Goal: Task Accomplishment & Management: Complete application form

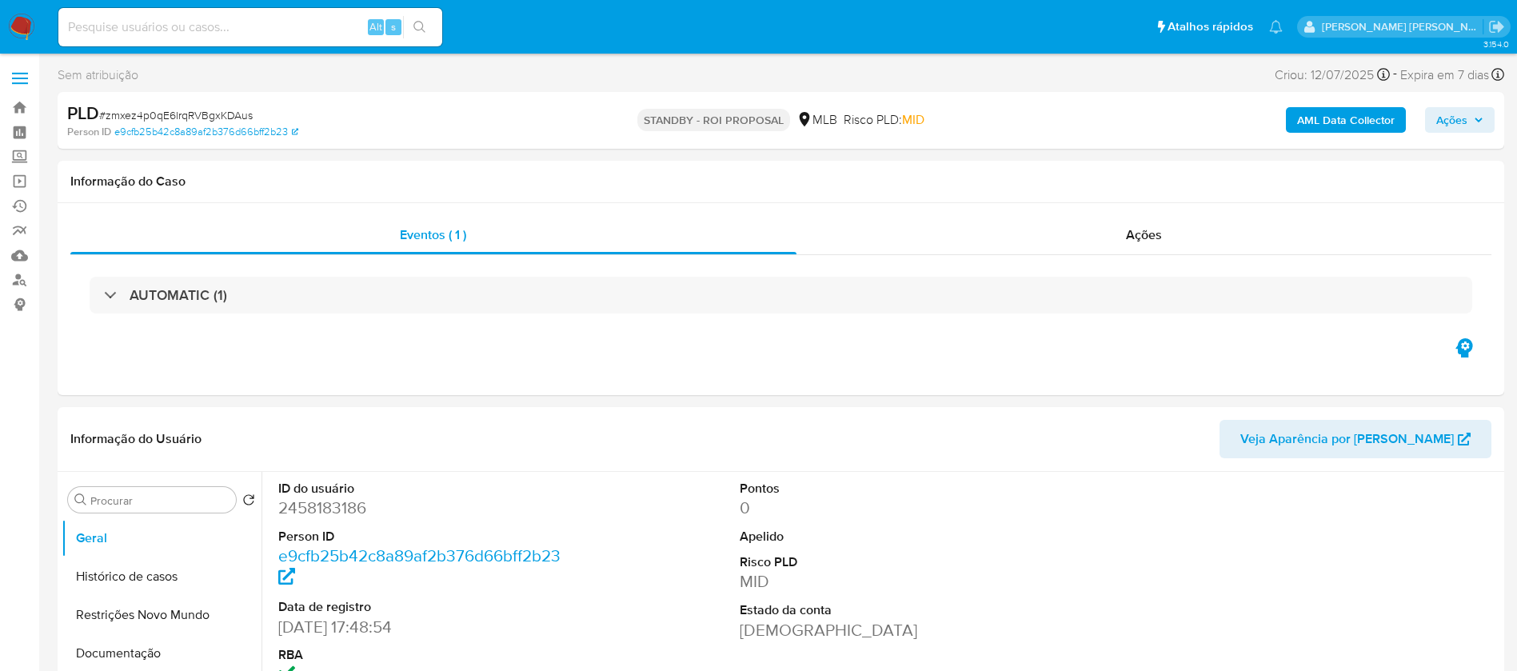
select select "10"
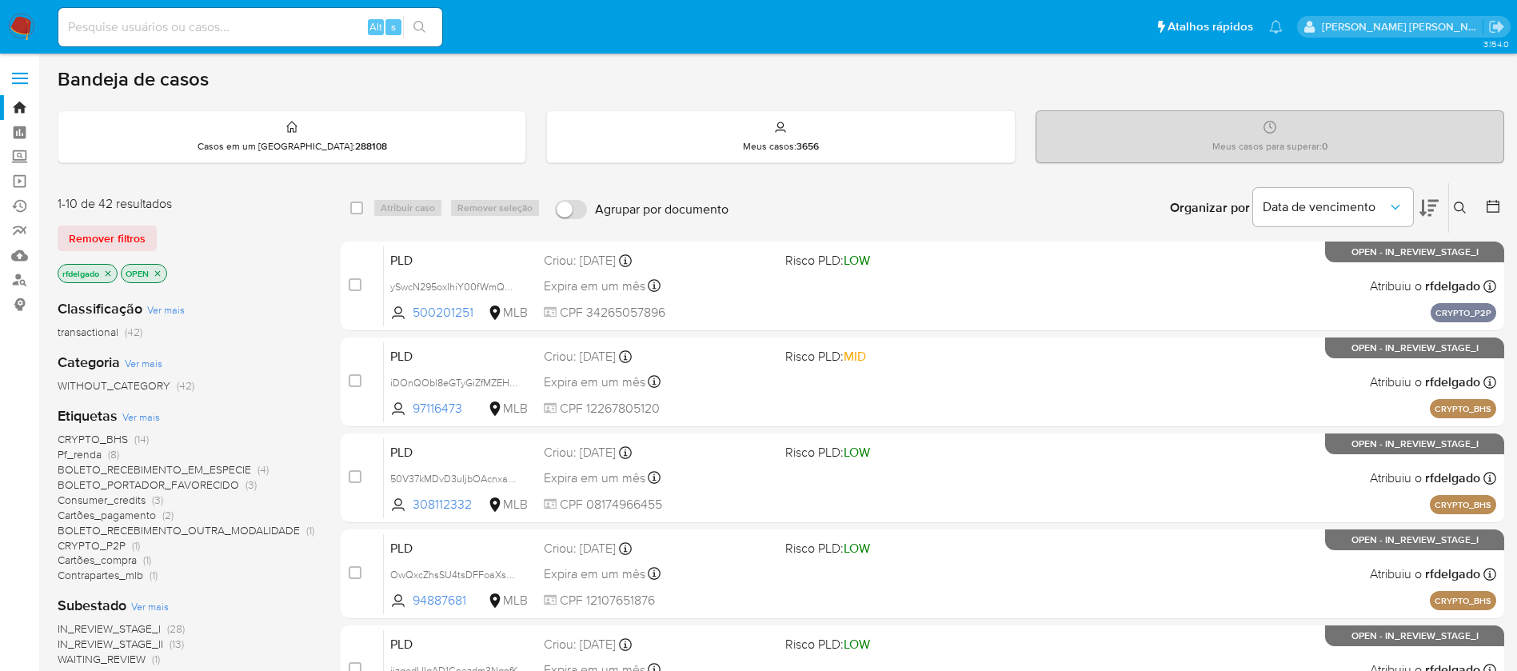
click at [303, 34] on input at bounding box center [250, 27] width 384 height 21
paste input "kXMOYE4inEd6OJAvmCBLsvFp"
type input "kXMOYE4inEd6OJAvmCBLsvFp"
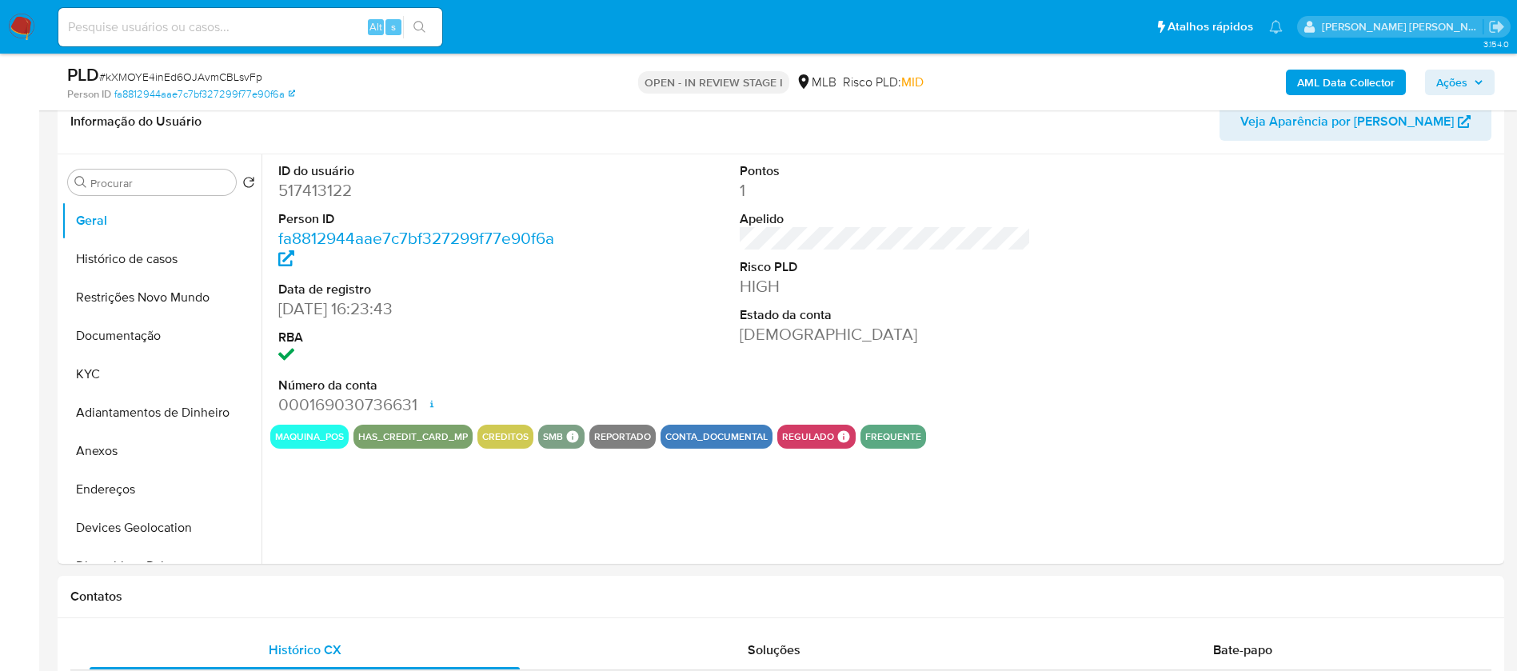
select select "10"
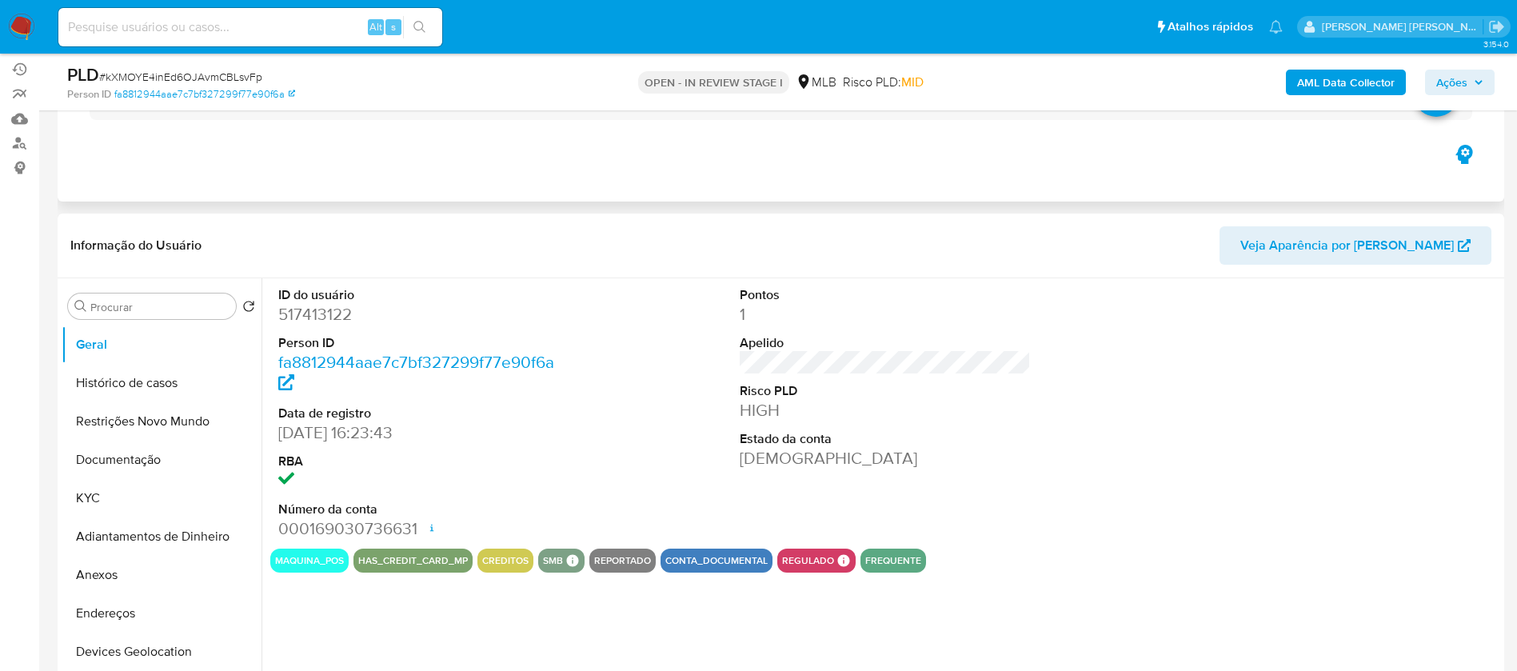
scroll to position [120, 0]
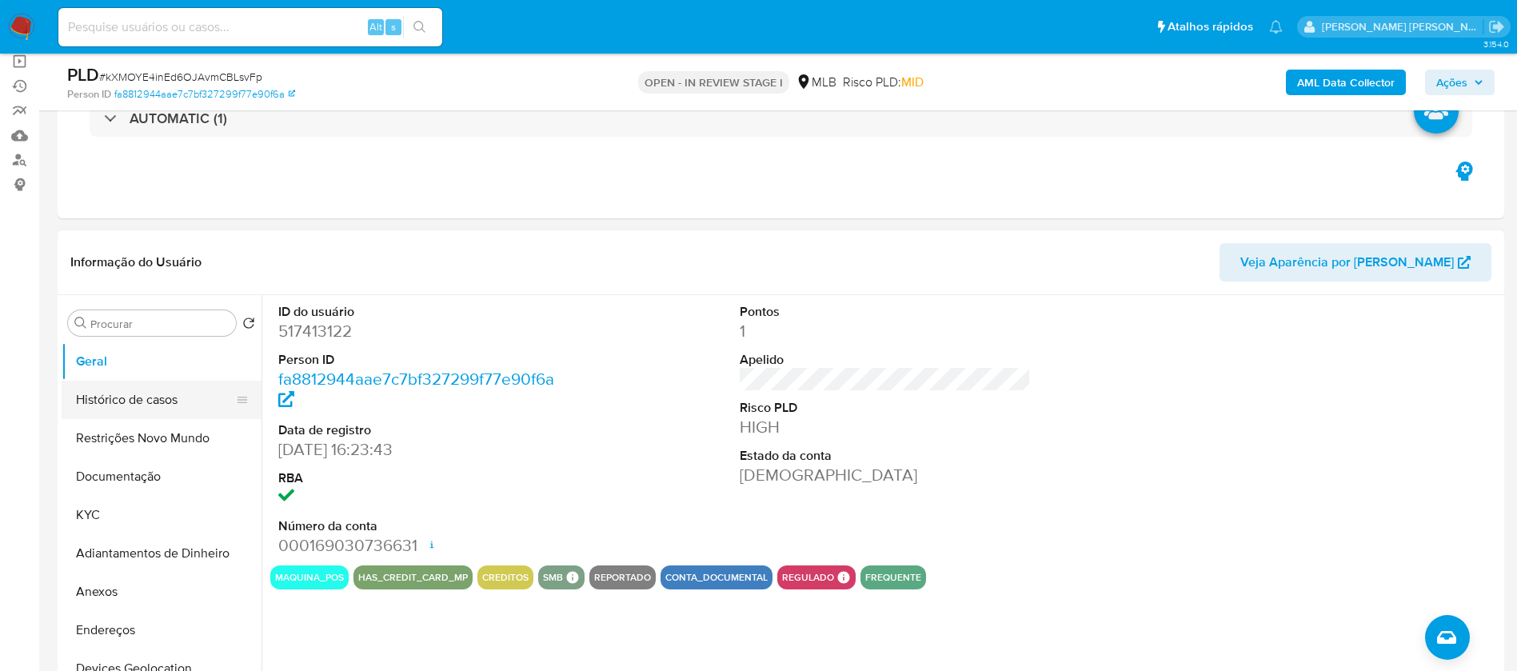
click at [117, 389] on button "Histórico de casos" at bounding box center [155, 400] width 187 height 38
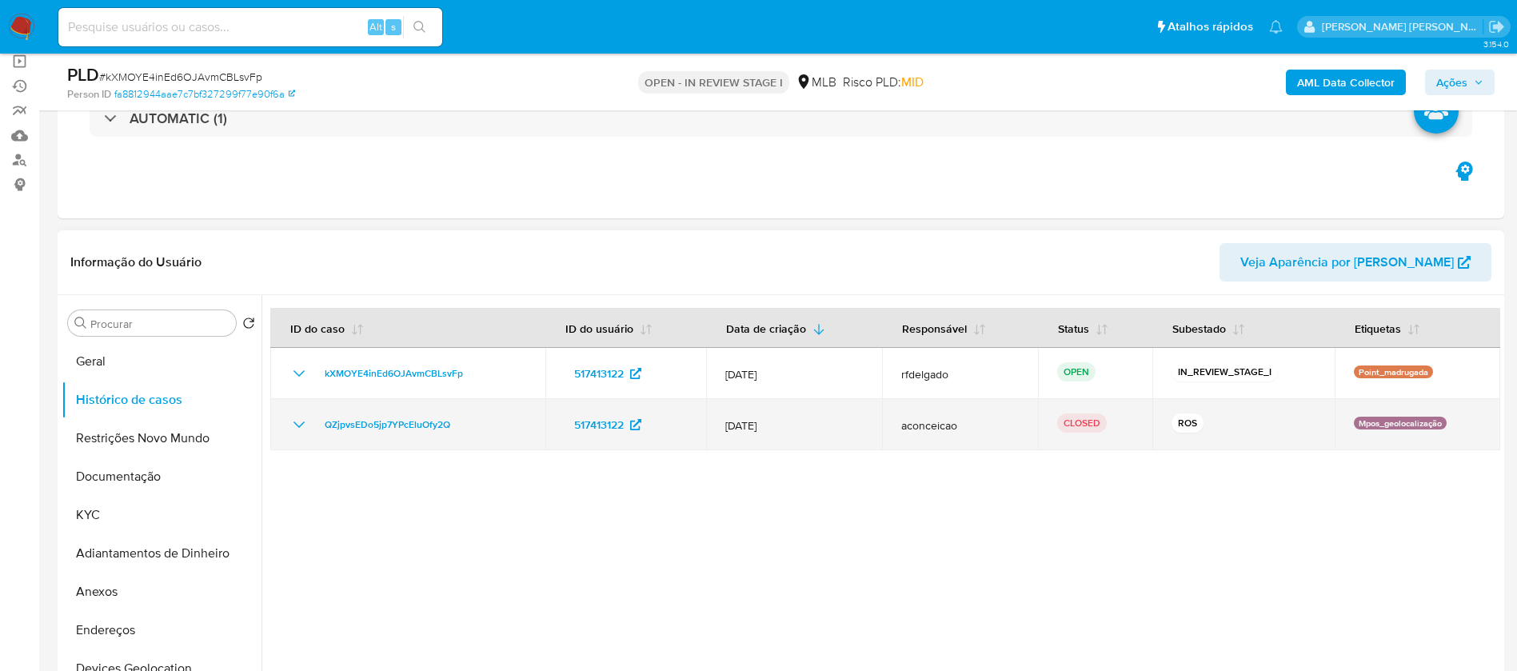
click at [300, 419] on icon "Mostrar/Ocultar" at bounding box center [298, 424] width 19 height 19
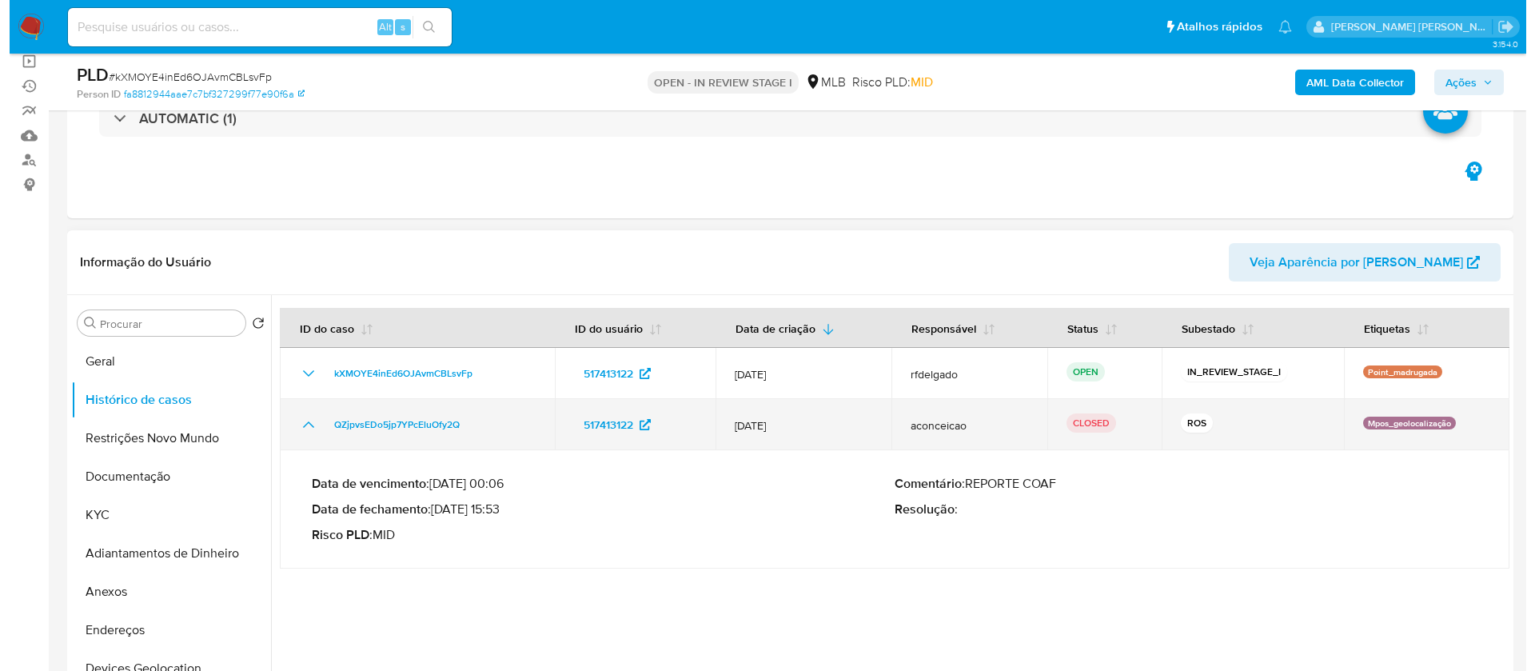
scroll to position [240, 0]
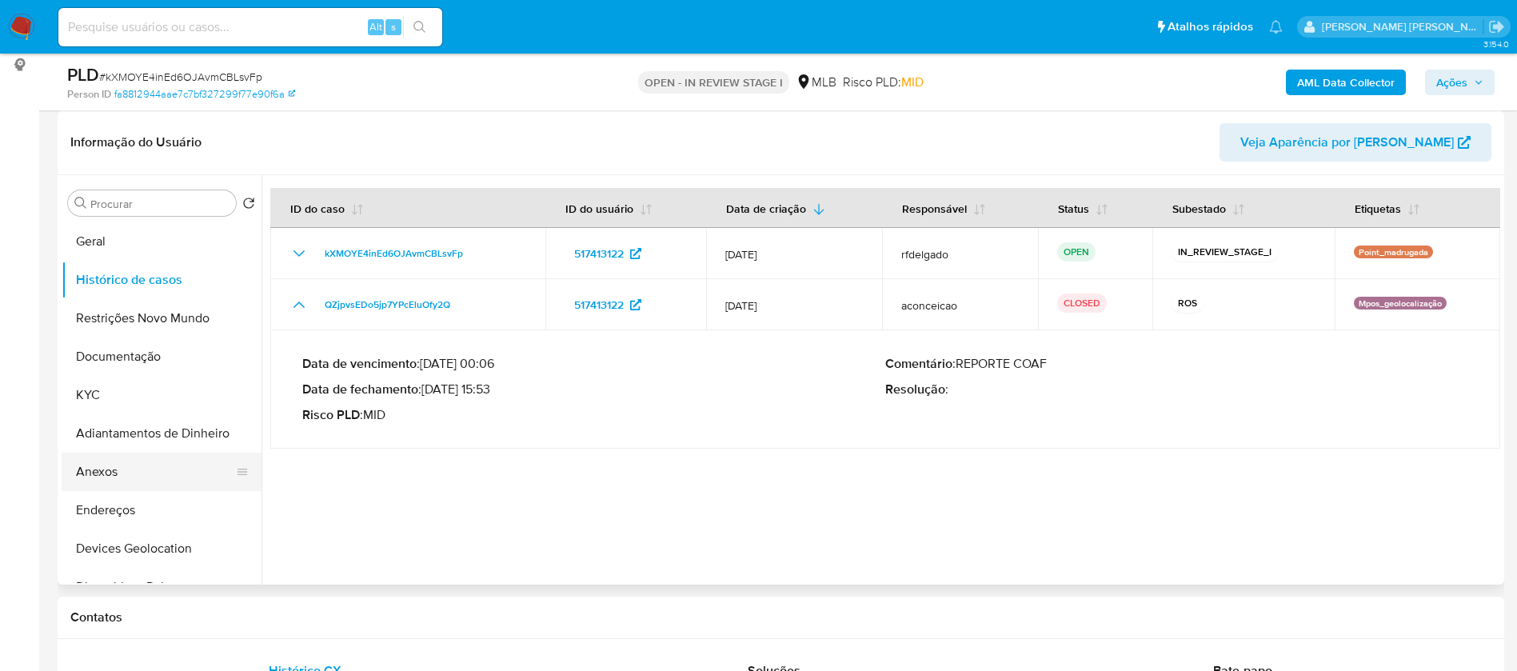
click at [152, 472] on button "Anexos" at bounding box center [155, 472] width 187 height 38
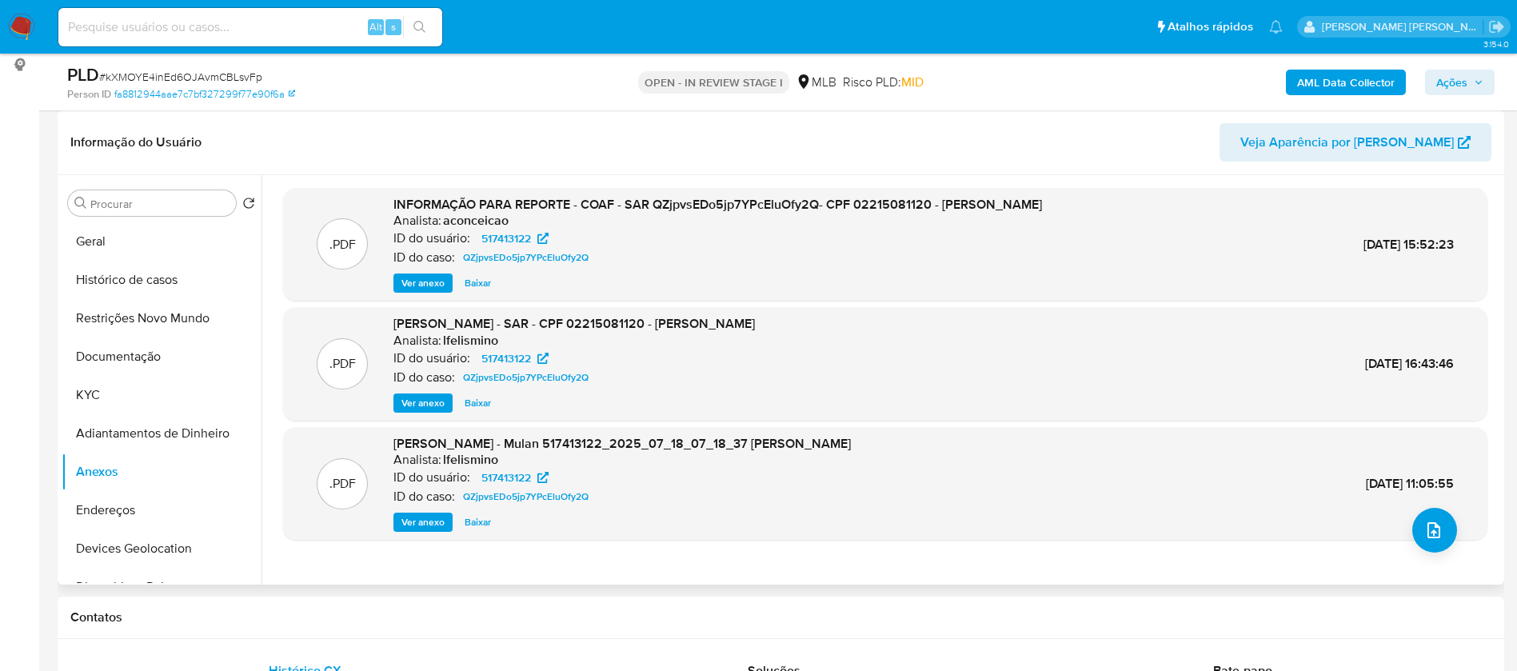
click at [429, 285] on span "Ver anexo" at bounding box center [422, 283] width 43 height 16
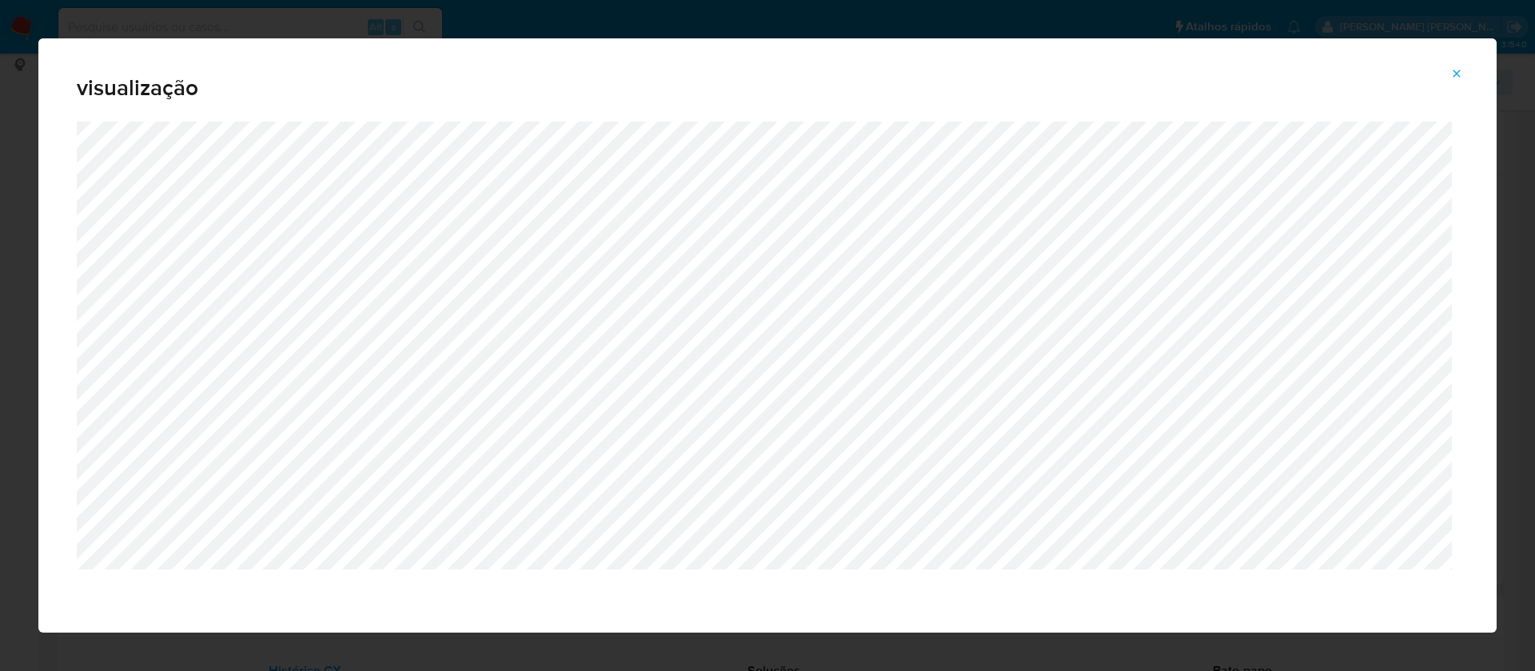
click at [1458, 71] on icon "Attachment preview" at bounding box center [1457, 73] width 13 height 13
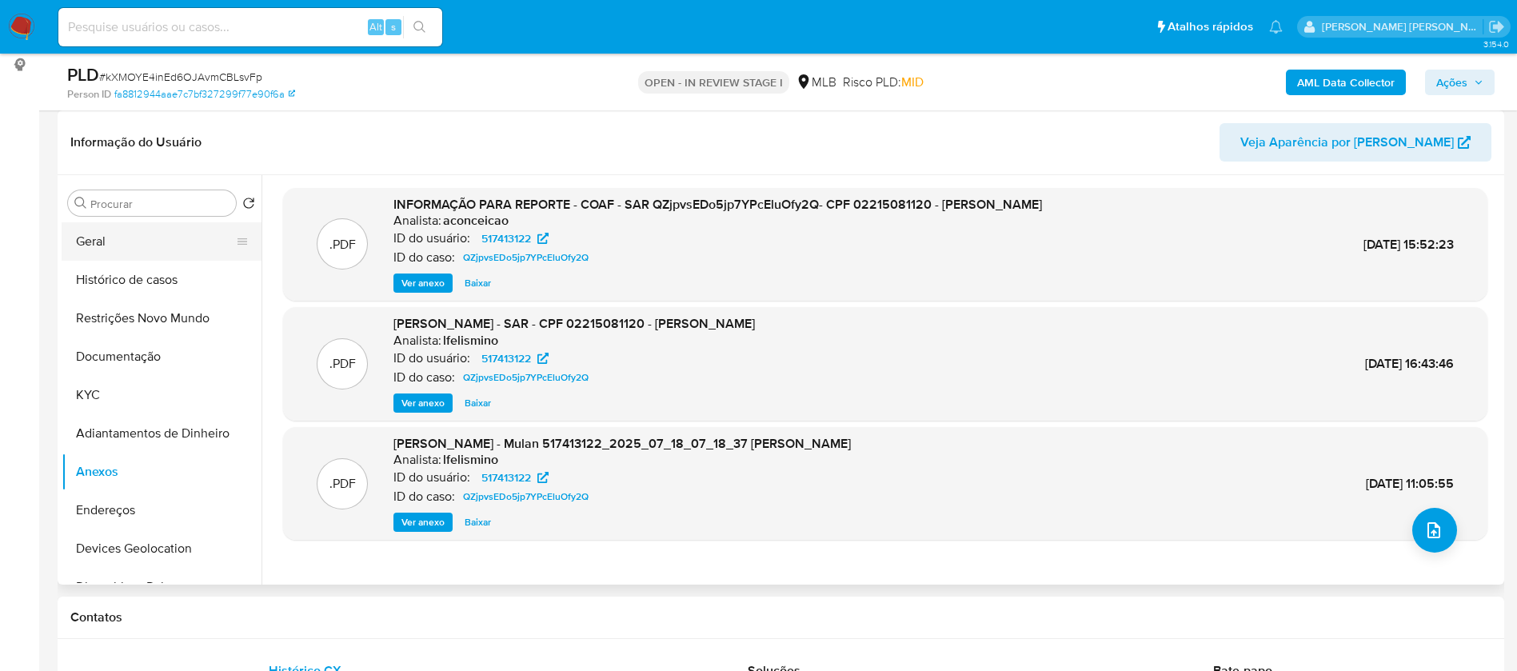
click at [165, 232] on button "Geral" at bounding box center [155, 241] width 187 height 38
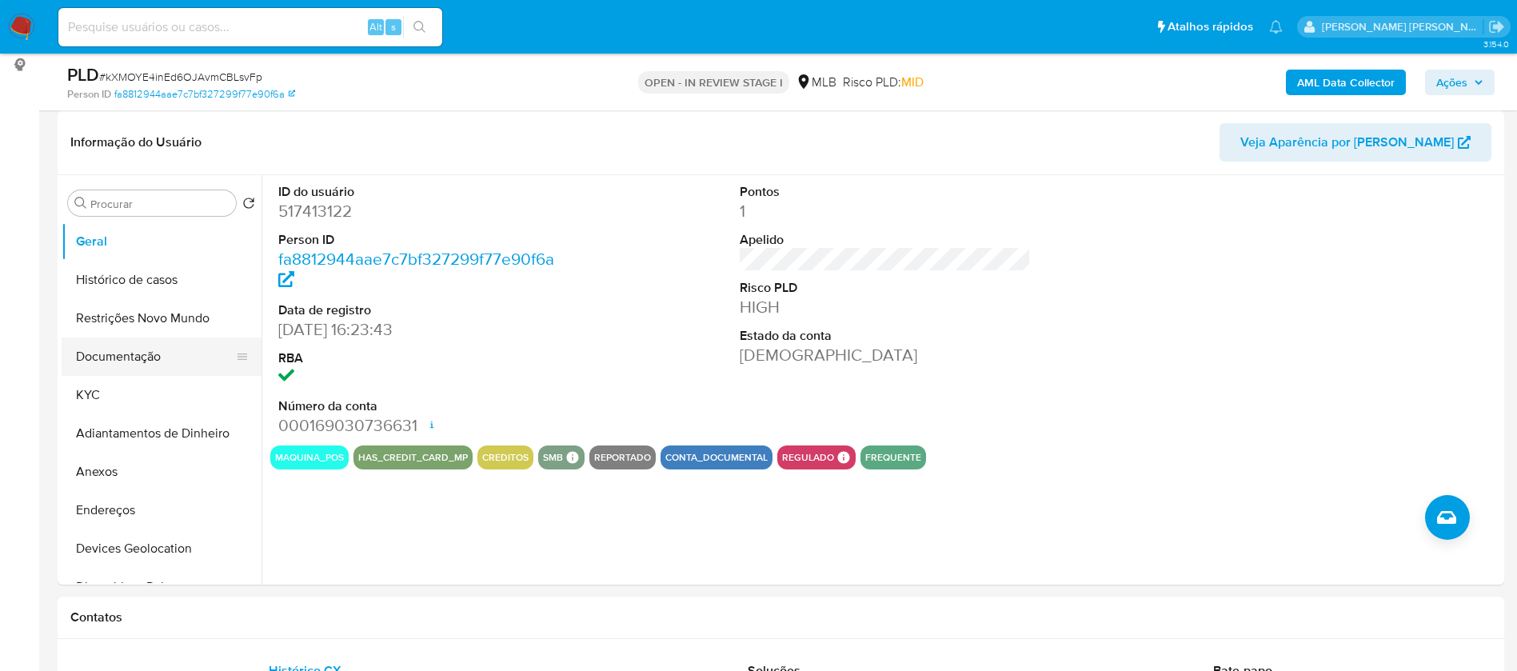
click at [160, 353] on button "Documentação" at bounding box center [155, 356] width 187 height 38
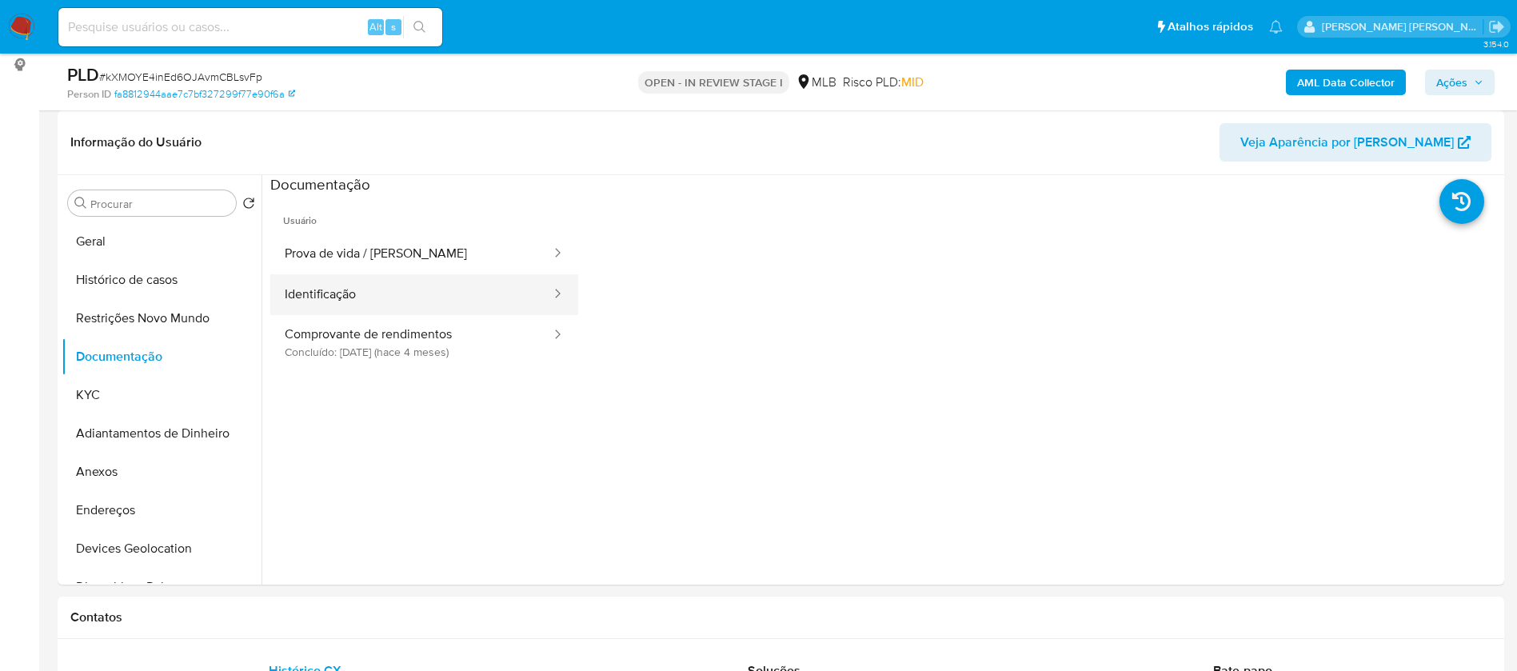
click at [363, 284] on button "Identificação" at bounding box center [411, 294] width 282 height 41
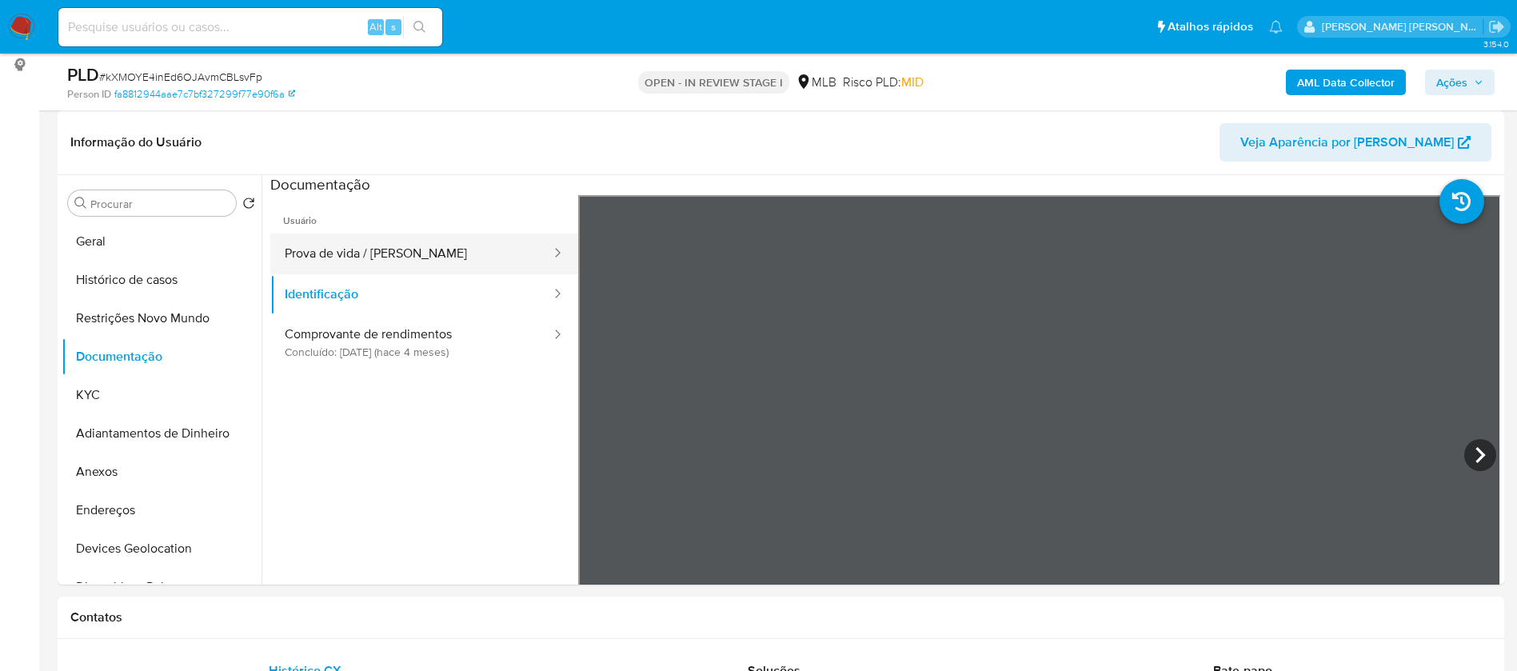
click at [348, 240] on button "Prova de vida / [PERSON_NAME]" at bounding box center [411, 254] width 282 height 41
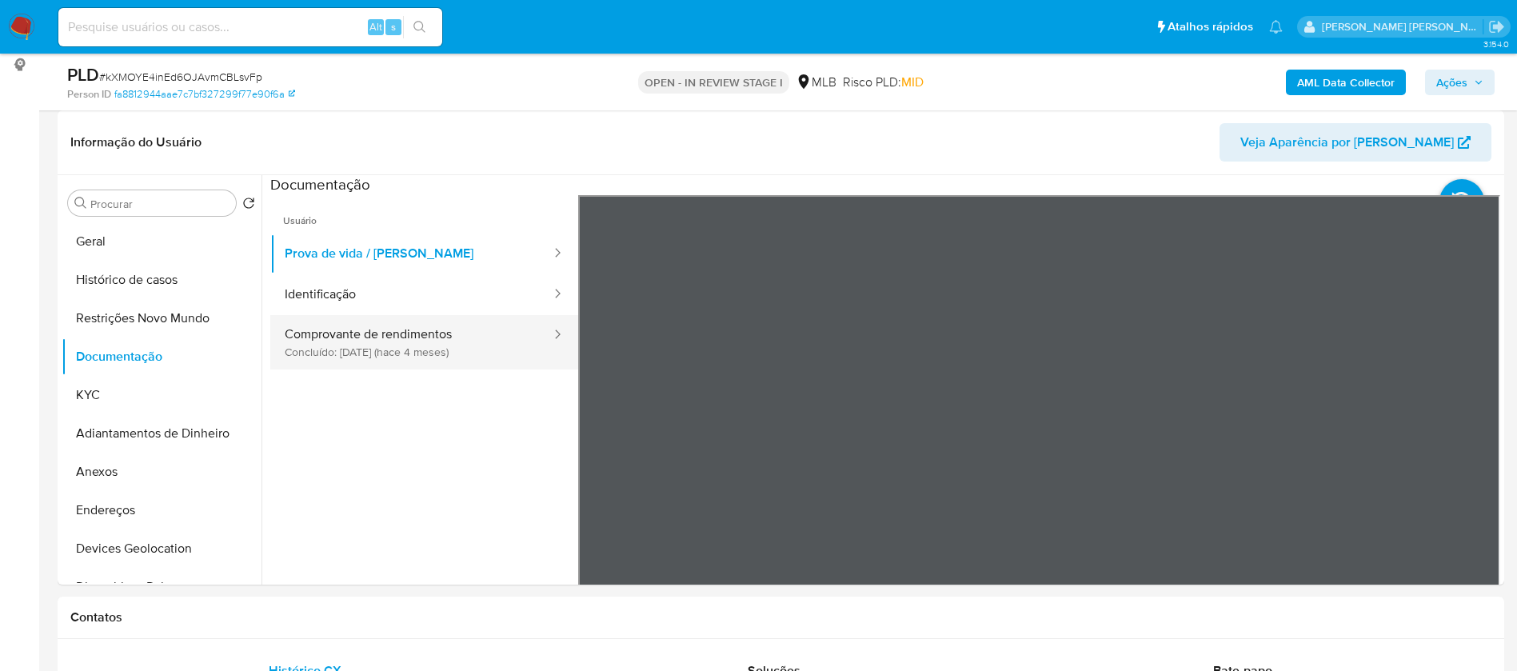
click at [401, 342] on button "Comprovante de rendimentos Concluído: 27/04/2025 (hace 4 meses)" at bounding box center [411, 342] width 282 height 54
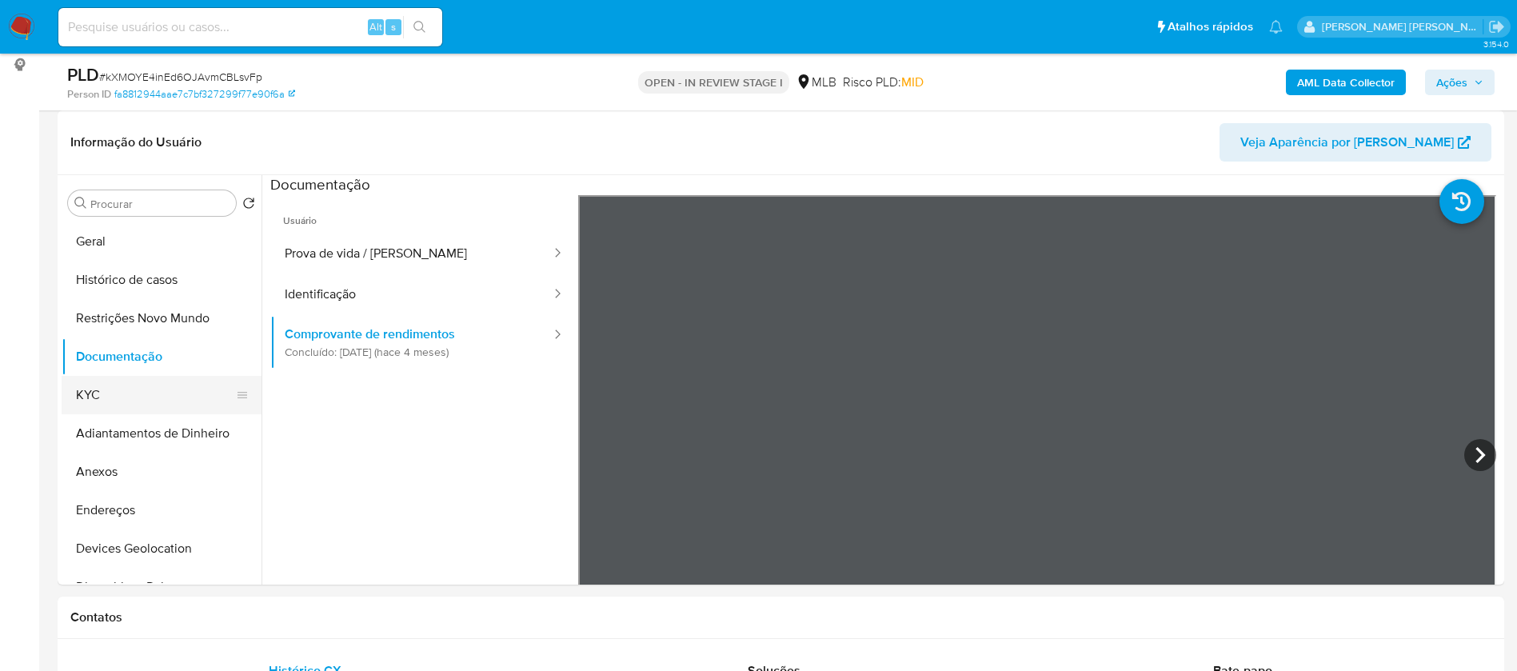
click at [135, 395] on button "KYC" at bounding box center [155, 395] width 187 height 38
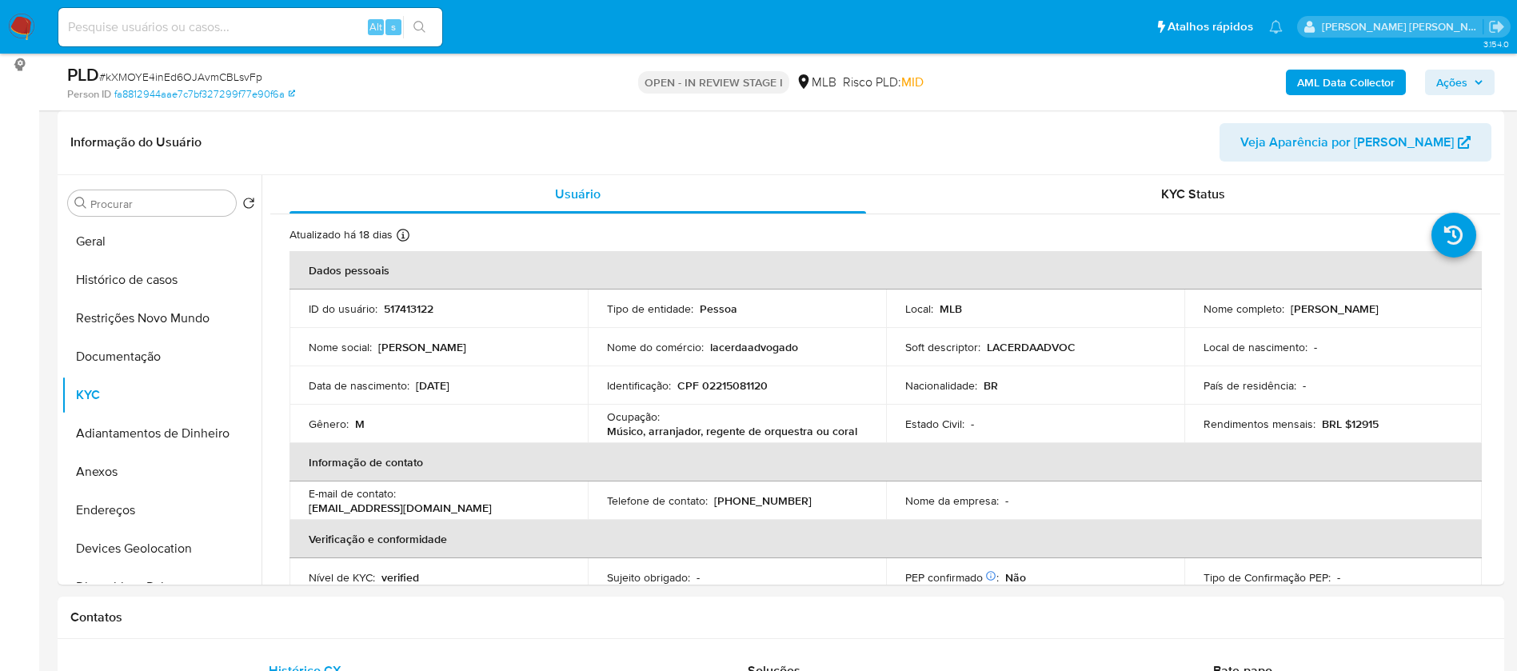
click at [1396, 78] on button "AML Data Collector" at bounding box center [1346, 83] width 120 height 26
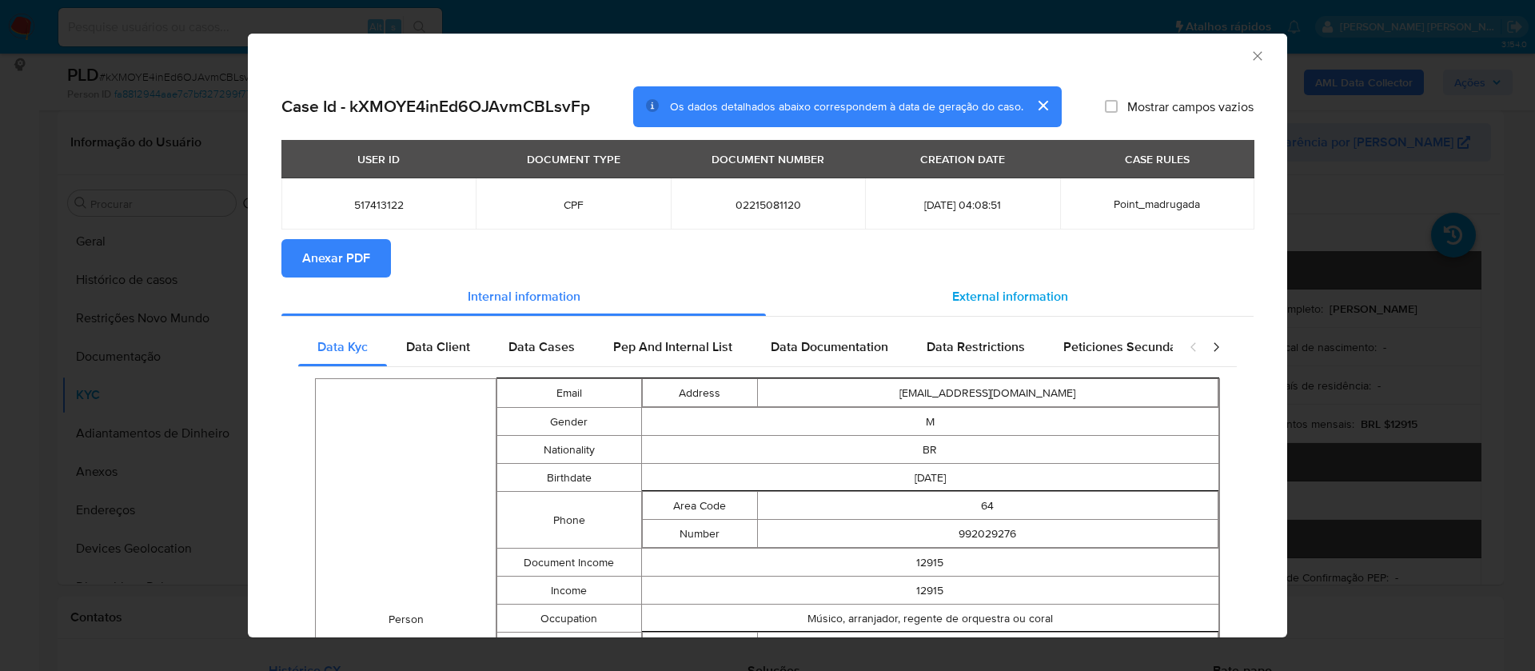
click at [1035, 293] on span "External information" at bounding box center [1010, 296] width 116 height 18
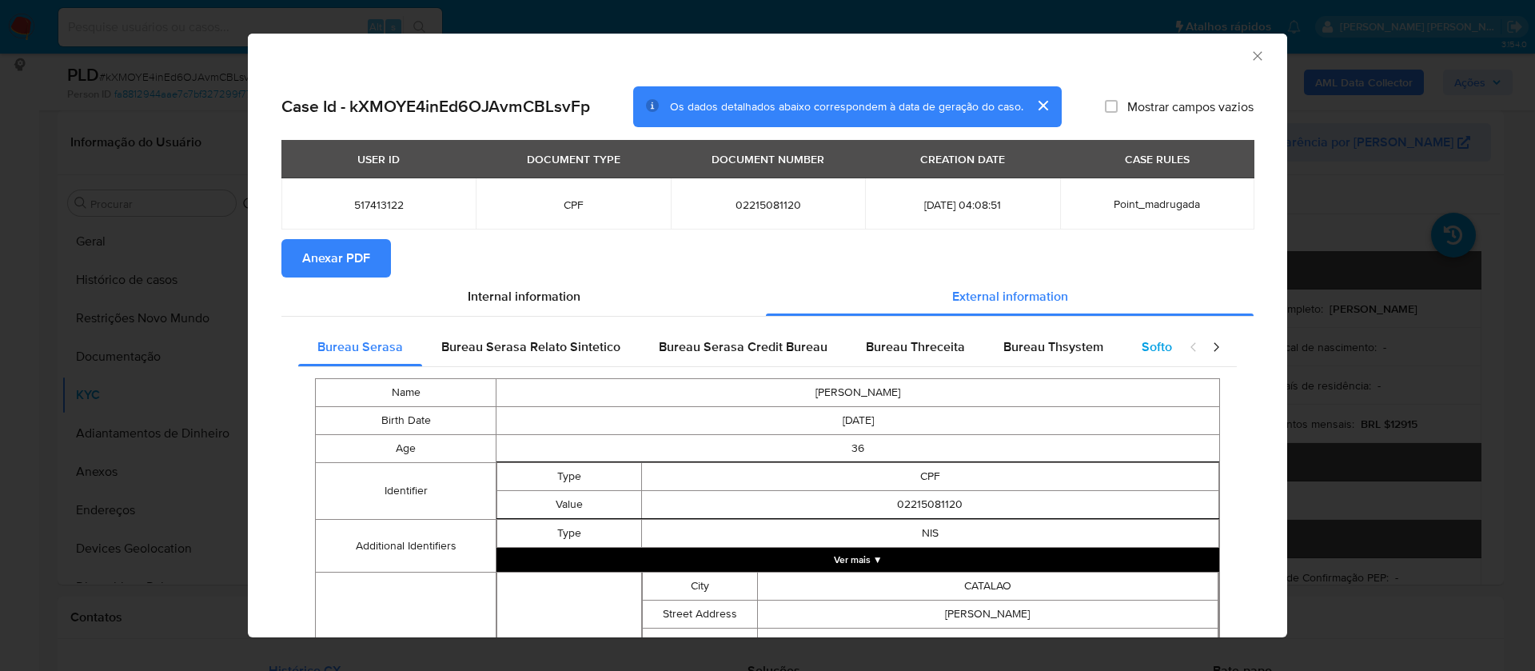
click at [1144, 347] on span "Softon" at bounding box center [1161, 346] width 38 height 18
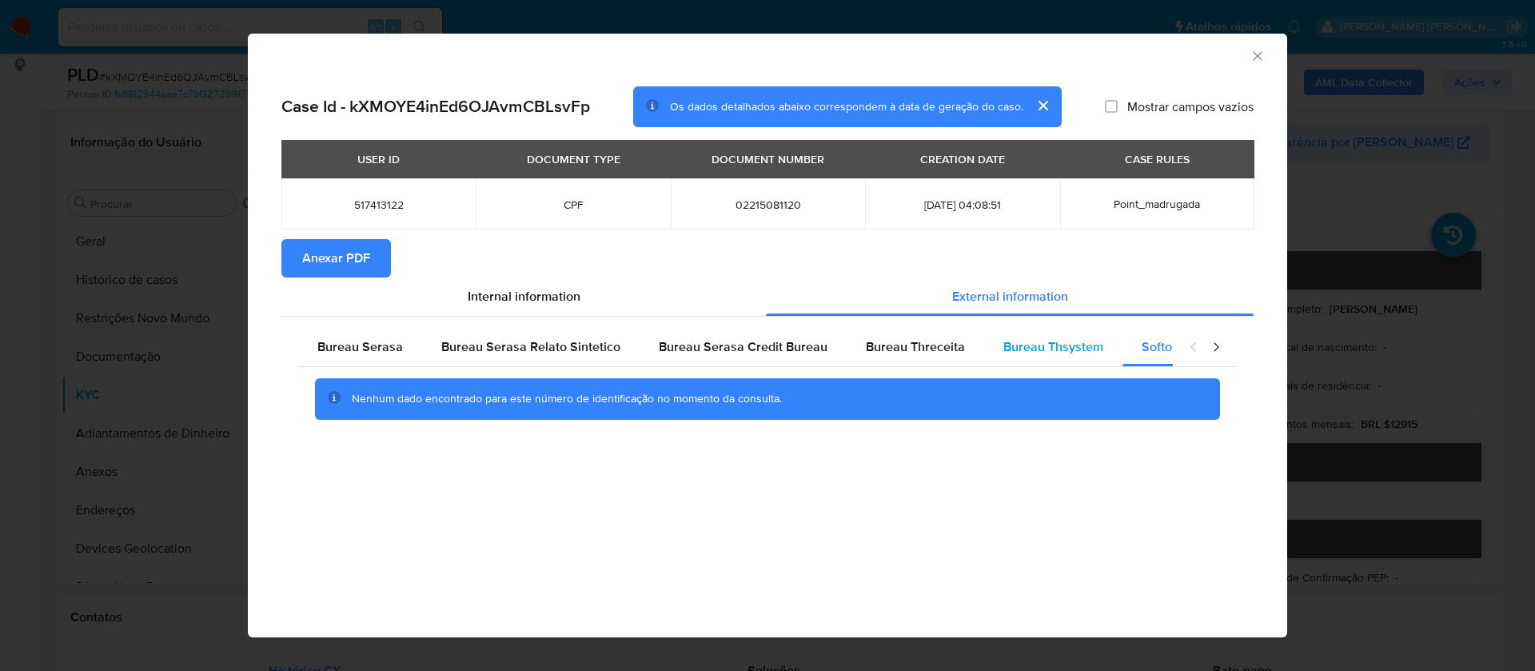
click at [1043, 341] on span "Bureau Thsystem" at bounding box center [1054, 346] width 100 height 18
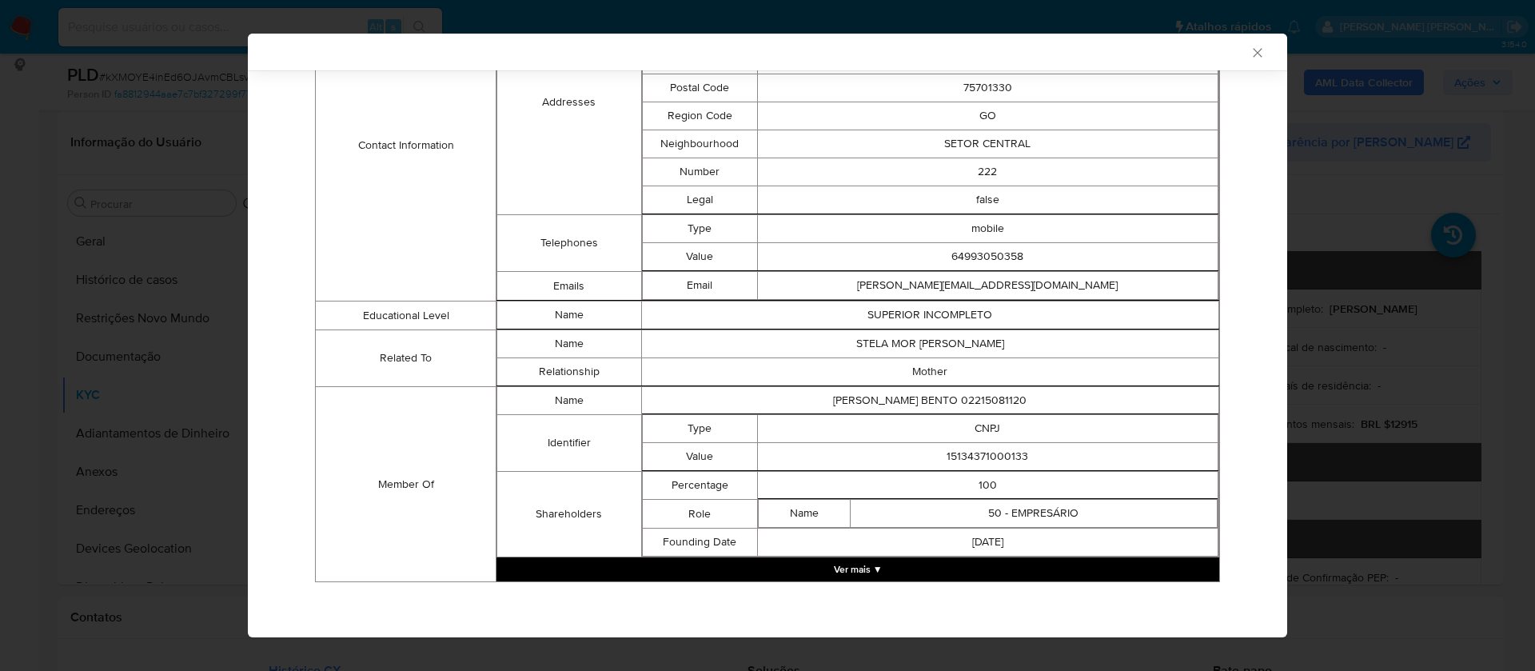
scroll to position [721, 0]
click at [994, 453] on td "15134371000133" at bounding box center [987, 456] width 461 height 28
copy td "15134371000133"
click at [860, 568] on button "Ver mais ▼" at bounding box center [858, 569] width 723 height 24
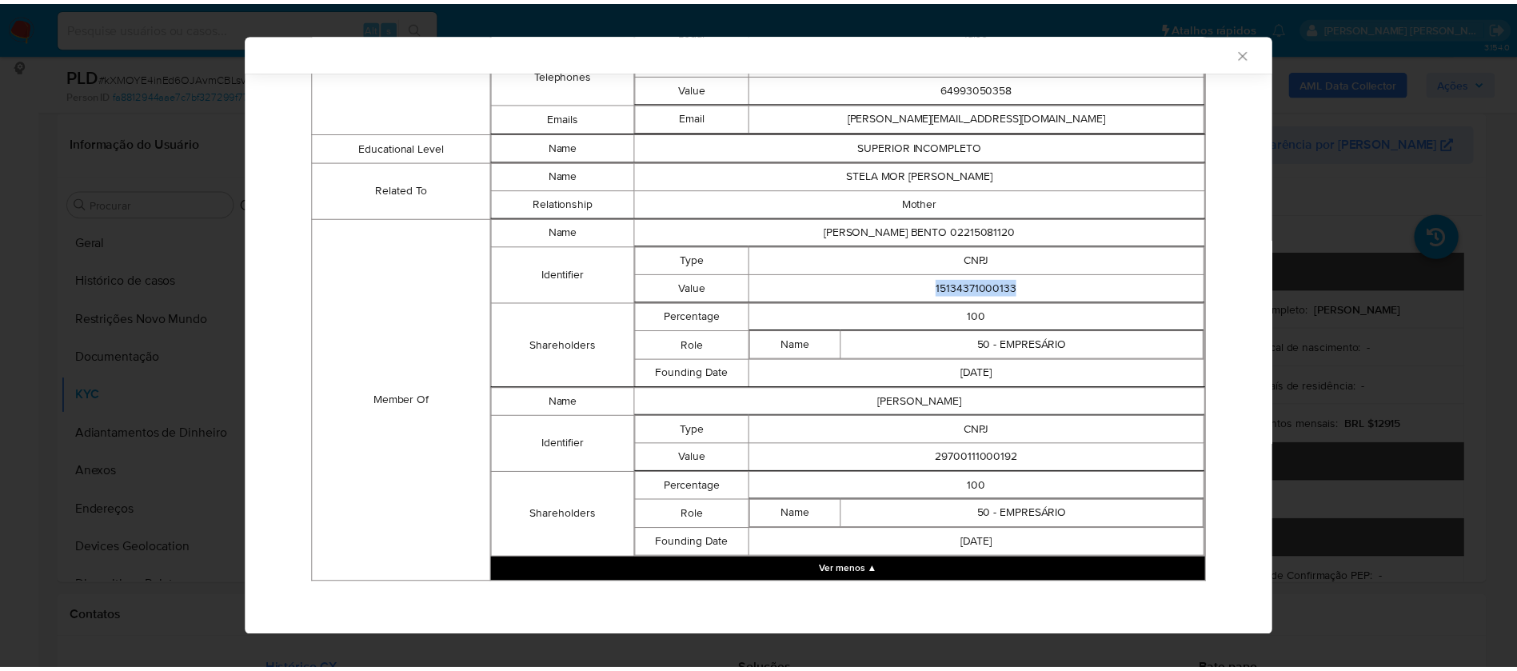
scroll to position [891, 0]
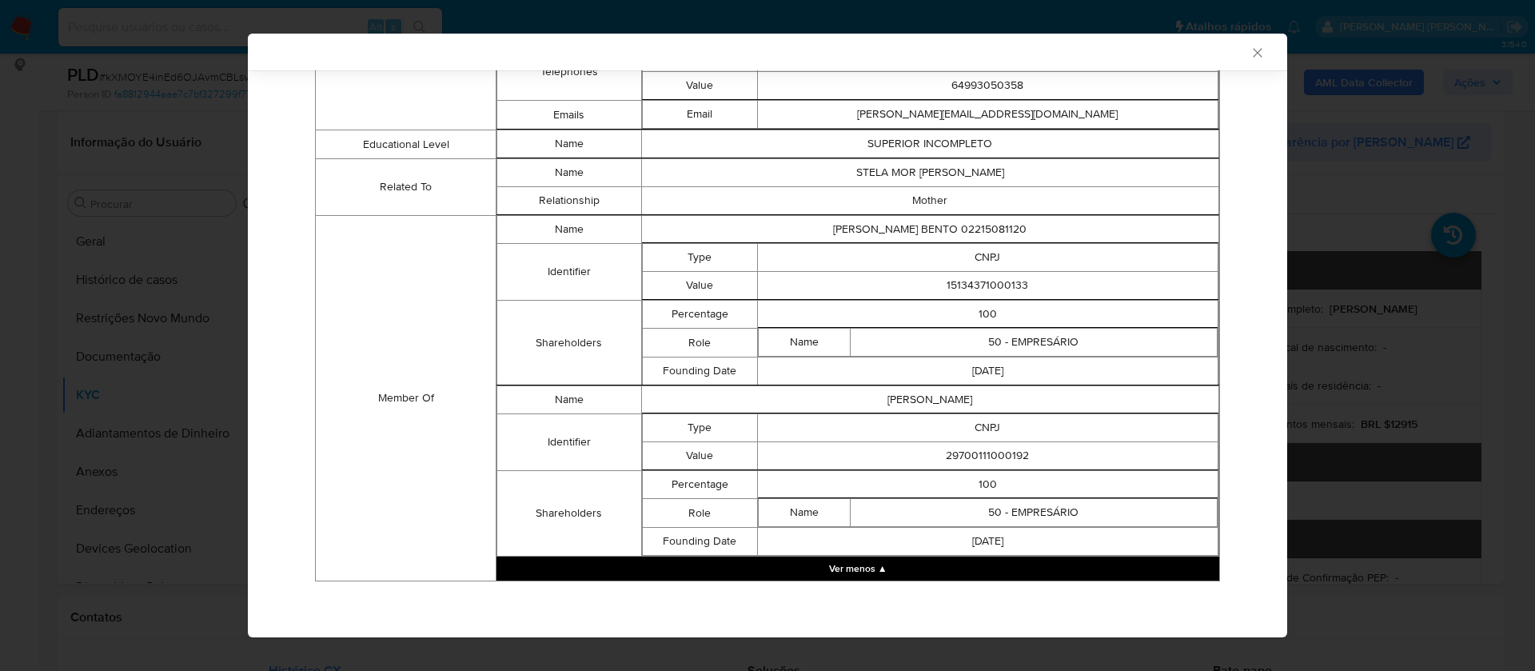
click at [974, 458] on td "29700111000192" at bounding box center [987, 456] width 461 height 28
copy td "29700111000192"
click at [1250, 48] on icon "Fechar a janela" at bounding box center [1258, 53] width 16 height 16
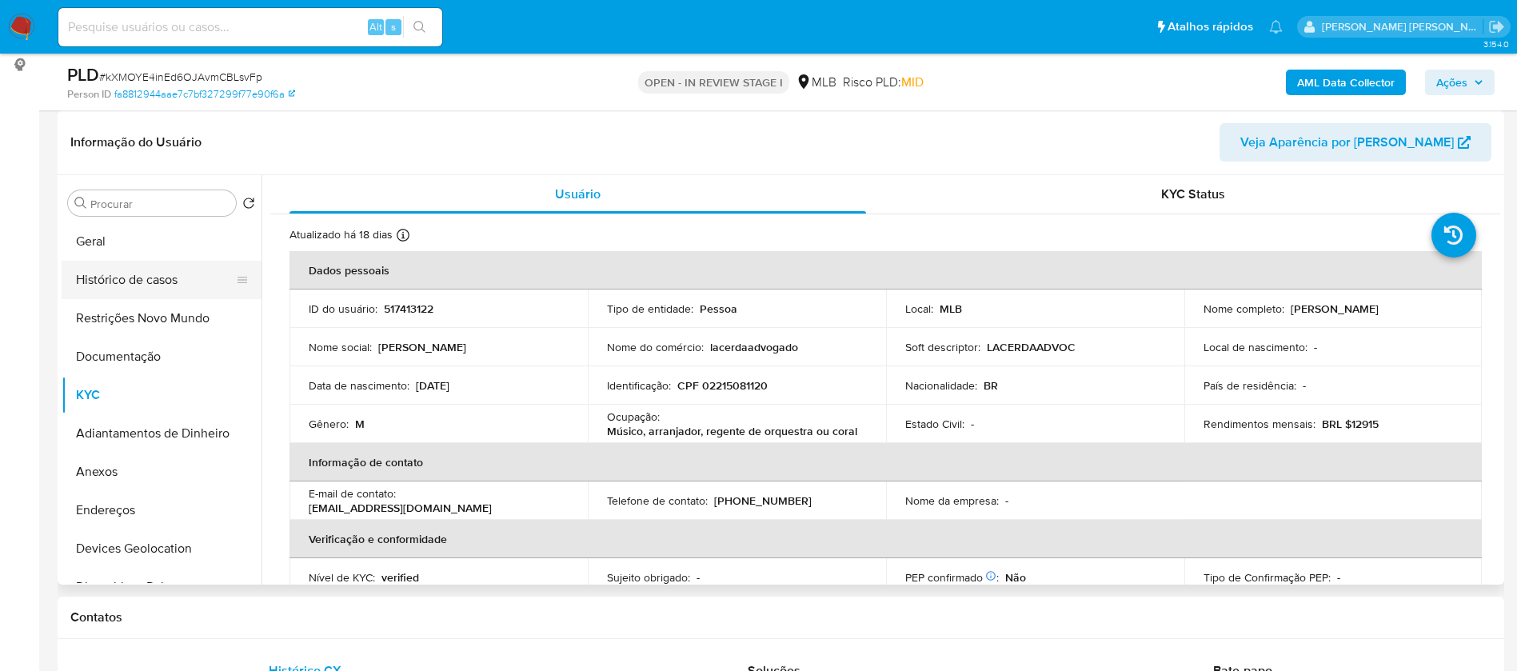
click at [130, 284] on button "Histórico de casos" at bounding box center [155, 280] width 187 height 38
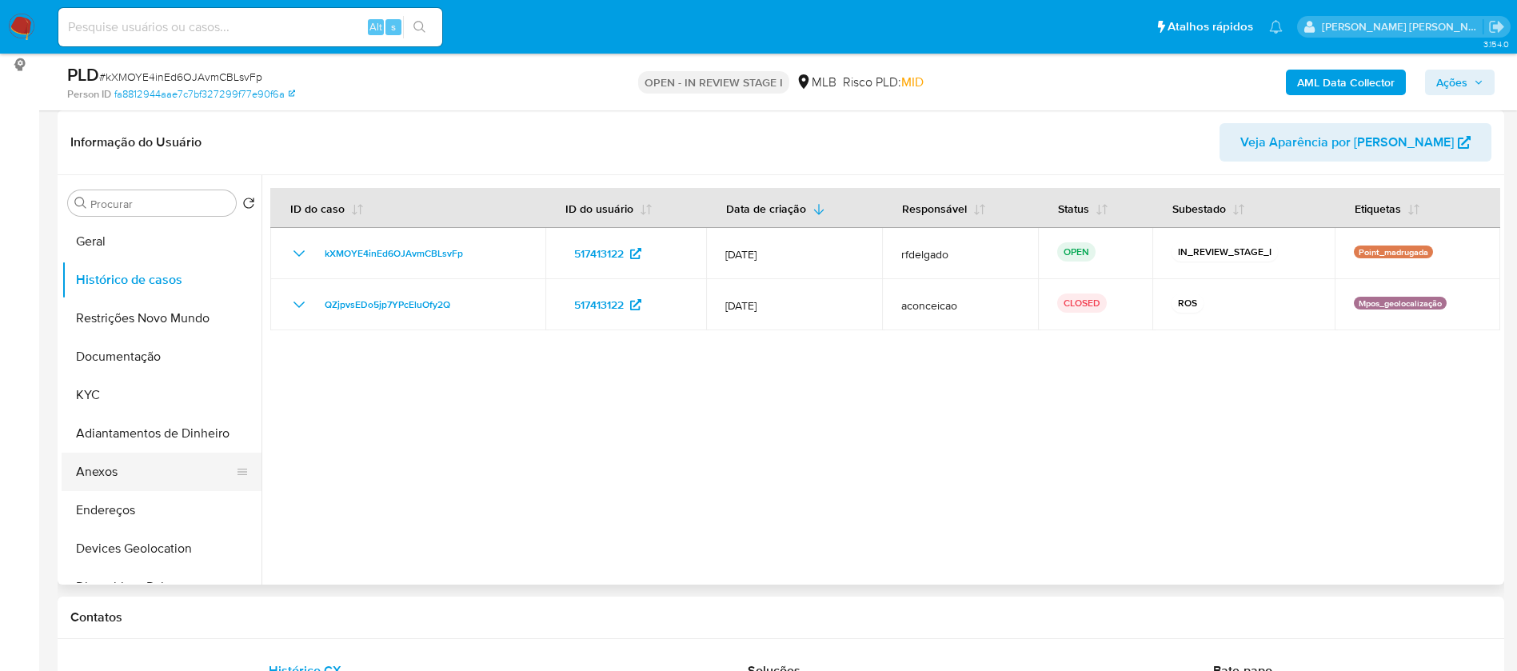
click at [143, 468] on button "Anexos" at bounding box center [155, 472] width 187 height 38
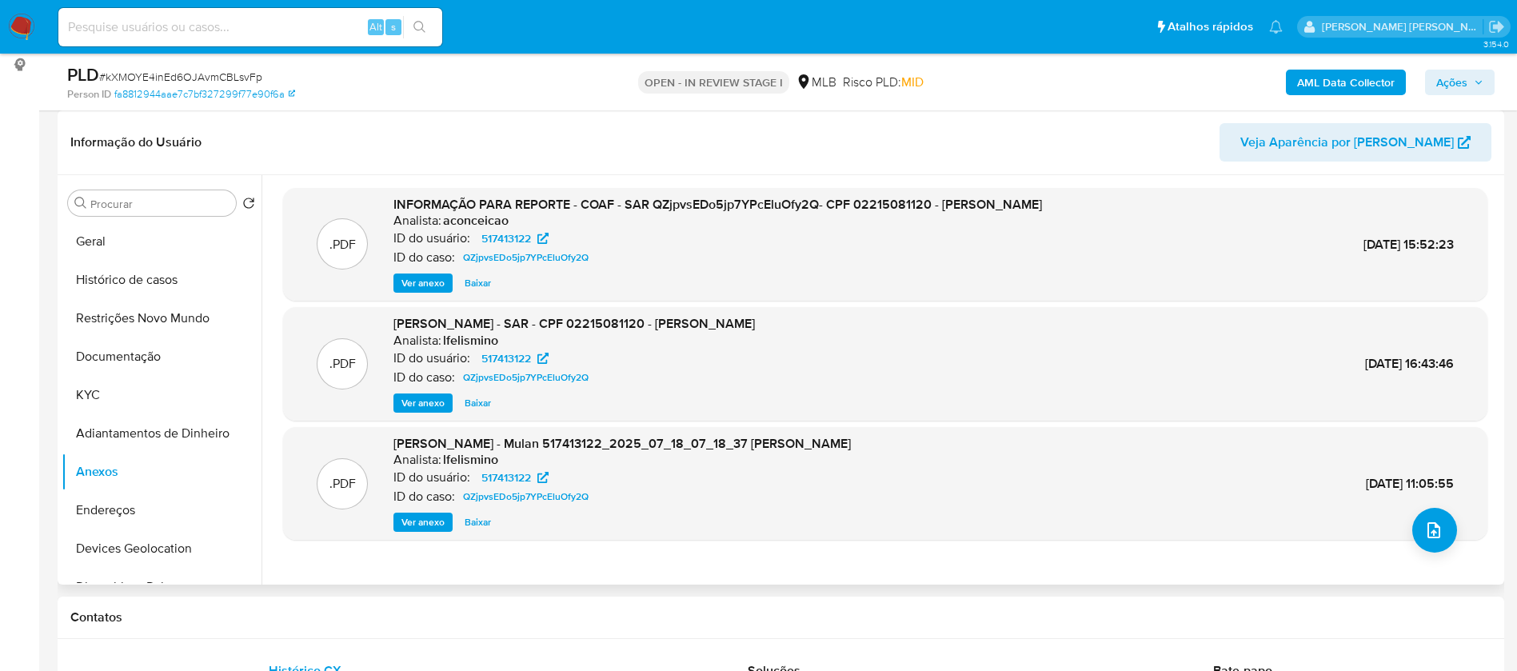
click at [440, 284] on span "Ver anexo" at bounding box center [422, 283] width 43 height 16
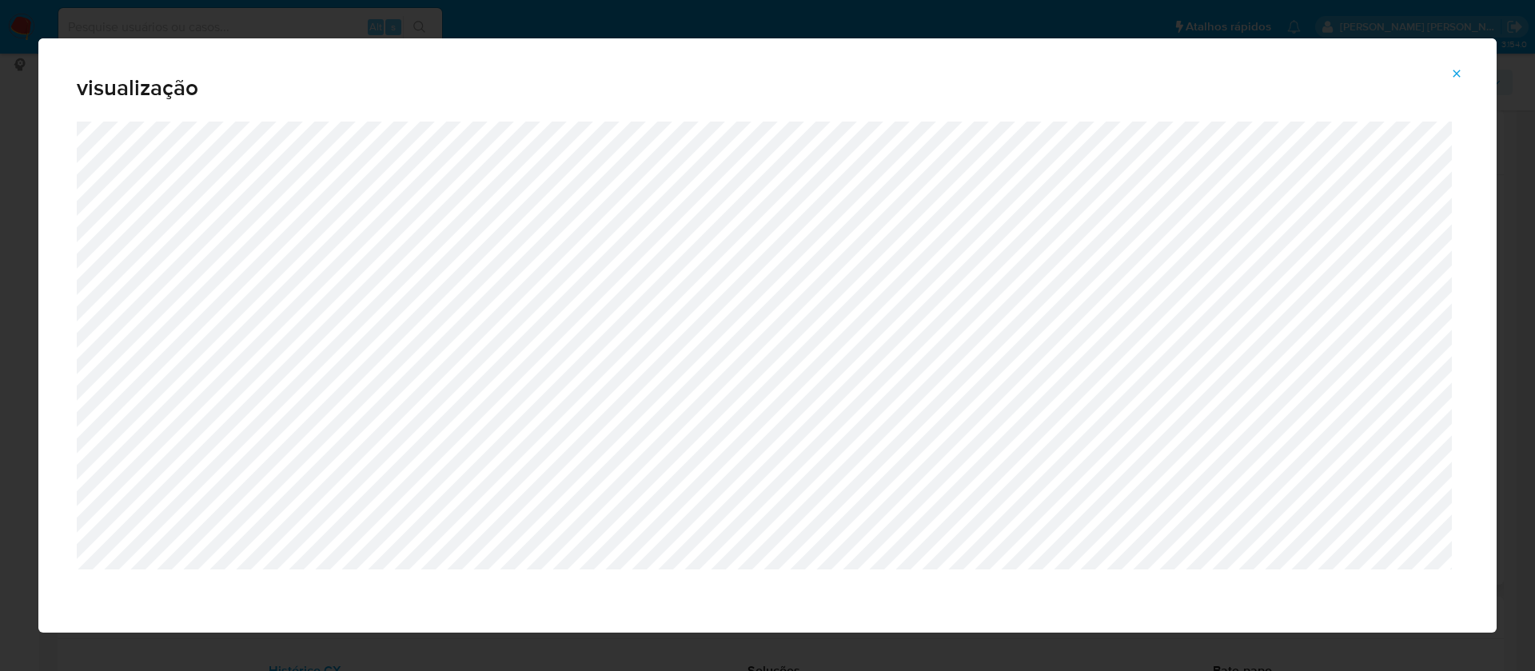
click at [1456, 70] on icon "Attachment preview" at bounding box center [1457, 73] width 13 height 13
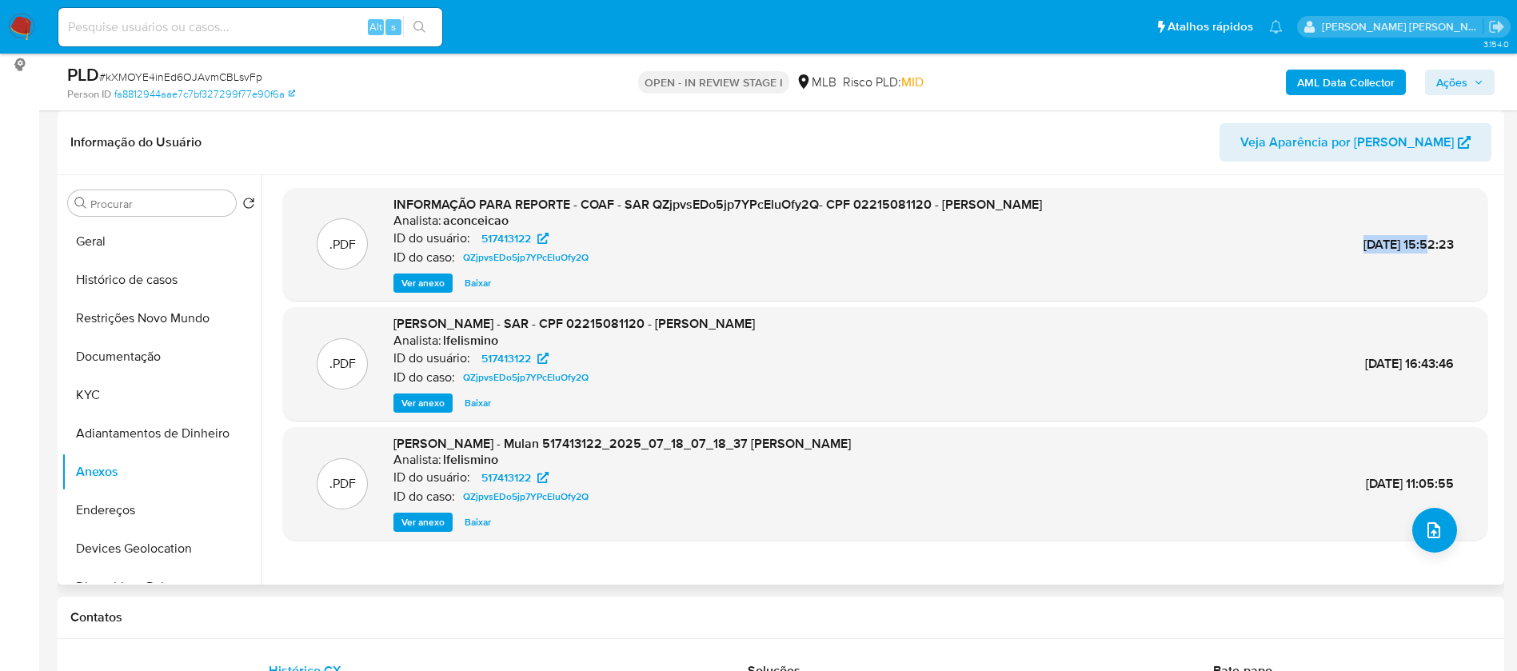
drag, startPoint x: 1326, startPoint y: 247, endPoint x: 1394, endPoint y: 244, distance: 68.0
click at [1394, 244] on span "22/Jul/2025 15:52:23" at bounding box center [1408, 244] width 90 height 18
copy span "22/Jul/2025"
click at [161, 371] on button "Documentação" at bounding box center [155, 356] width 187 height 38
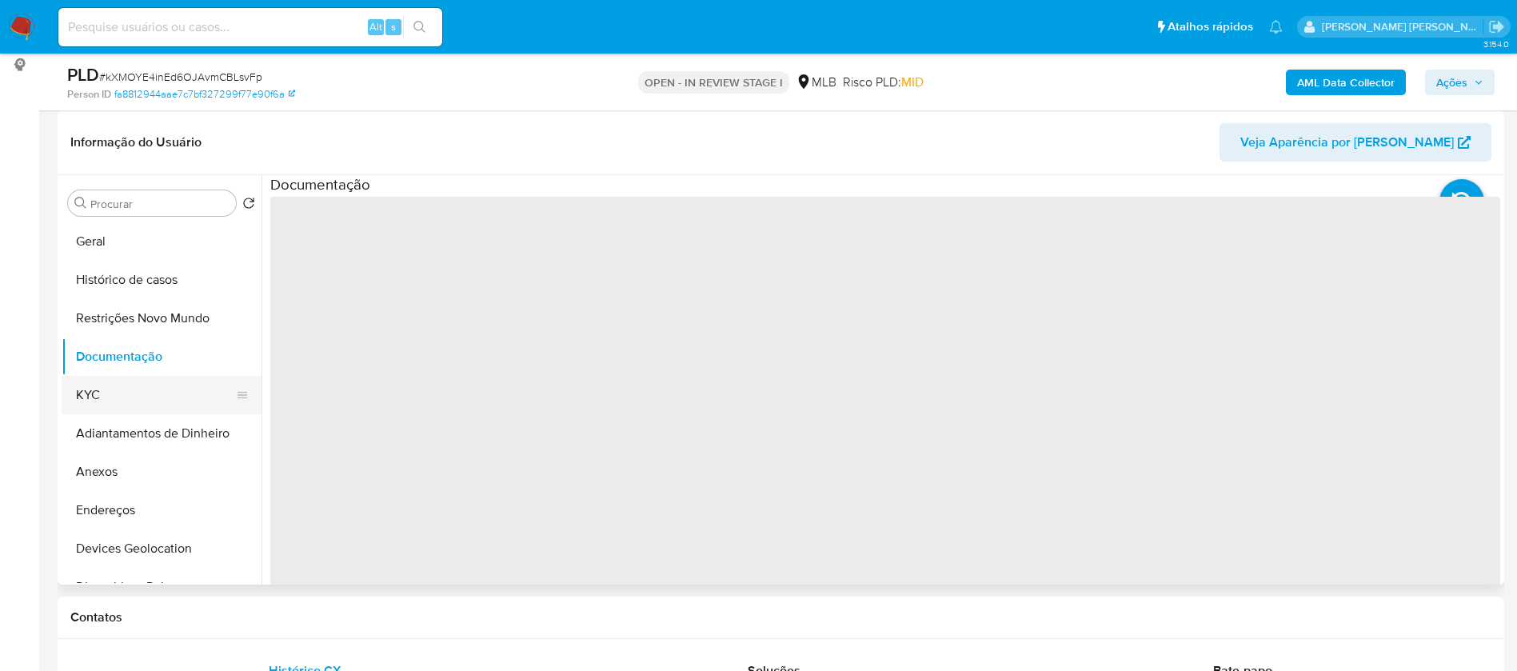
click at [150, 393] on button "KYC" at bounding box center [155, 395] width 187 height 38
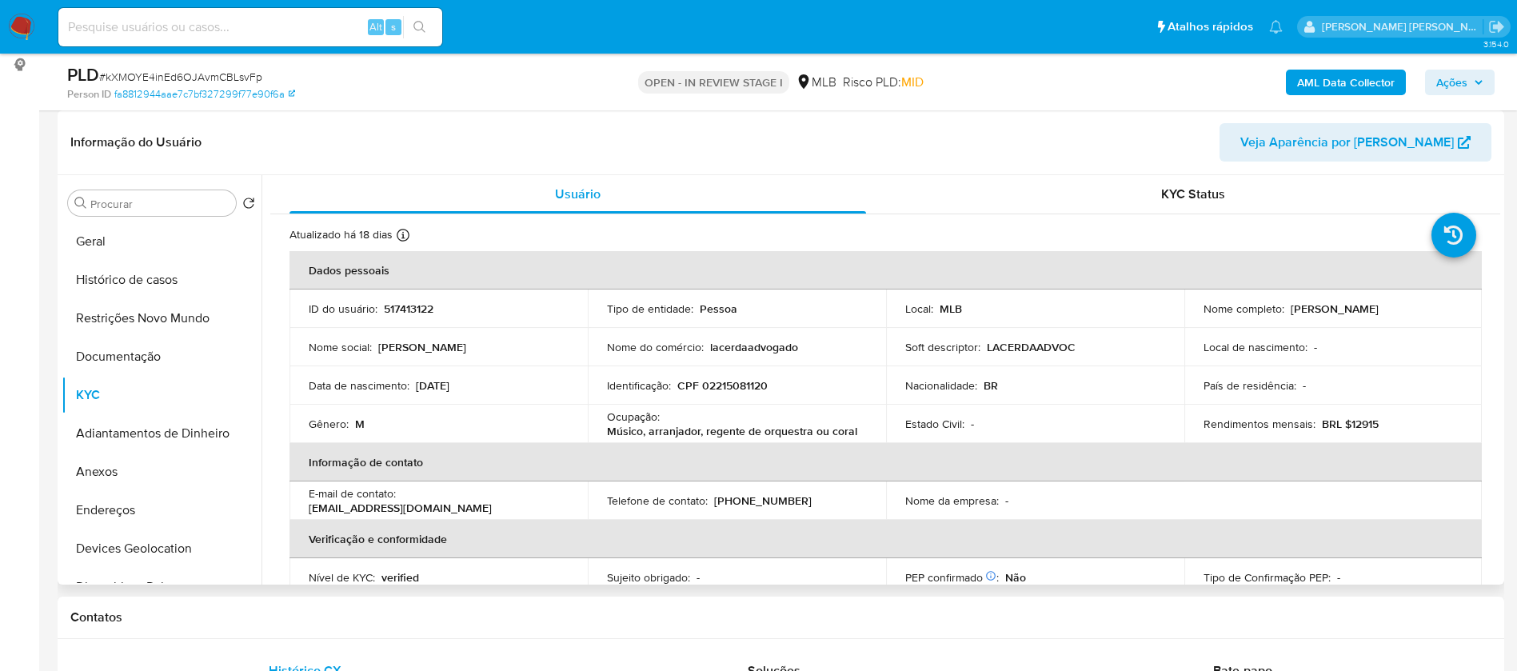
drag, startPoint x: 1412, startPoint y: 309, endPoint x: 1285, endPoint y: 312, distance: 127.2
click at [1285, 312] on div "Nome completo : Michel de Lacerda Bento" at bounding box center [1334, 308] width 260 height 14
copy p "Michel de Lacerda Bento"
click at [414, 313] on p "517413122" at bounding box center [409, 308] width 50 height 14
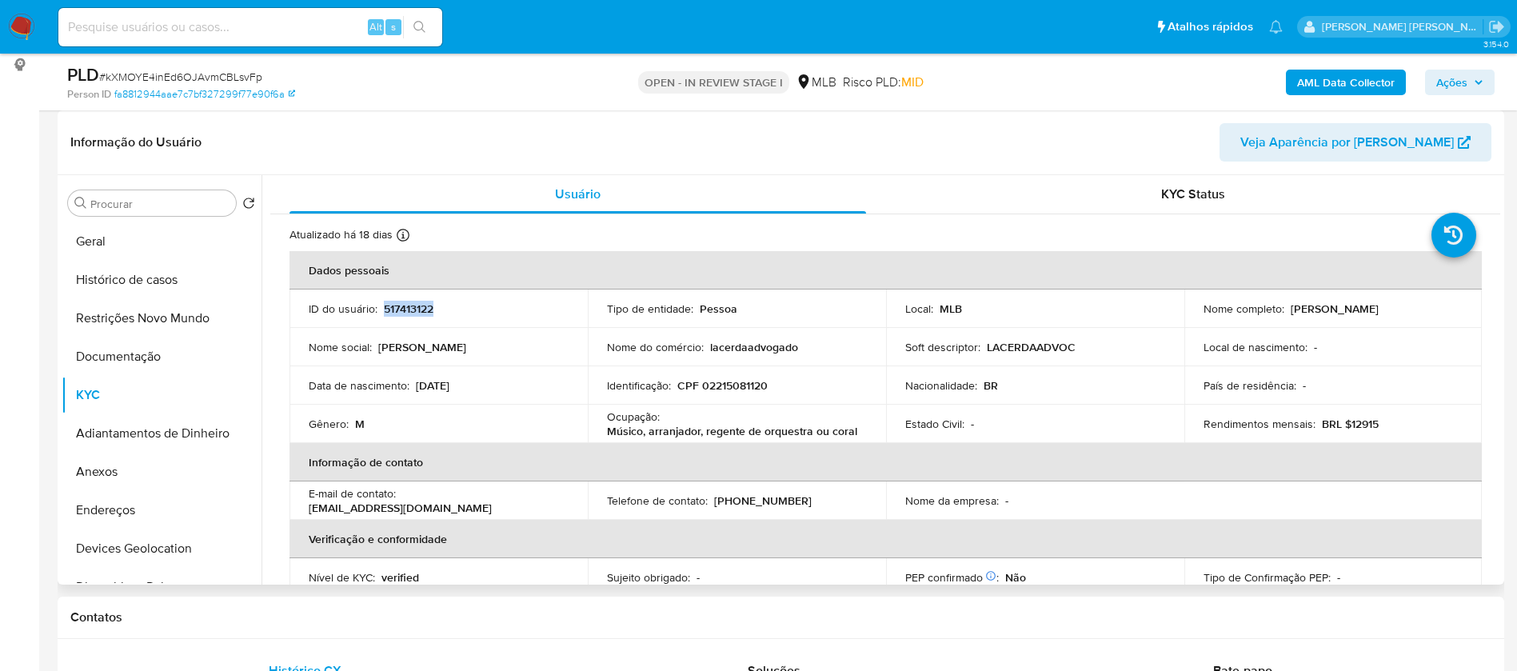
copy p "517413122"
click at [175, 230] on button "Geral" at bounding box center [155, 241] width 187 height 38
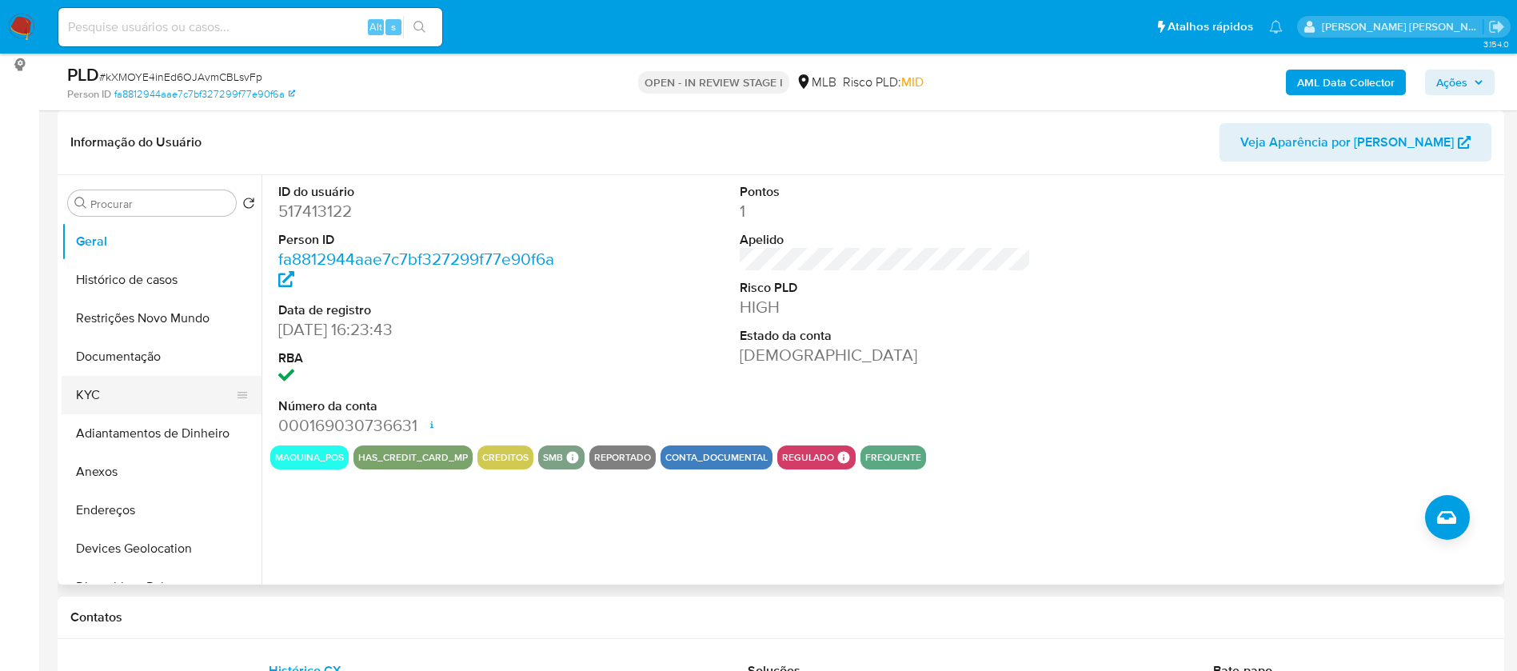
click at [108, 386] on button "KYC" at bounding box center [155, 395] width 187 height 38
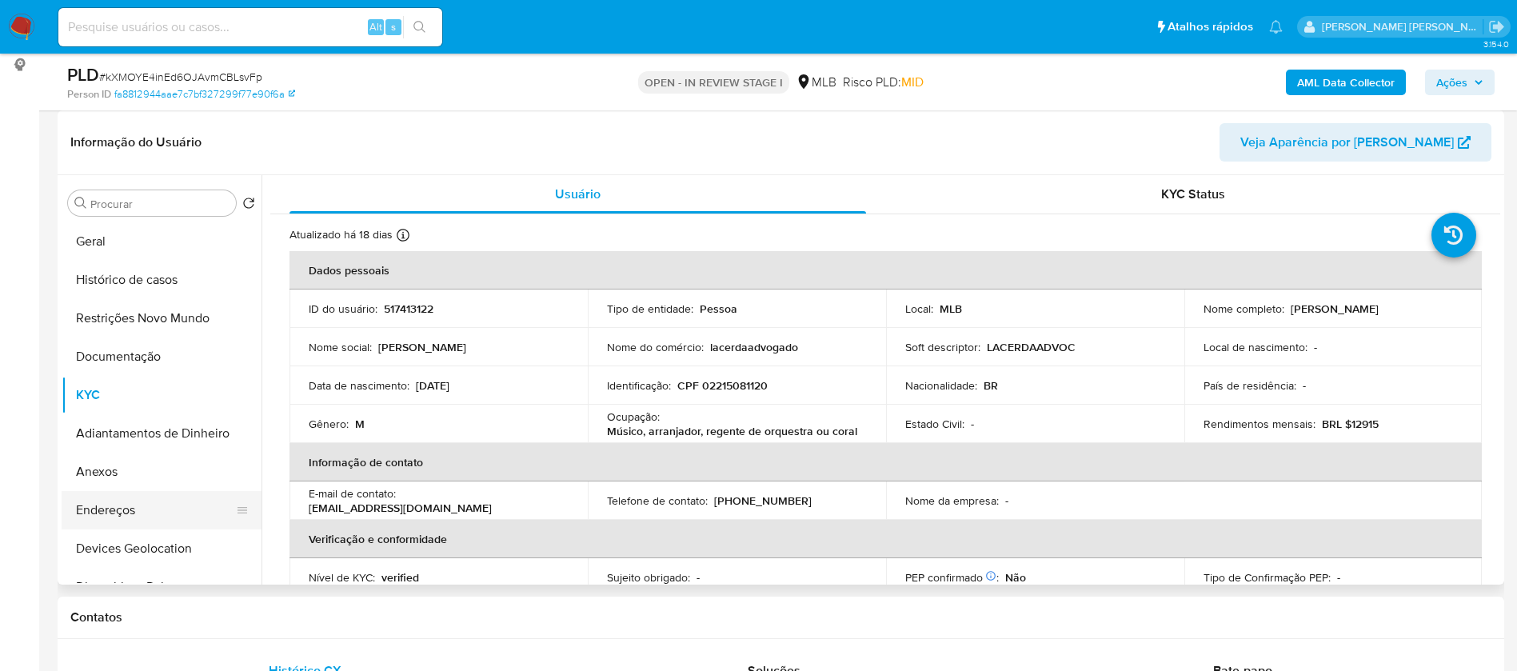
click at [178, 499] on button "Endereços" at bounding box center [155, 510] width 187 height 38
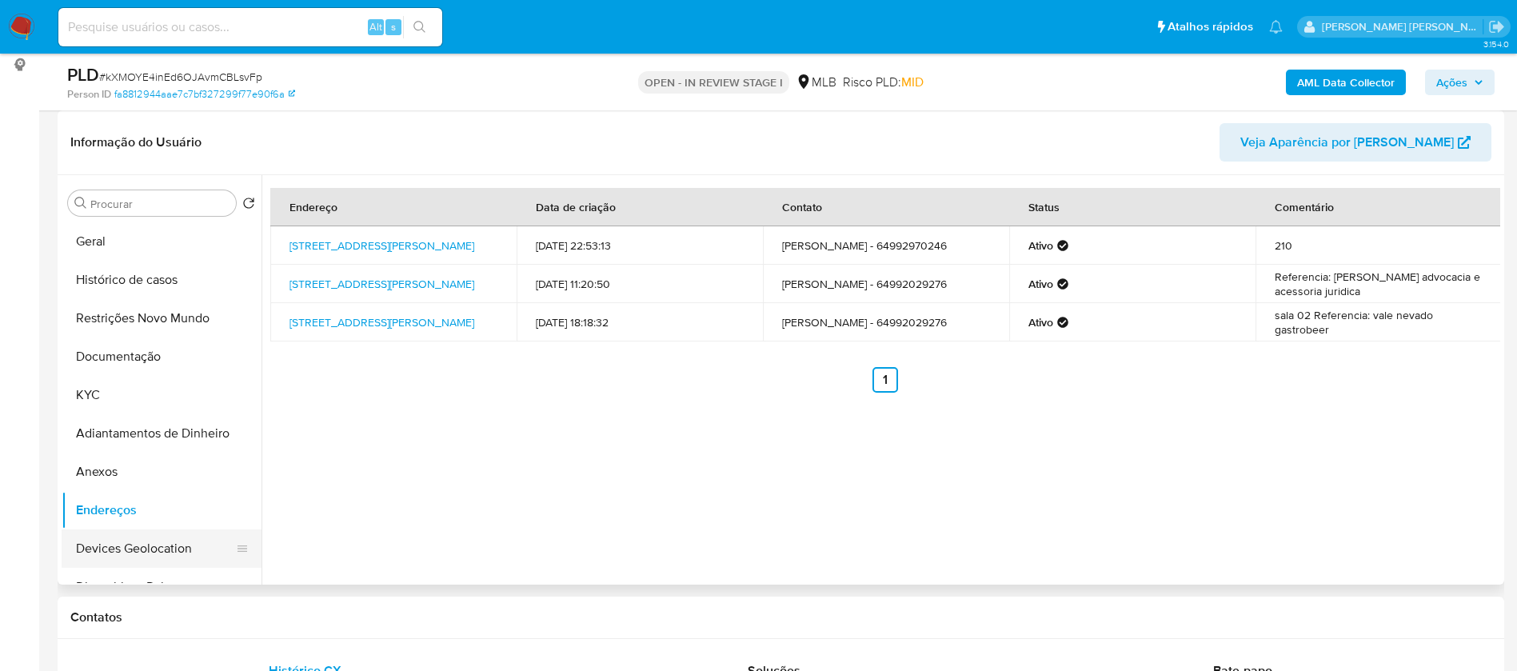
click at [123, 534] on button "Devices Geolocation" at bounding box center [155, 548] width 187 height 38
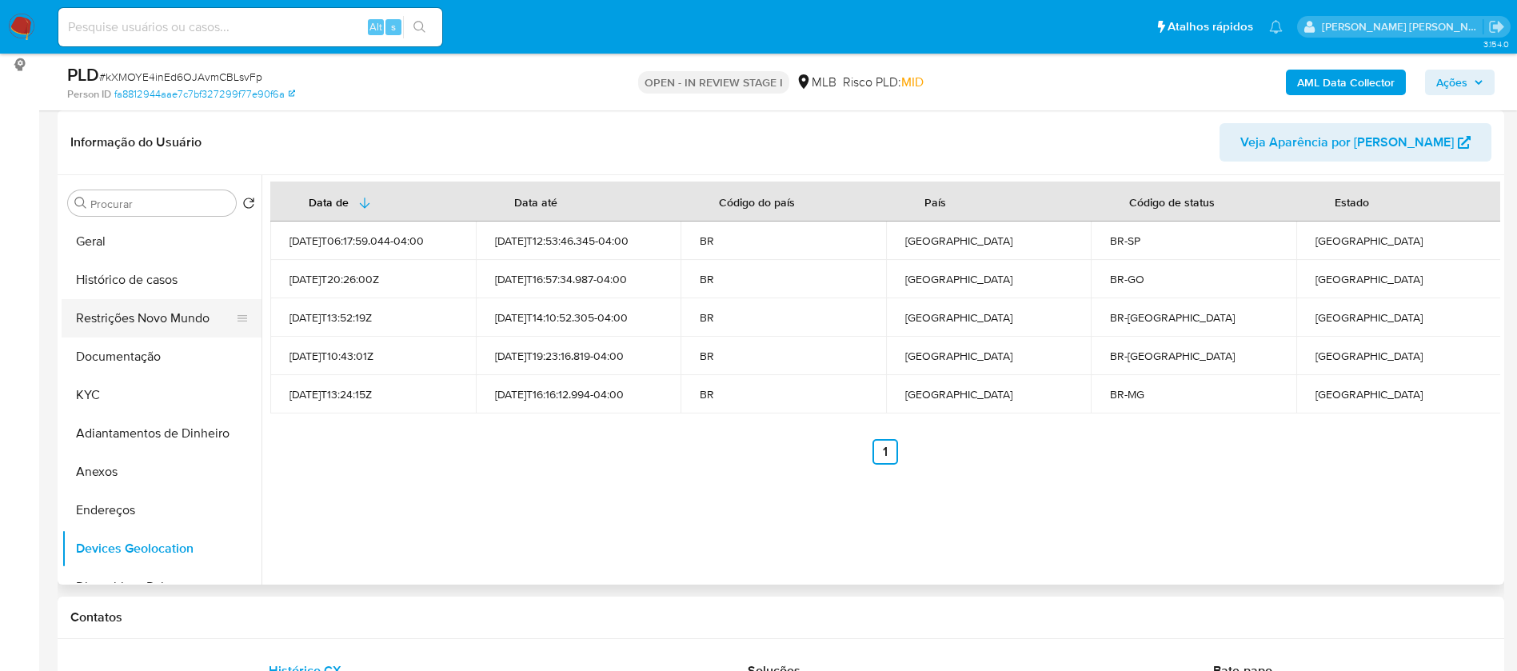
click at [173, 320] on button "Restrições Novo Mundo" at bounding box center [155, 318] width 187 height 38
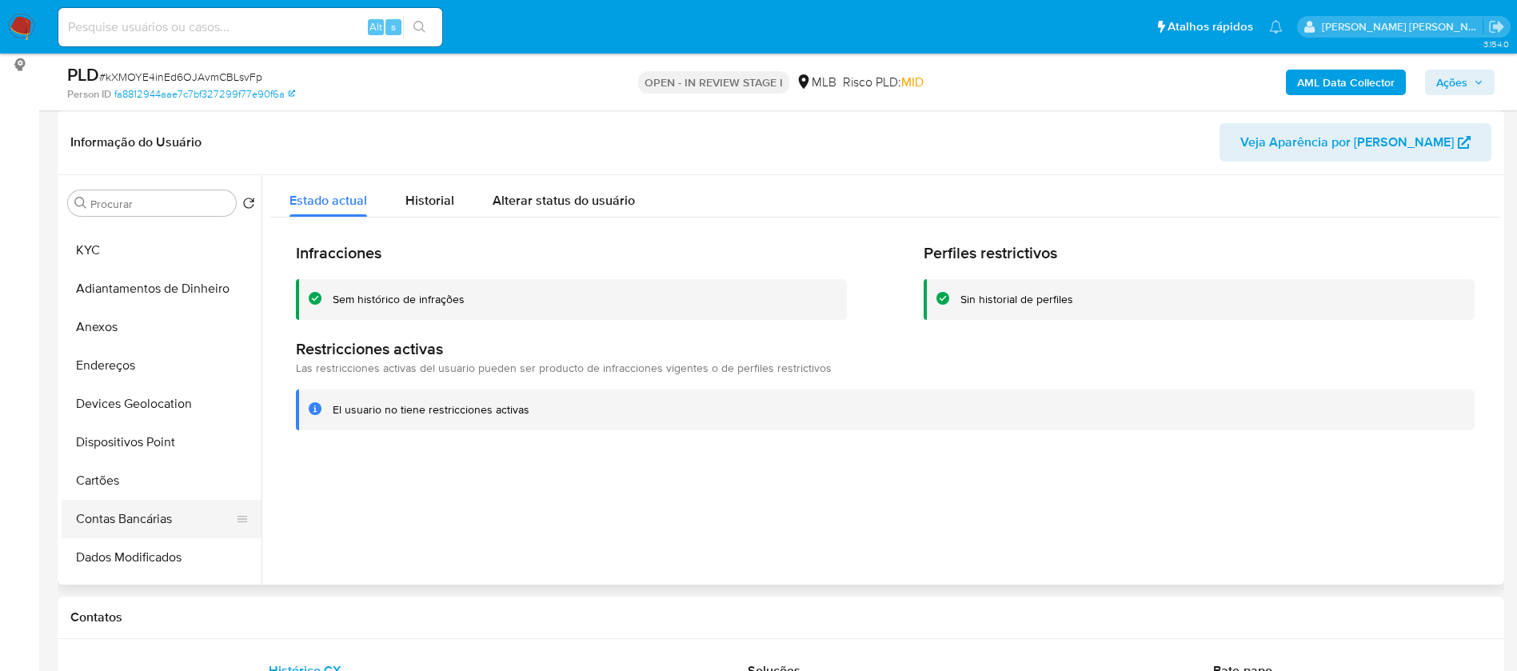
scroll to position [360, 0]
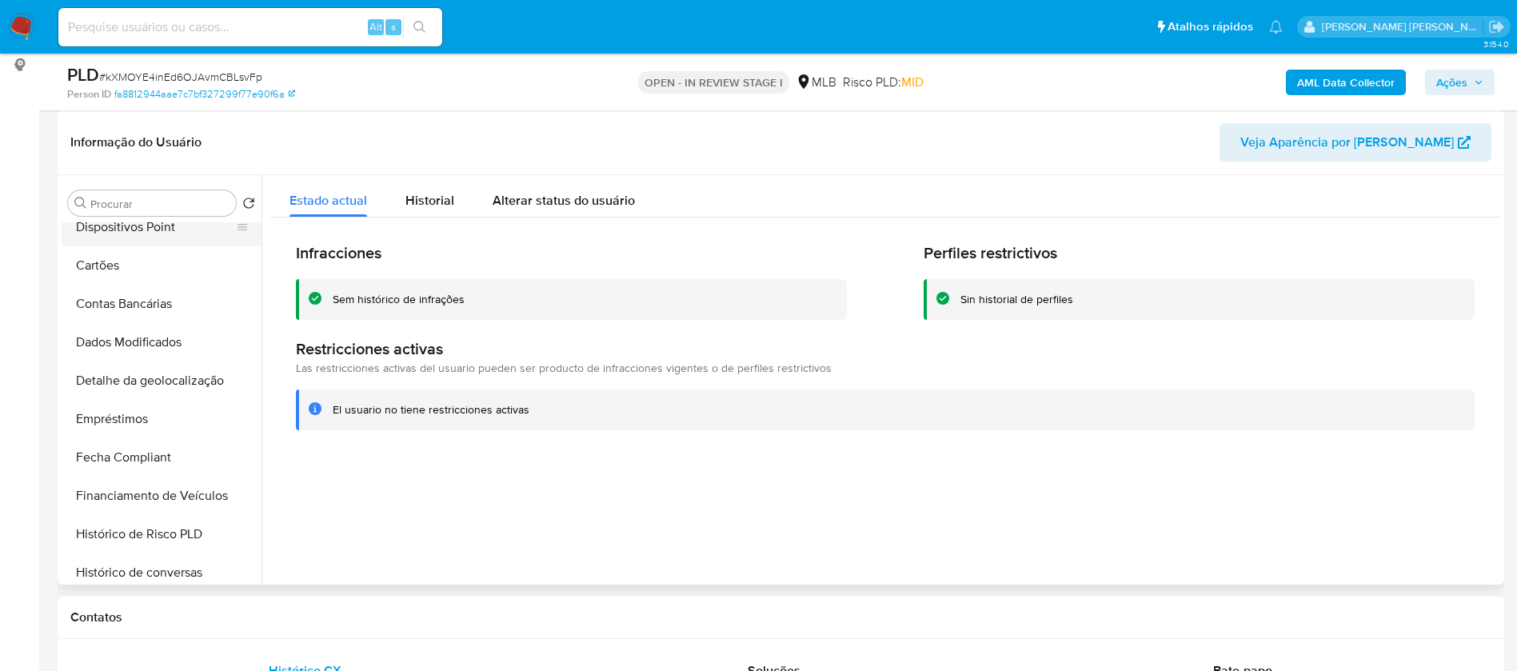
click at [190, 226] on button "Dispositivos Point" at bounding box center [155, 227] width 187 height 38
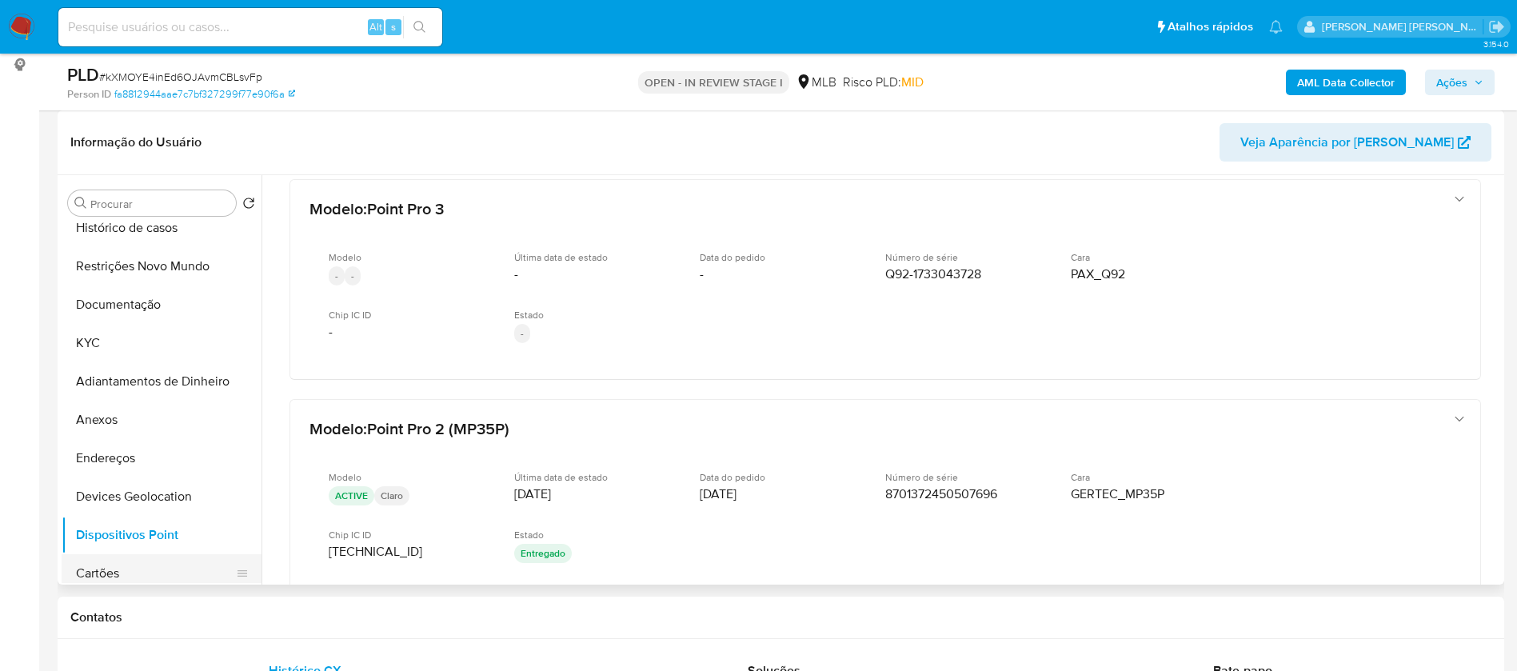
scroll to position [0, 0]
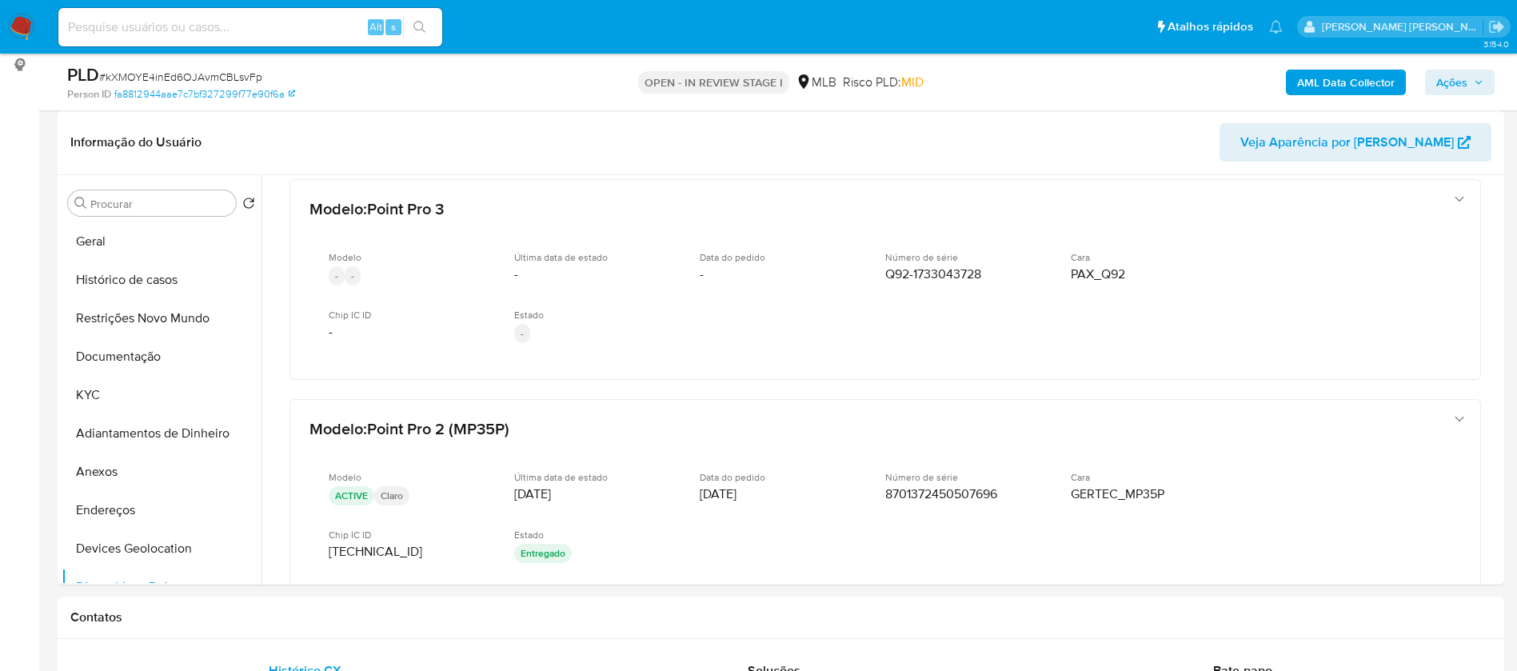
click at [1351, 78] on b "AML Data Collector" at bounding box center [1346, 83] width 98 height 26
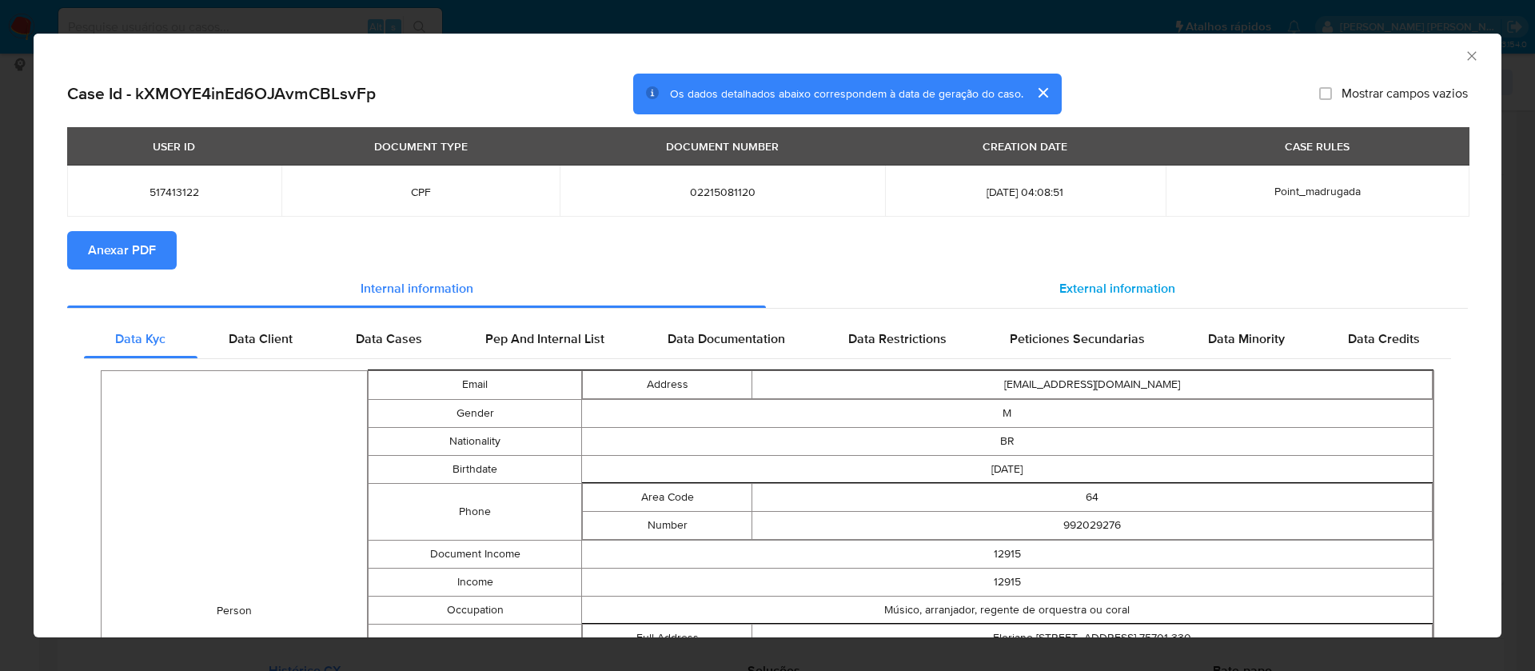
click at [1116, 285] on span "External information" at bounding box center [1118, 288] width 116 height 18
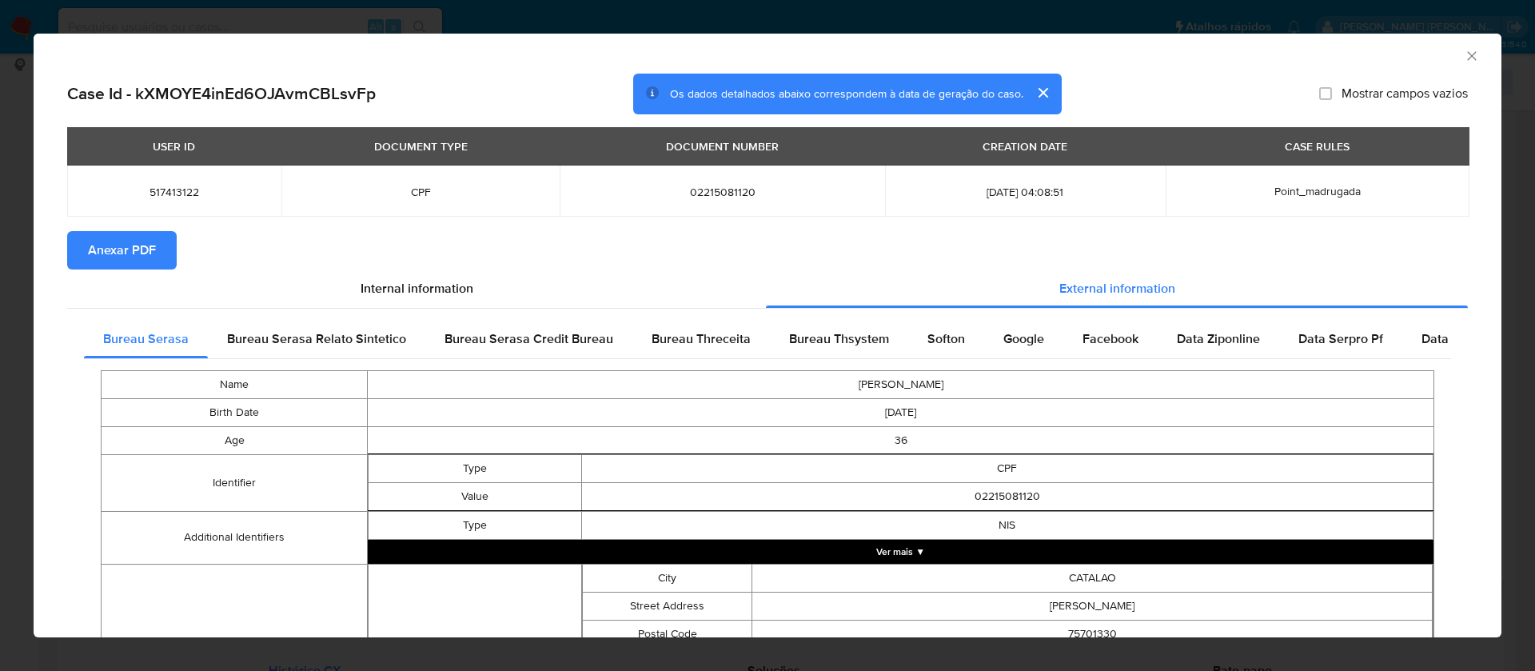
click at [145, 246] on span "Anexar PDF" at bounding box center [122, 250] width 68 height 35
click at [1464, 58] on icon "Fechar a janela" at bounding box center [1472, 56] width 16 height 16
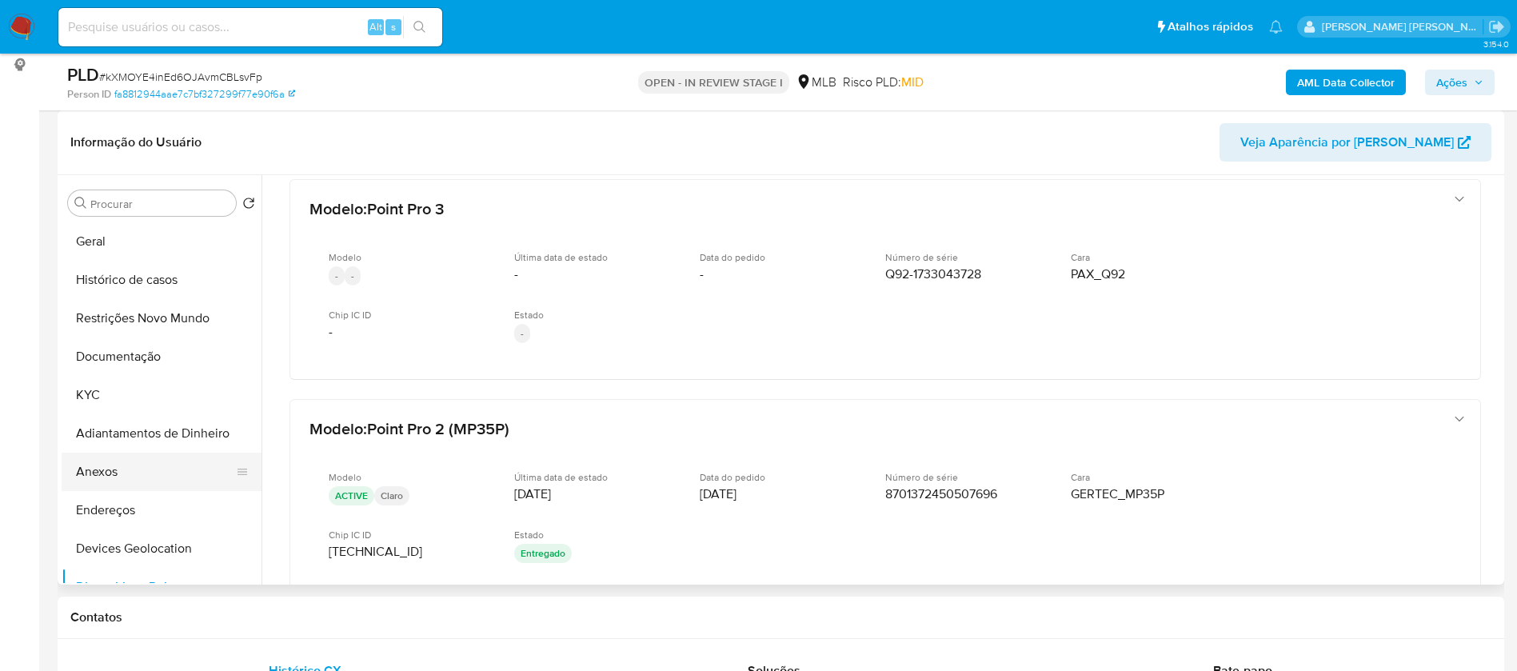
click at [111, 480] on button "Anexos" at bounding box center [155, 472] width 187 height 38
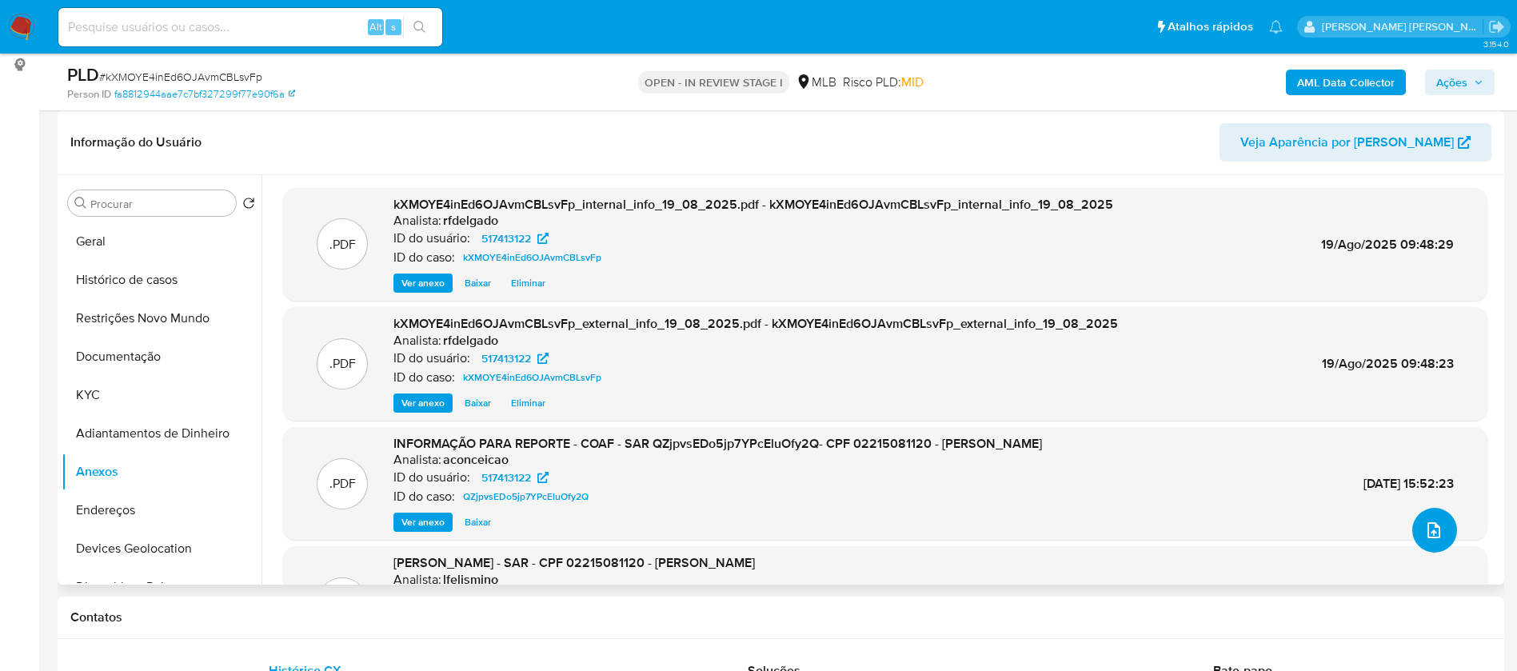
click at [1429, 521] on icon "upload-file" at bounding box center [1433, 530] width 19 height 19
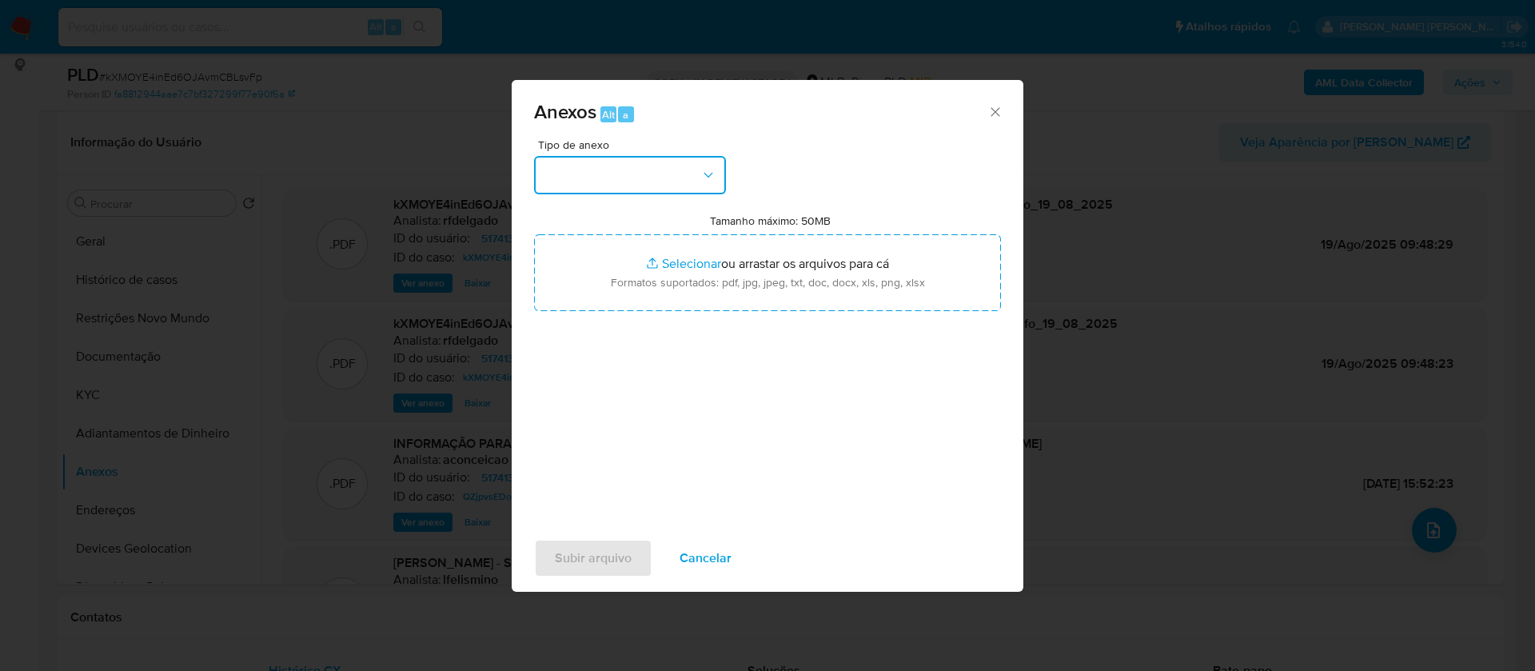
click at [689, 162] on button "button" at bounding box center [630, 175] width 192 height 38
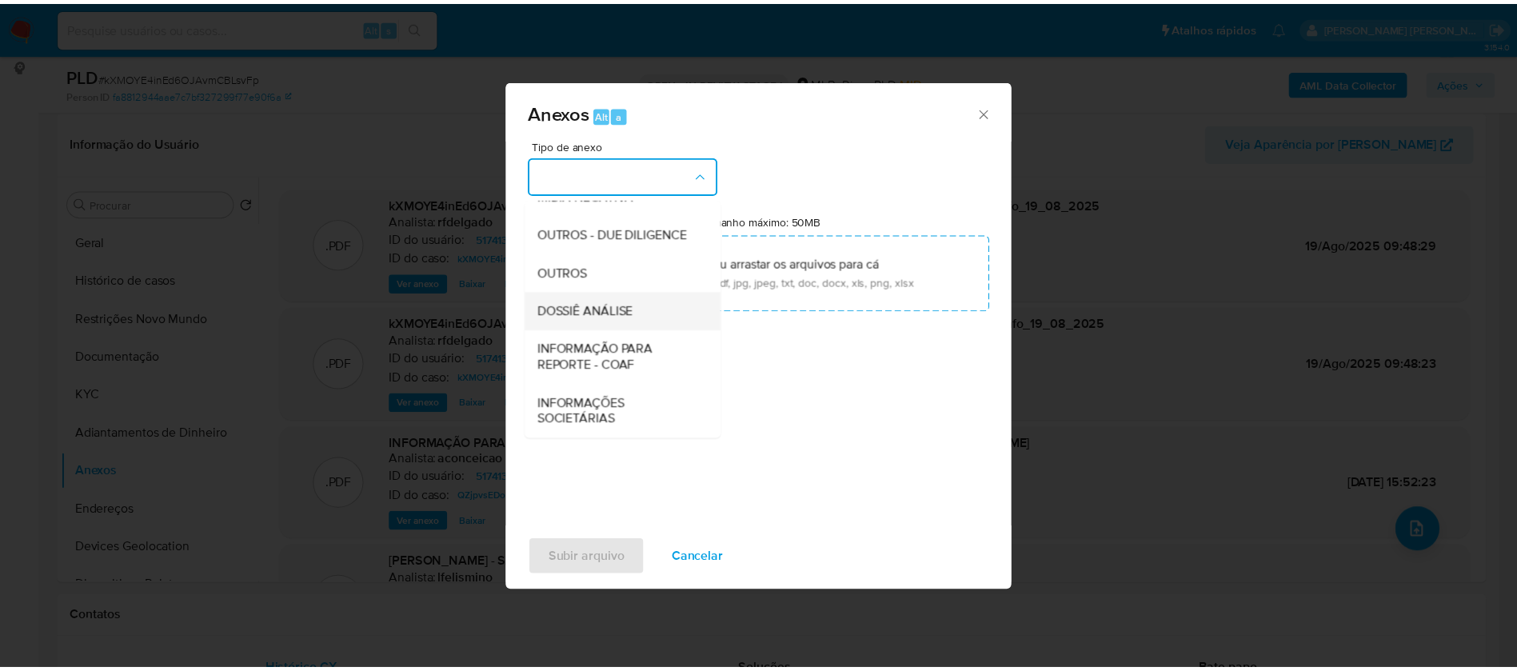
scroll to position [246, 0]
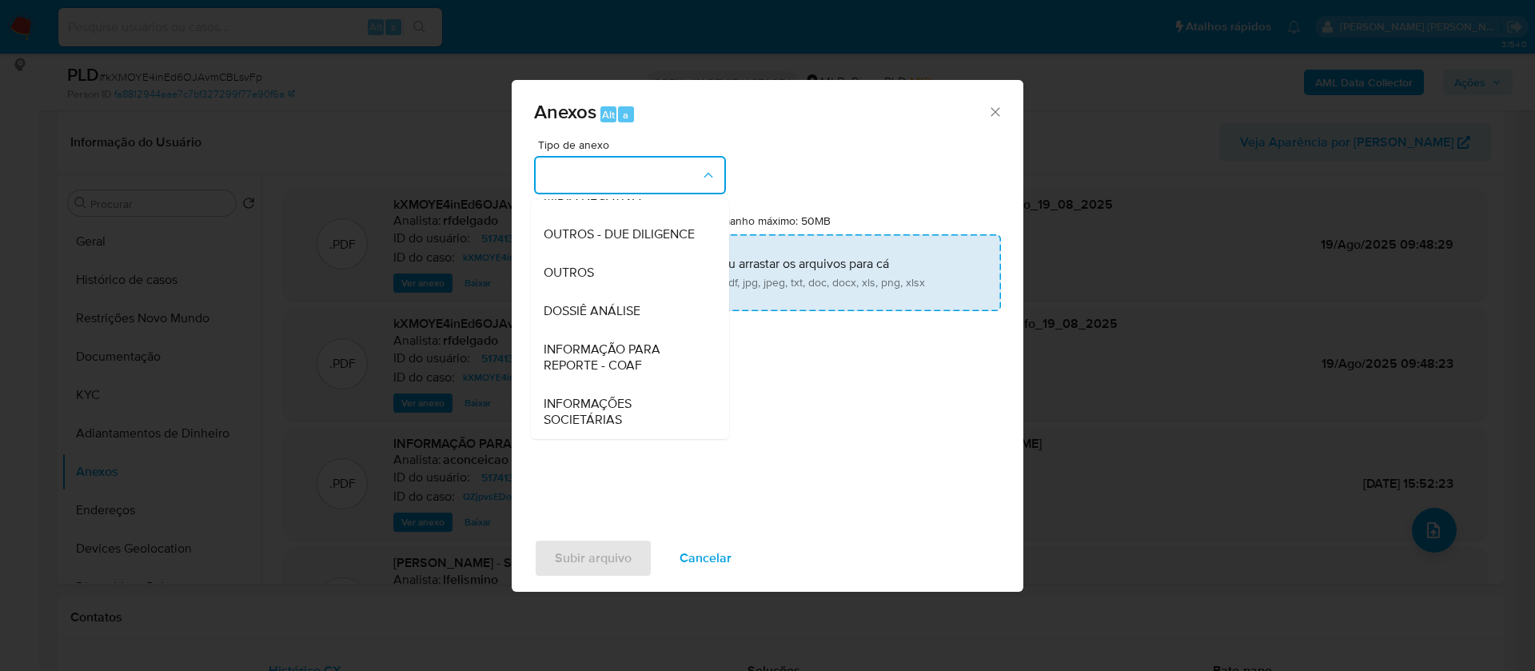
click at [662, 309] on div "DOSSIÊ ANÁLISE" at bounding box center [625, 311] width 163 height 38
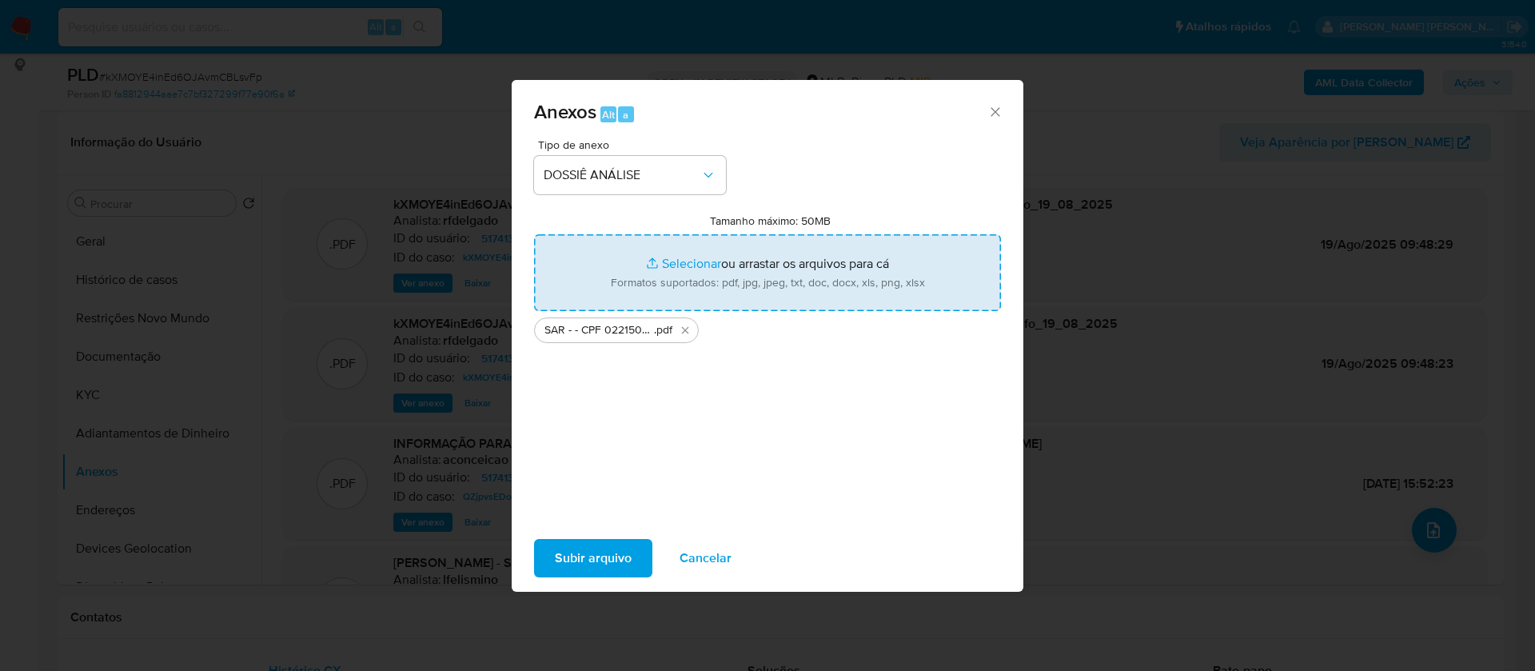
type input "C:\fakepath\Mulan 517413122_2025_08_18_13_59_30.xlsx"
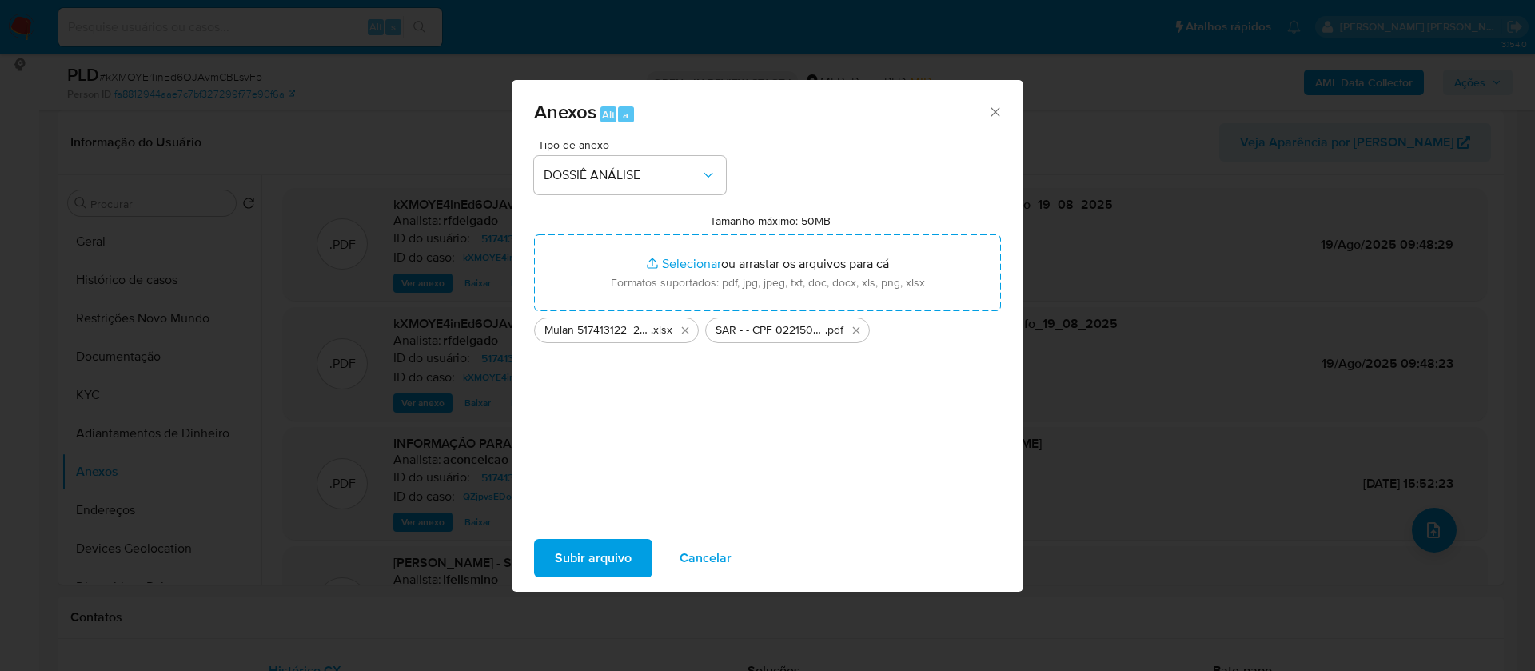
click at [583, 555] on span "Subir arquivo" at bounding box center [593, 558] width 77 height 35
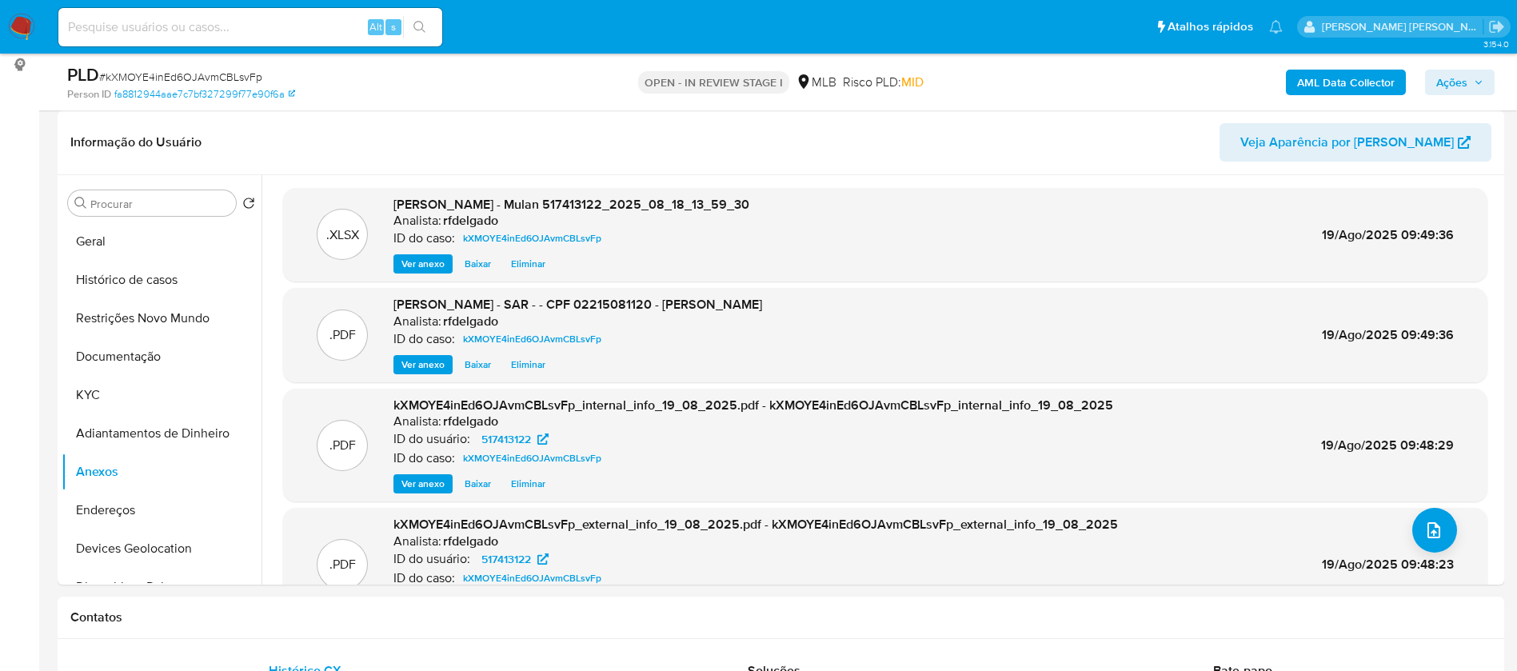
click at [1474, 75] on span "Ações" at bounding box center [1459, 82] width 47 height 22
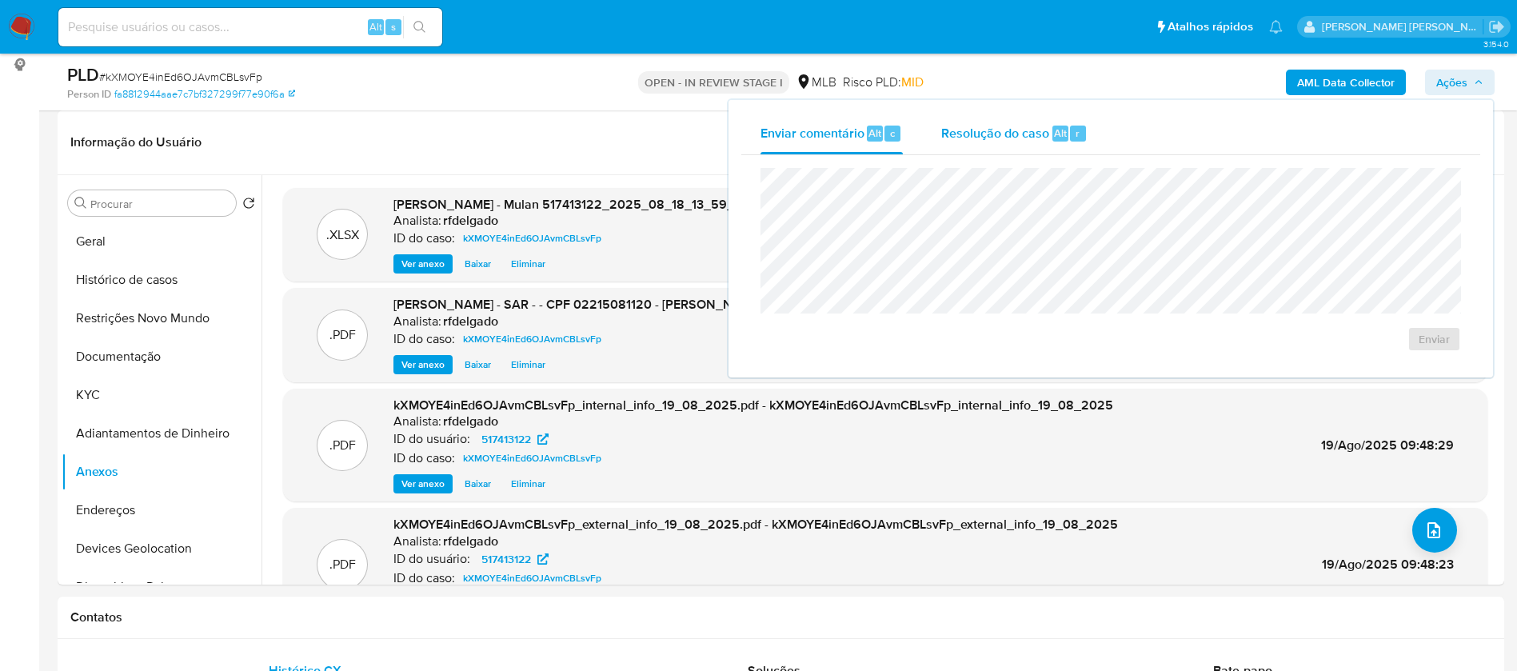
click at [967, 138] on span "Resolução do caso" at bounding box center [995, 132] width 108 height 18
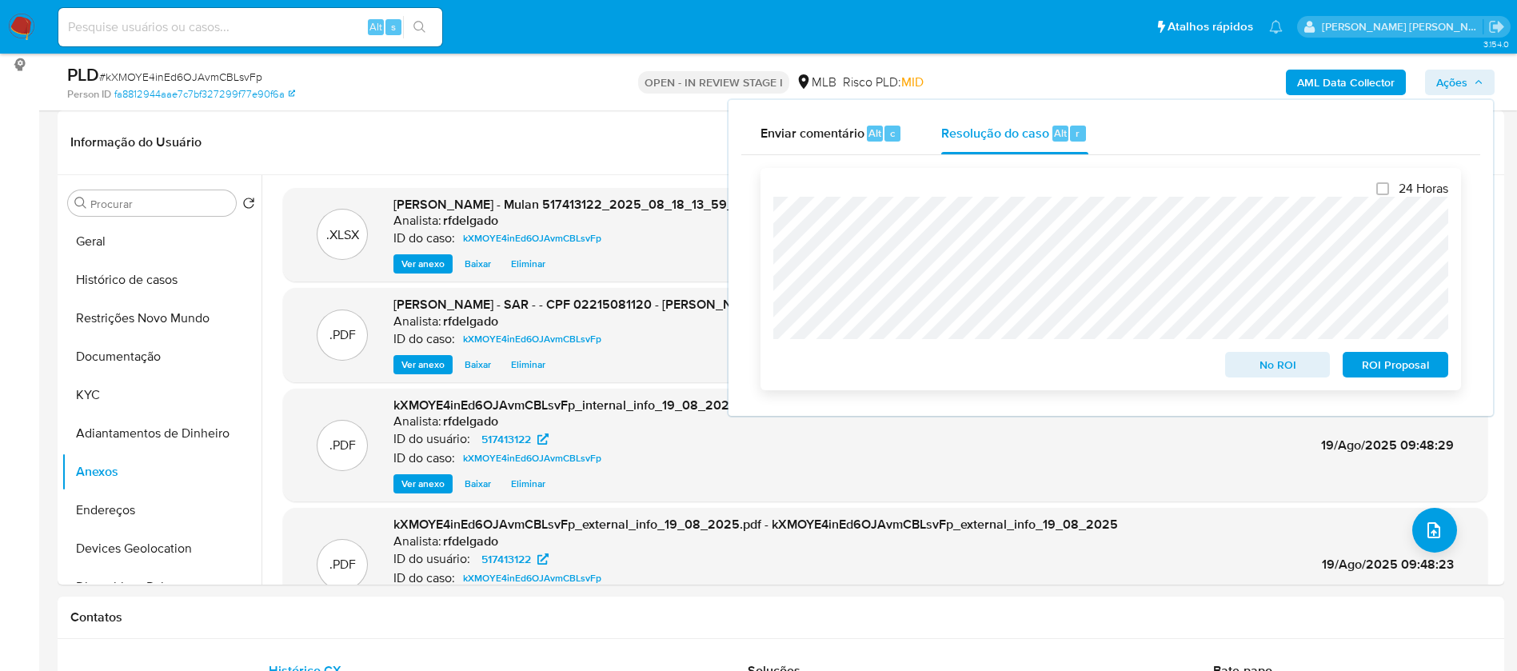
click at [1288, 370] on span "No ROI" at bounding box center [1277, 364] width 83 height 22
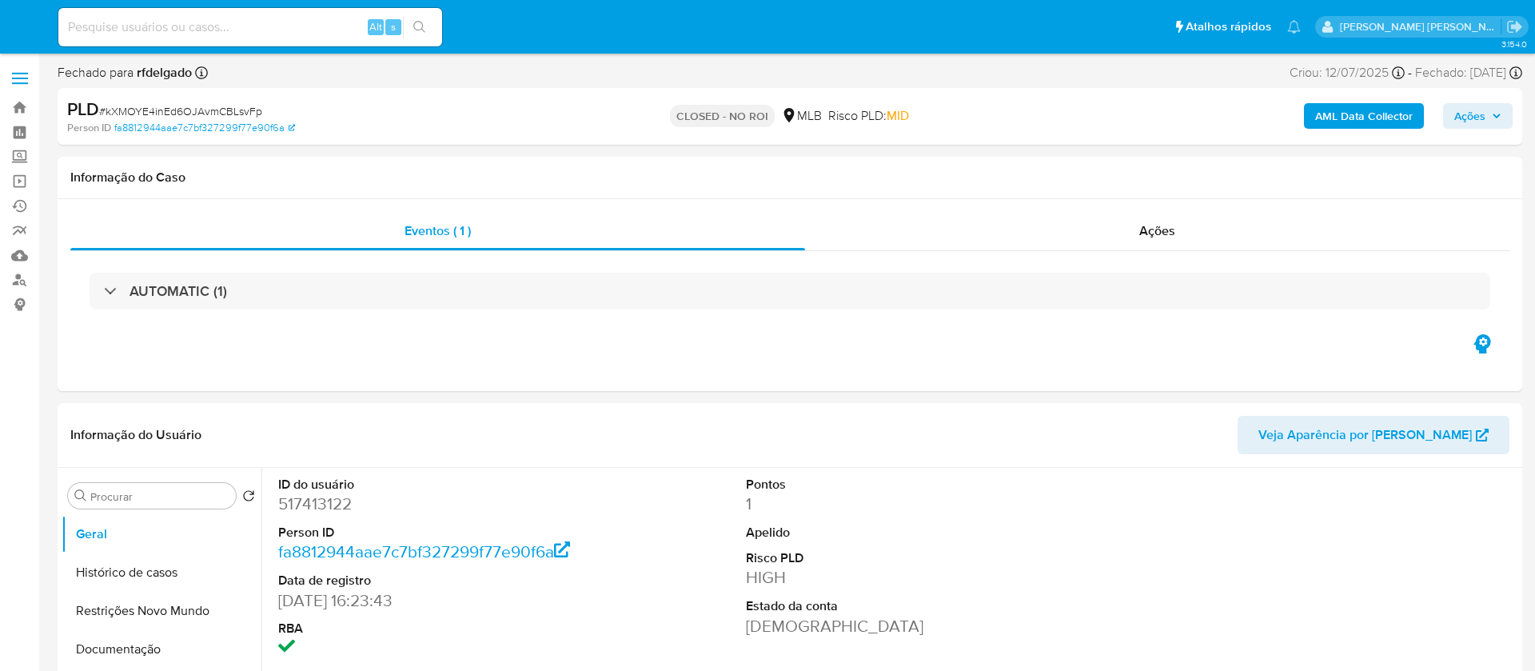
select select "10"
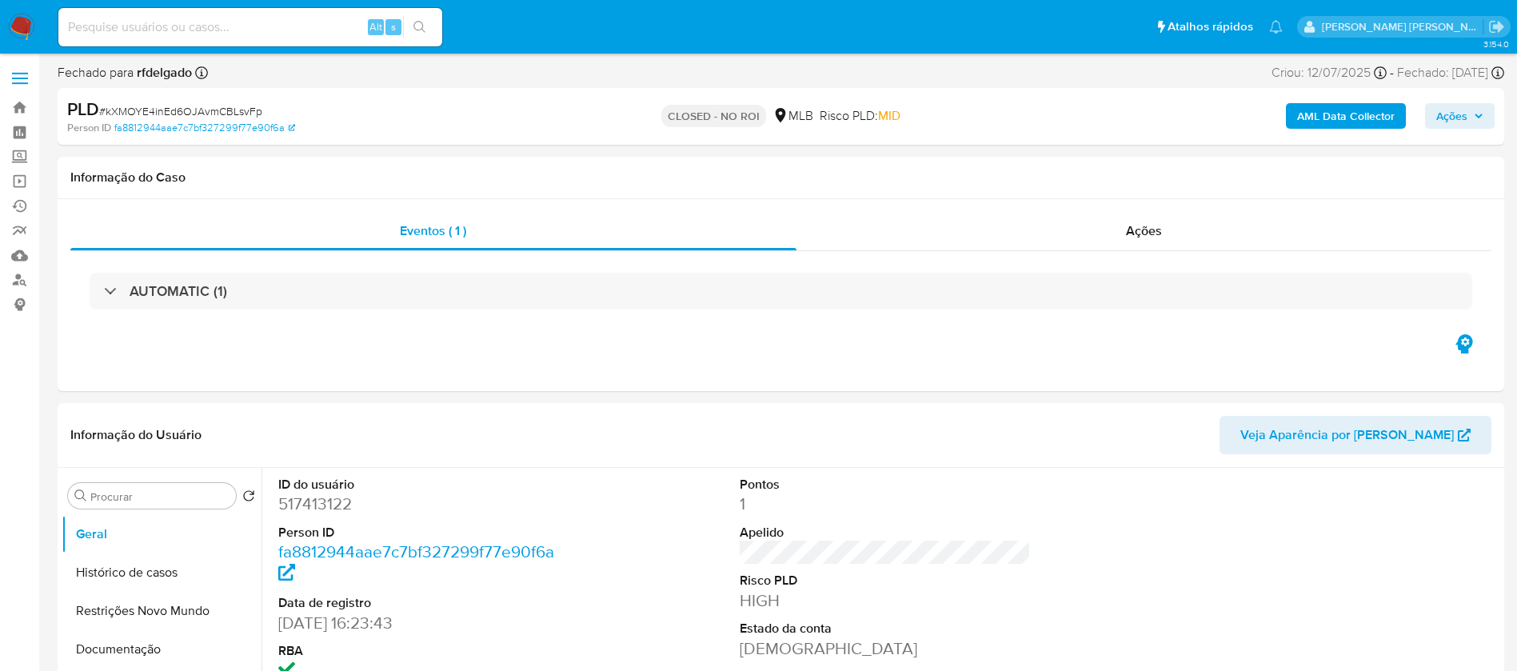
click at [323, 28] on input at bounding box center [250, 27] width 384 height 21
paste input "2IScbZNFWsdCJS5OjQskmBrg"
type input "2IScbZNFWsdCJS5OjQskmBrg"
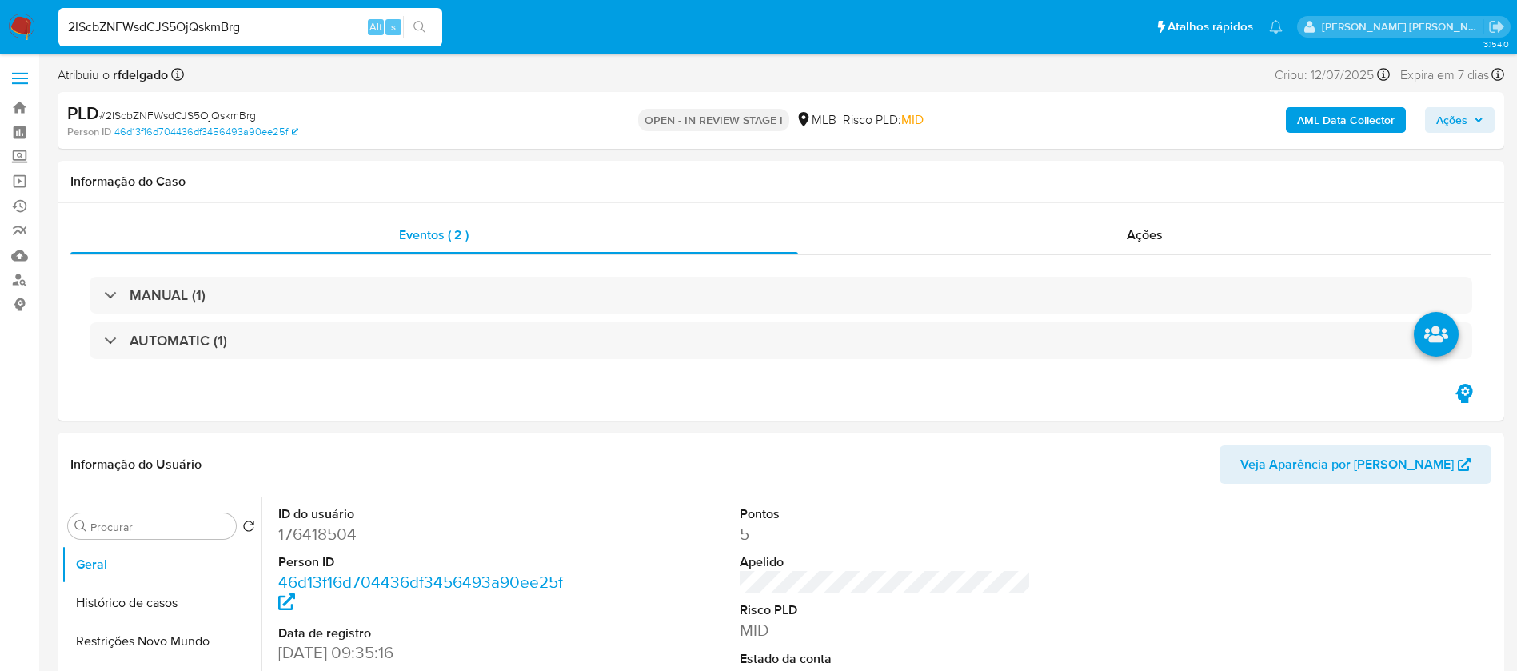
select select "10"
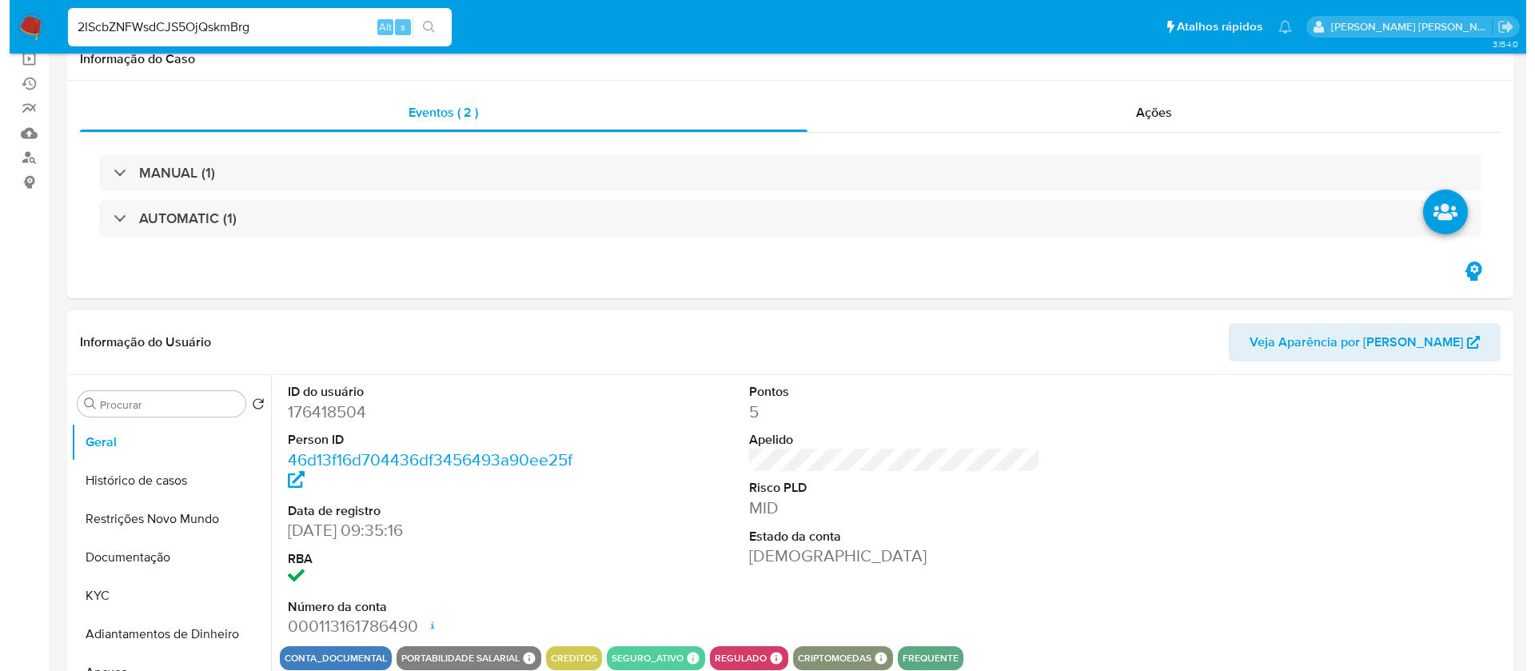
scroll to position [240, 0]
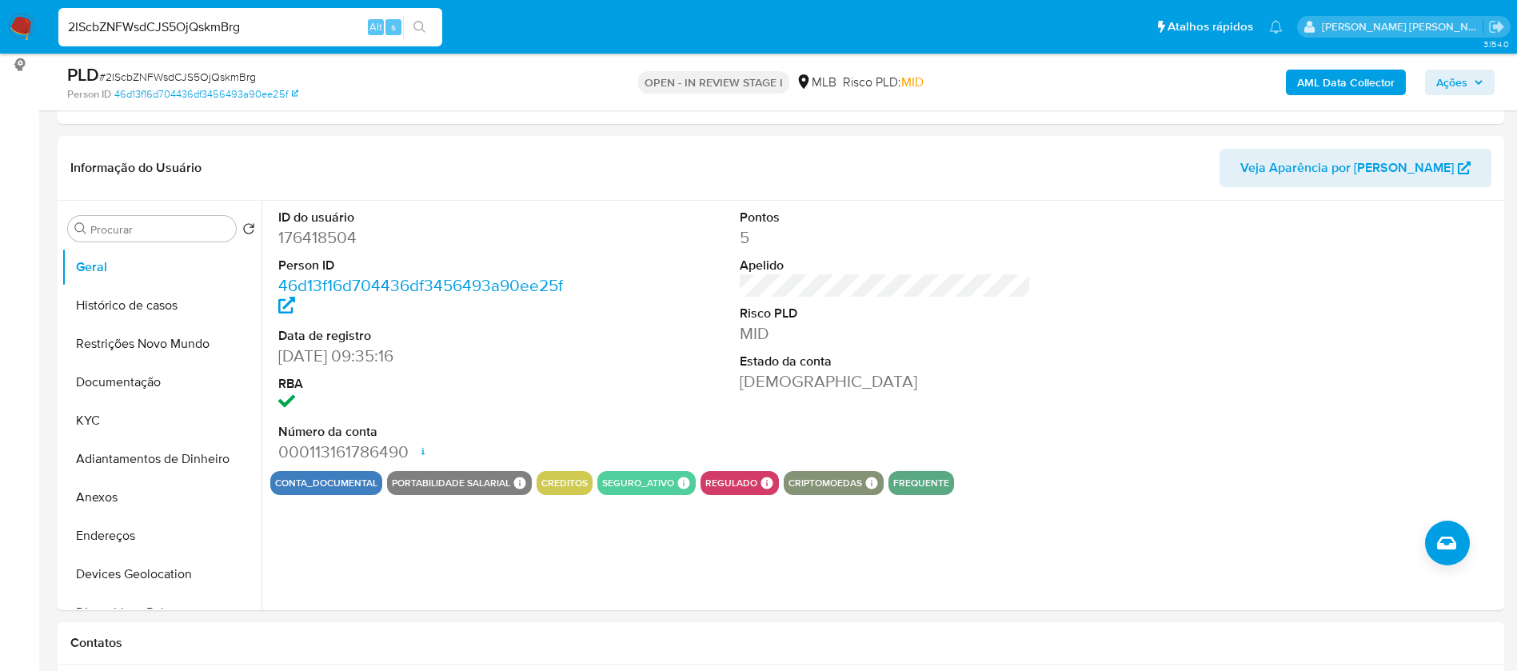
click at [334, 19] on input "2IScbZNFWsdCJS5OjQskmBrg" at bounding box center [250, 27] width 384 height 21
click at [129, 423] on button "KYC" at bounding box center [155, 420] width 187 height 38
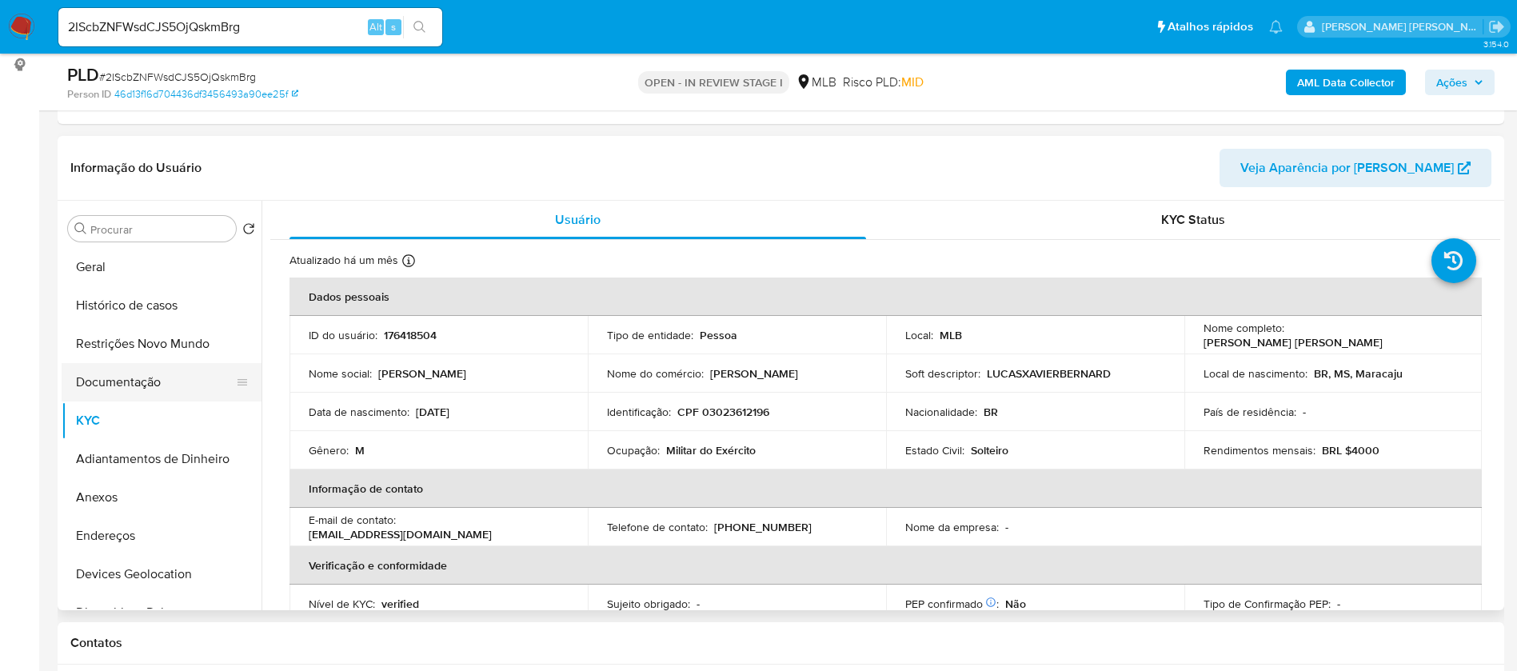
click at [121, 392] on button "Documentação" at bounding box center [155, 382] width 187 height 38
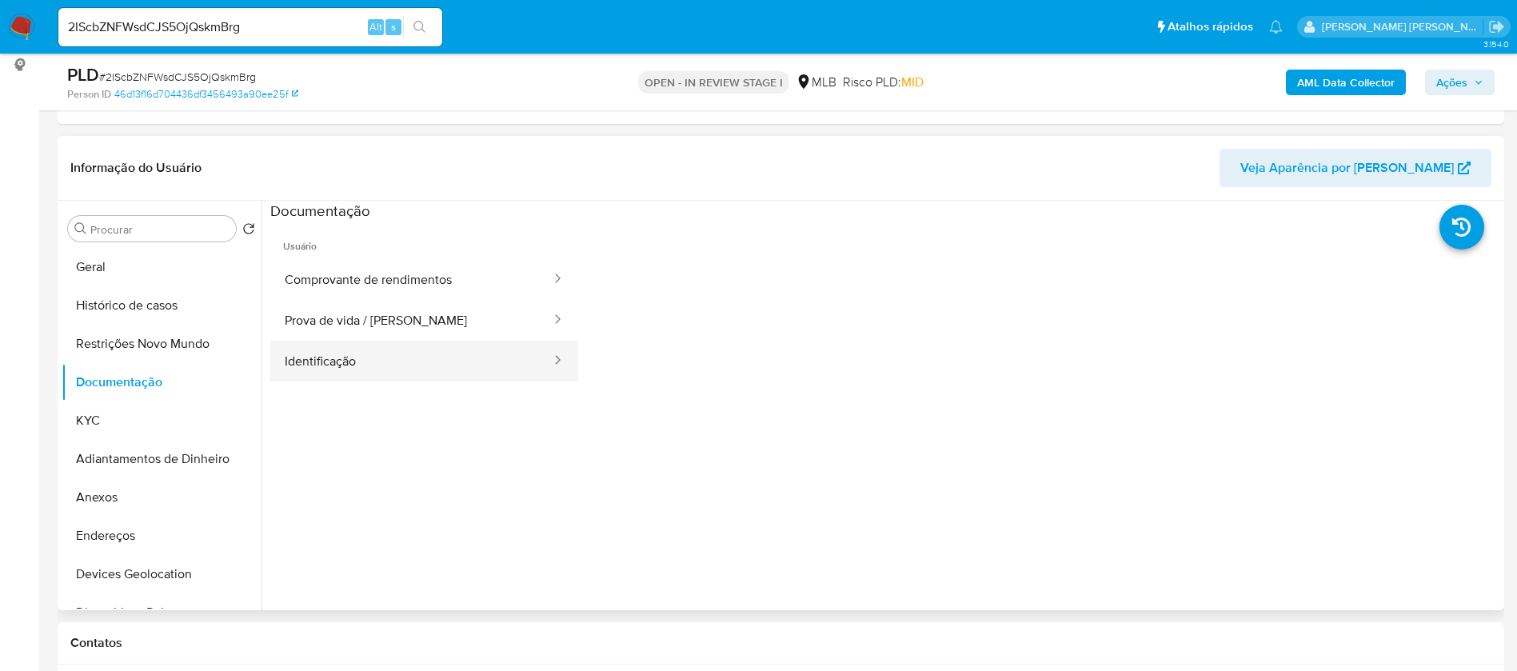
click at [453, 366] on button "Identificação" at bounding box center [411, 361] width 282 height 41
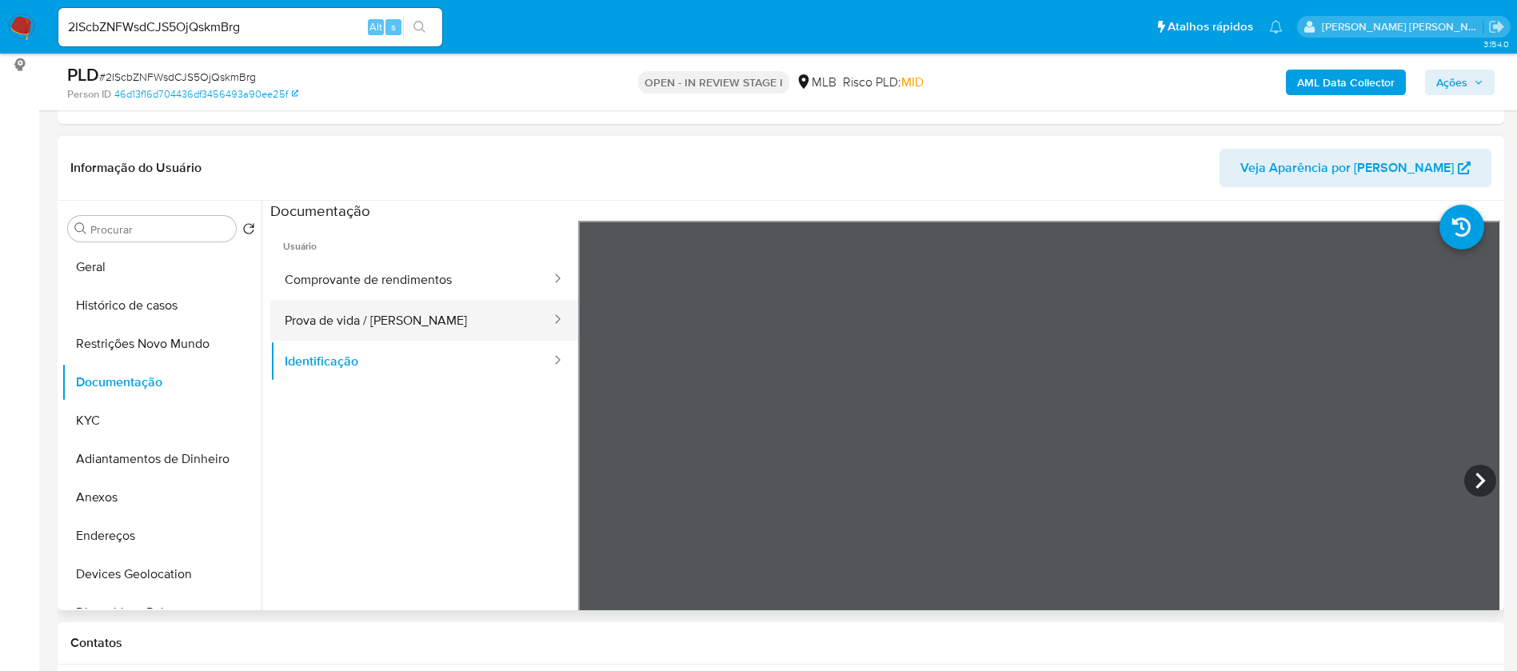
click at [463, 321] on button "Prova de vida / [PERSON_NAME]" at bounding box center [411, 320] width 282 height 41
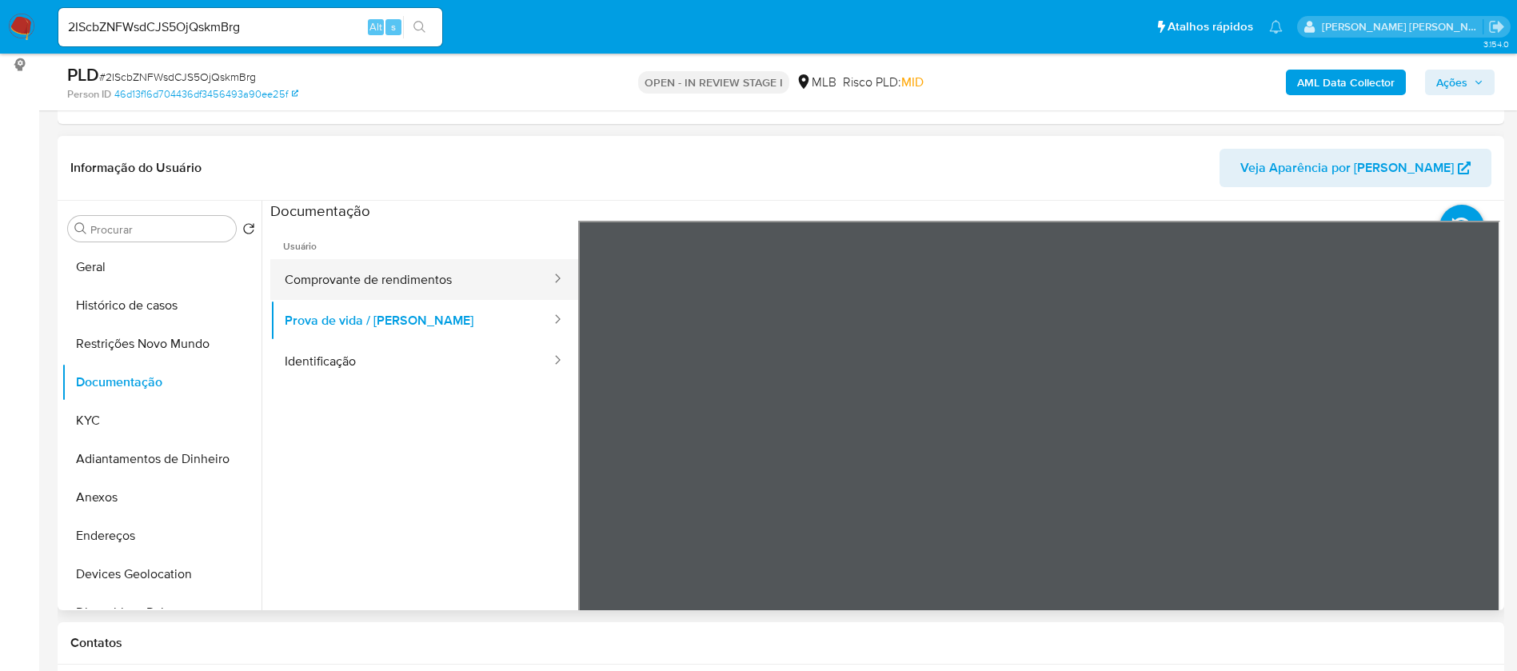
click at [467, 278] on button "Comprovante de rendimentos" at bounding box center [411, 279] width 282 height 41
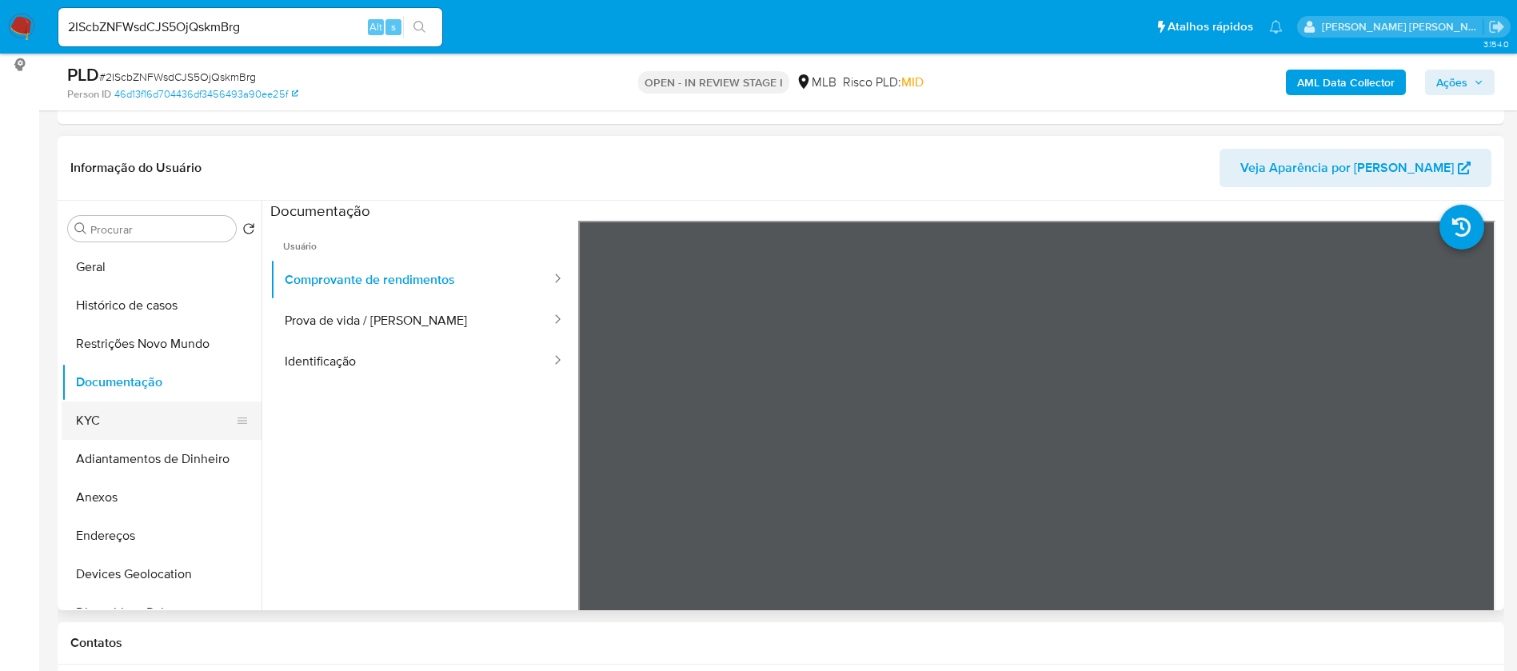
click at [124, 420] on button "KYC" at bounding box center [155, 420] width 187 height 38
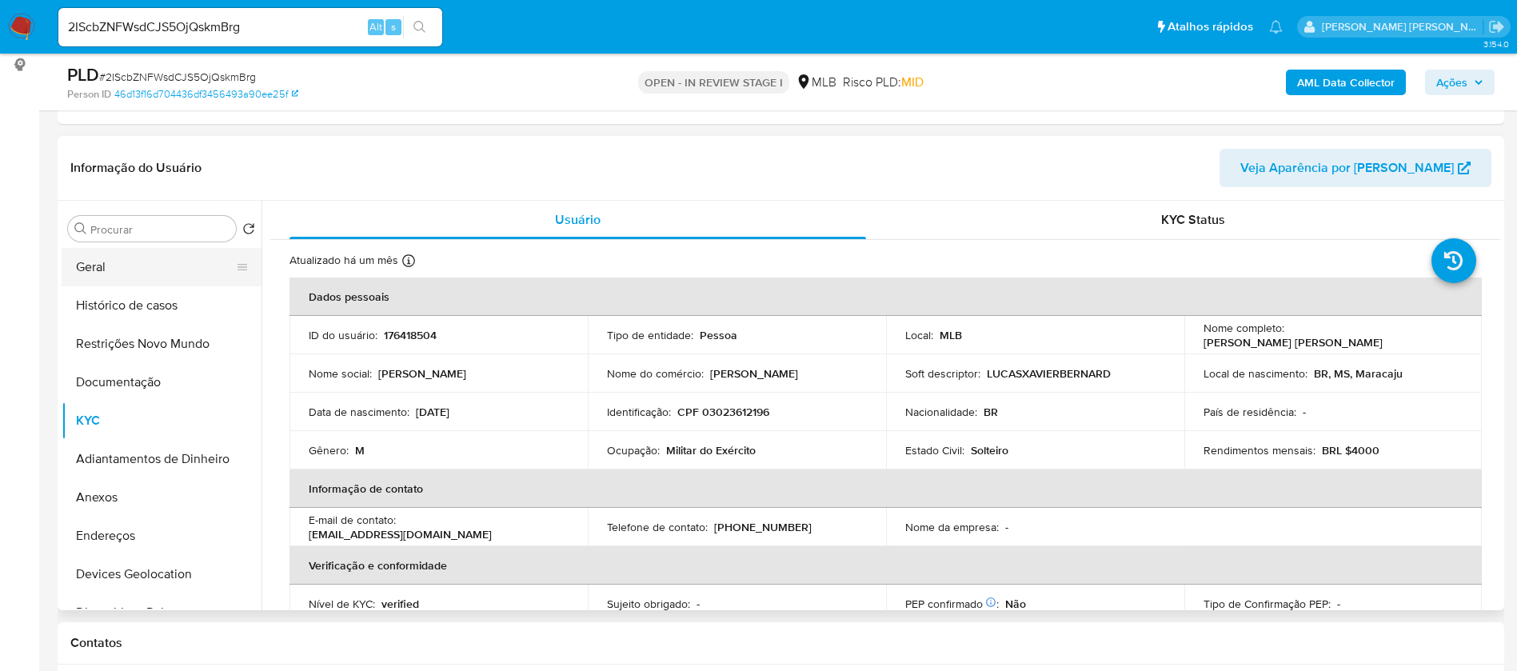
click at [164, 260] on button "Geral" at bounding box center [155, 267] width 187 height 38
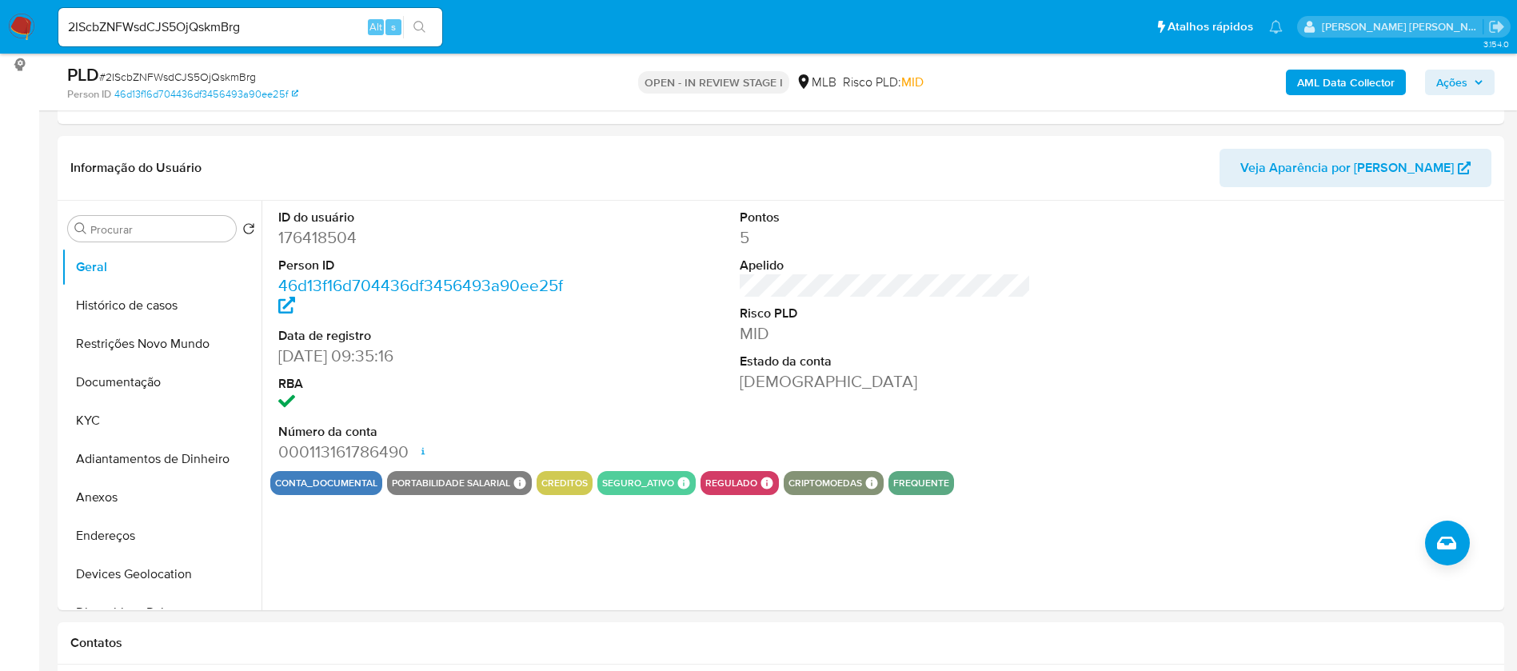
click at [1351, 74] on b "AML Data Collector" at bounding box center [1346, 83] width 98 height 26
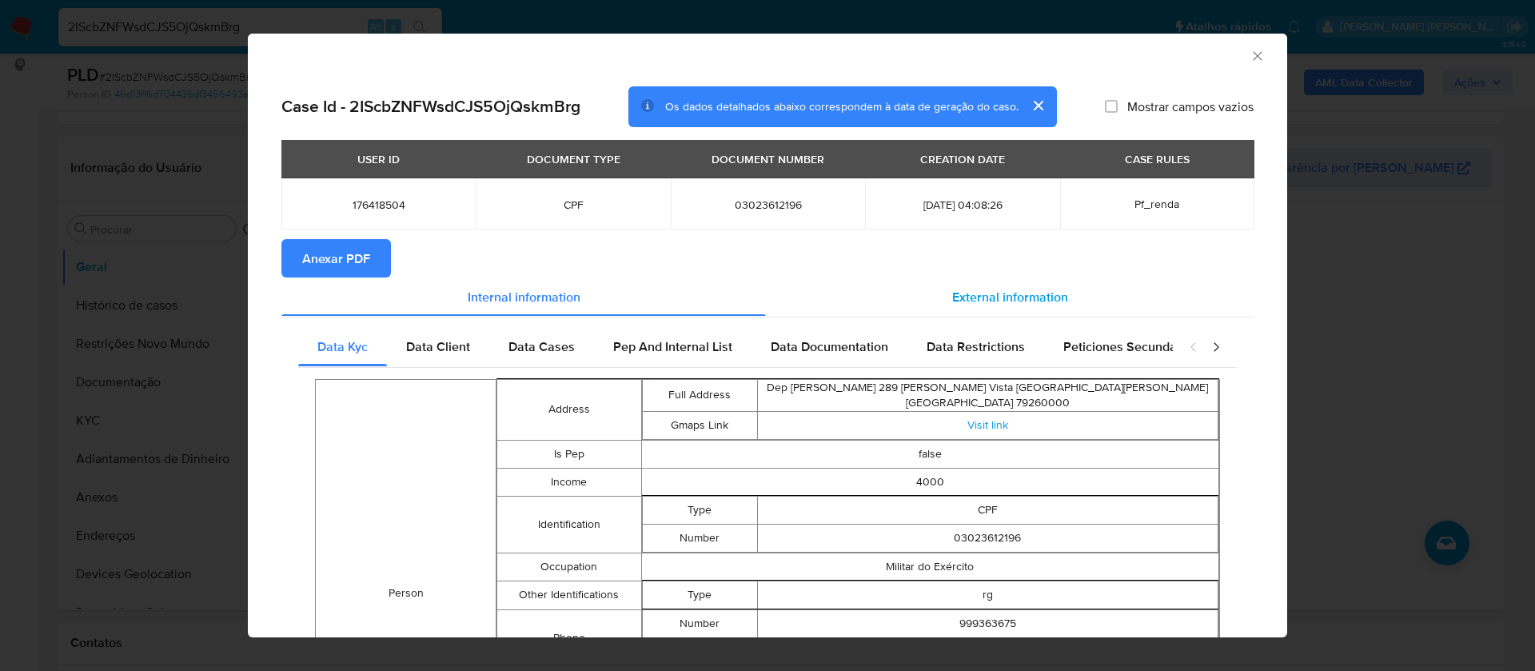
click at [988, 281] on div "External information" at bounding box center [1010, 296] width 488 height 38
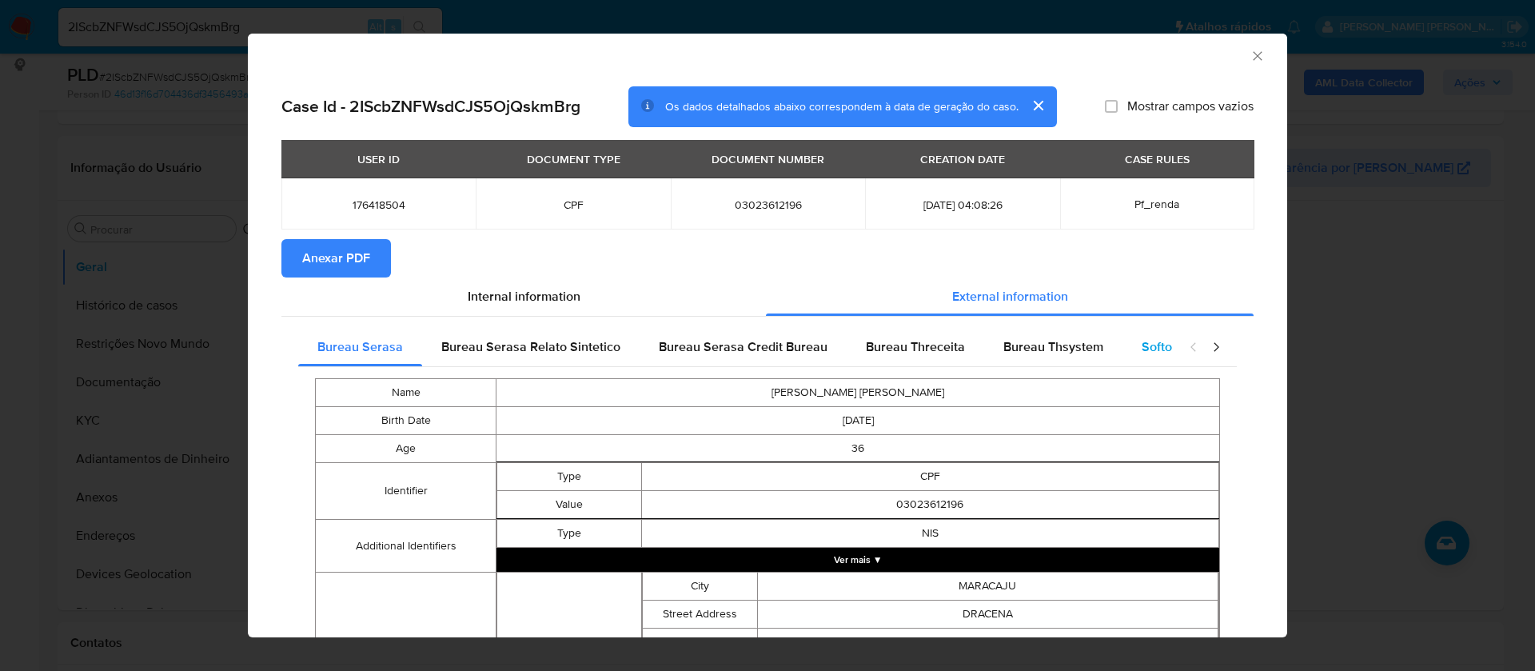
click at [1125, 349] on div "Softon" at bounding box center [1161, 347] width 76 height 38
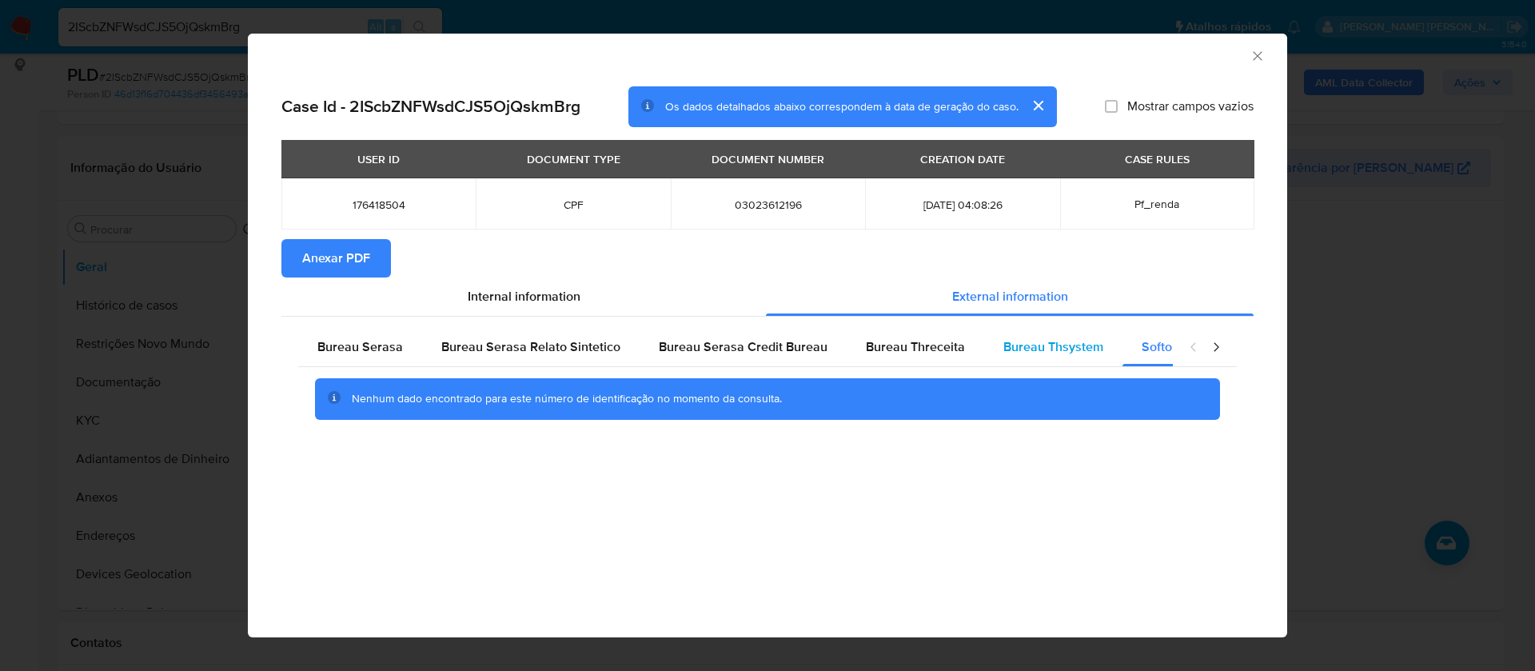
click at [1038, 345] on span "Bureau Thsystem" at bounding box center [1054, 346] width 100 height 18
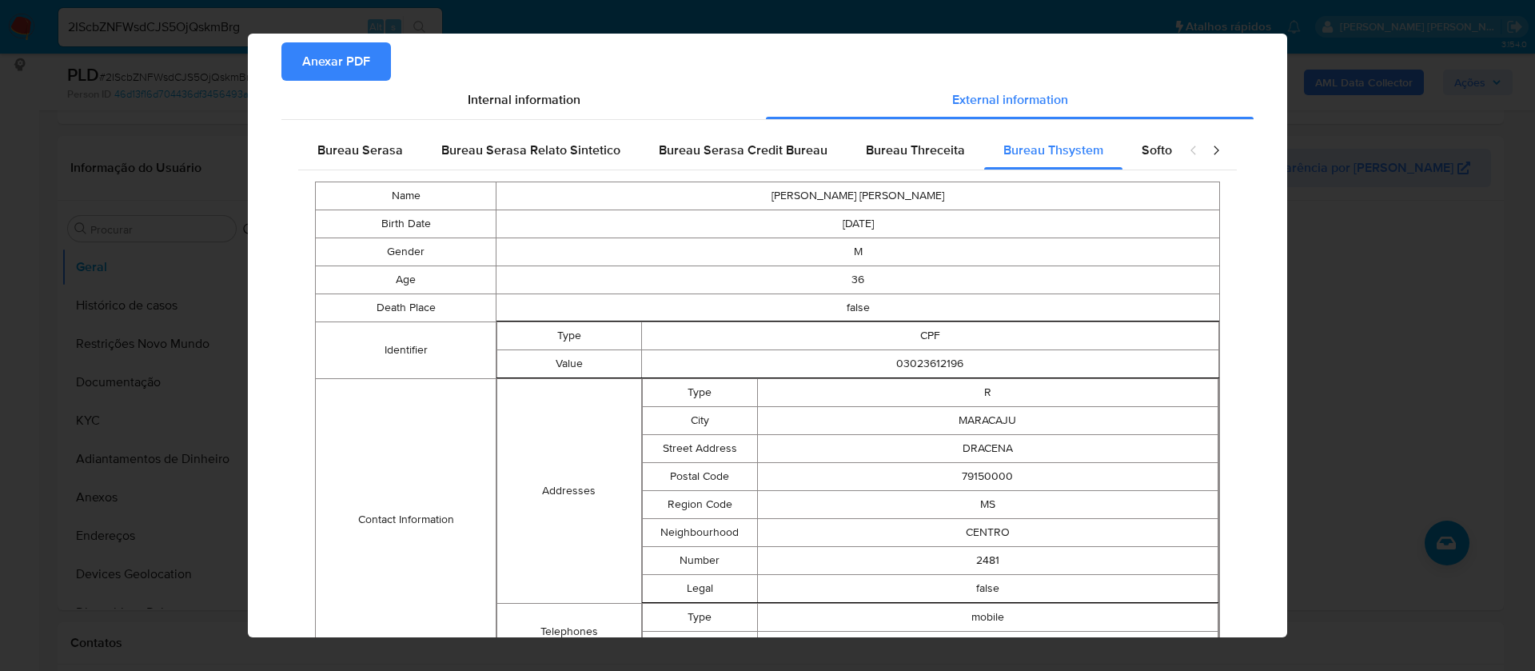
scroll to position [497, 0]
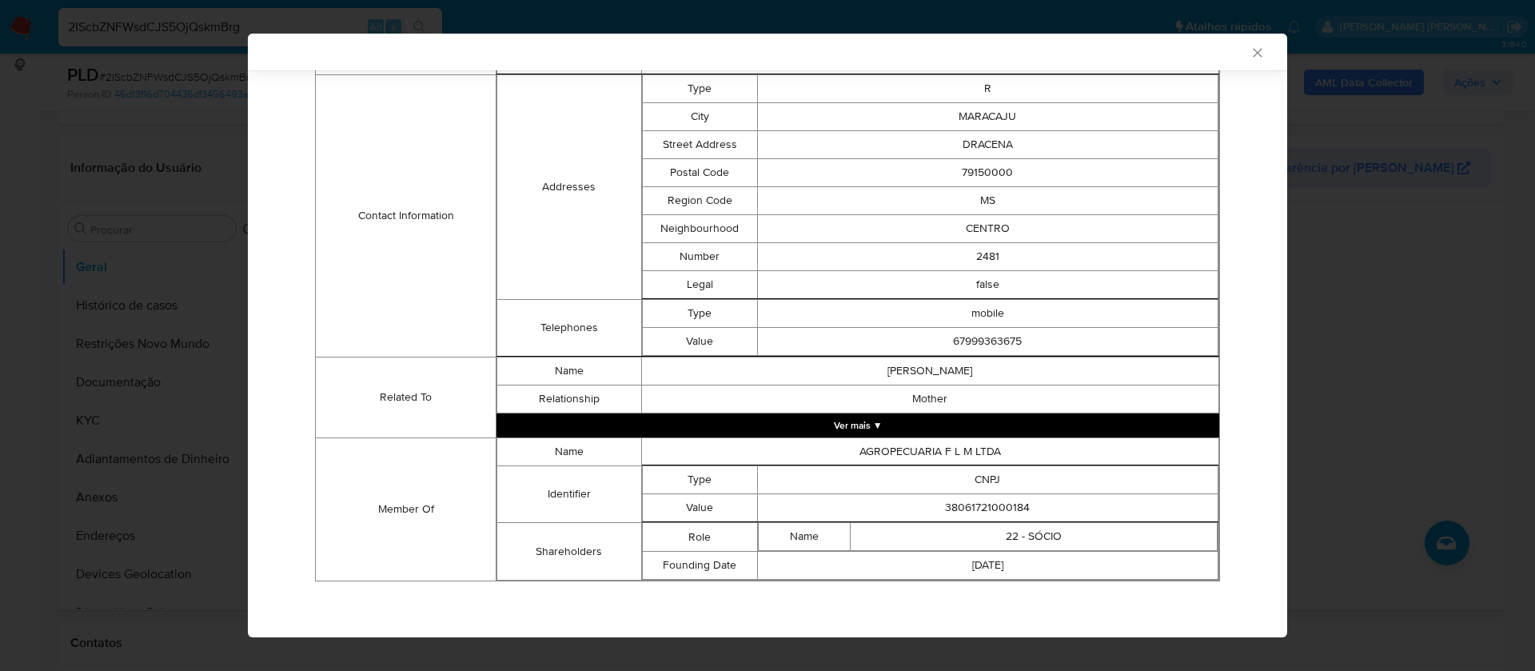
click at [997, 509] on td "38061721000184" at bounding box center [987, 508] width 461 height 28
copy td "38061721000184"
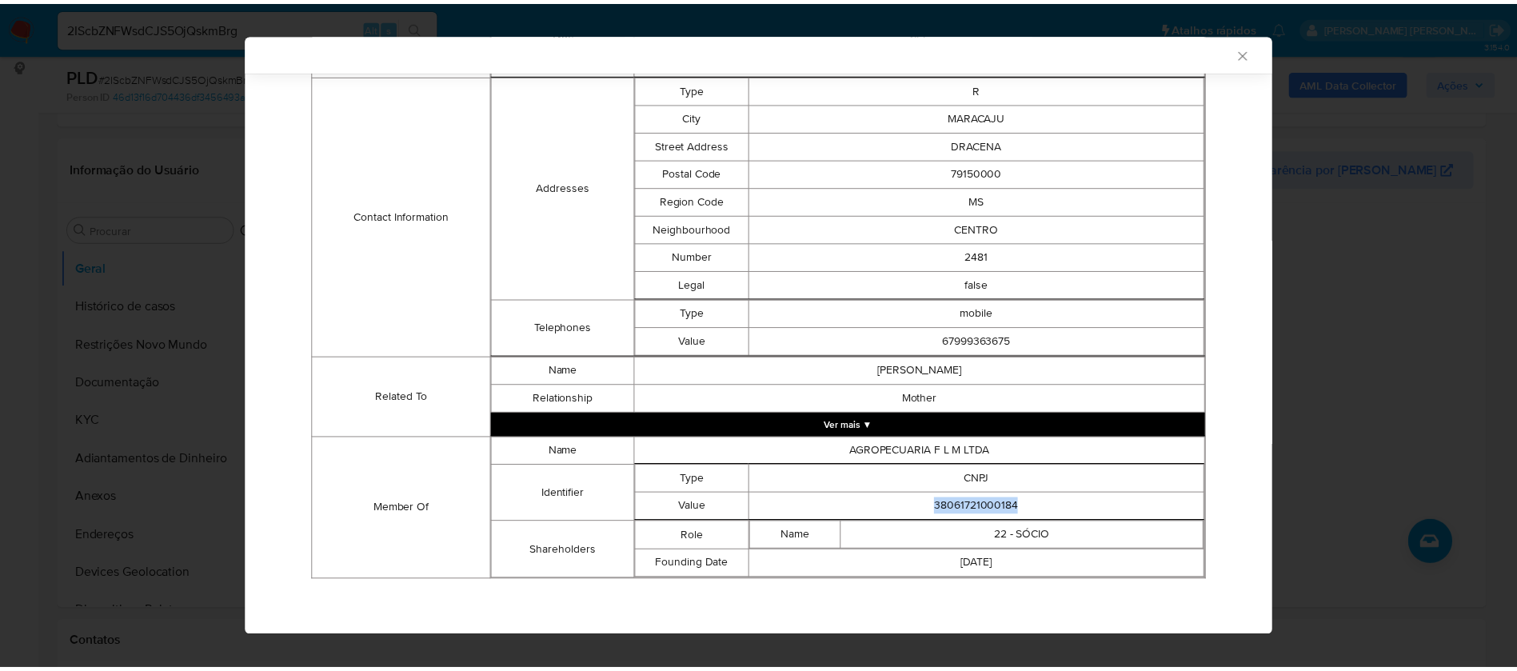
scroll to position [0, 0]
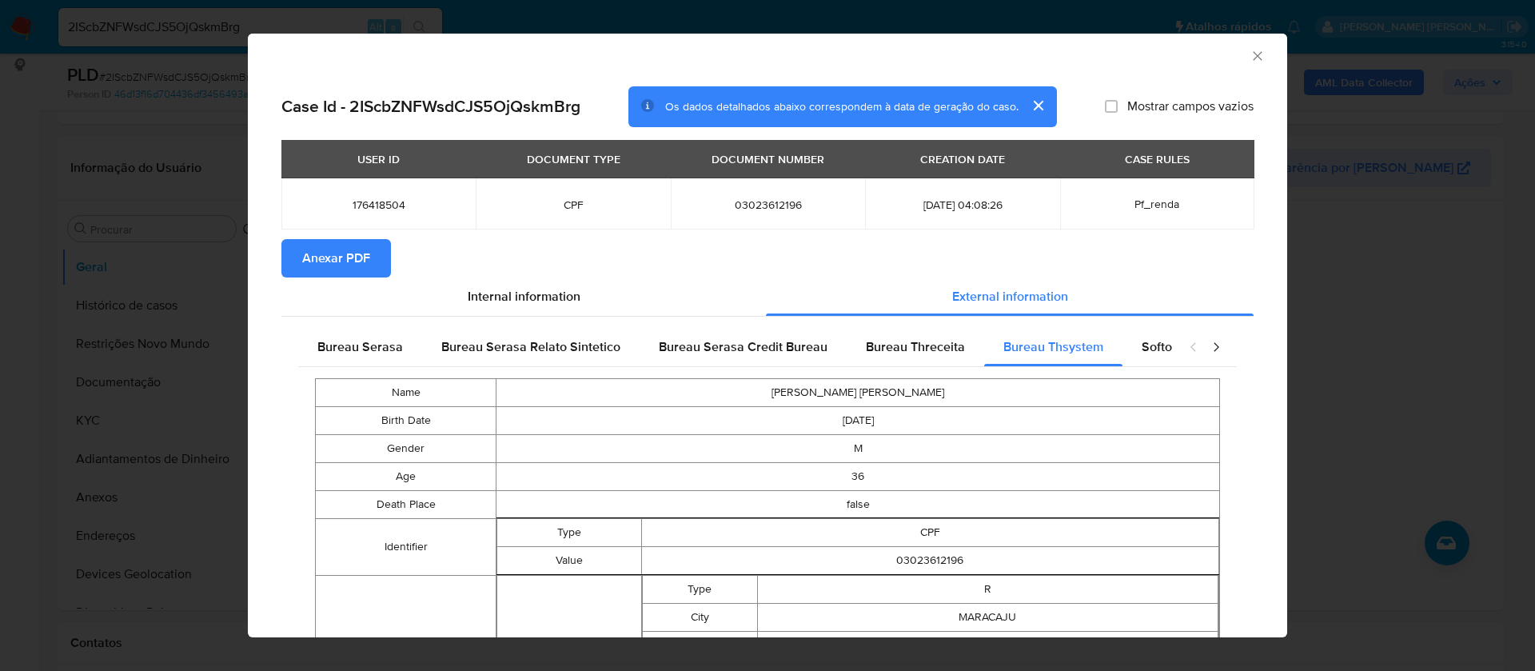
click at [330, 261] on span "Anexar PDF" at bounding box center [336, 258] width 68 height 35
click at [1250, 55] on icon "Fechar a janela" at bounding box center [1258, 56] width 16 height 16
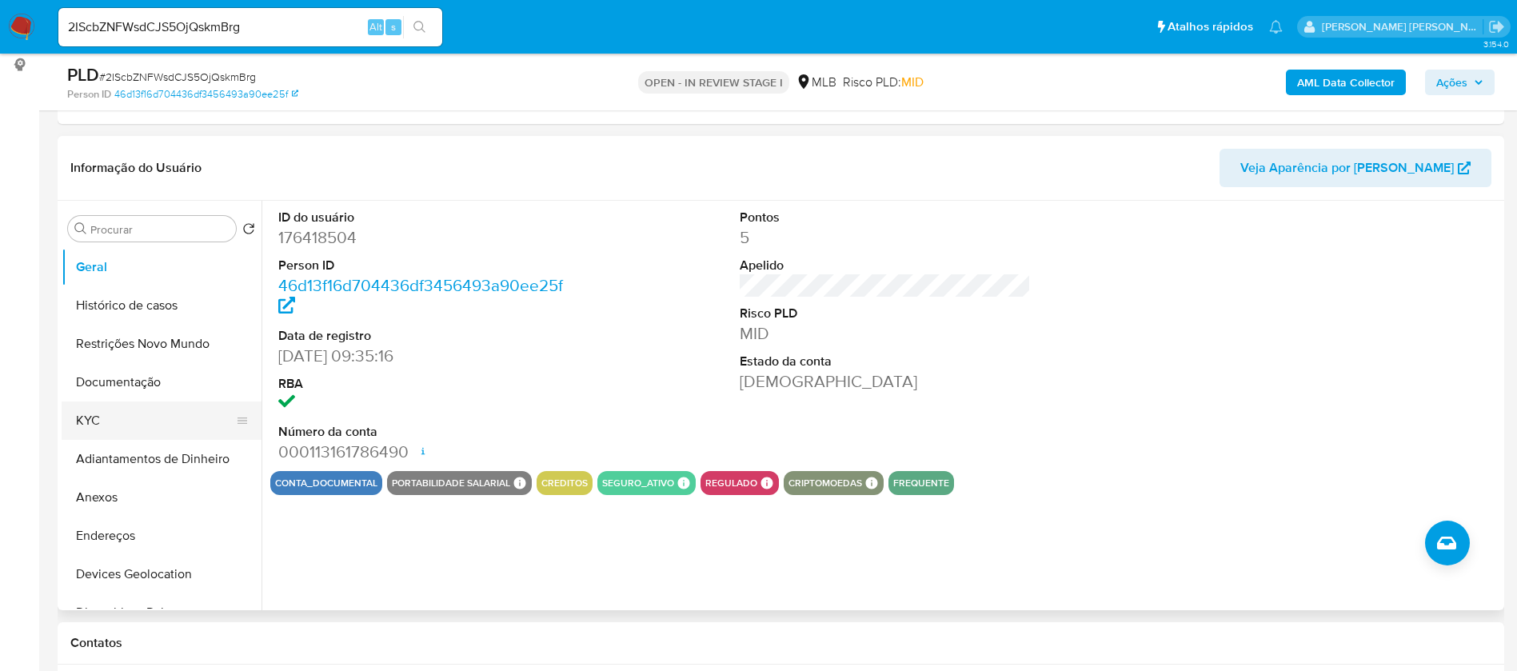
click at [118, 418] on button "KYC" at bounding box center [155, 420] width 187 height 38
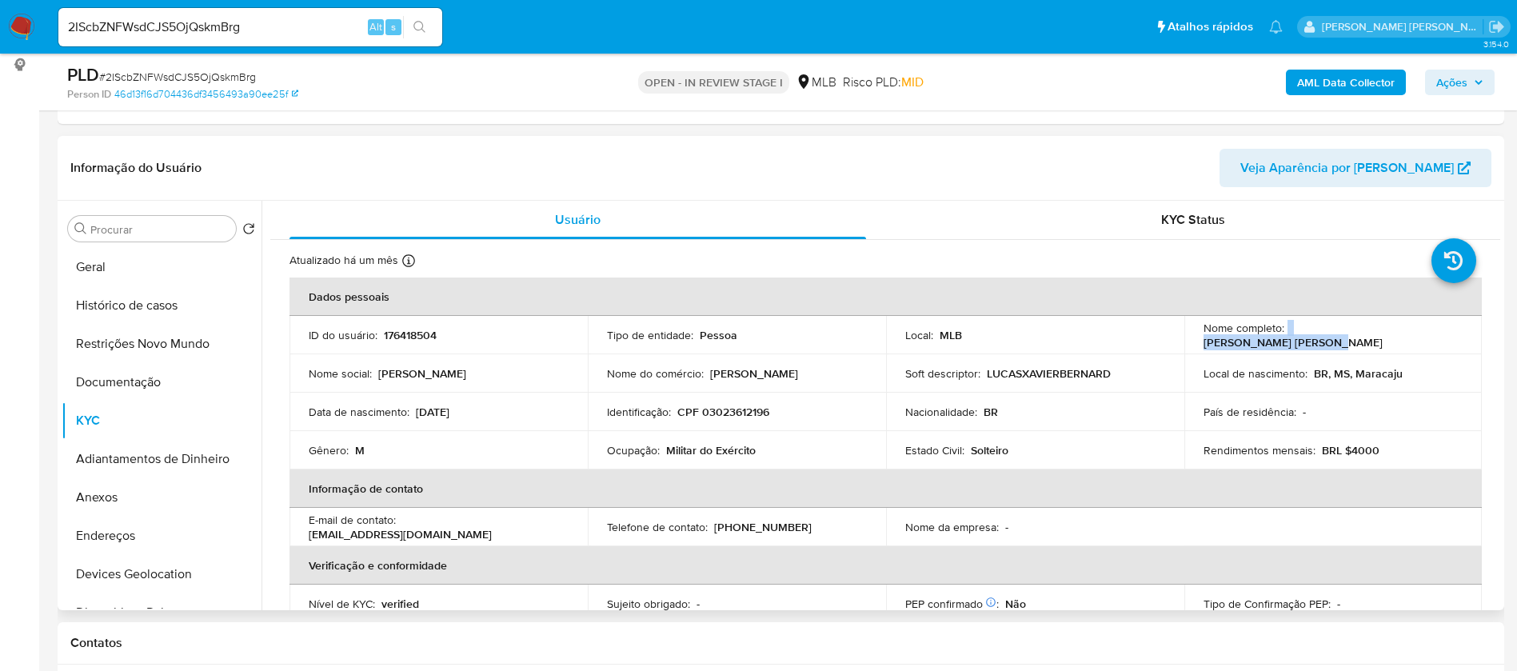
drag, startPoint x: 1406, startPoint y: 338, endPoint x: 1283, endPoint y: 331, distance: 122.6
click at [1283, 331] on div "Nome completo : Lucas Xavier Bernardes" at bounding box center [1334, 335] width 260 height 29
copy div "Lucas Xavier Bernardes"
click at [130, 495] on button "Anexos" at bounding box center [155, 497] width 187 height 38
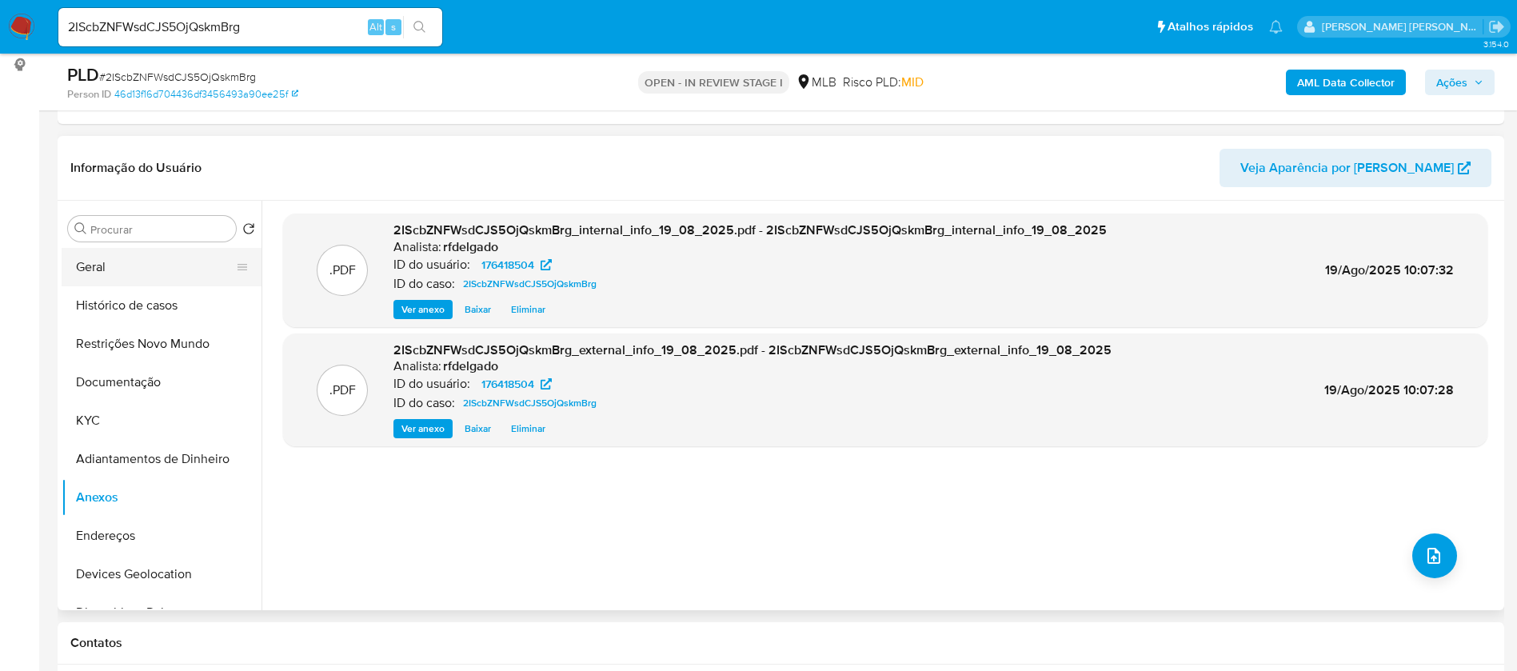
click at [126, 249] on button "Geral" at bounding box center [155, 267] width 187 height 38
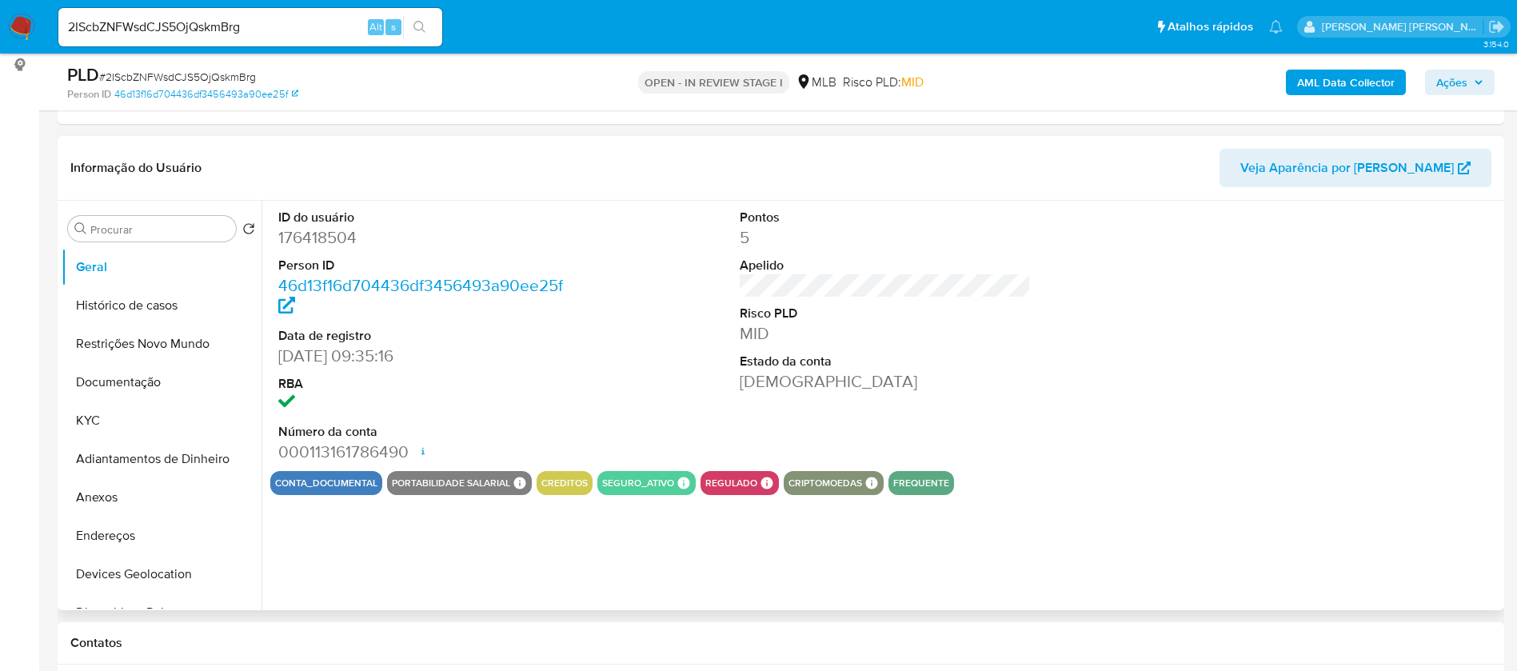
click at [330, 238] on dd "176418504" at bounding box center [424, 237] width 292 height 22
copy dd "176418504"
click at [763, 398] on div "Pontos 5 Apelido Risco PLD MID Estado da conta Ativa" at bounding box center [886, 336] width 308 height 270
click at [126, 410] on button "KYC" at bounding box center [155, 420] width 187 height 38
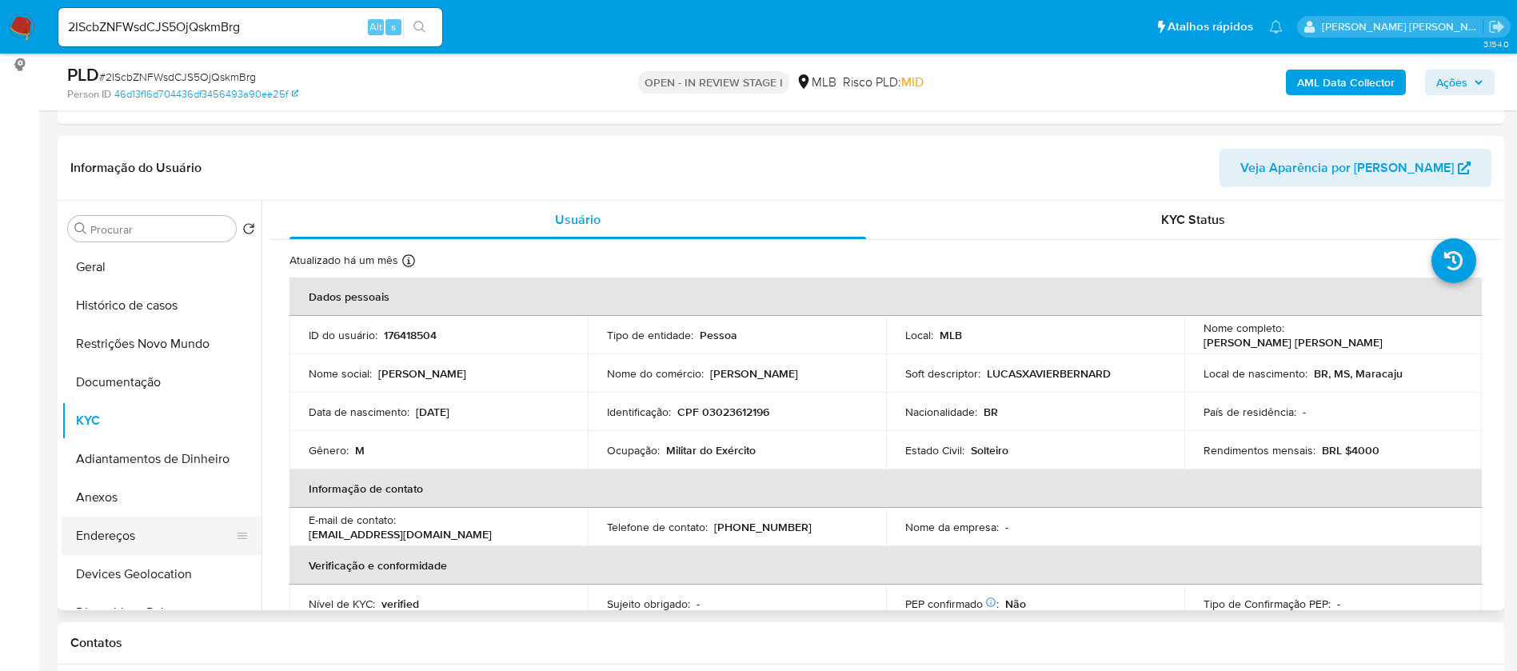
click at [135, 537] on button "Endereços" at bounding box center [155, 536] width 187 height 38
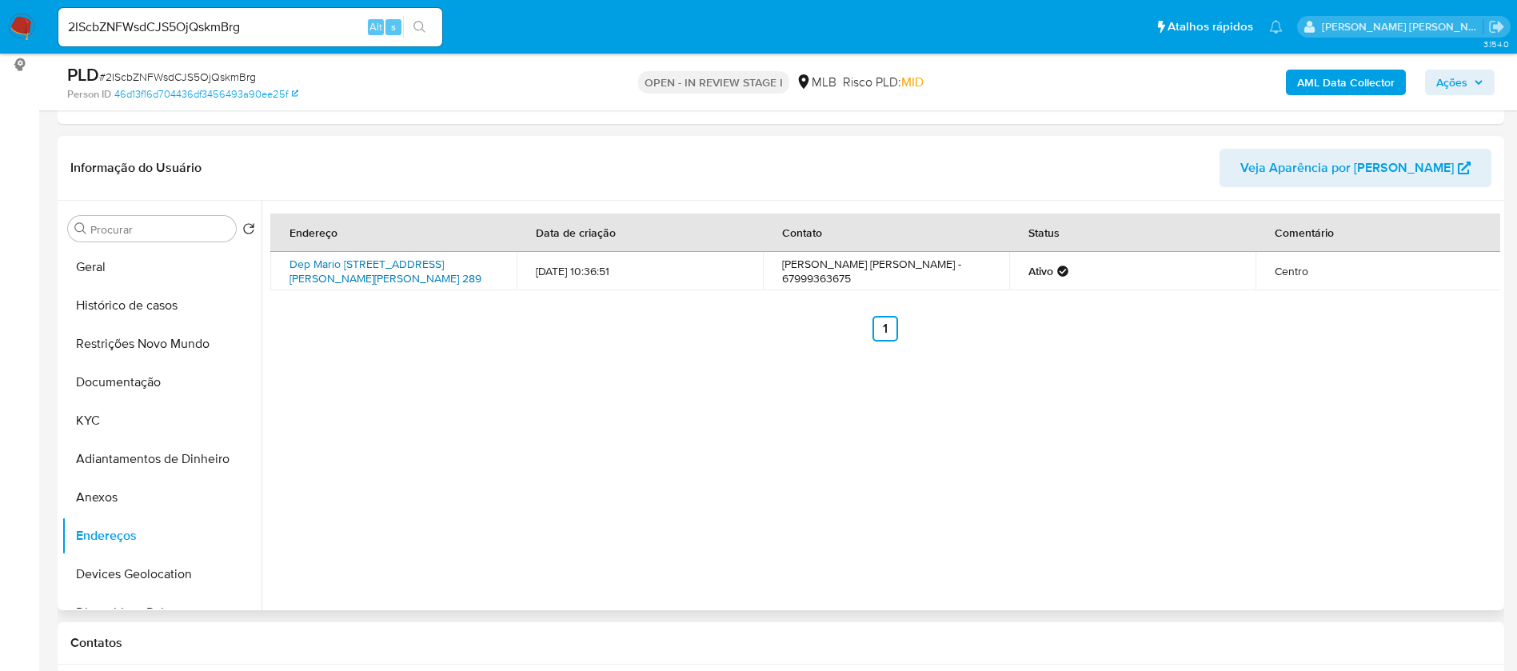
click at [397, 269] on link "Dep Mario Van Den Bosch 289, Bela Vista, Mato Grosso Do Sul, 79260000, Brasil 2…" at bounding box center [385, 271] width 192 height 30
click at [146, 581] on button "Devices Geolocation" at bounding box center [155, 574] width 187 height 38
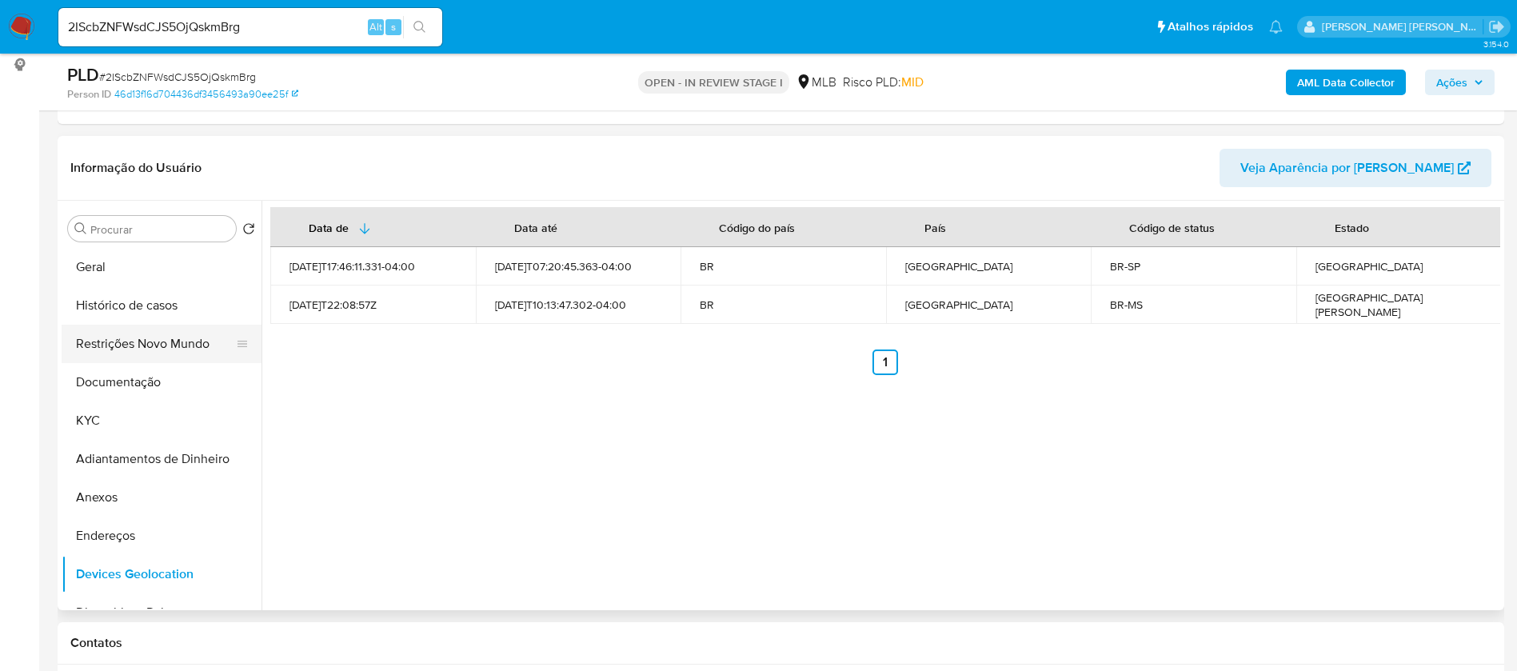
click at [107, 338] on button "Restrições Novo Mundo" at bounding box center [155, 344] width 187 height 38
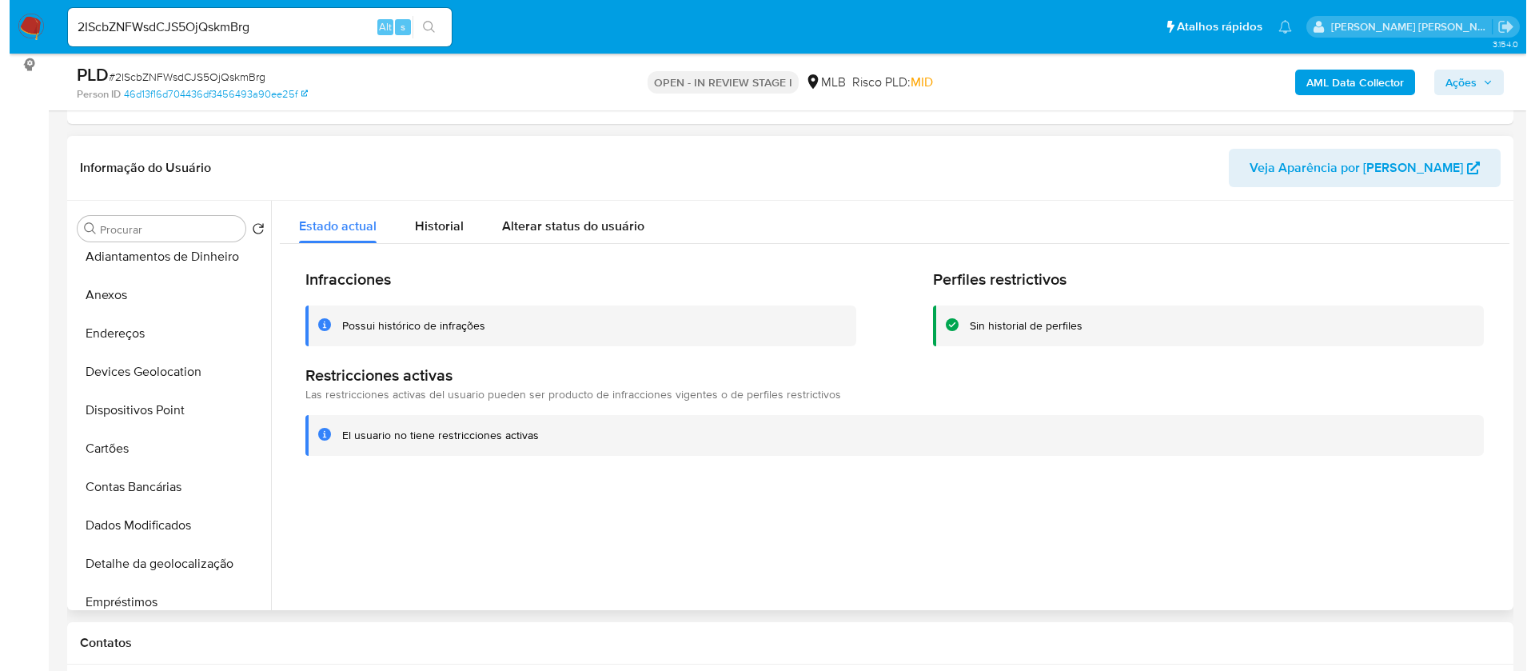
scroll to position [240, 0]
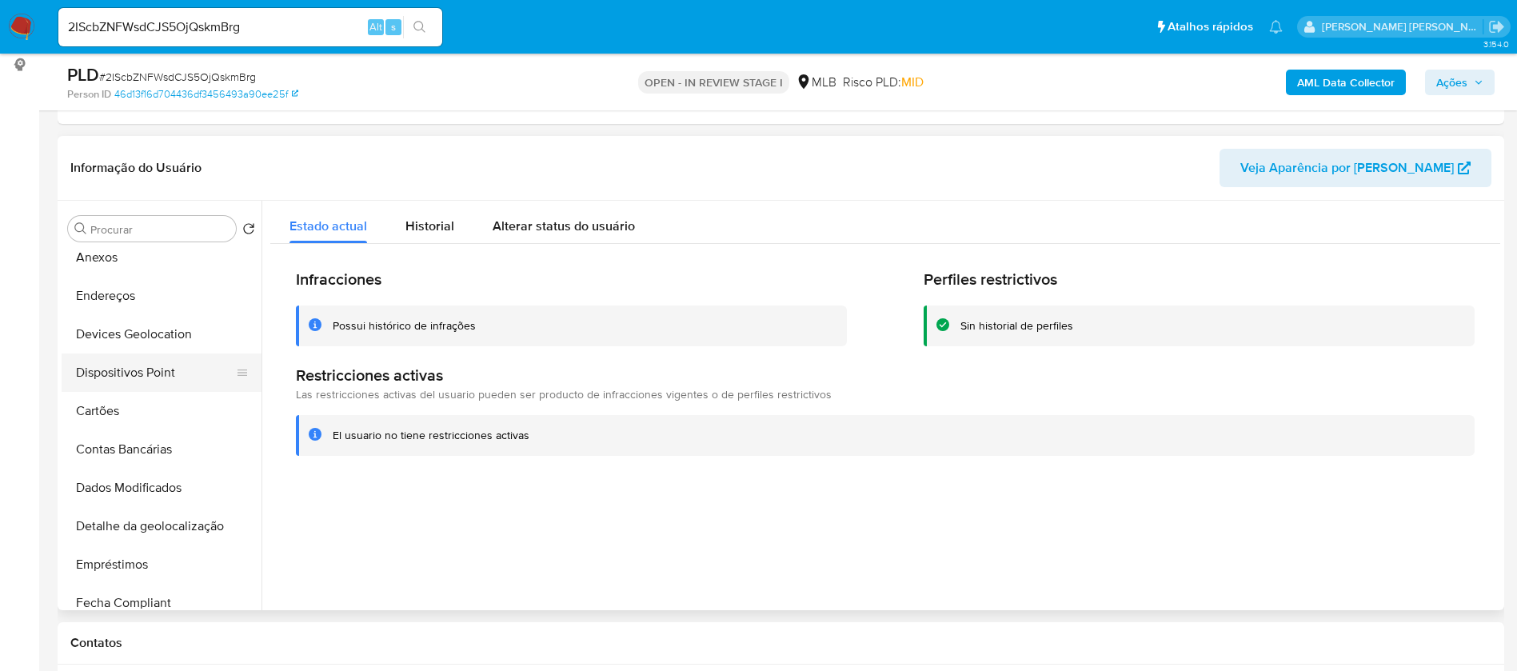
click at [166, 372] on button "Dispositivos Point" at bounding box center [155, 372] width 187 height 38
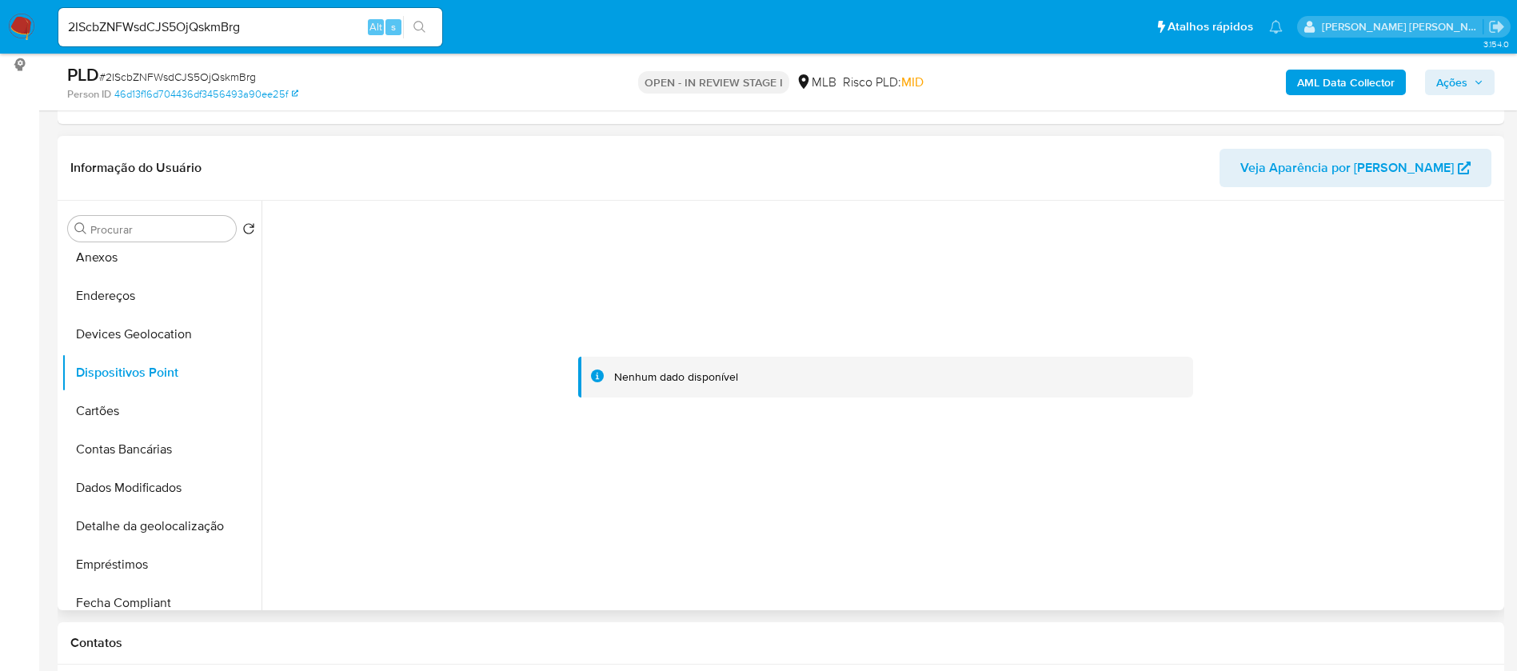
click at [142, 242] on div "Procurar Retornar ao pedido padrão Geral Histórico de casos Restrições Novo Mun…" at bounding box center [162, 406] width 200 height 407
click at [141, 269] on button "Anexos" at bounding box center [155, 257] width 187 height 38
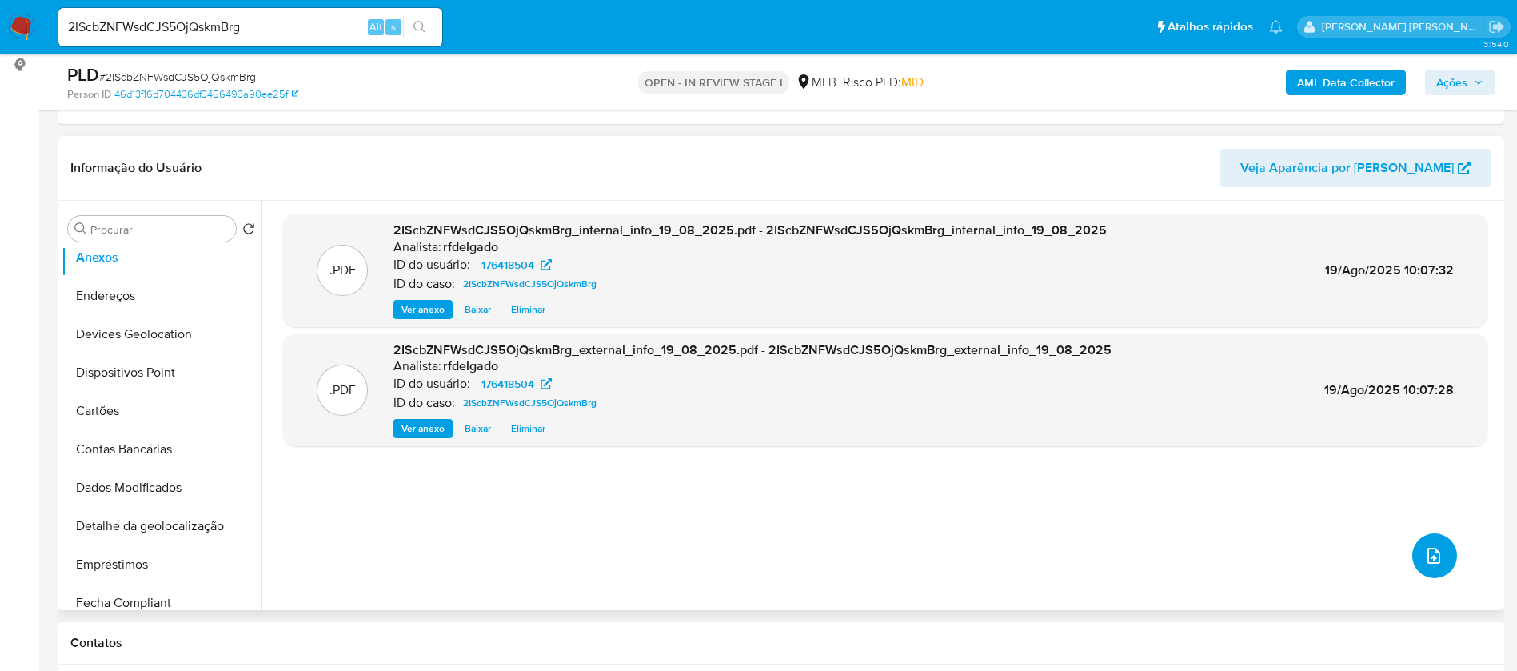
click at [1415, 546] on button "upload-file" at bounding box center [1434, 555] width 45 height 45
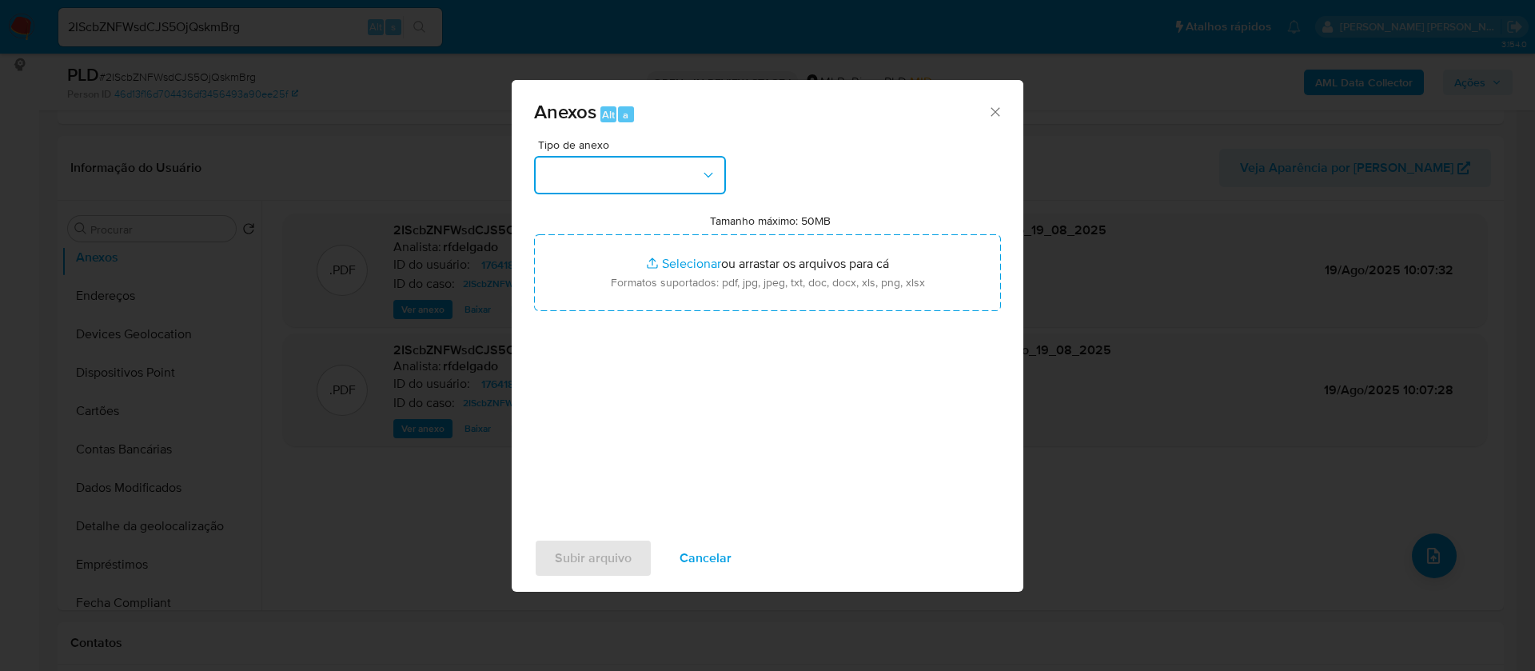
click at [652, 178] on button "button" at bounding box center [630, 175] width 192 height 38
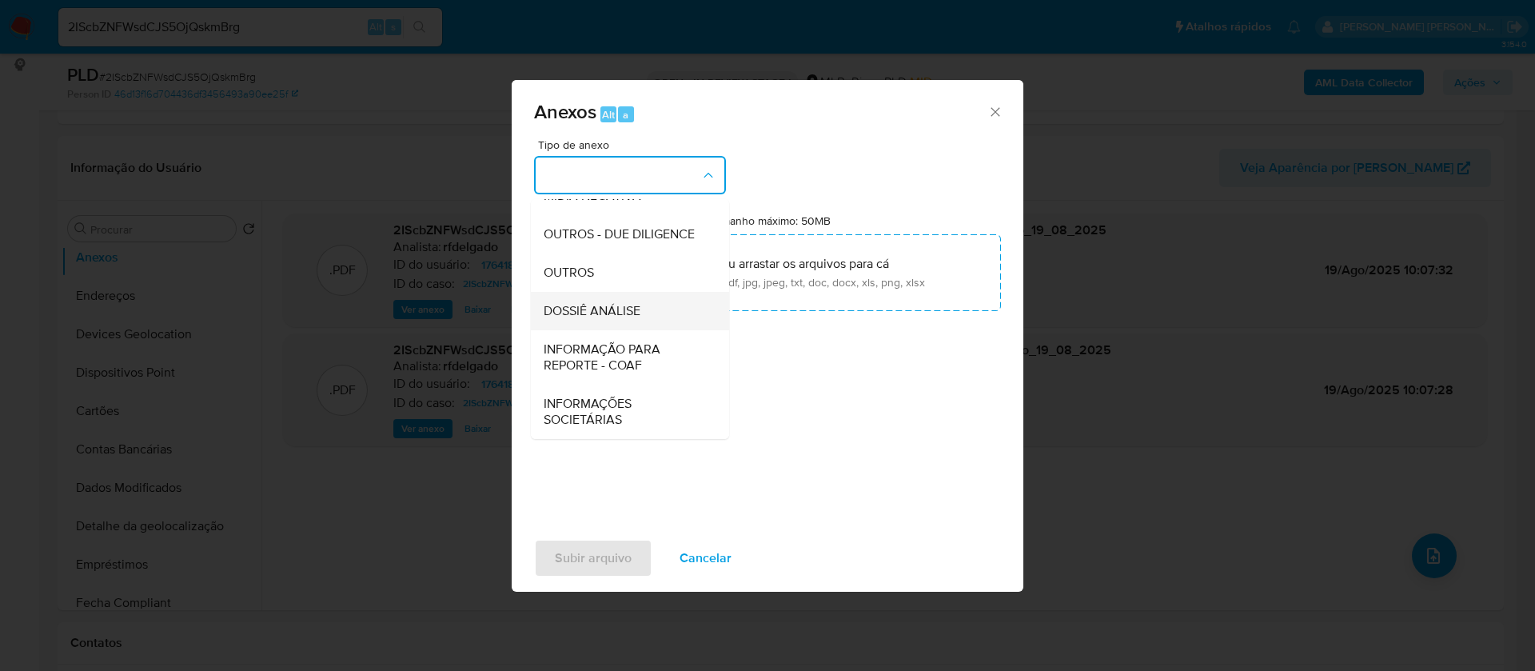
click at [633, 306] on div "DOSSIÊ ANÁLISE" at bounding box center [625, 311] width 163 height 38
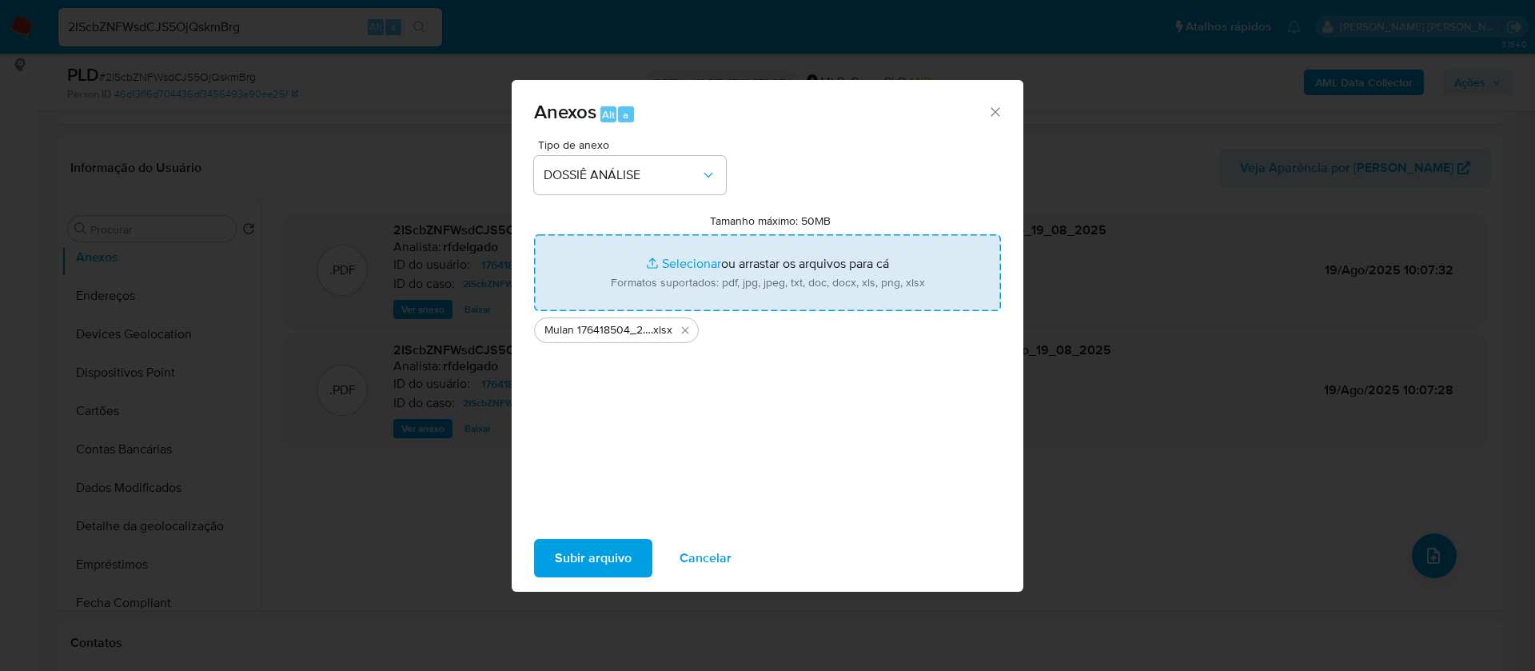
type input "C:\fakepath\SAR - - CPF 03023612196 - LUCAS XAVIER BERNARDES.pdf"
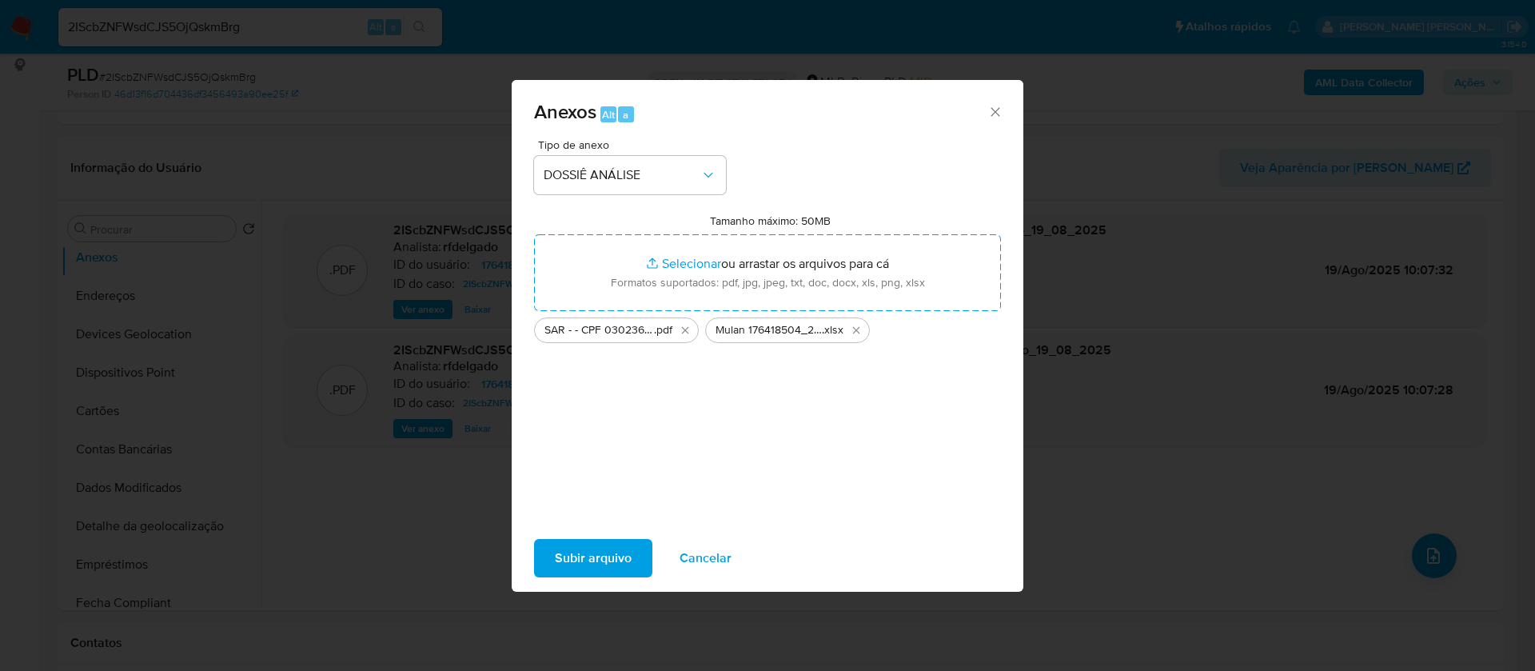
click at [609, 556] on span "Subir arquivo" at bounding box center [593, 558] width 77 height 35
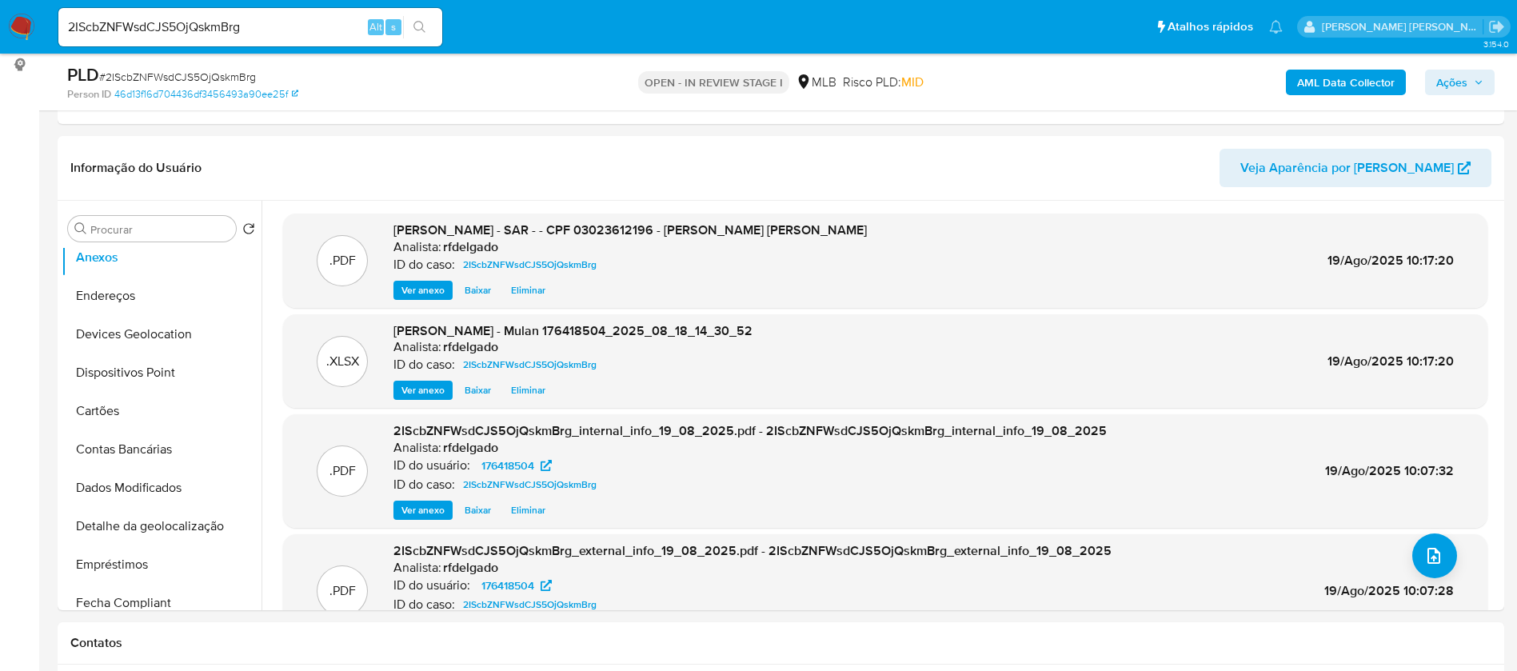
click at [1464, 76] on span "Ações" at bounding box center [1451, 83] width 31 height 26
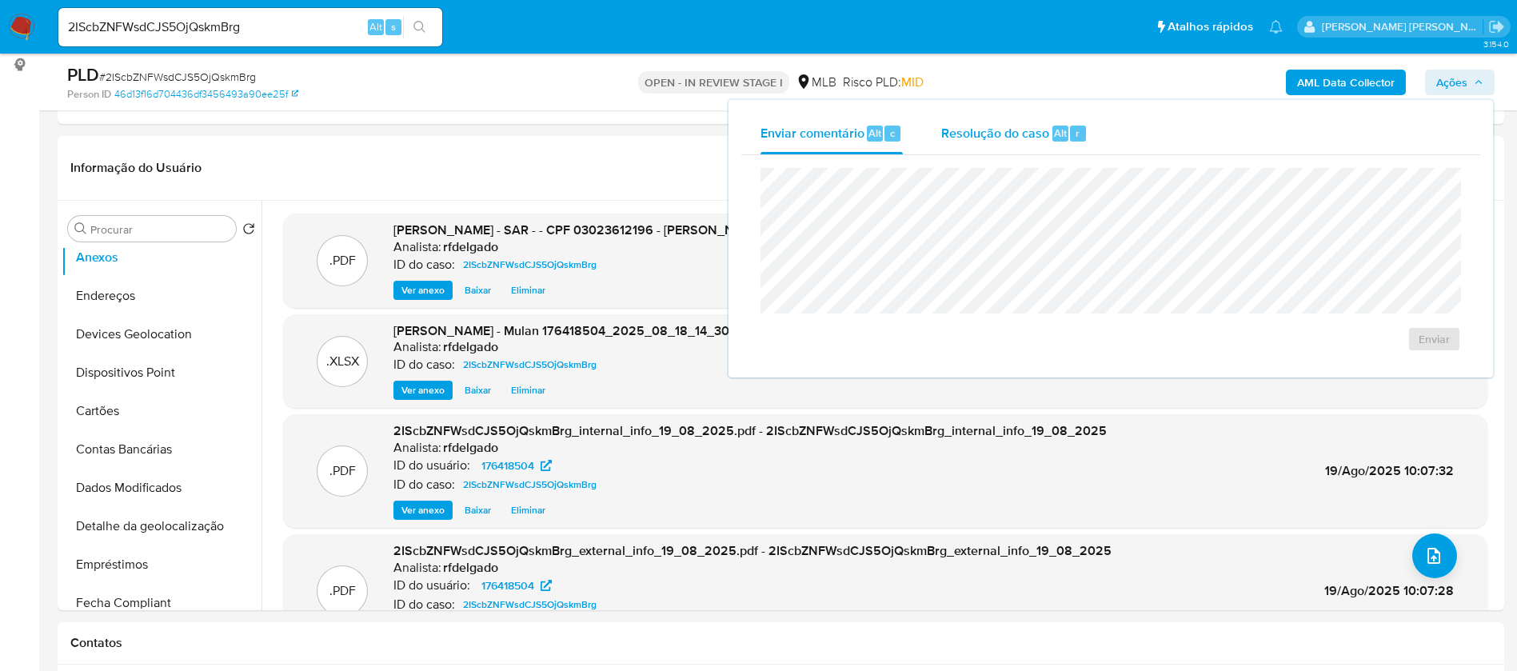
click at [1038, 138] on span "Resolução do caso" at bounding box center [995, 132] width 108 height 18
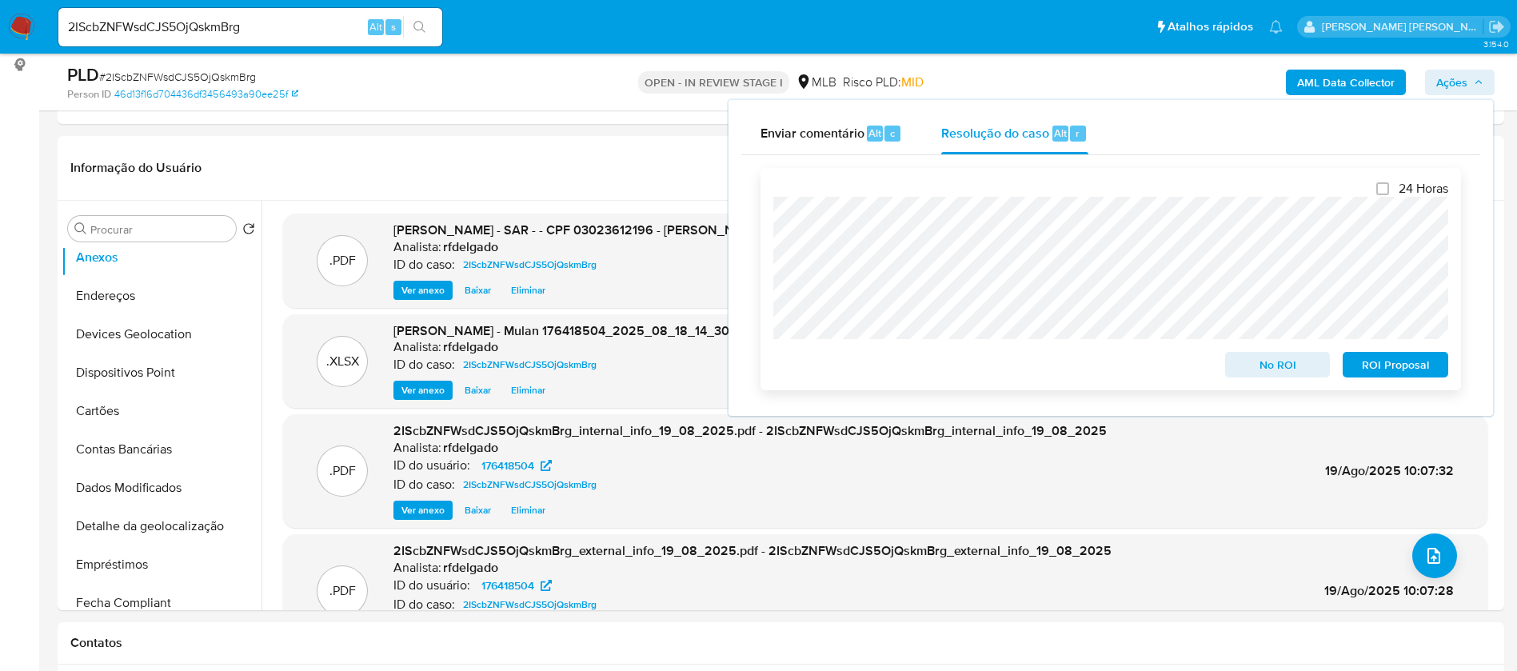
click at [1404, 370] on span "ROI Proposal" at bounding box center [1395, 364] width 83 height 22
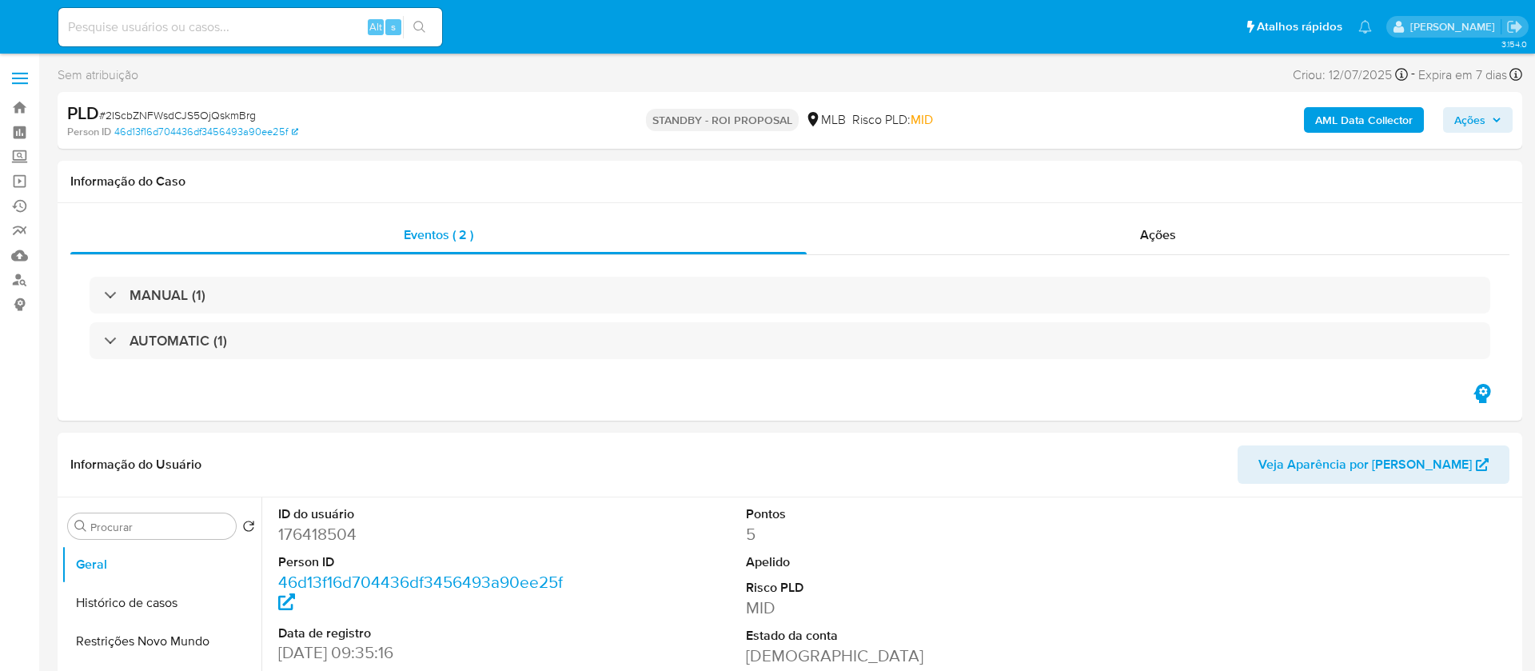
select select "10"
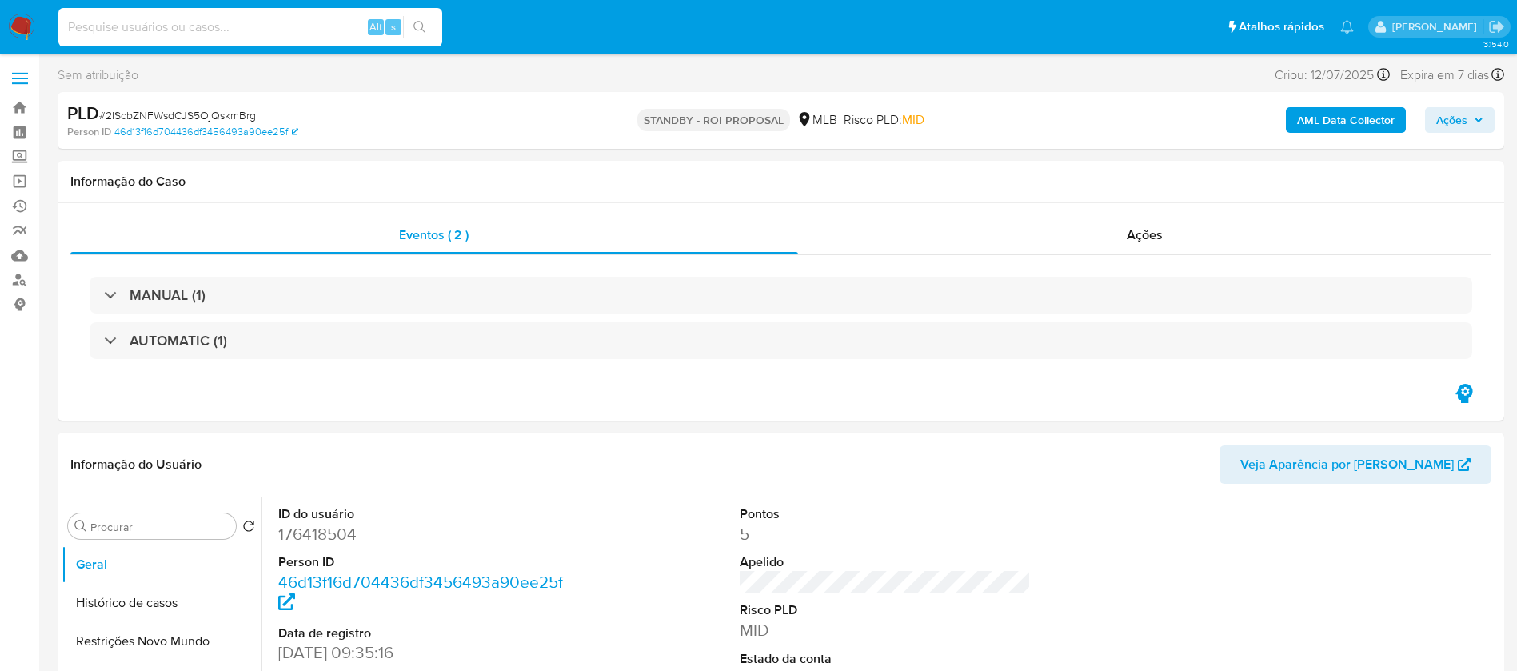
click at [319, 28] on input at bounding box center [250, 27] width 384 height 21
paste input "UMPERgNYYvCMt3bYqMZdHSNl"
type input "UMPERgNYYvCMt3bYqMZdHSNl"
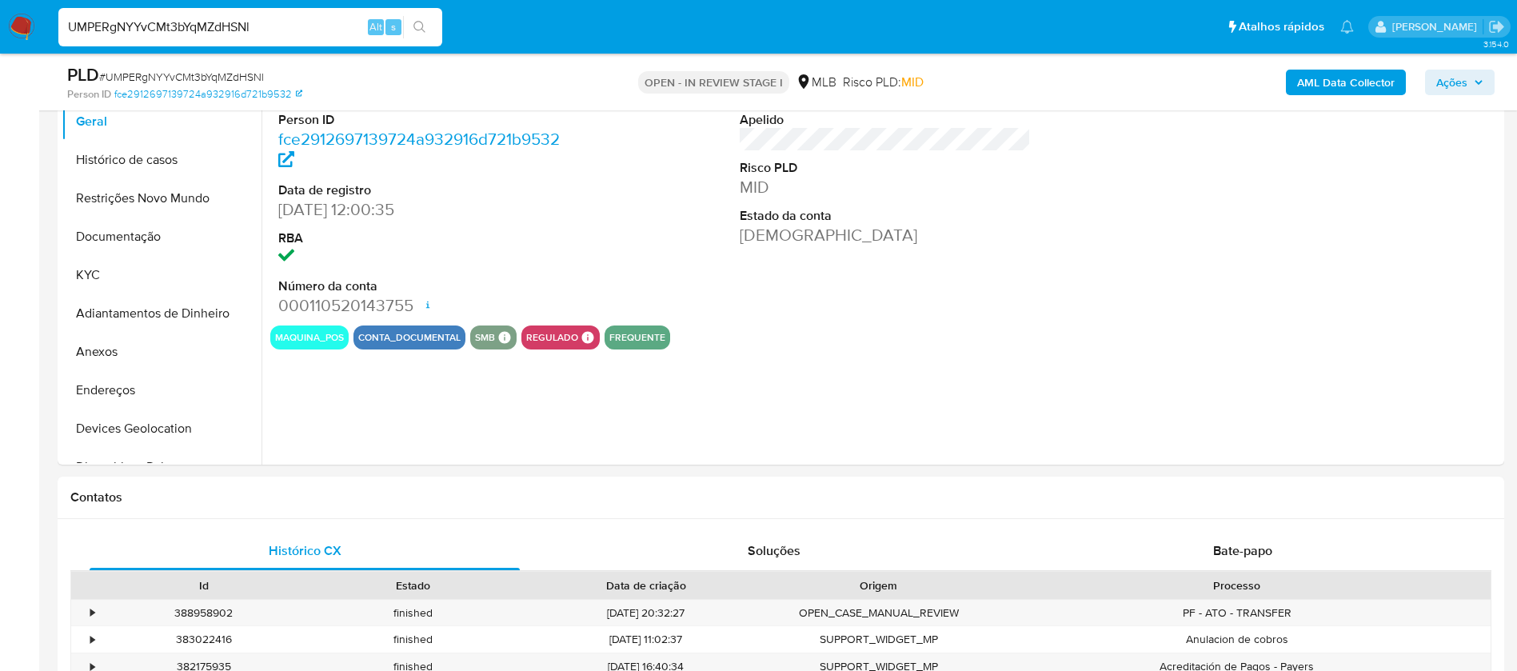
scroll to position [240, 0]
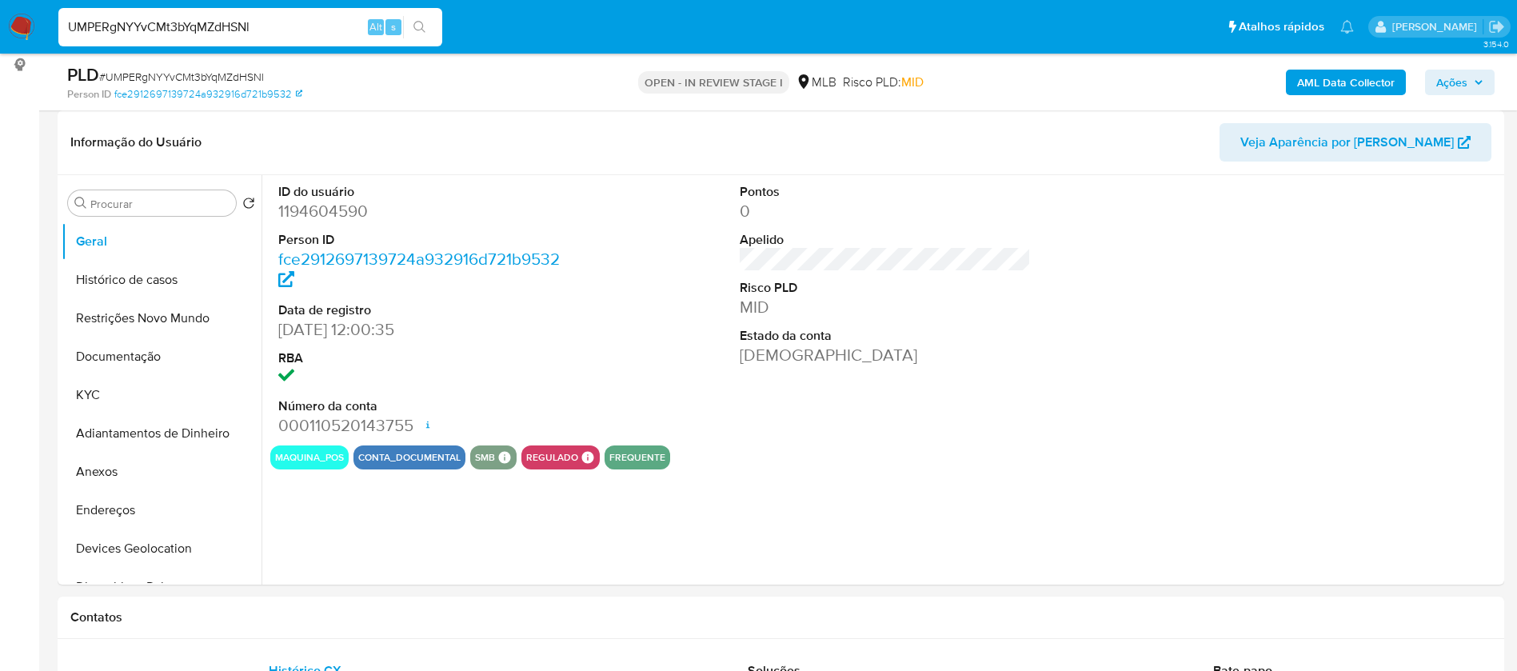
select select "10"
click at [138, 398] on button "KYC" at bounding box center [155, 395] width 187 height 38
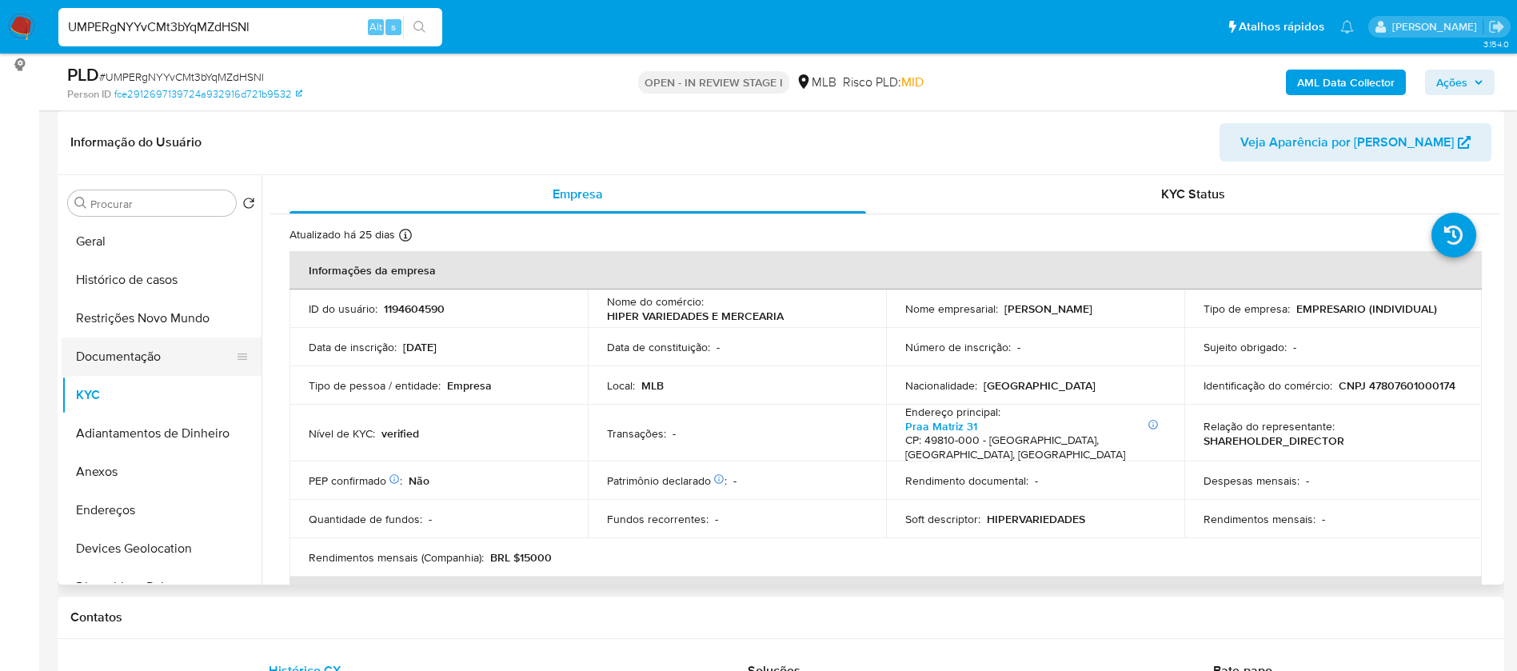
click at [107, 358] on button "Documentação" at bounding box center [155, 356] width 187 height 38
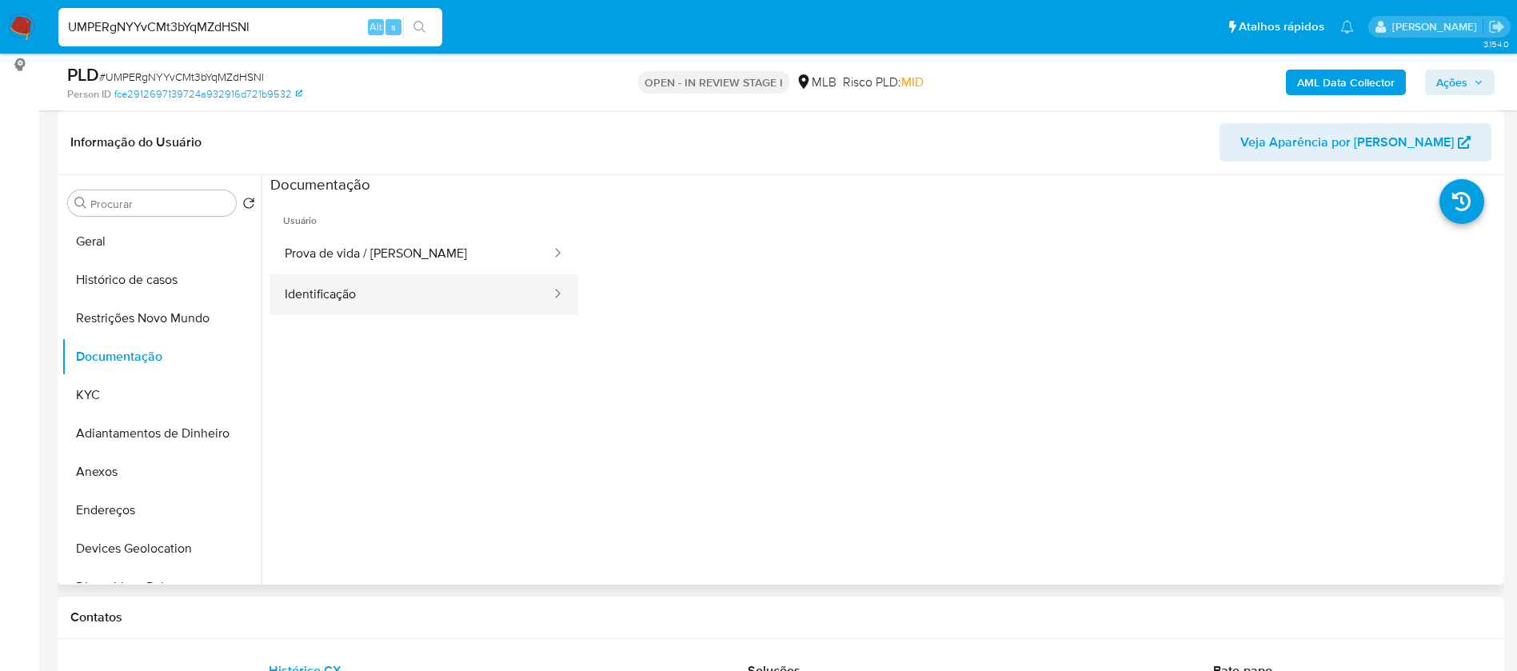
click at [371, 299] on button "Identificação" at bounding box center [411, 294] width 282 height 41
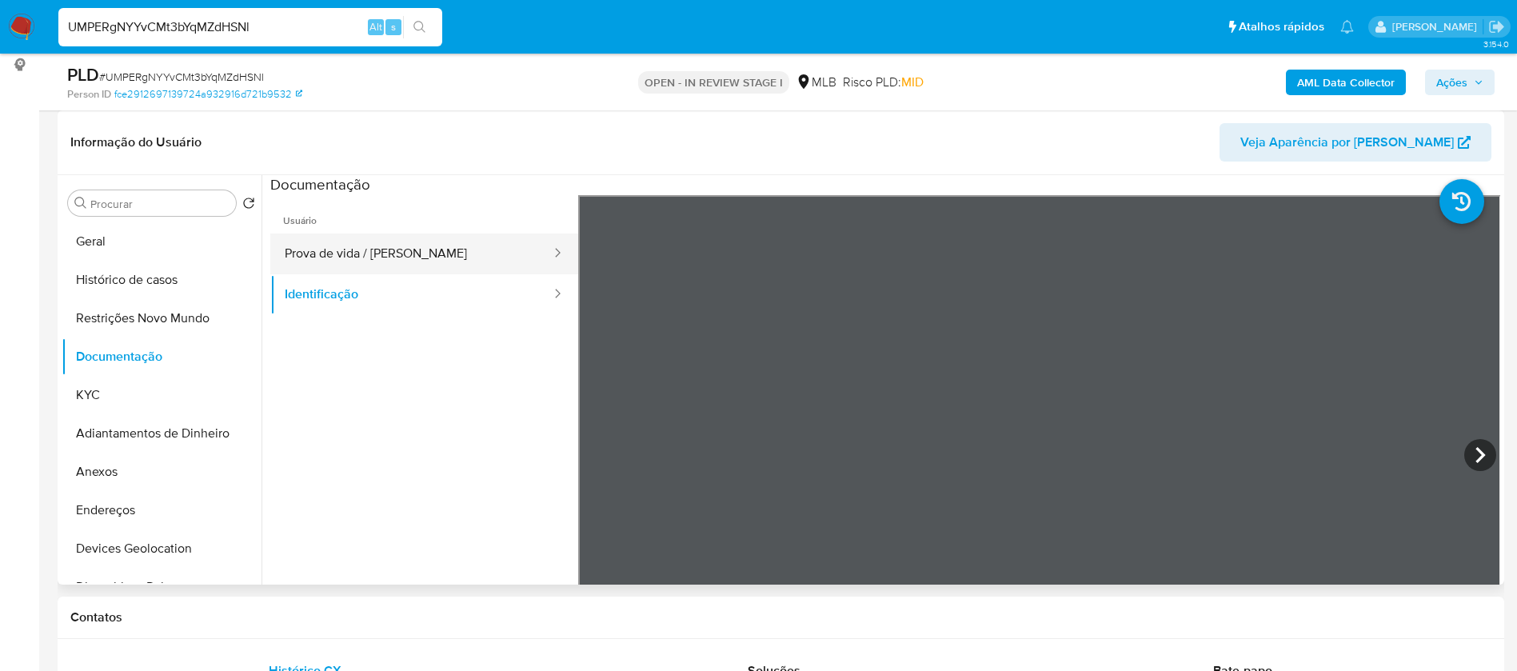
click at [418, 240] on button "Prova de vida / [PERSON_NAME]" at bounding box center [411, 254] width 282 height 41
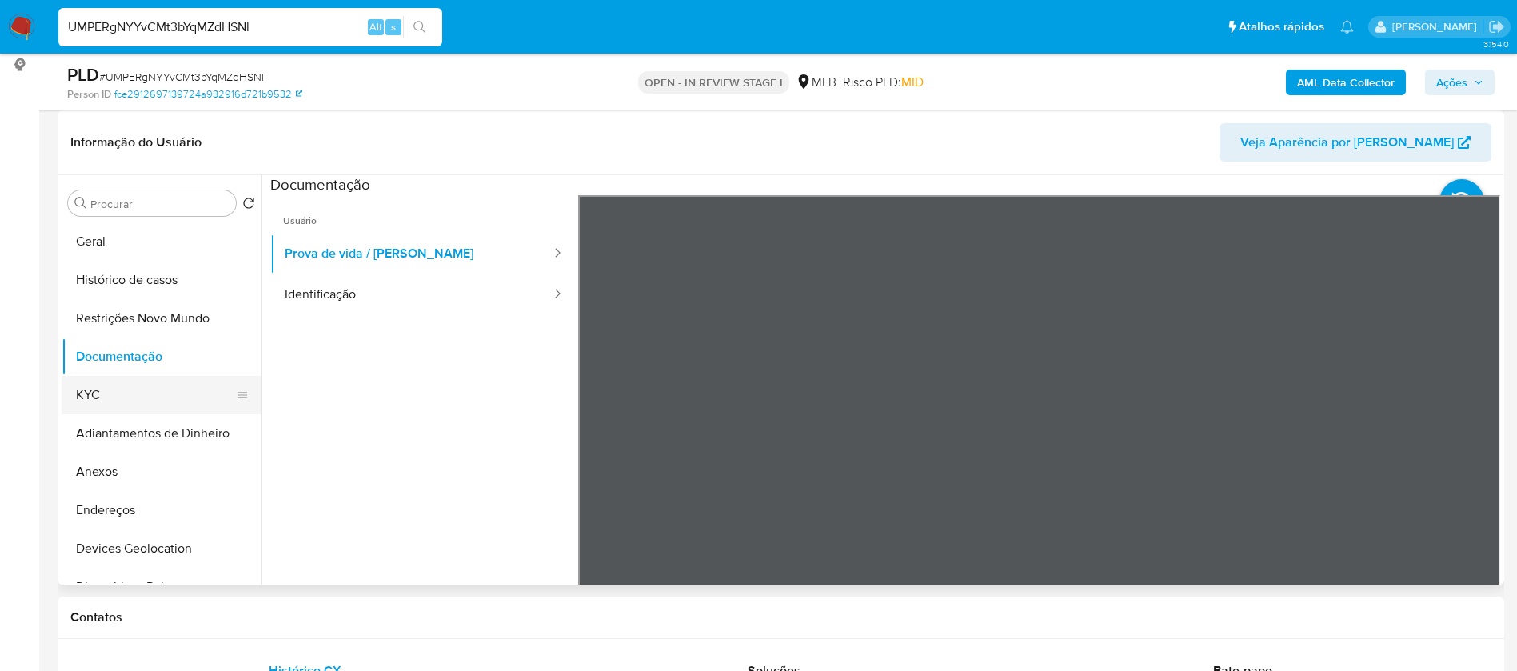
click at [125, 393] on button "KYC" at bounding box center [155, 395] width 187 height 38
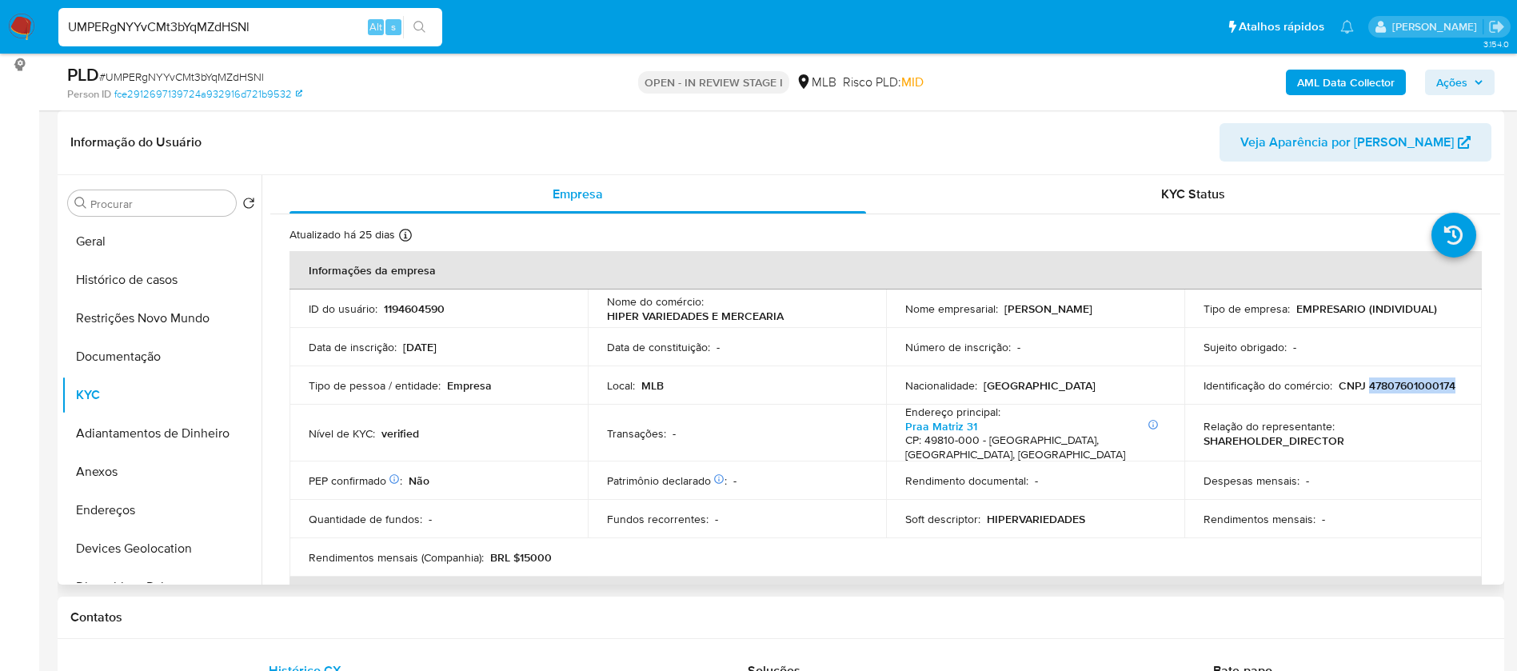
drag, startPoint x: 1452, startPoint y: 387, endPoint x: 1364, endPoint y: 385, distance: 88.0
click at [1364, 385] on div "Identificação do comércio : CNPJ 47807601000174" at bounding box center [1334, 385] width 260 height 14
click at [81, 274] on button "Histórico de casos" at bounding box center [155, 280] width 187 height 38
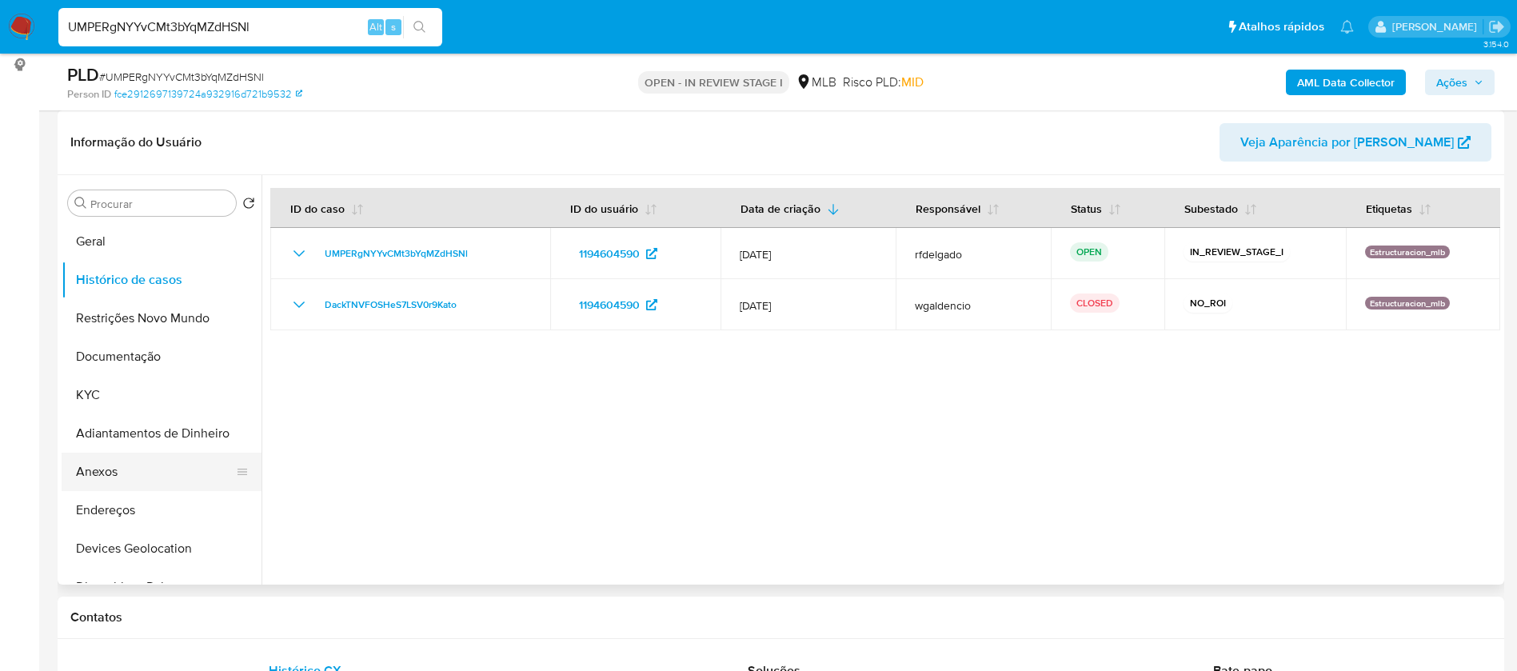
click at [125, 472] on button "Anexos" at bounding box center [155, 472] width 187 height 38
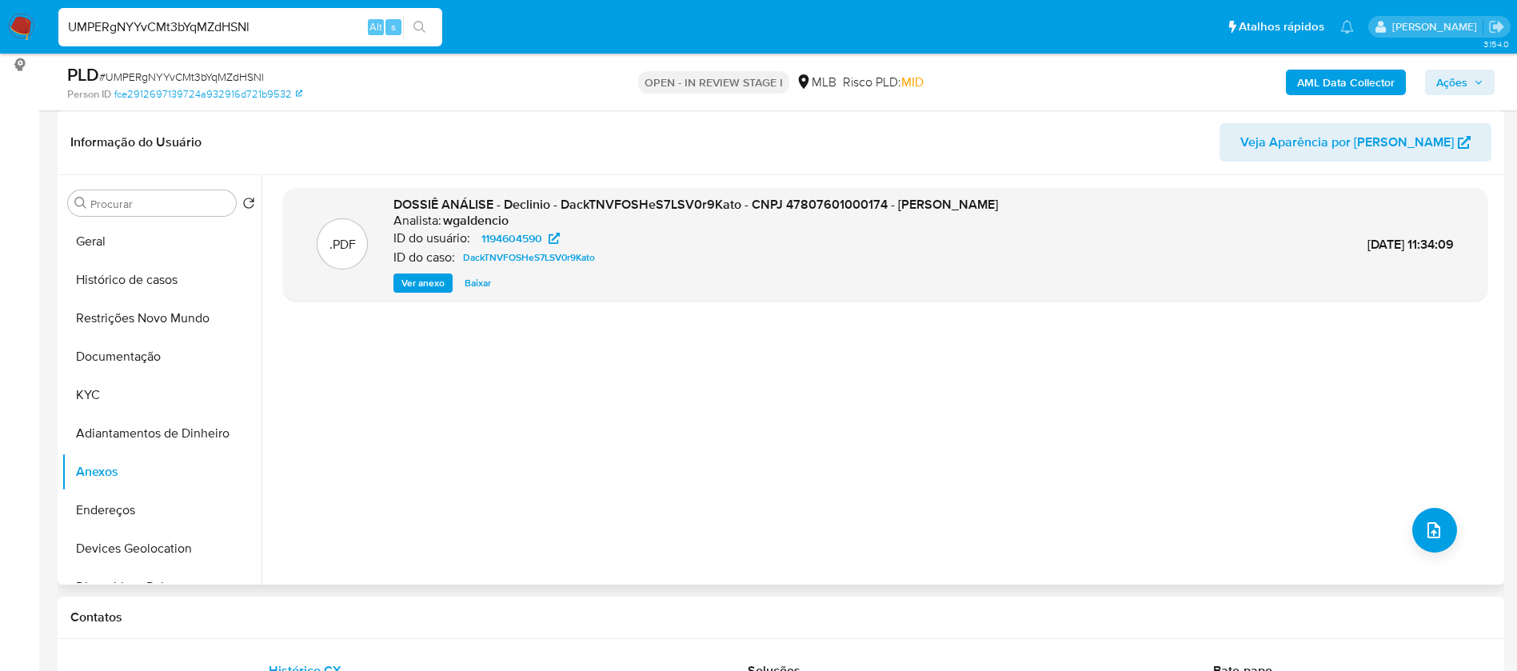
click at [442, 281] on span "Ver anexo" at bounding box center [422, 283] width 43 height 16
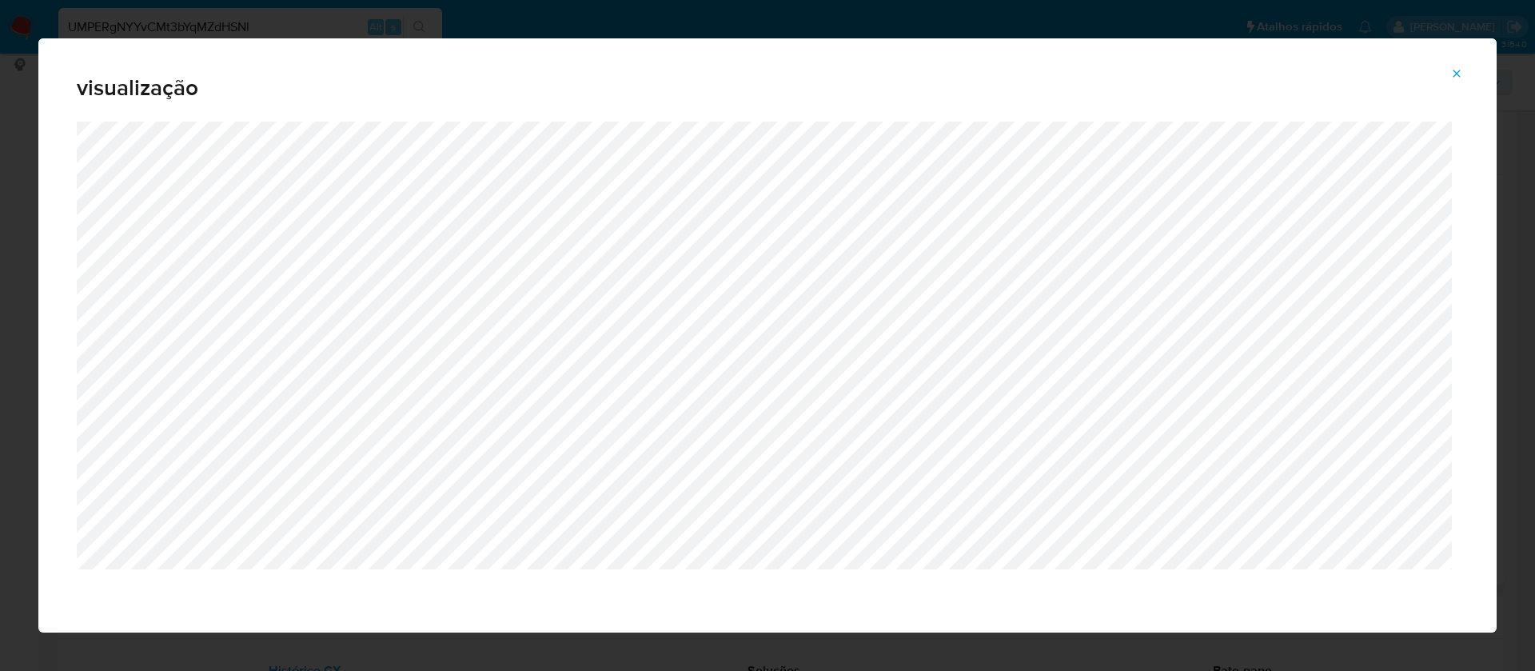
click at [1455, 73] on icon "Attachment preview" at bounding box center [1457, 73] width 13 height 13
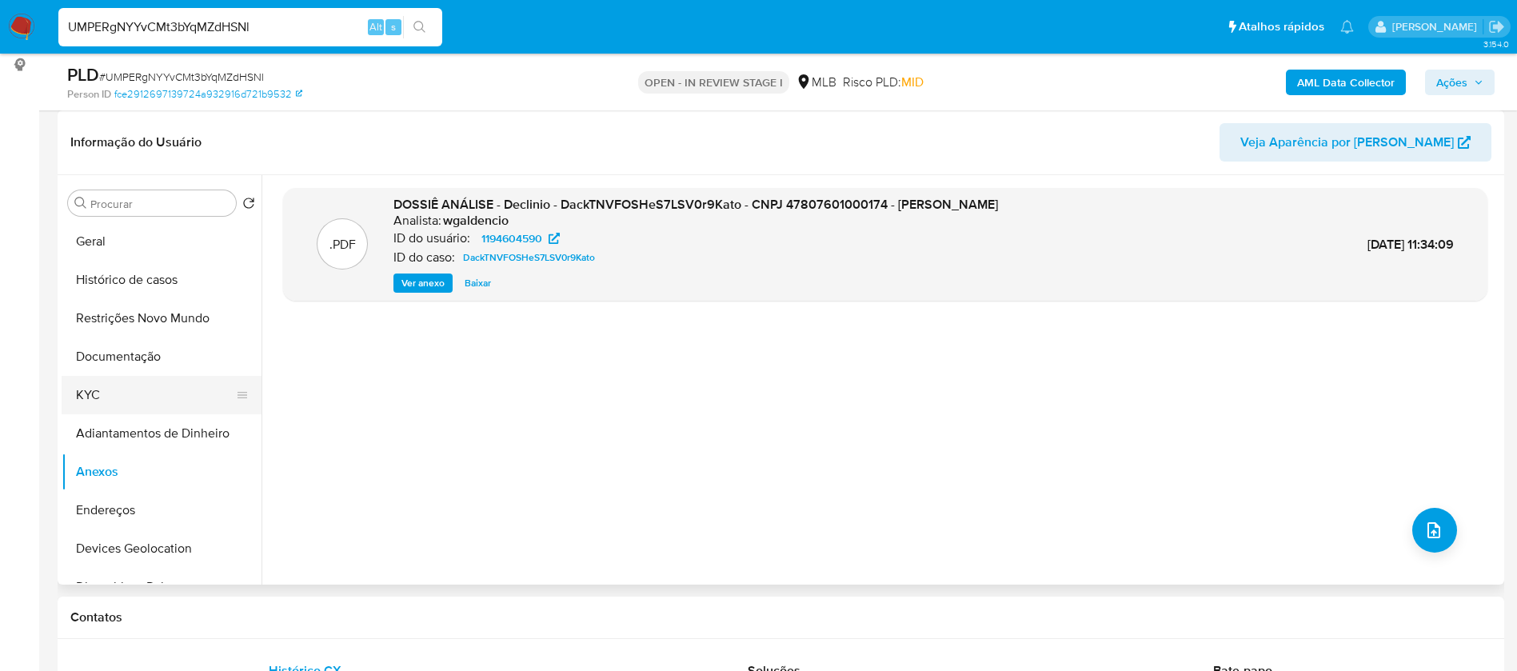
click at [98, 395] on button "KYC" at bounding box center [155, 395] width 187 height 38
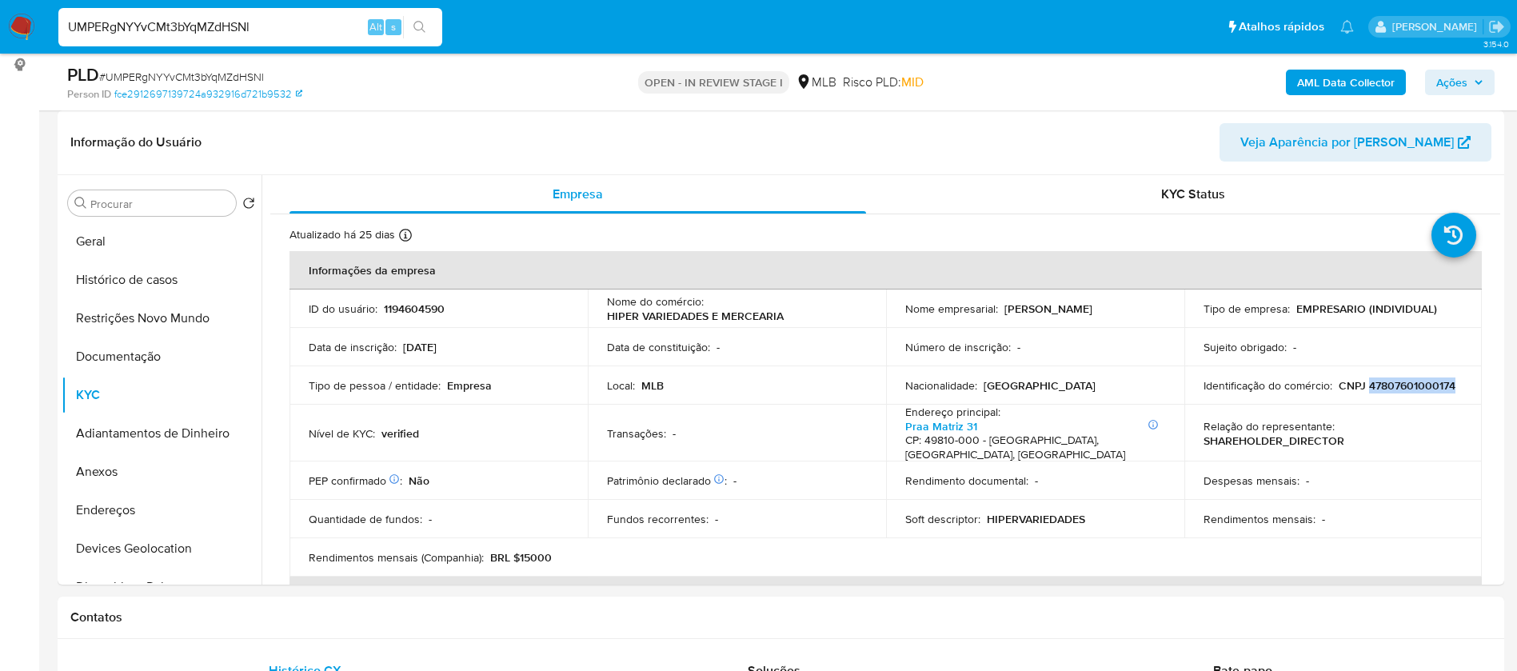
drag, startPoint x: 1459, startPoint y: 385, endPoint x: 1363, endPoint y: 387, distance: 96.0
click at [1363, 387] on td "Identificação do comércio : CNPJ 47807601000174" at bounding box center [1333, 385] width 298 height 38
copy p "47807601000174"
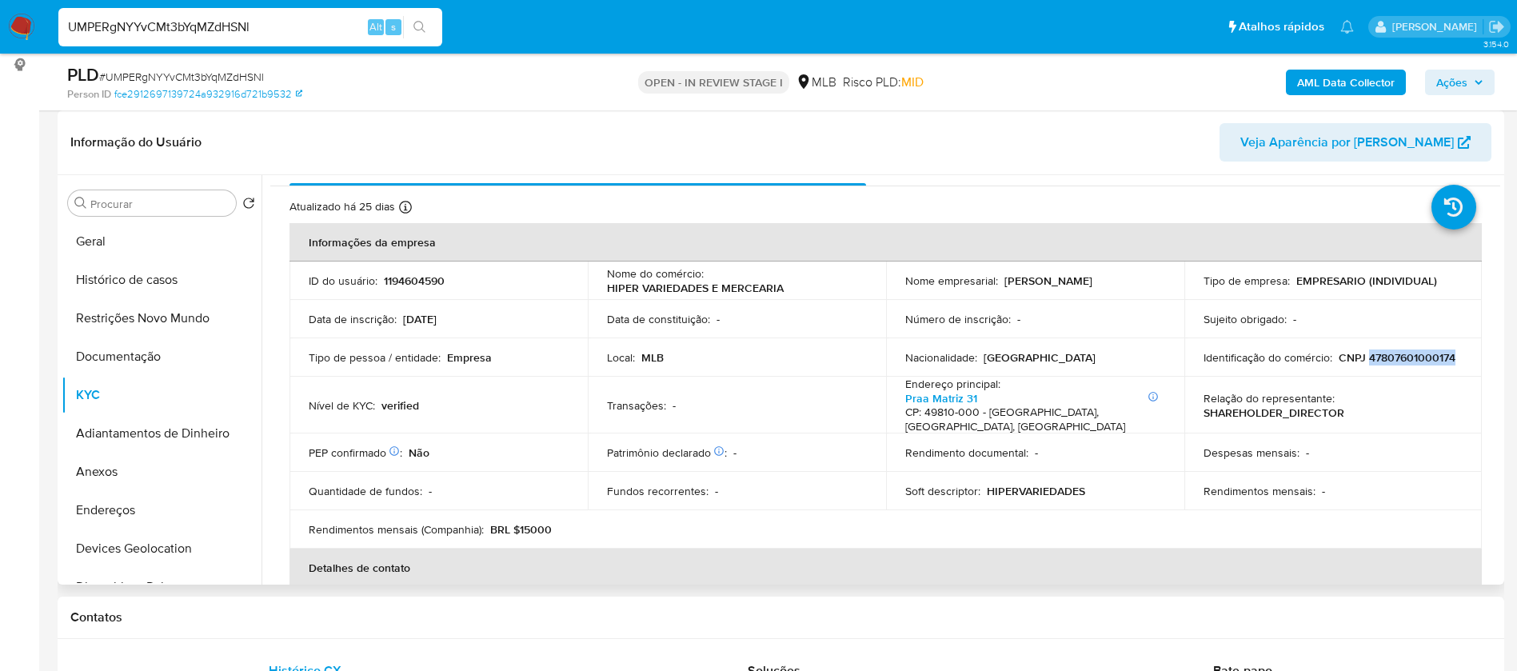
scroll to position [0, 0]
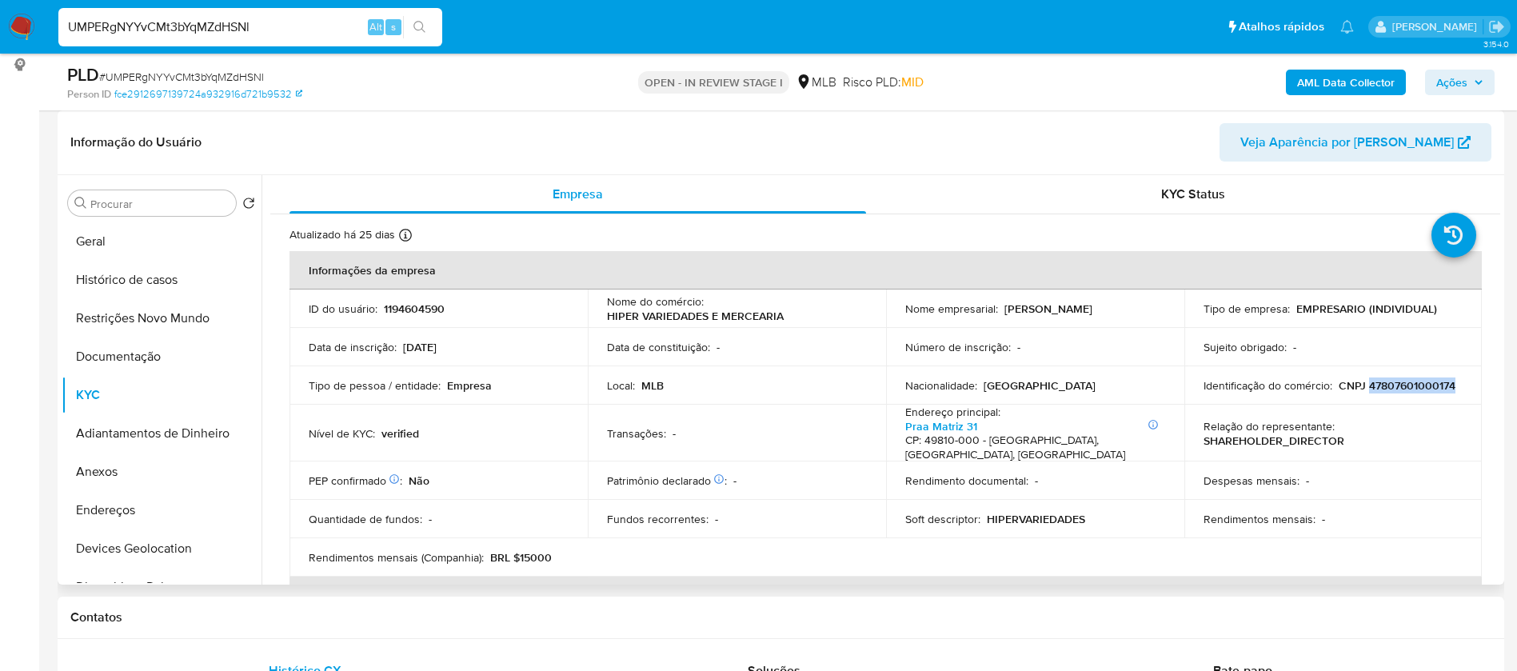
copy p "47807601000174"
click at [1171, 445] on td "Endereço principal : Informações Adicionais: Casa Praa Matriz 31 CP: 49810-000 …" at bounding box center [1035, 433] width 298 height 57
click at [426, 310] on p "1194604590" at bounding box center [414, 308] width 61 height 14
copy p "1194604590"
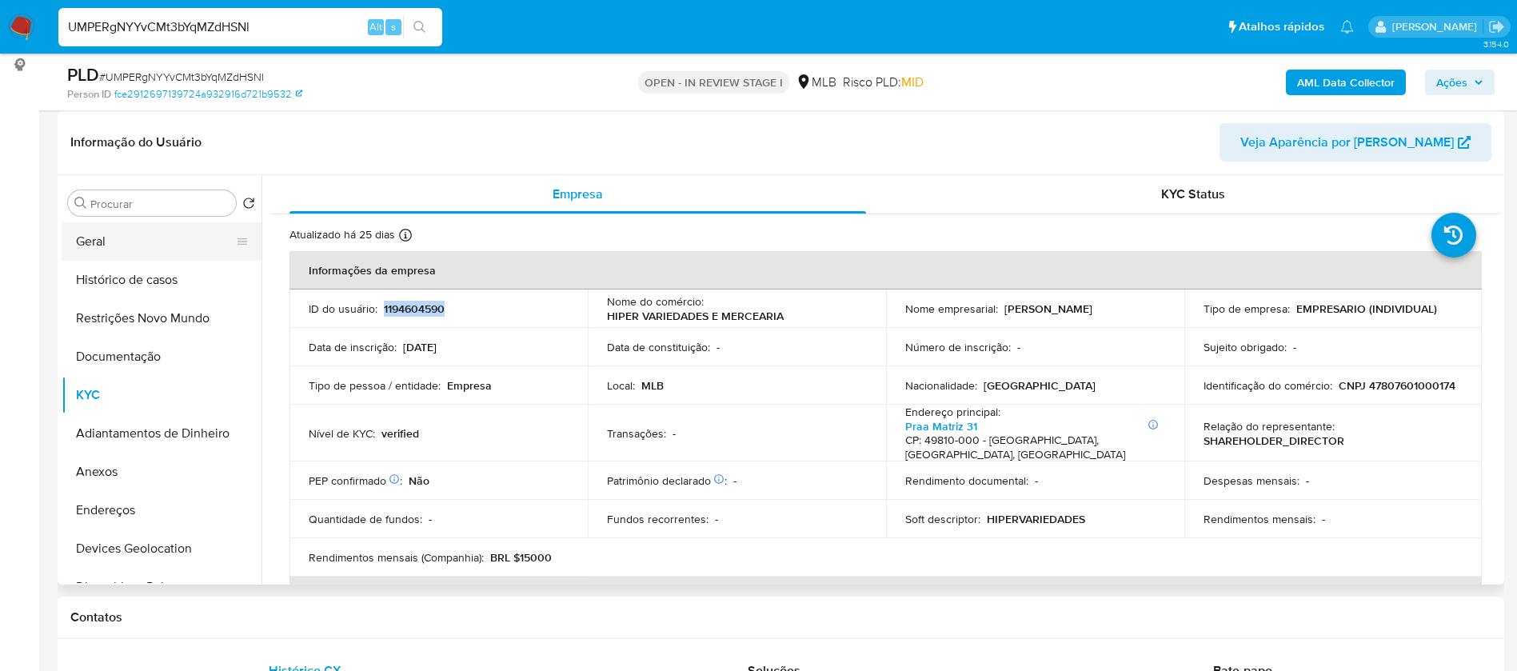
click at [165, 234] on button "Geral" at bounding box center [155, 241] width 187 height 38
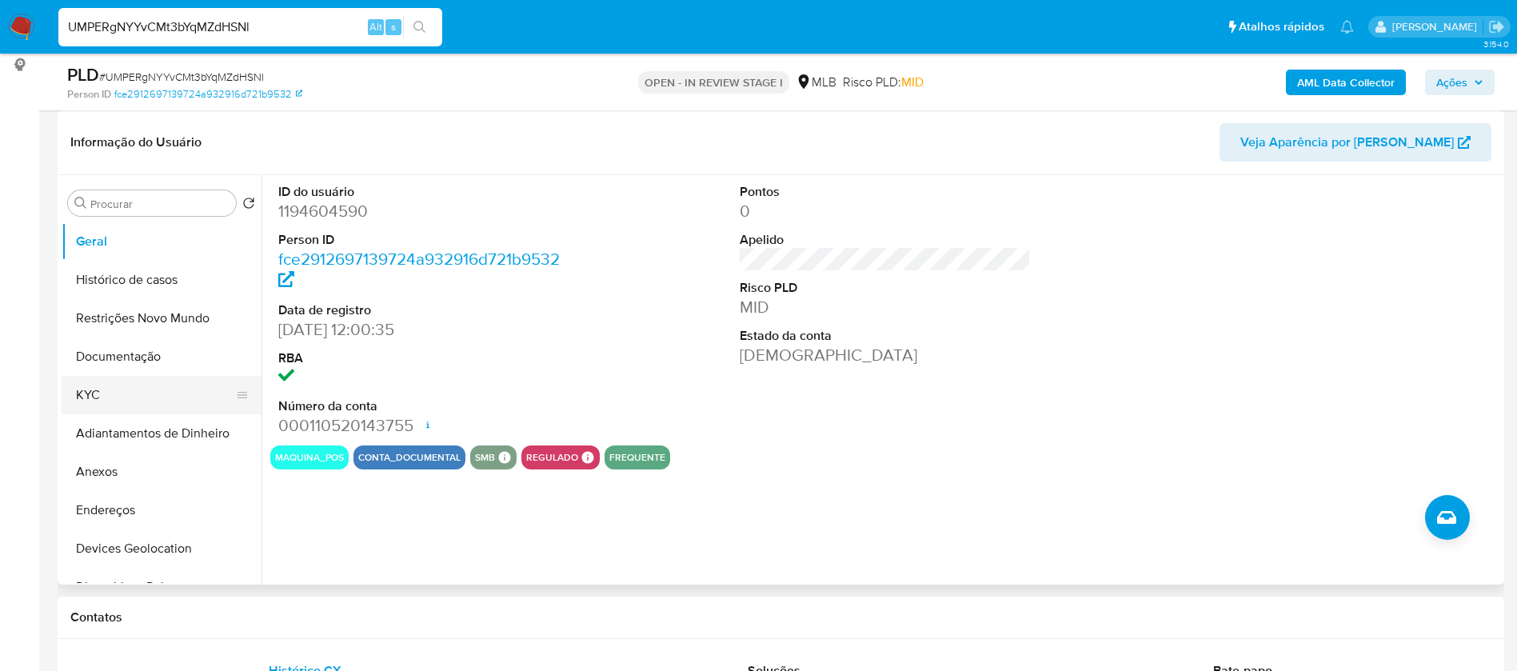
click at [140, 402] on button "KYC" at bounding box center [155, 395] width 187 height 38
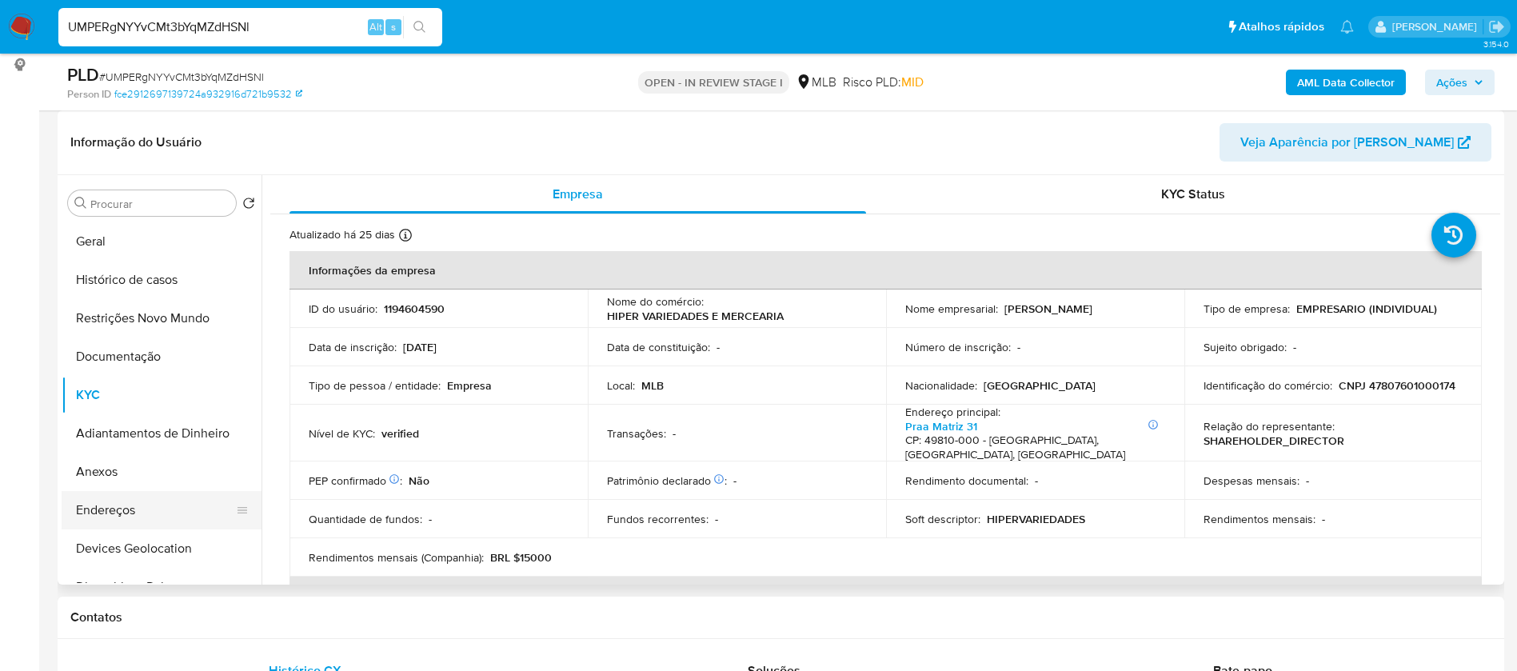
click at [142, 511] on button "Endereços" at bounding box center [155, 510] width 187 height 38
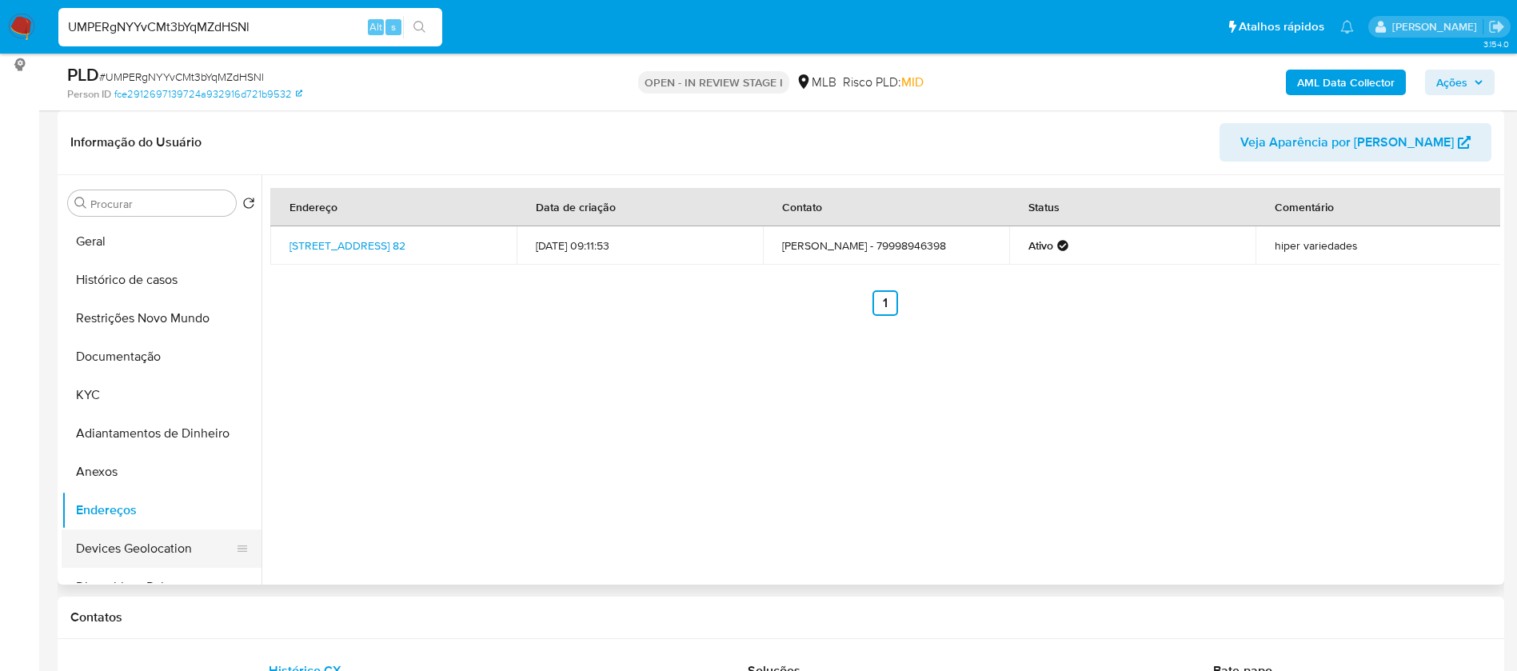
click at [166, 548] on button "Devices Geolocation" at bounding box center [155, 548] width 187 height 38
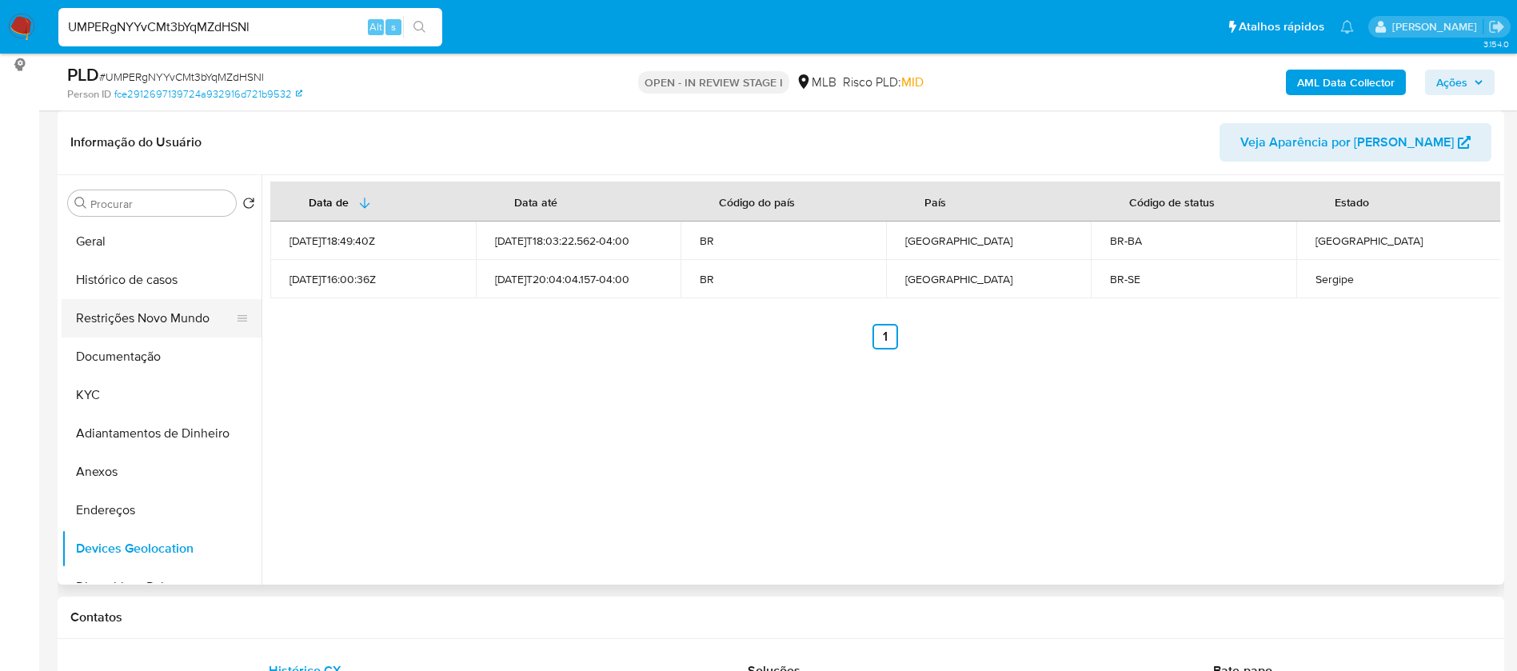
click at [104, 319] on button "Restrições Novo Mundo" at bounding box center [155, 318] width 187 height 38
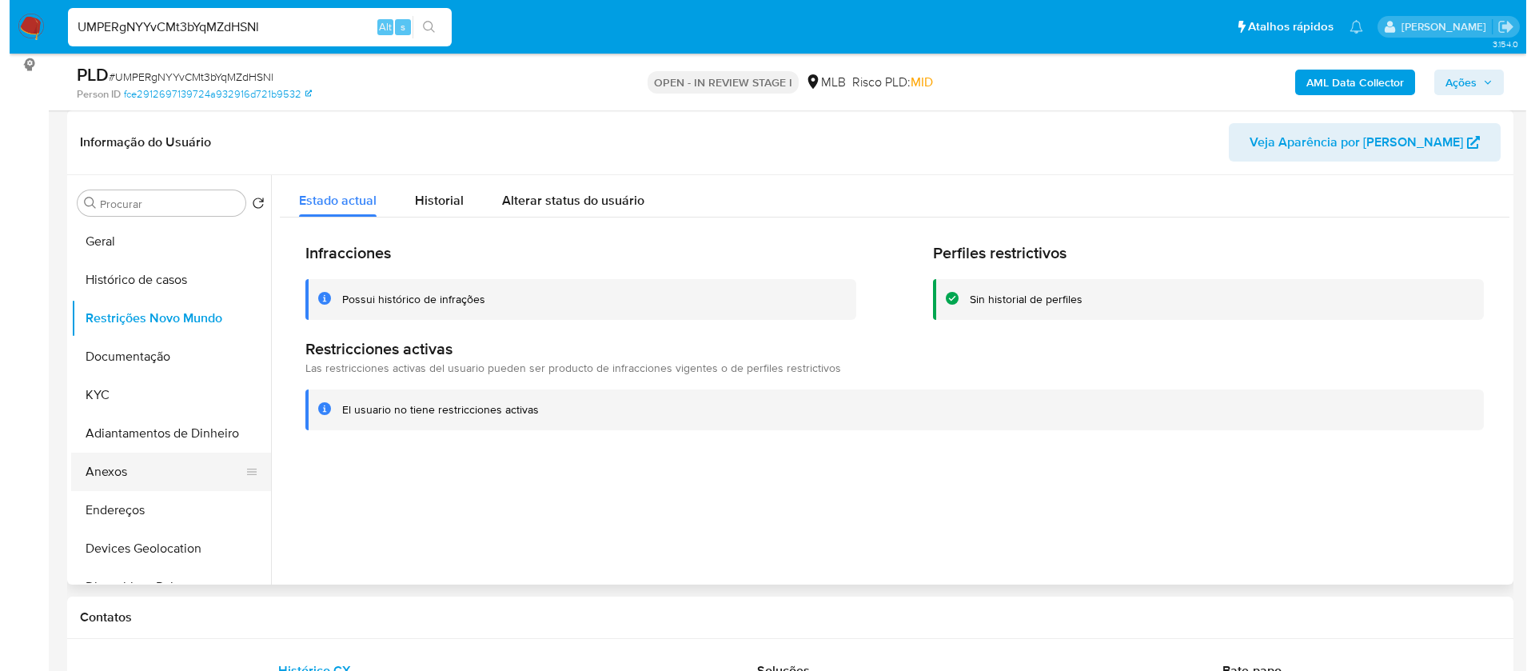
scroll to position [120, 0]
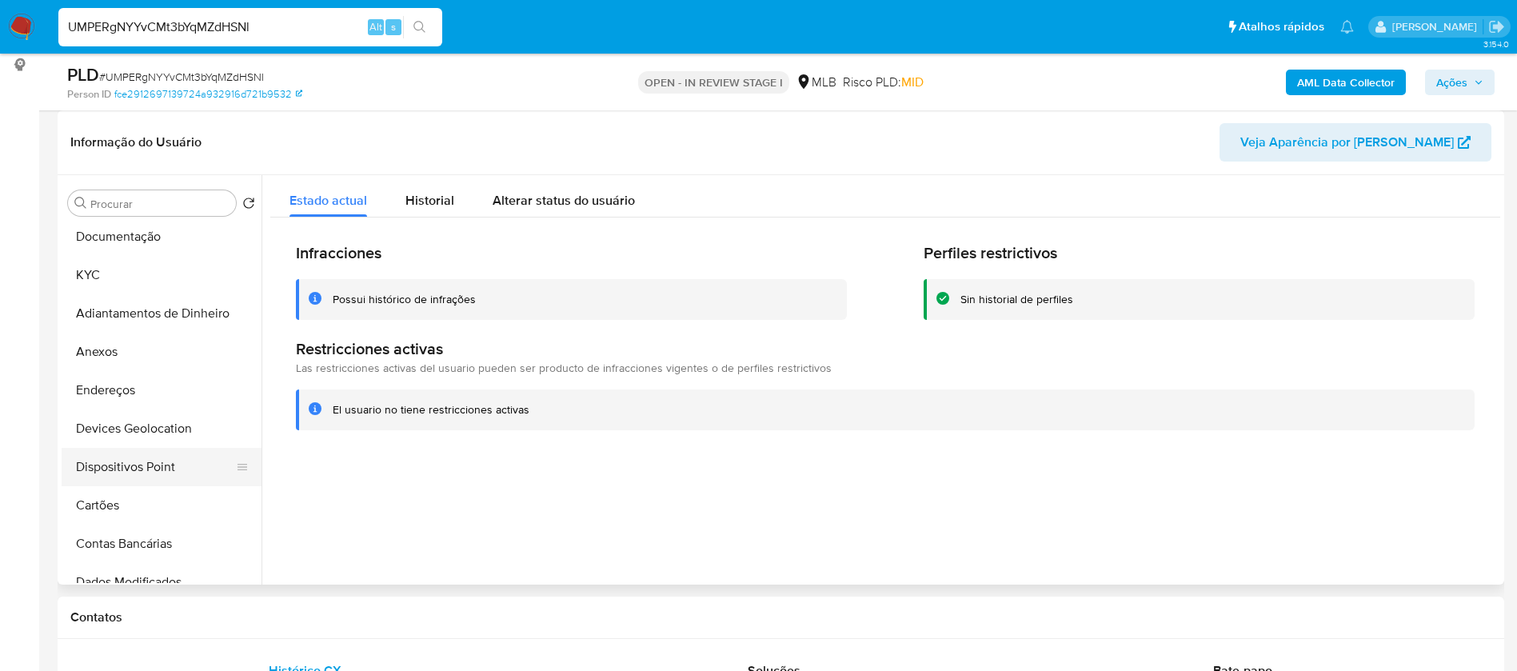
click at [162, 463] on button "Dispositivos Point" at bounding box center [155, 467] width 187 height 38
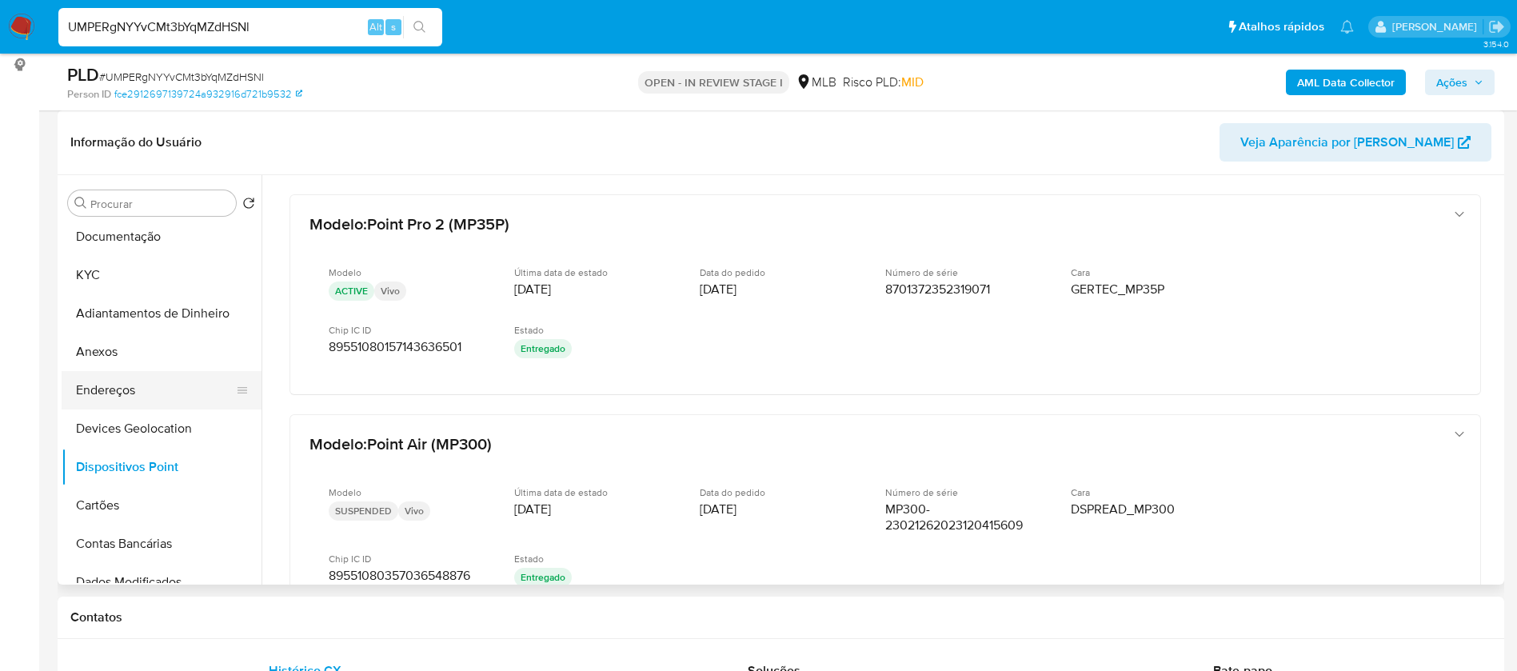
click at [159, 388] on button "Endereços" at bounding box center [155, 390] width 187 height 38
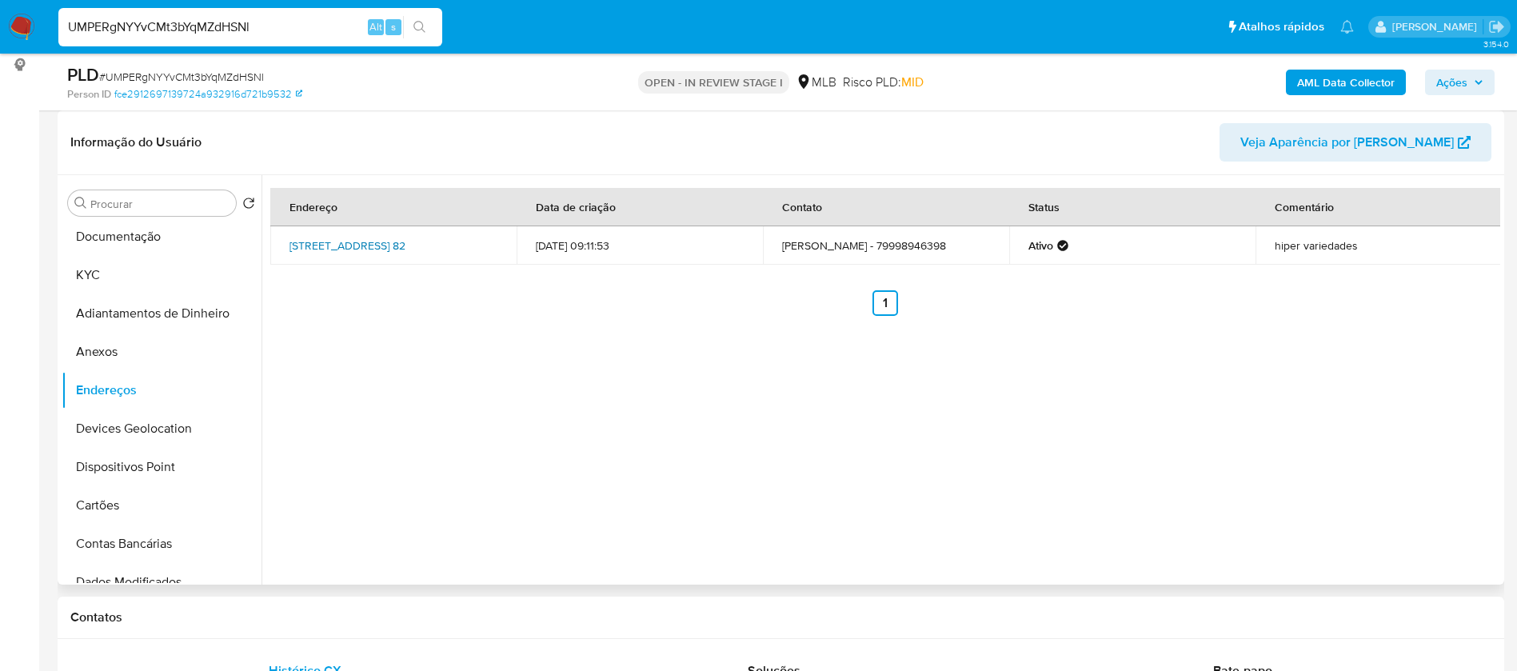
click at [361, 242] on link "Avenida Jk 82, Poço Redondo, Sergipe, 49810000, Brasil 82" at bounding box center [347, 246] width 116 height 16
click at [139, 351] on button "Anexos" at bounding box center [155, 352] width 187 height 38
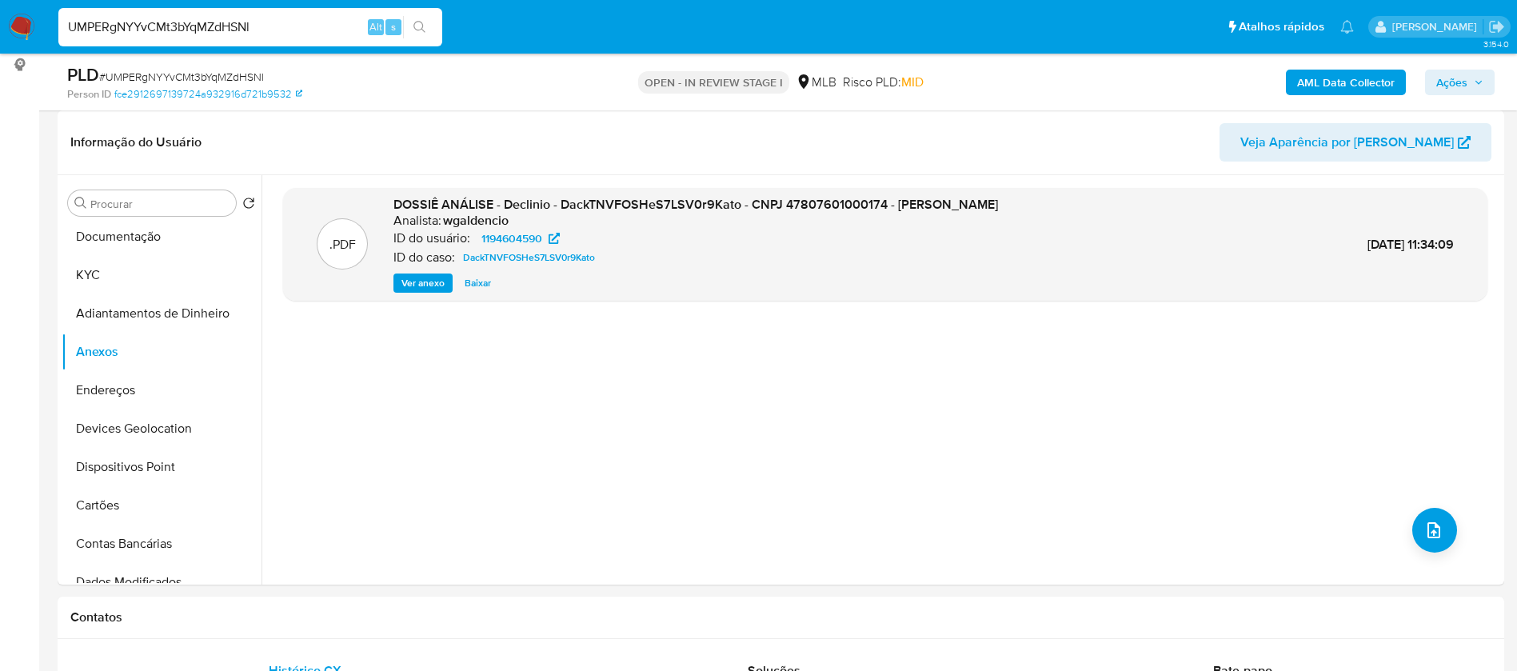
click at [1356, 75] on b "AML Data Collector" at bounding box center [1346, 83] width 98 height 26
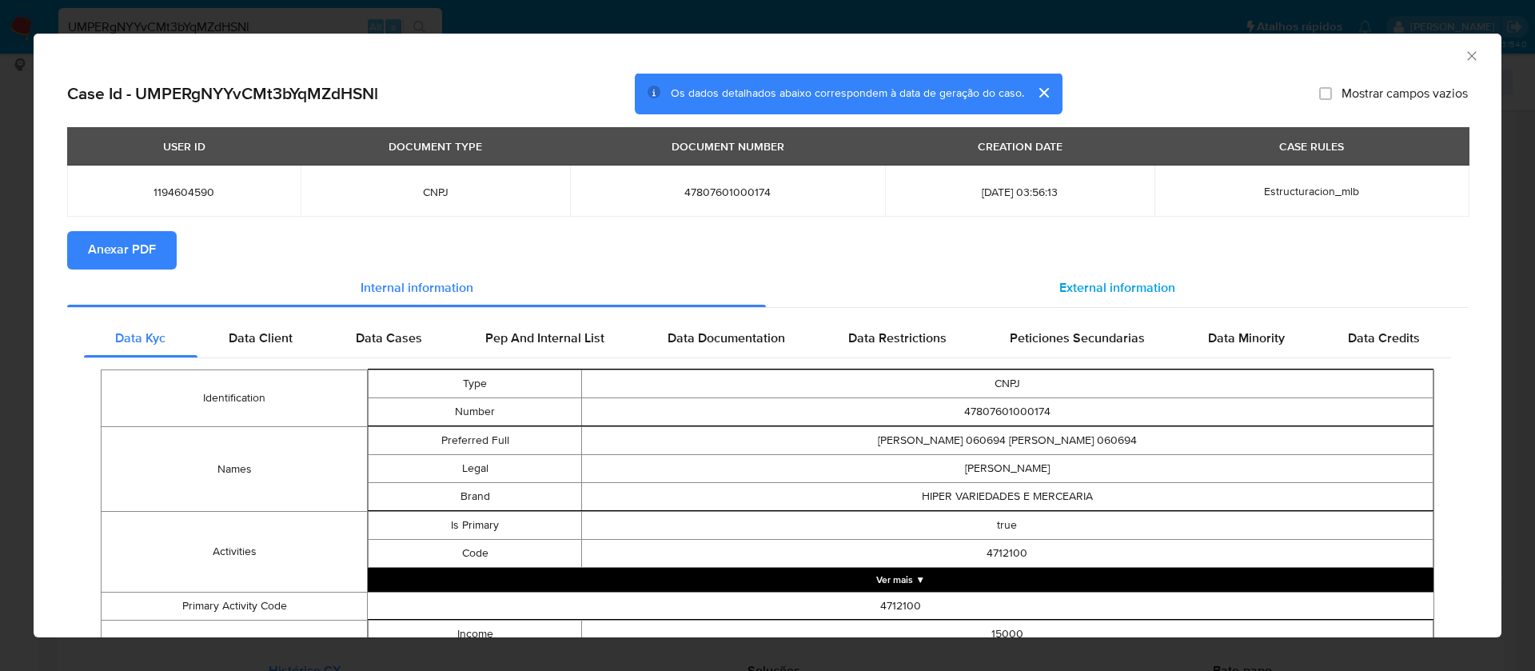
click at [1126, 287] on span "External information" at bounding box center [1118, 288] width 116 height 18
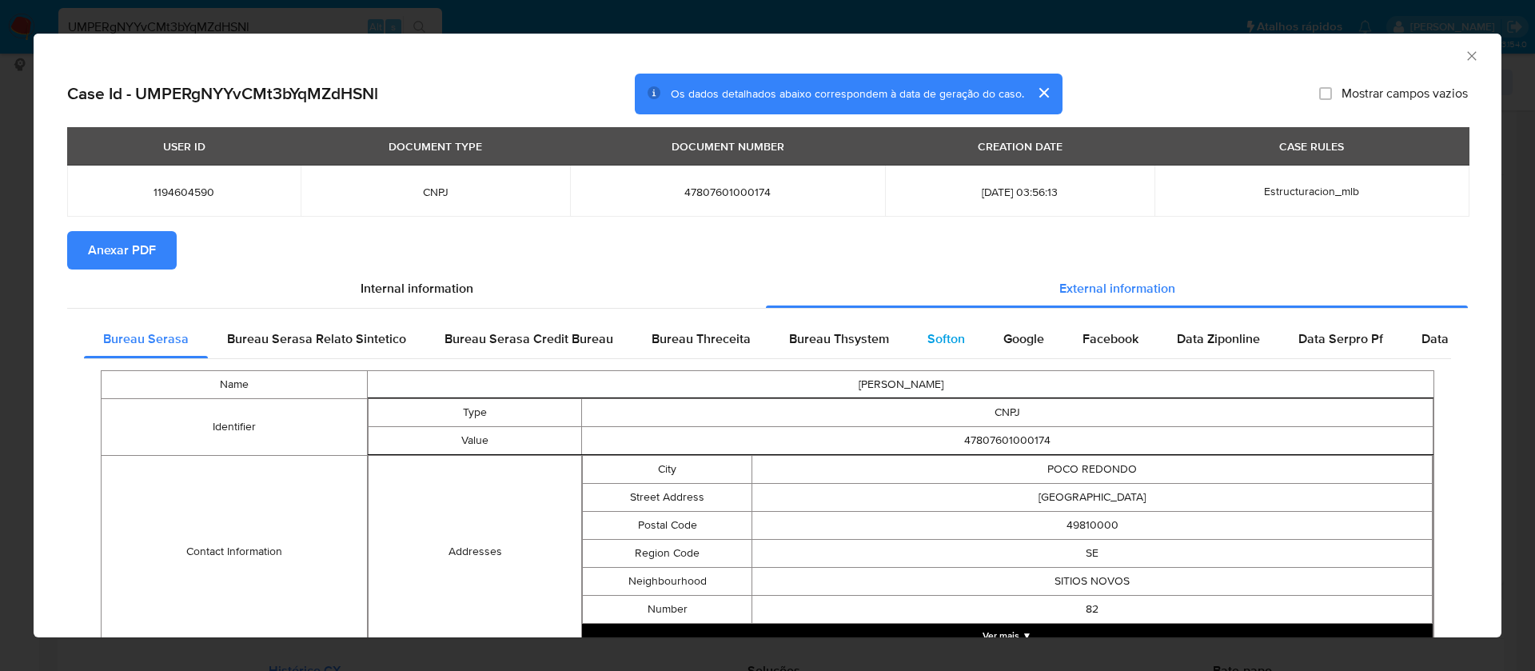
click at [938, 337] on span "Softon" at bounding box center [947, 338] width 38 height 18
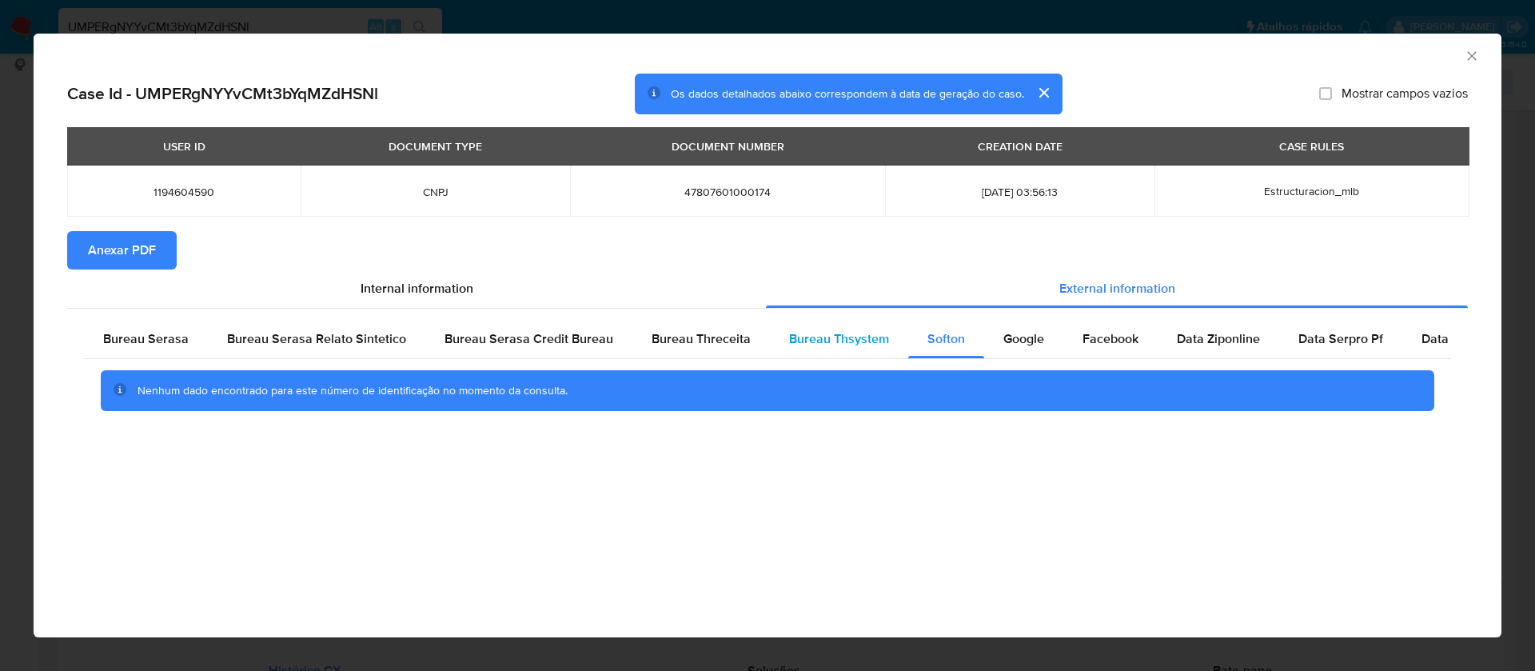
click at [815, 345] on span "Bureau Thsystem" at bounding box center [839, 338] width 100 height 18
click at [93, 237] on span "Anexar PDF" at bounding box center [122, 250] width 68 height 35
click at [1471, 57] on icon "Fechar a janela" at bounding box center [1472, 56] width 16 height 16
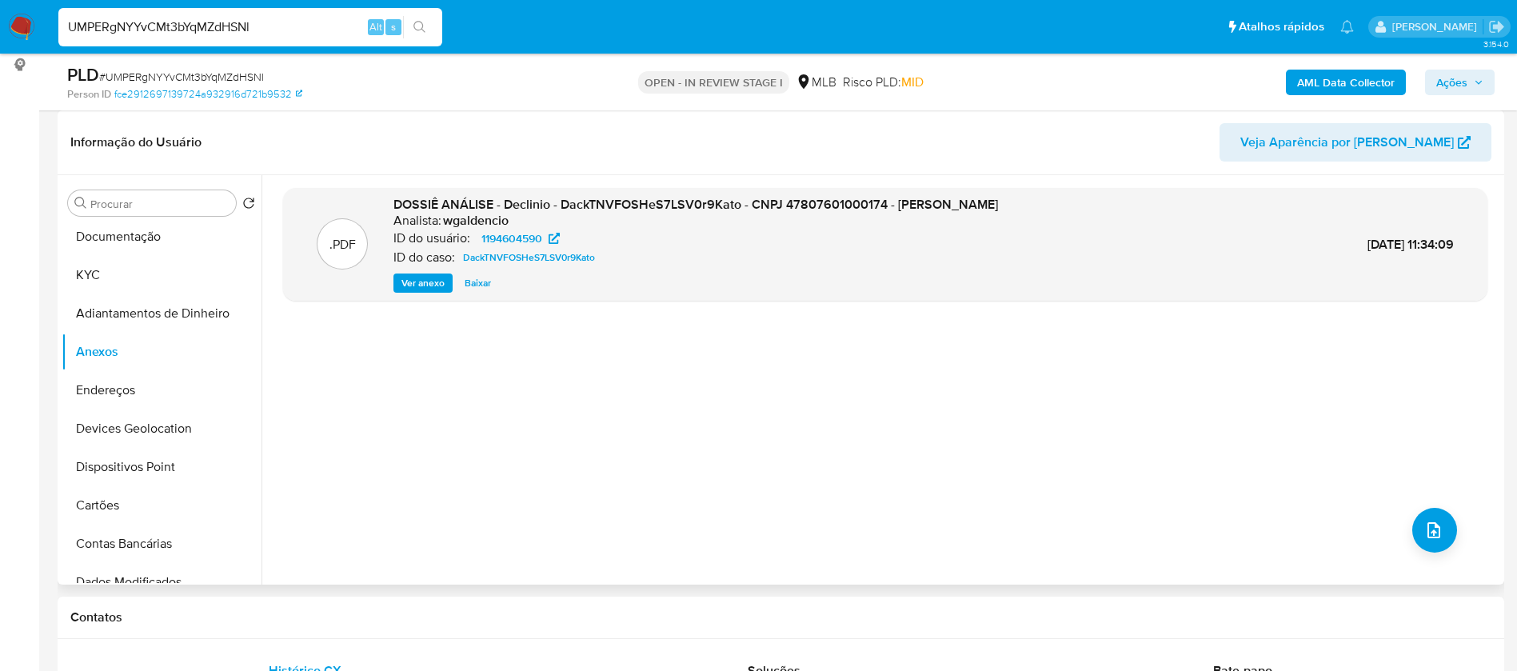
click at [1453, 543] on div ".PDF DOSSIÊ ANÁLISE - Declinio - DackTNVFOSHeS7LSV0r9Kato - CNPJ 47807601000174…" at bounding box center [885, 380] width 1204 height 384
click at [1433, 536] on icon "upload-file" at bounding box center [1433, 530] width 19 height 19
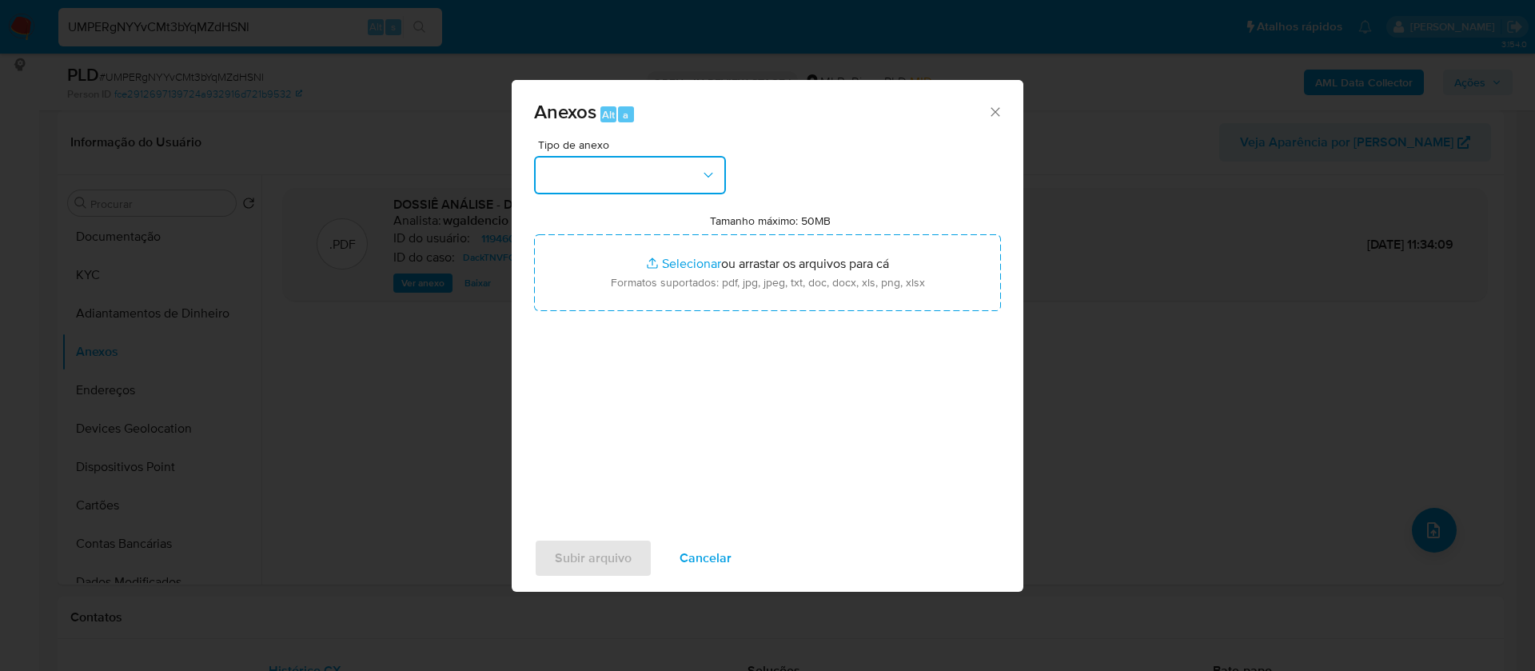
drag, startPoint x: 693, startPoint y: 194, endPoint x: 666, endPoint y: 171, distance: 35.7
click at [666, 171] on button "button" at bounding box center [630, 175] width 192 height 38
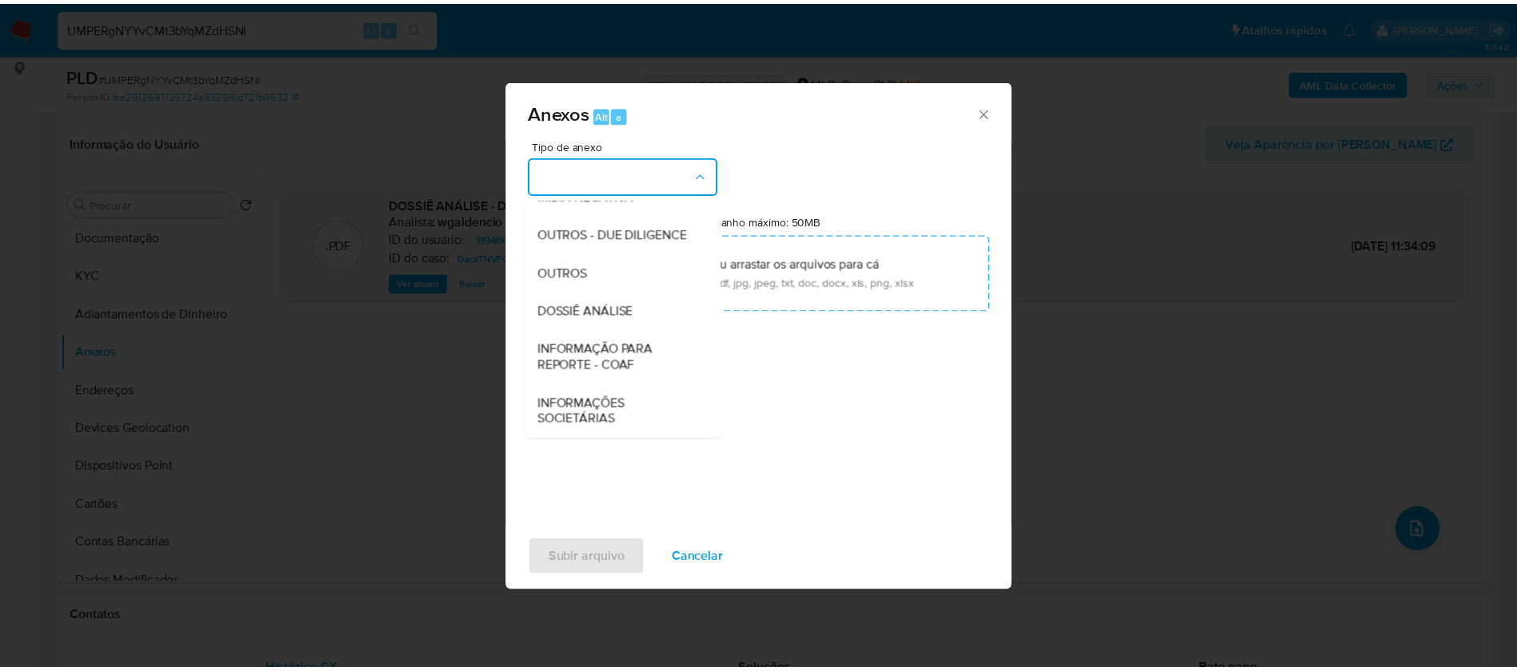
scroll to position [240, 0]
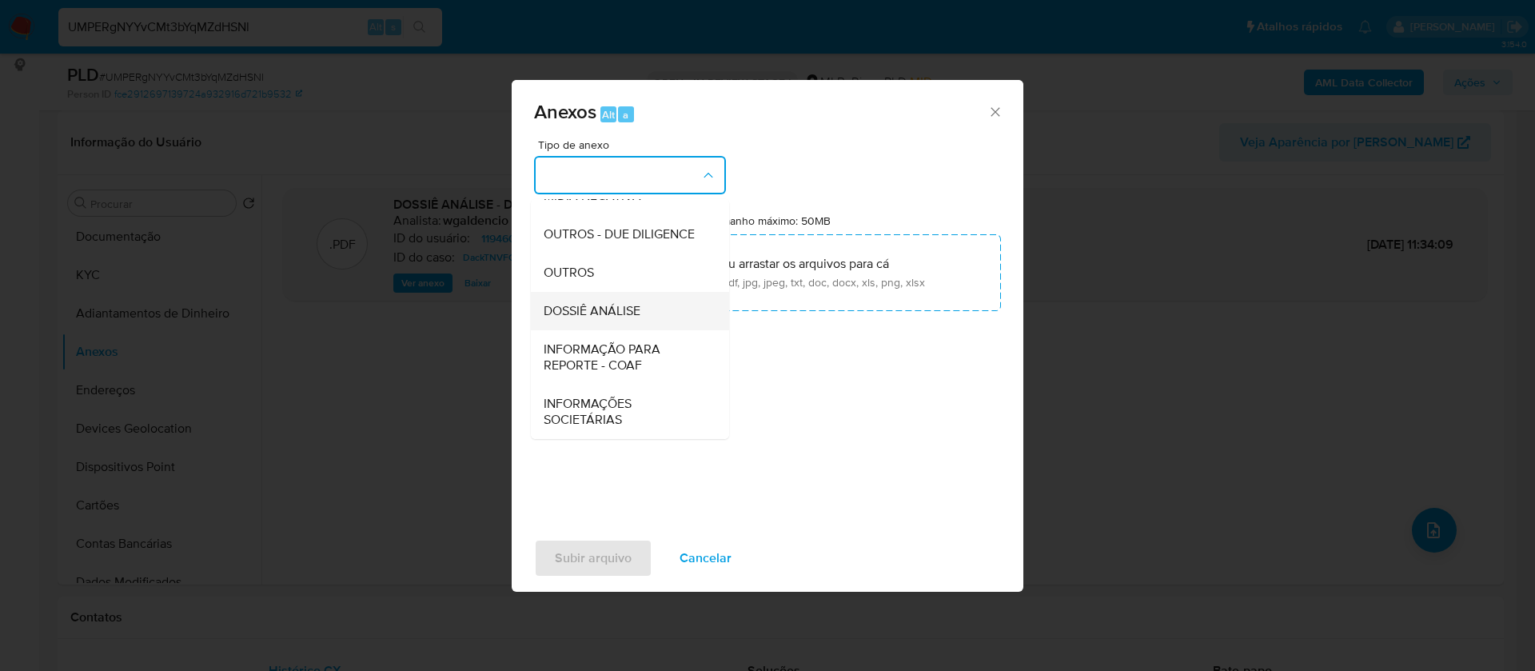
click at [652, 311] on div "DOSSIÊ ANÁLISE" at bounding box center [625, 311] width 163 height 38
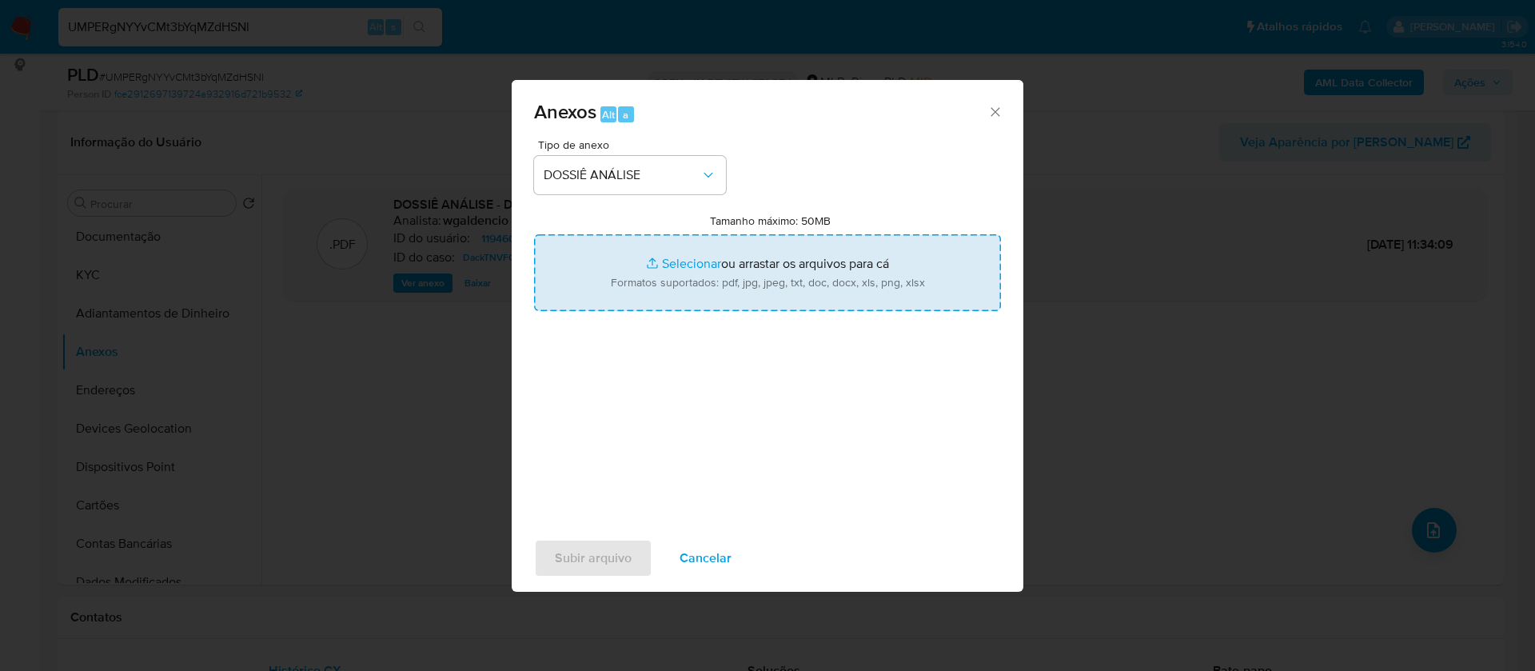
type input "C:\fakepath\SAR - - CPF 03023612196 - LUCAS XAVIER BERNARDES.pdf"
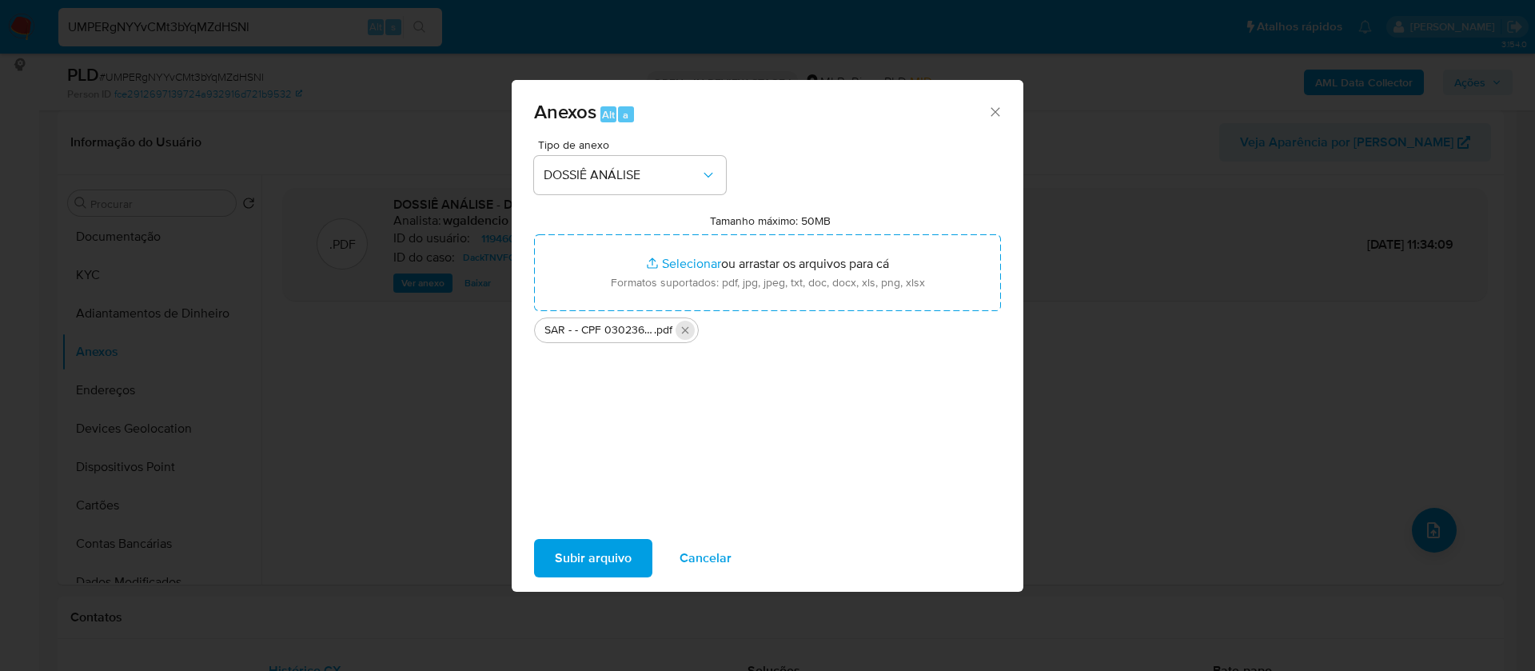
click at [687, 332] on icon "Excluir SAR - - CPF 03023612196 - LUCAS XAVIER BERNARDES.pdf" at bounding box center [685, 330] width 7 height 7
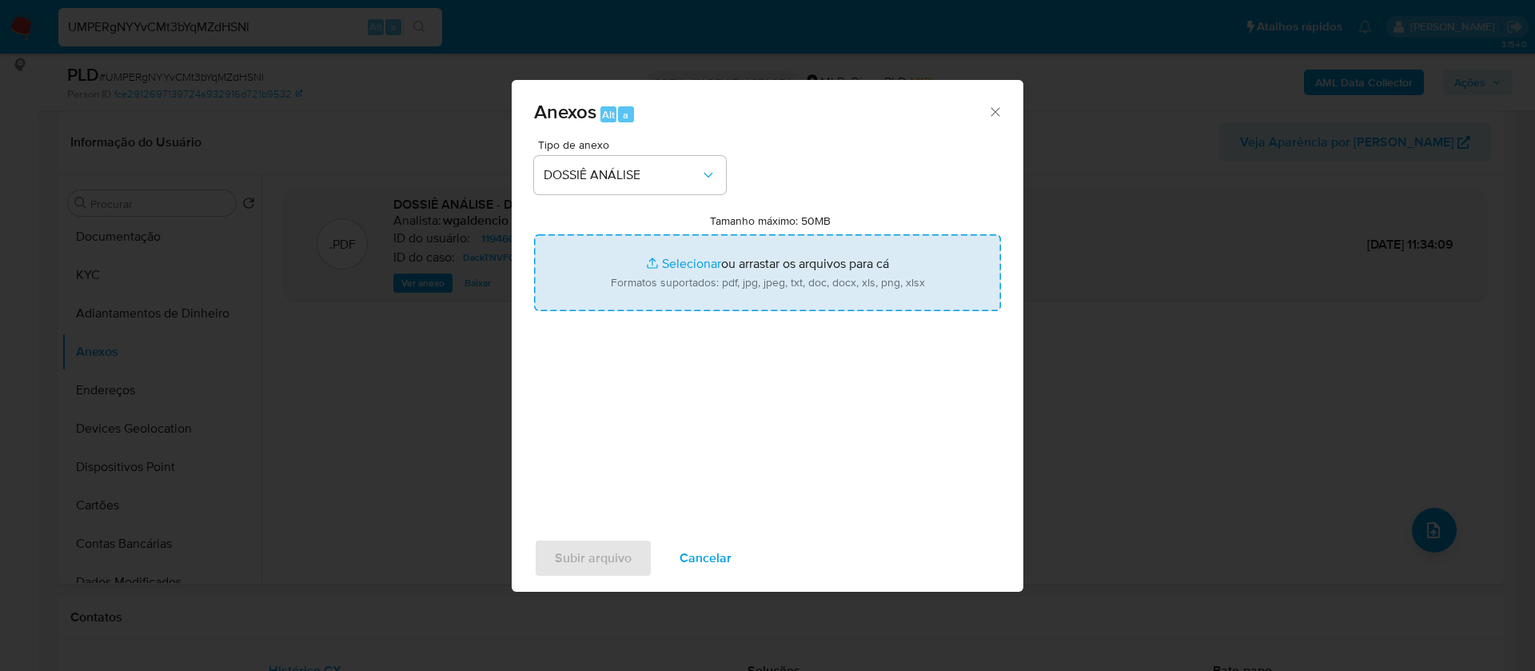
type input "C:\fakepath\SAR - - CNPJ 47807601000174 - MARIA TAIS SILVA FARIAS.pdf"
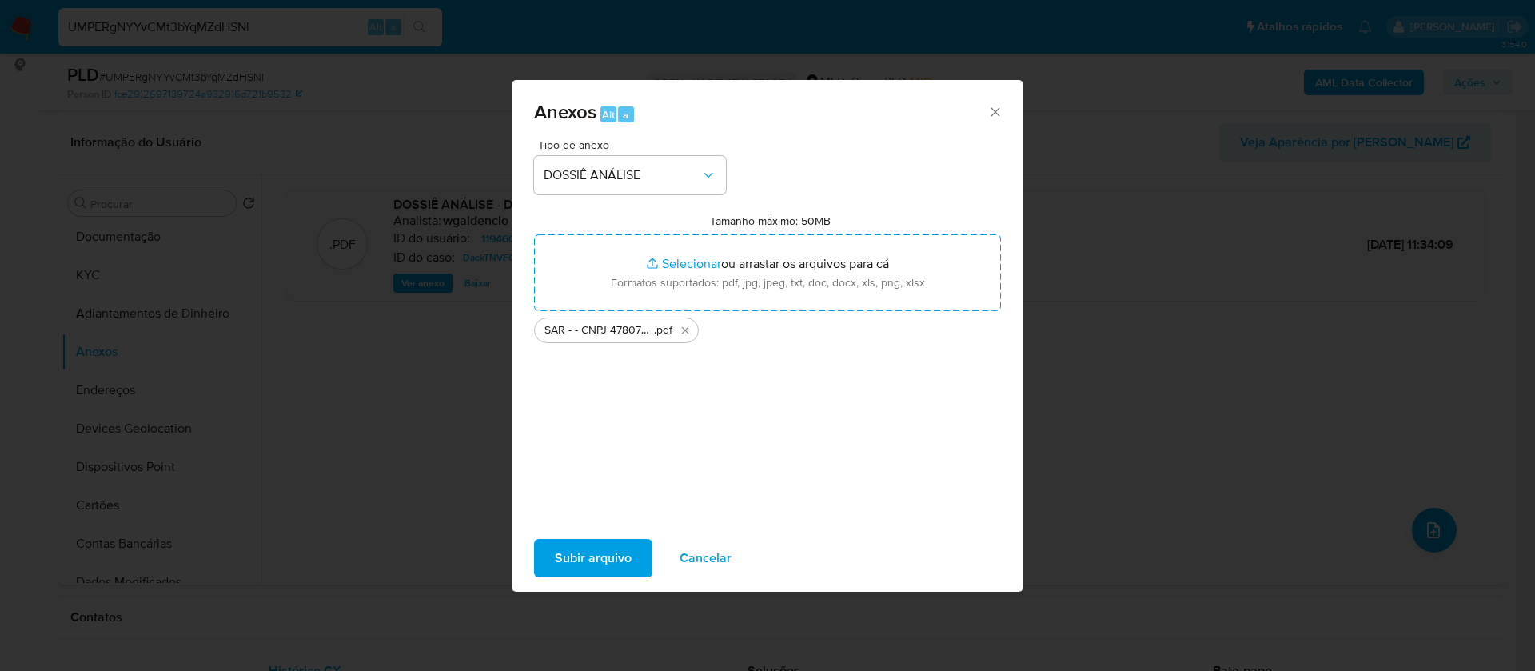
click at [605, 562] on span "Subir arquivo" at bounding box center [593, 558] width 77 height 35
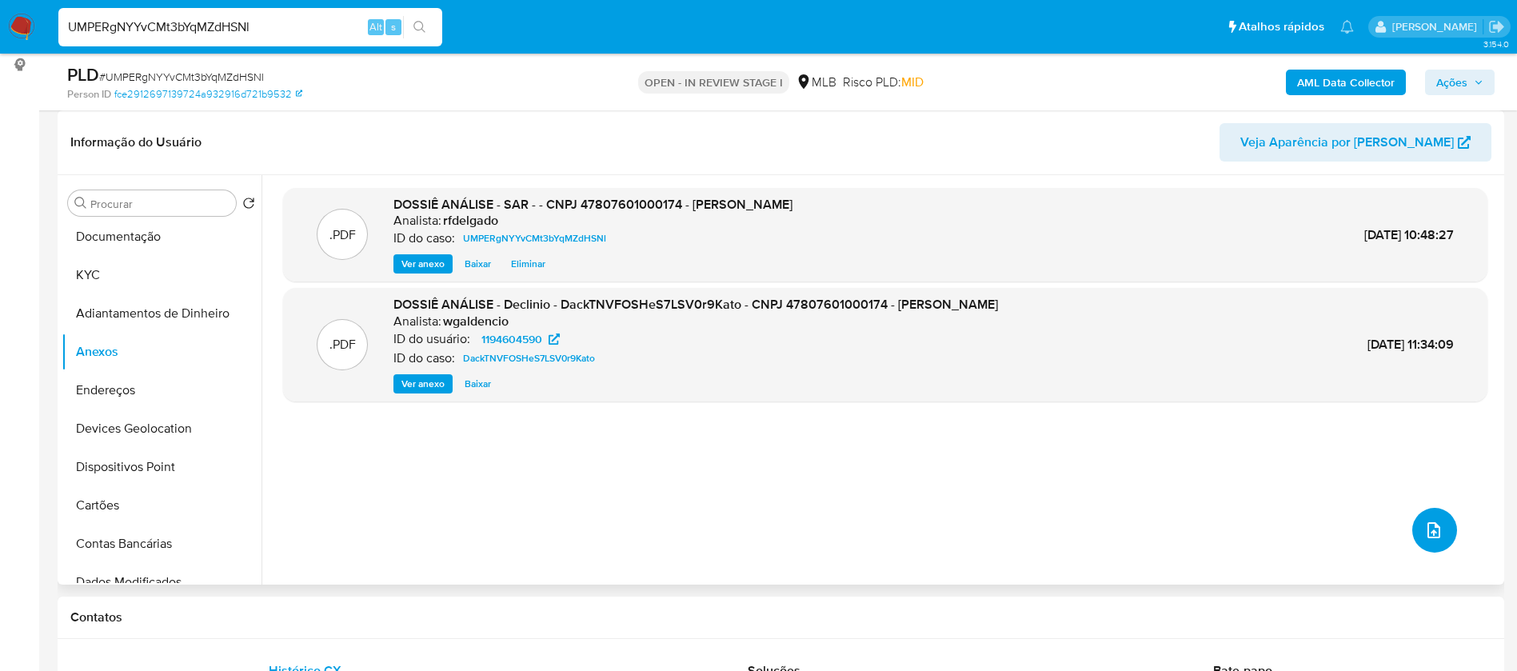
click at [1424, 527] on icon "upload-file" at bounding box center [1433, 530] width 19 height 19
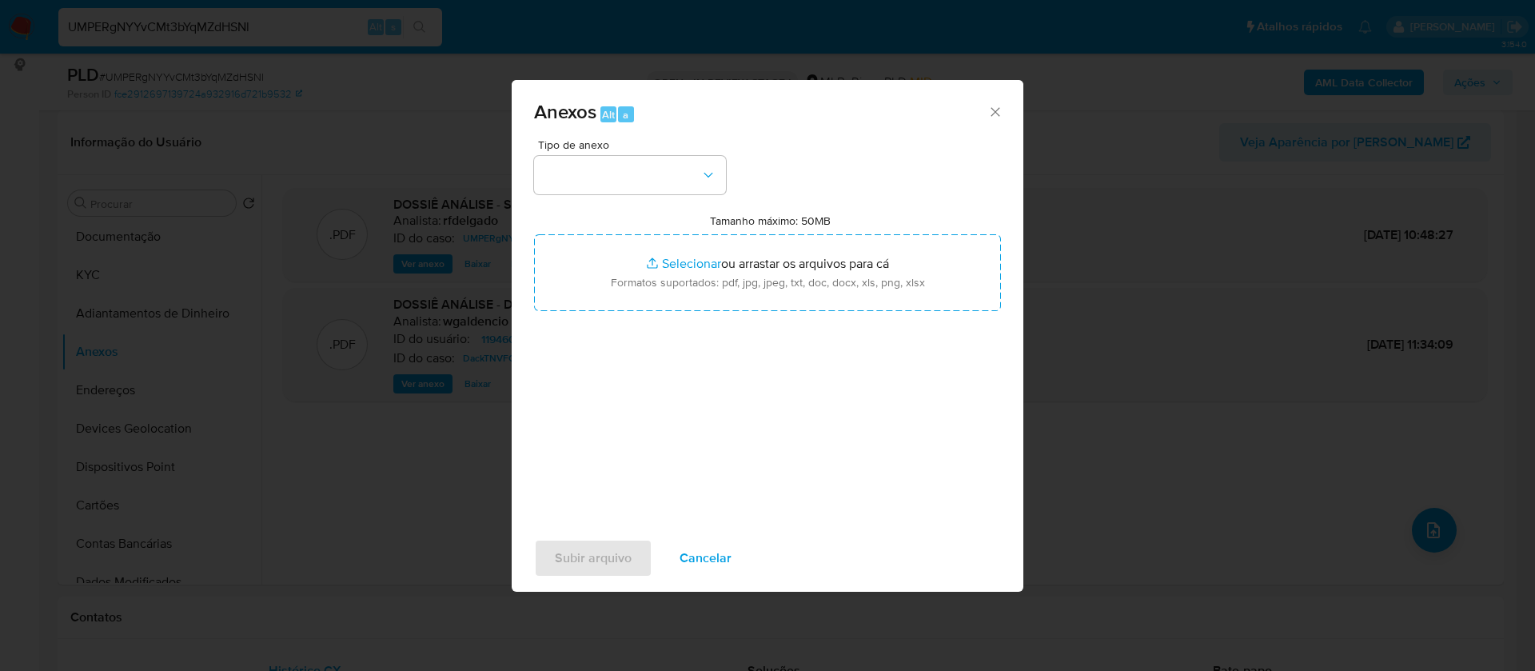
click at [990, 112] on icon "Fechar" at bounding box center [996, 112] width 16 height 16
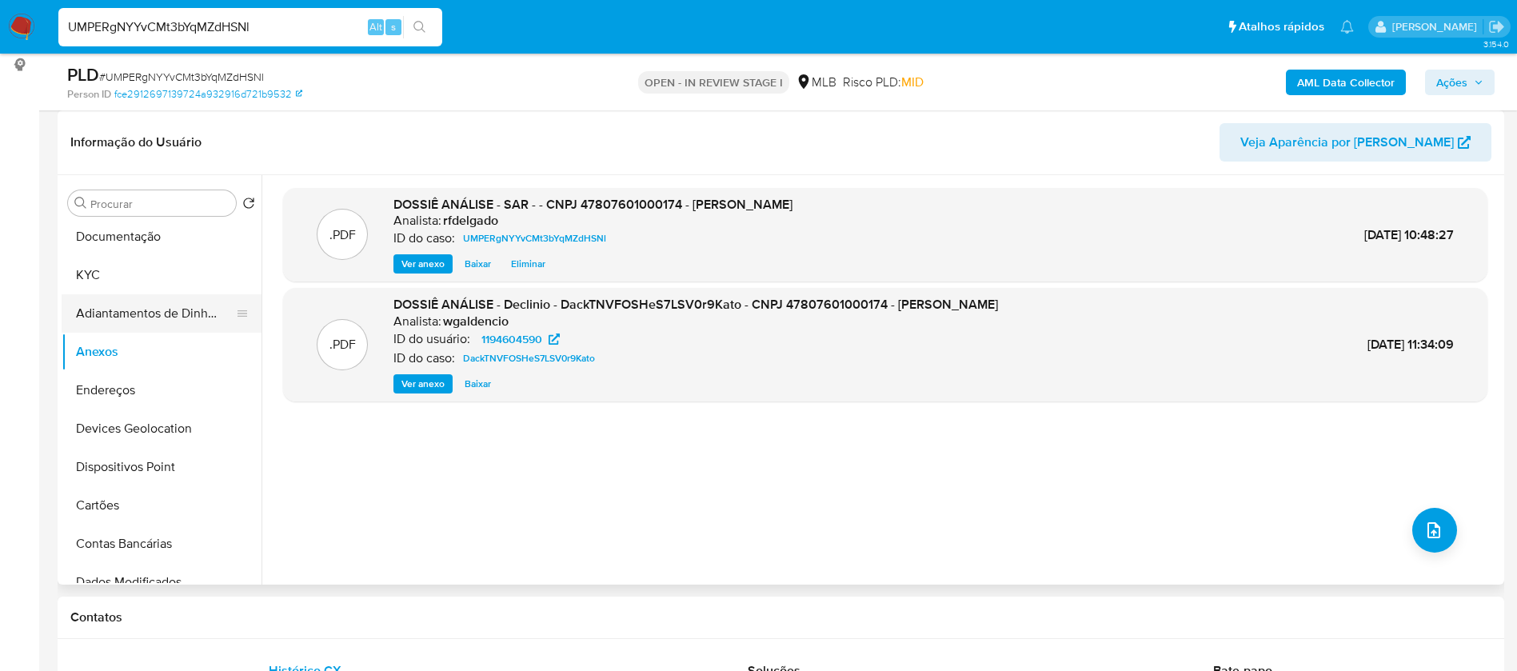
click at [123, 307] on button "Adiantamentos de Dinheiro" at bounding box center [155, 313] width 187 height 38
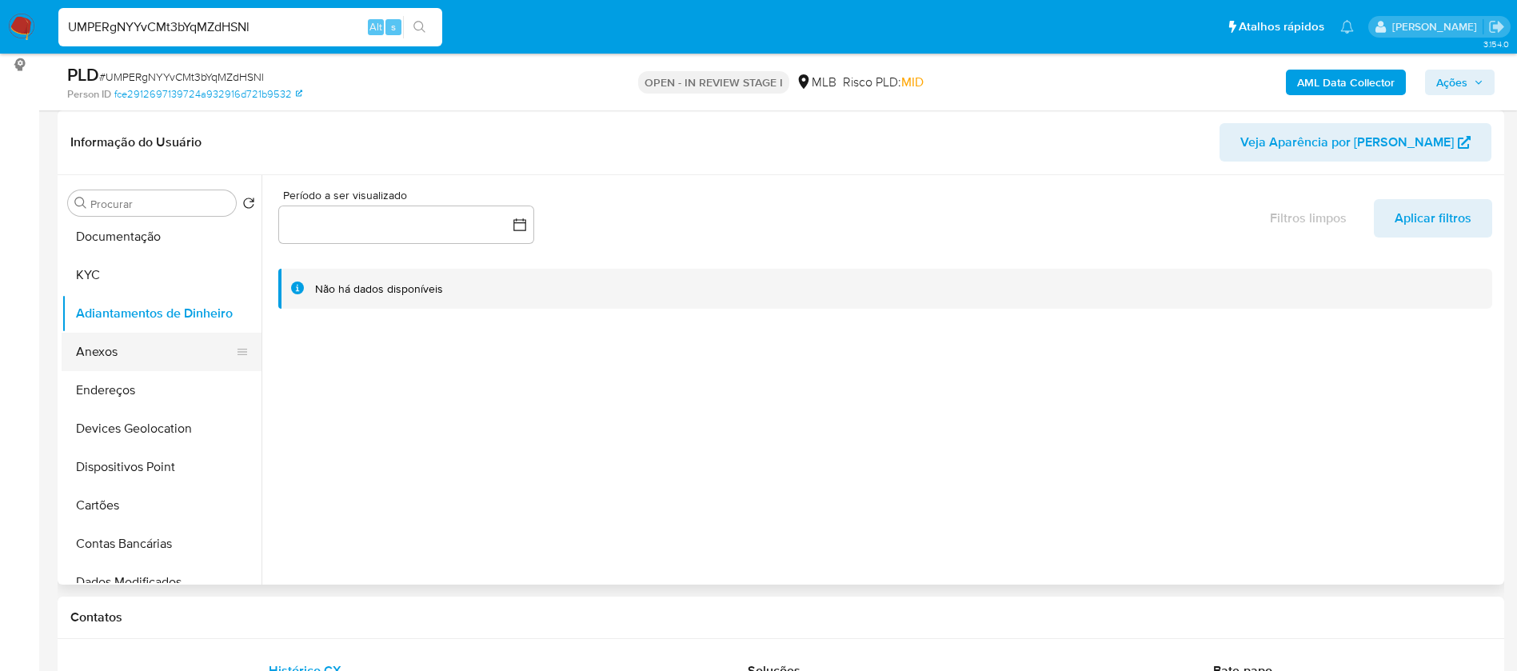
click at [137, 353] on button "Anexos" at bounding box center [155, 352] width 187 height 38
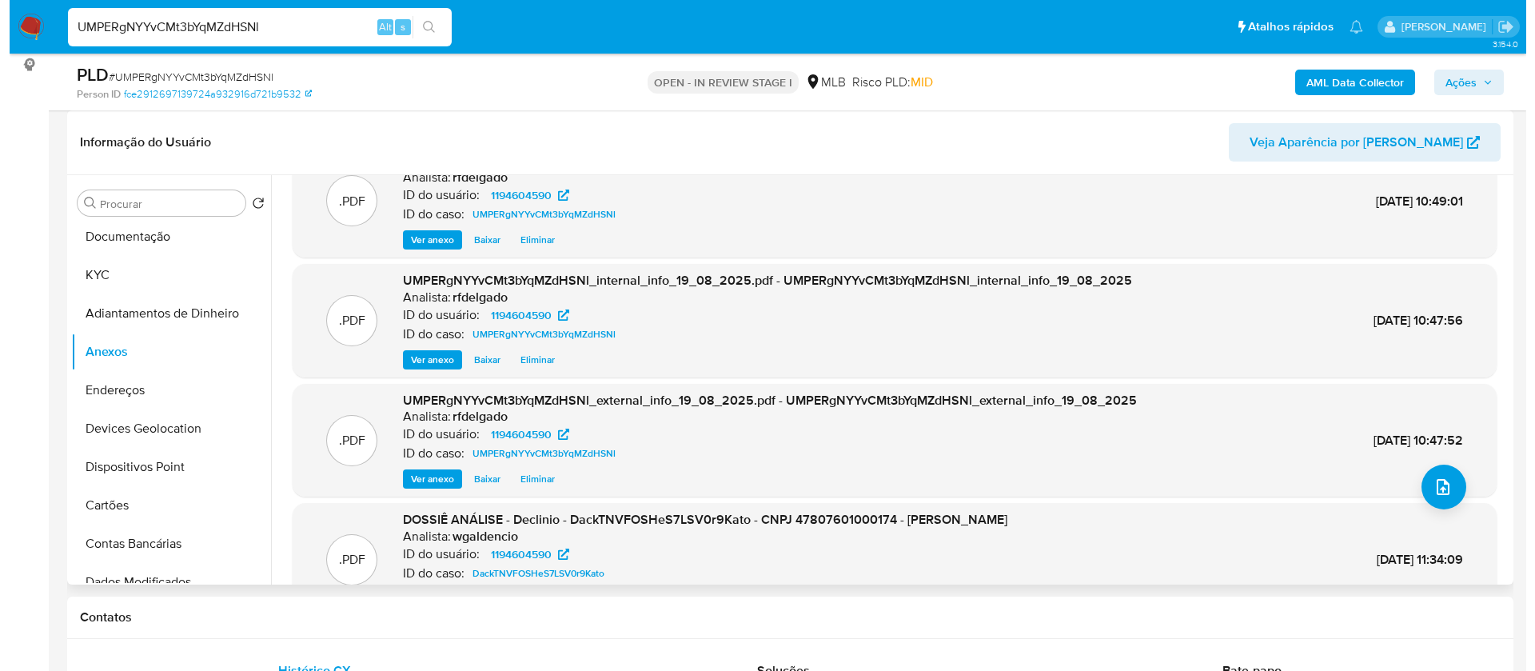
scroll to position [0, 0]
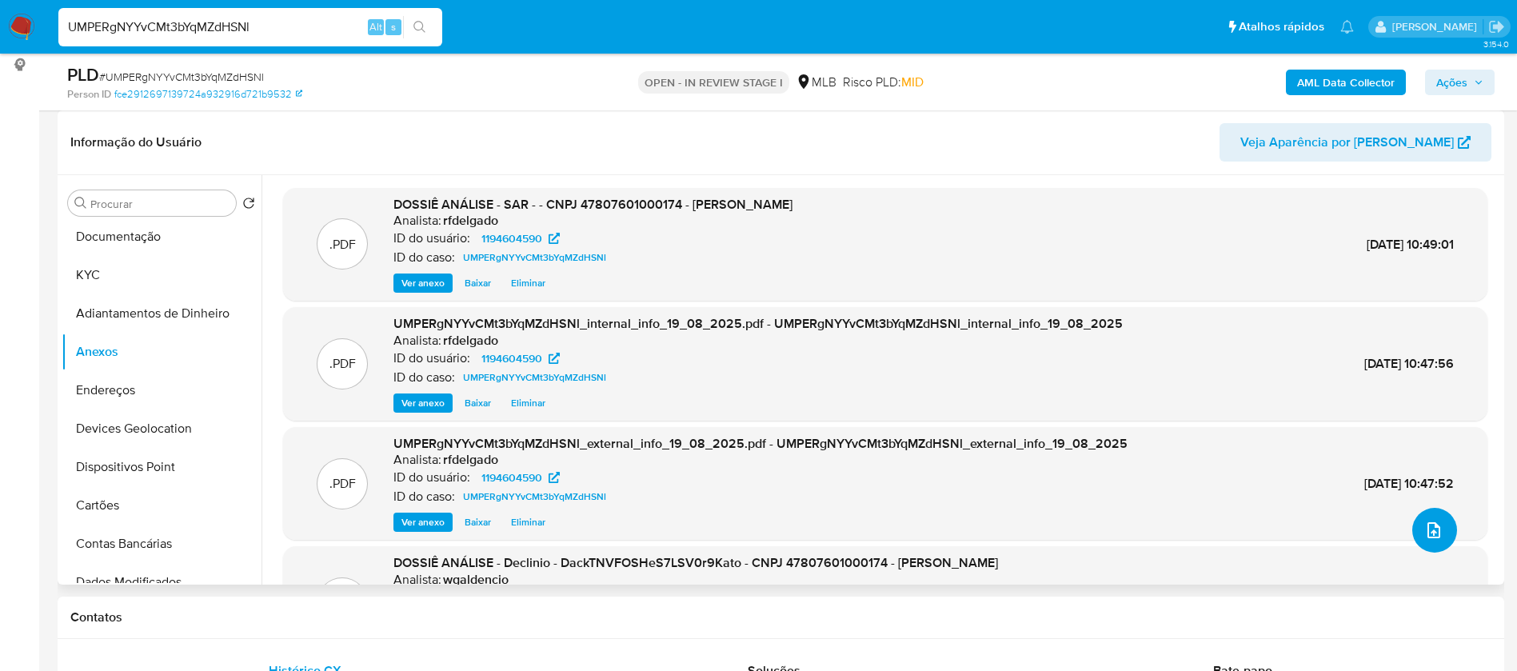
click at [1436, 531] on icon "upload-file" at bounding box center [1433, 530] width 19 height 19
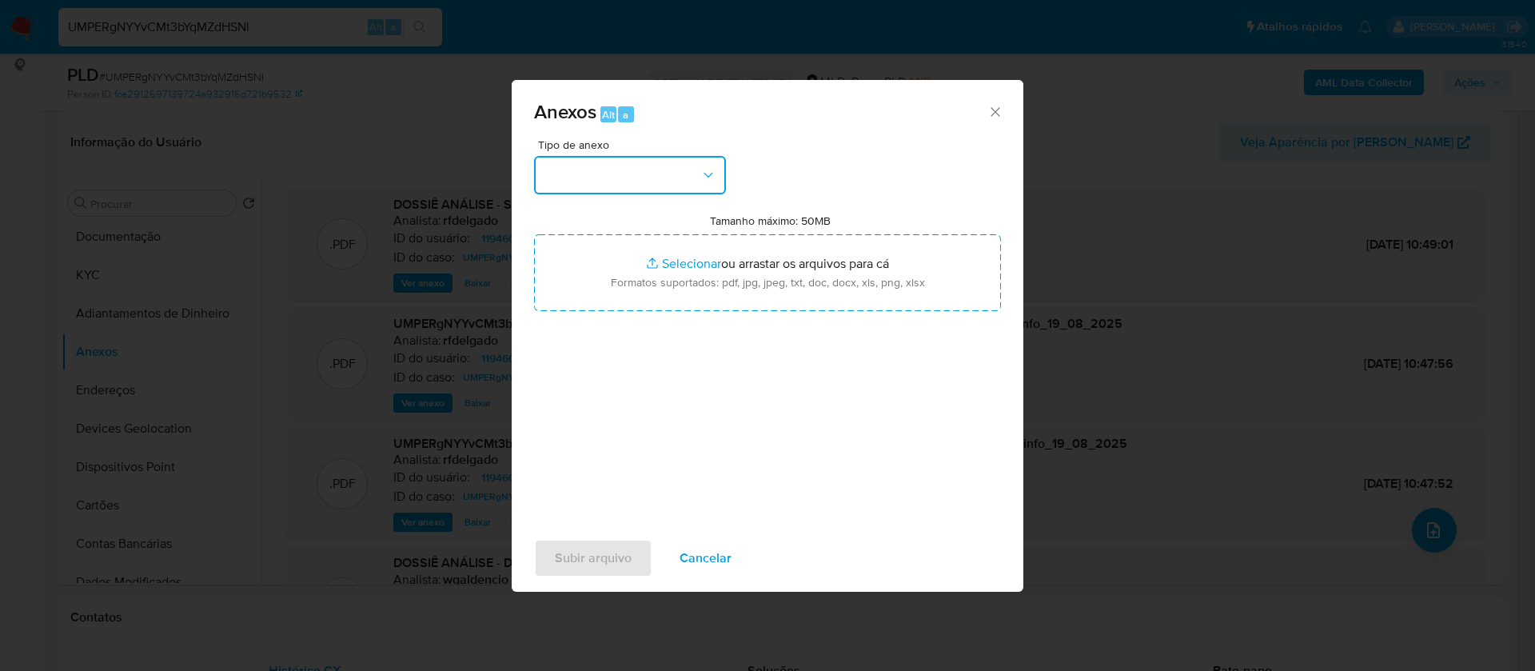
click at [664, 185] on button "button" at bounding box center [630, 175] width 192 height 38
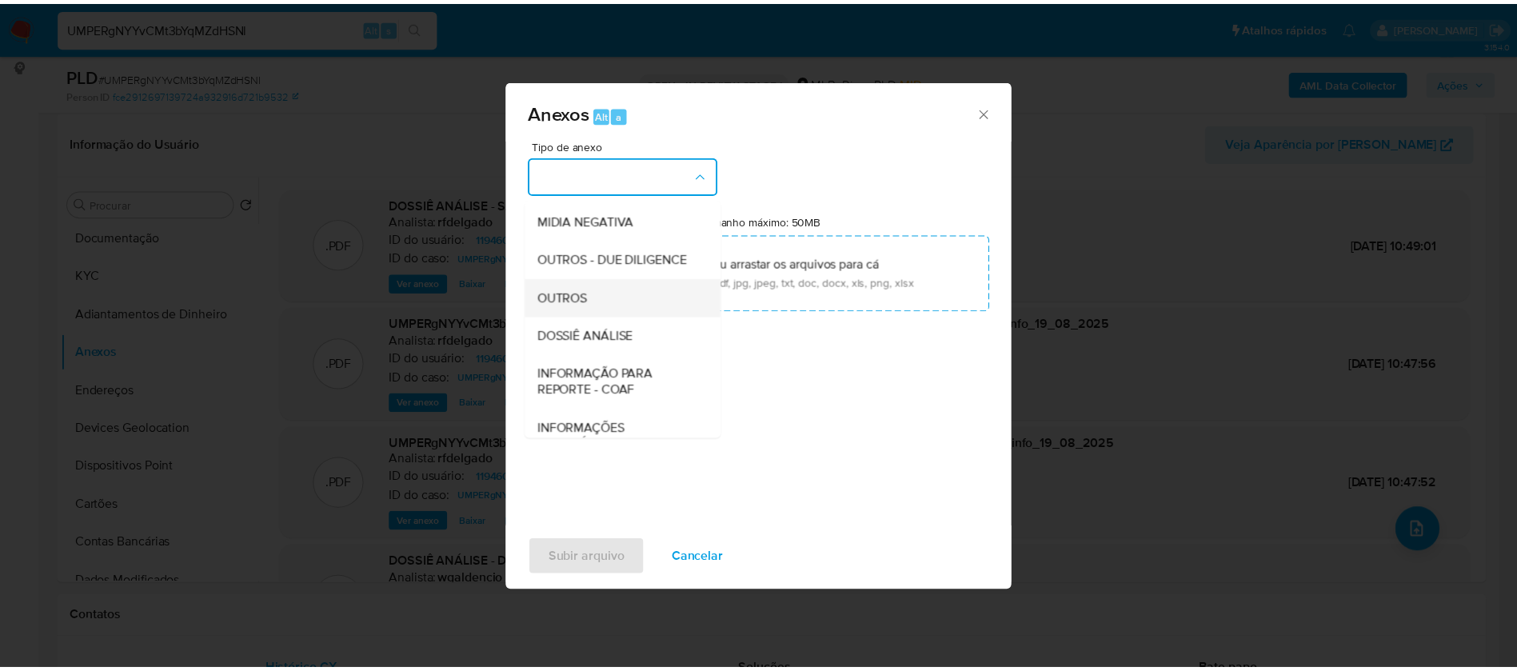
scroll to position [240, 0]
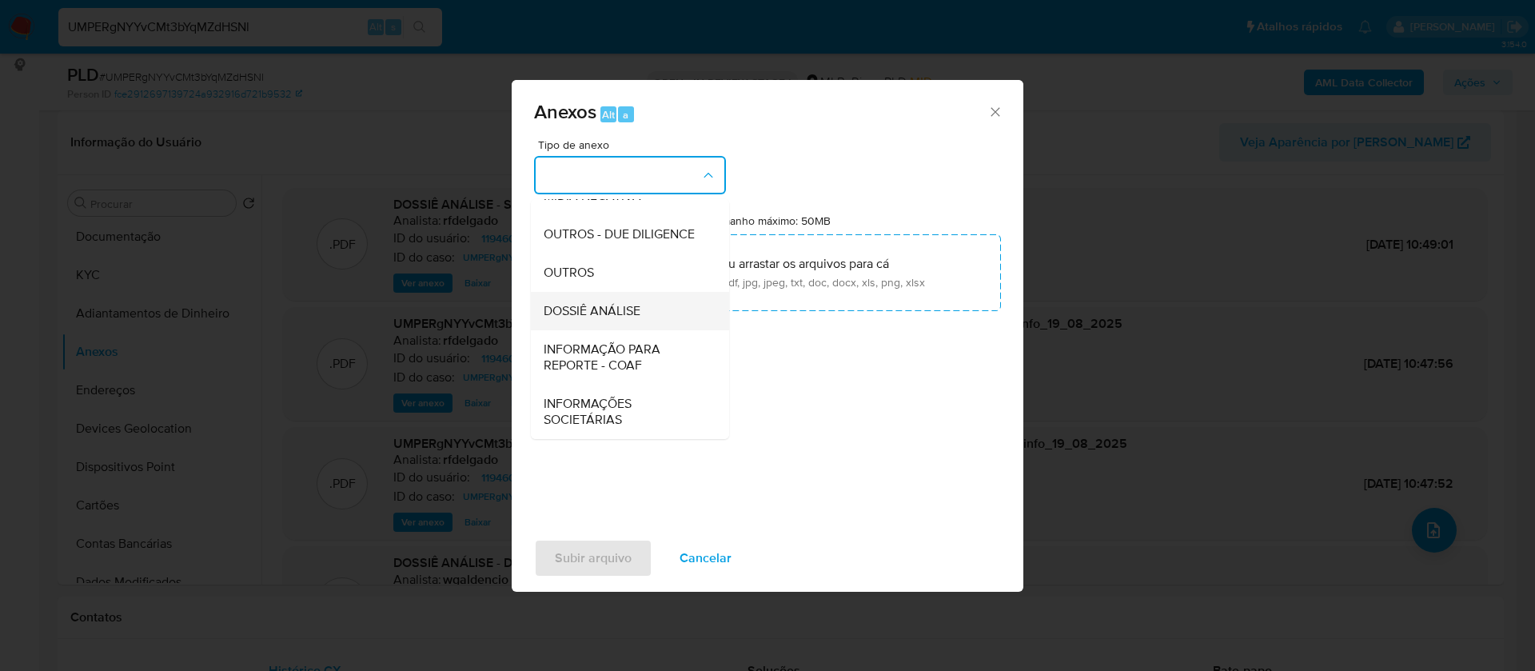
click at [642, 314] on div "DOSSIÊ ANÁLISE" at bounding box center [625, 311] width 163 height 38
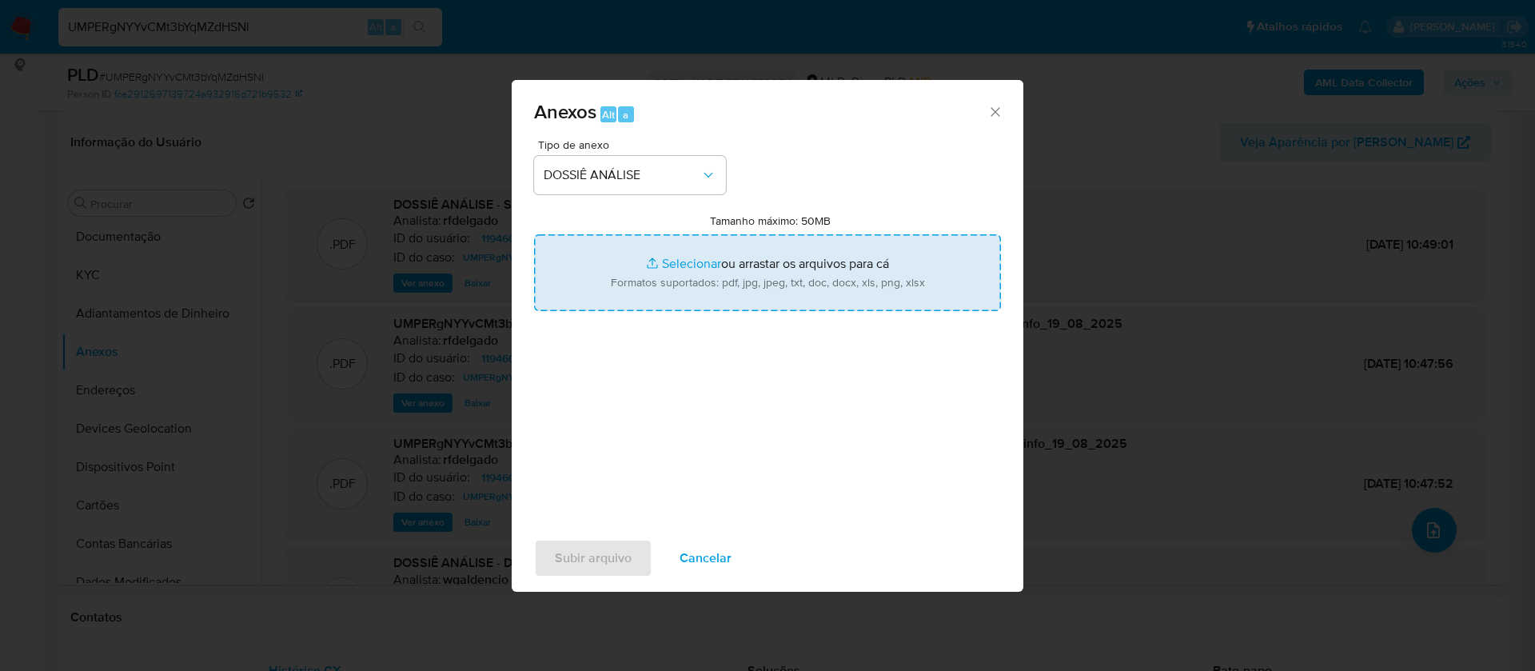
type input "C:\fakepath\Mulan 1194604590_2025_08_18_14_34_19 (1).xlsx"
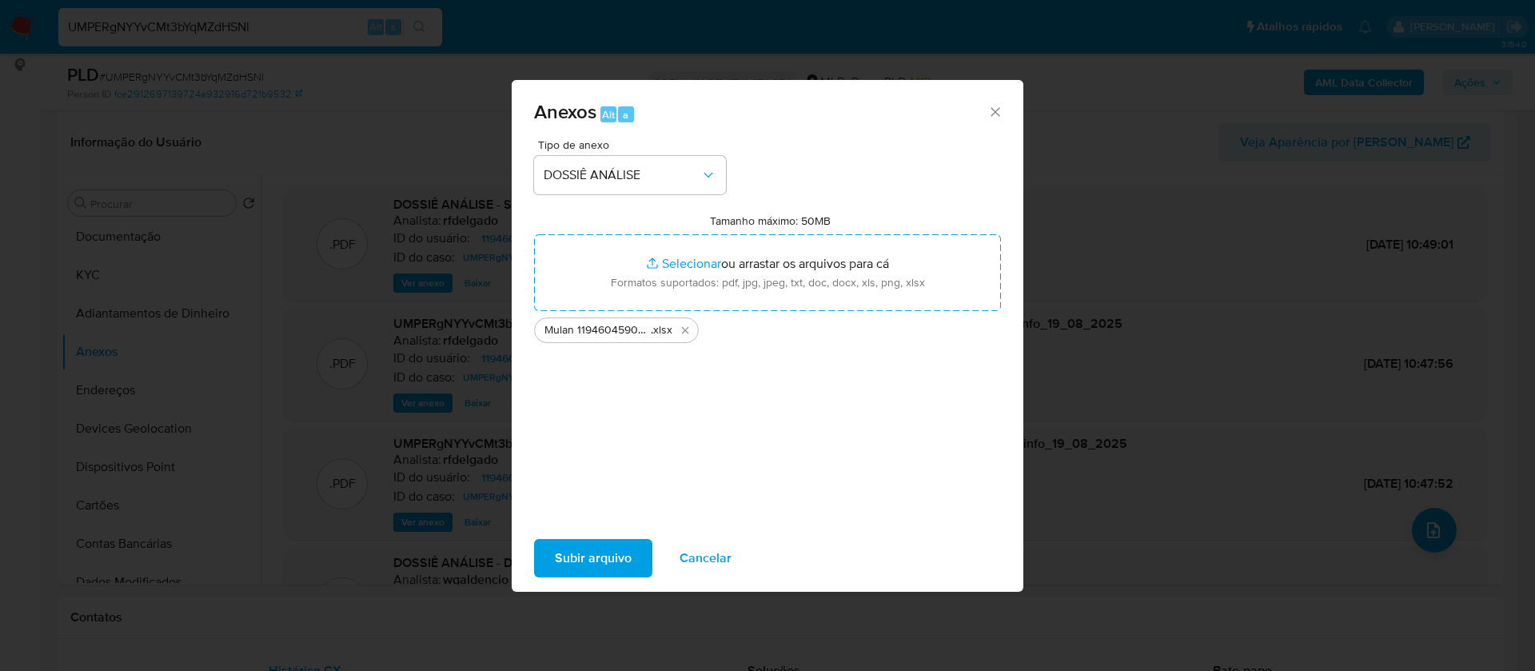
click at [588, 565] on span "Subir arquivo" at bounding box center [593, 558] width 77 height 35
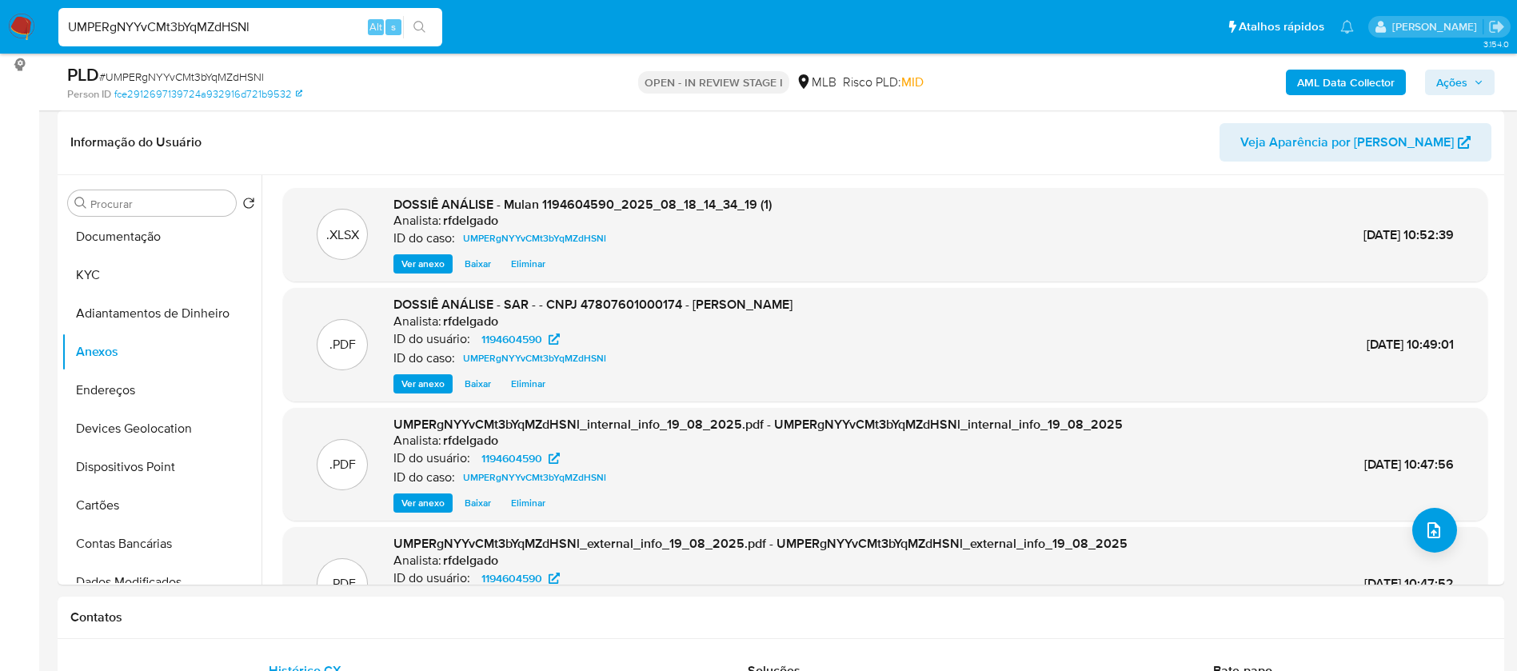
click at [1488, 89] on button "Ações" at bounding box center [1460, 83] width 70 height 26
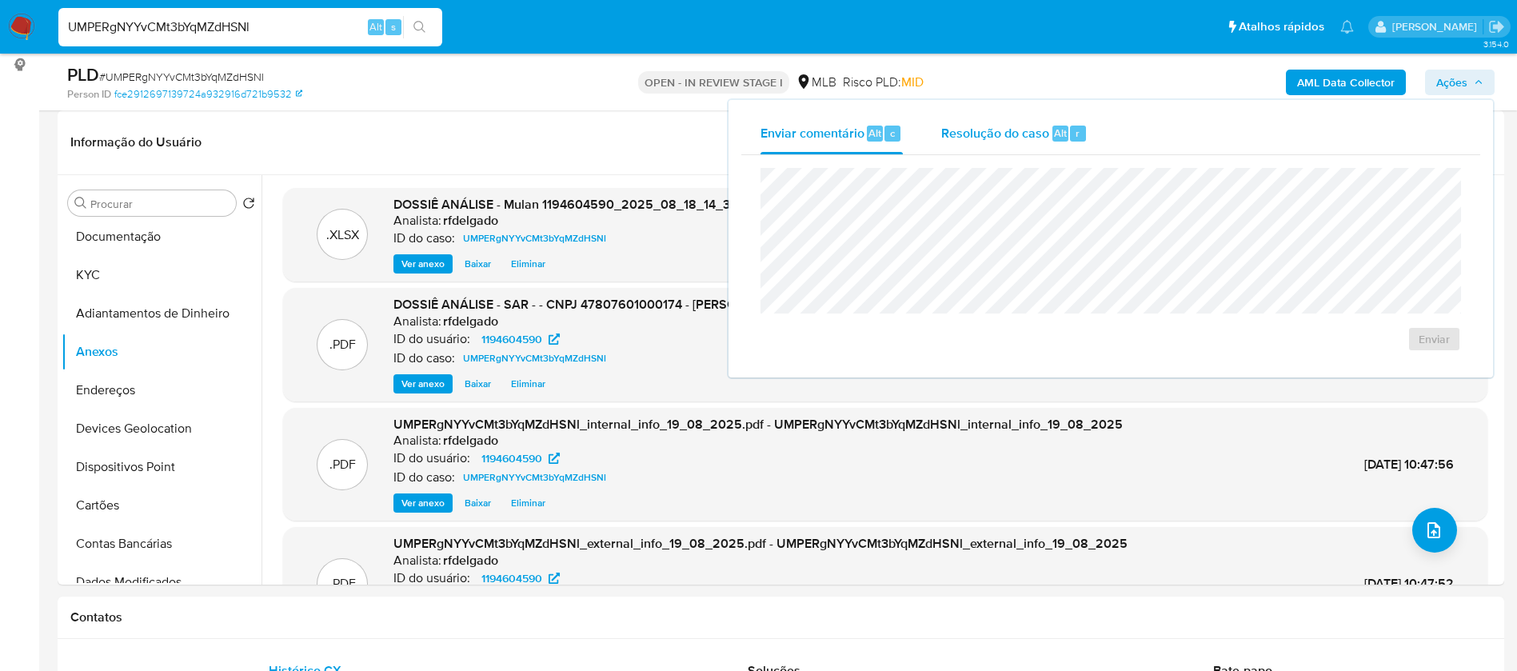
click at [1024, 146] on div "Resolução do caso Alt r" at bounding box center [1014, 134] width 146 height 42
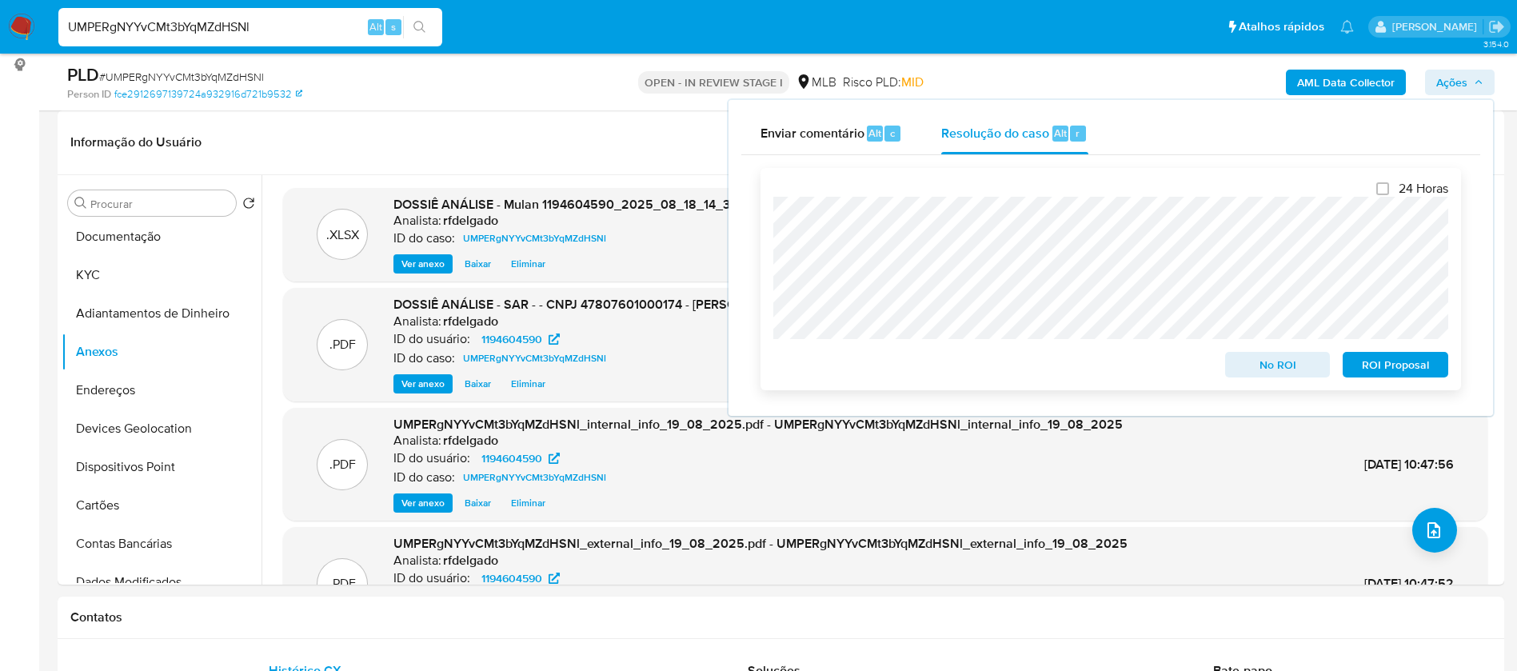
drag, startPoint x: 1358, startPoint y: 367, endPoint x: 1334, endPoint y: 347, distance: 31.2
click at [1359, 367] on span "ROI Proposal" at bounding box center [1395, 364] width 83 height 22
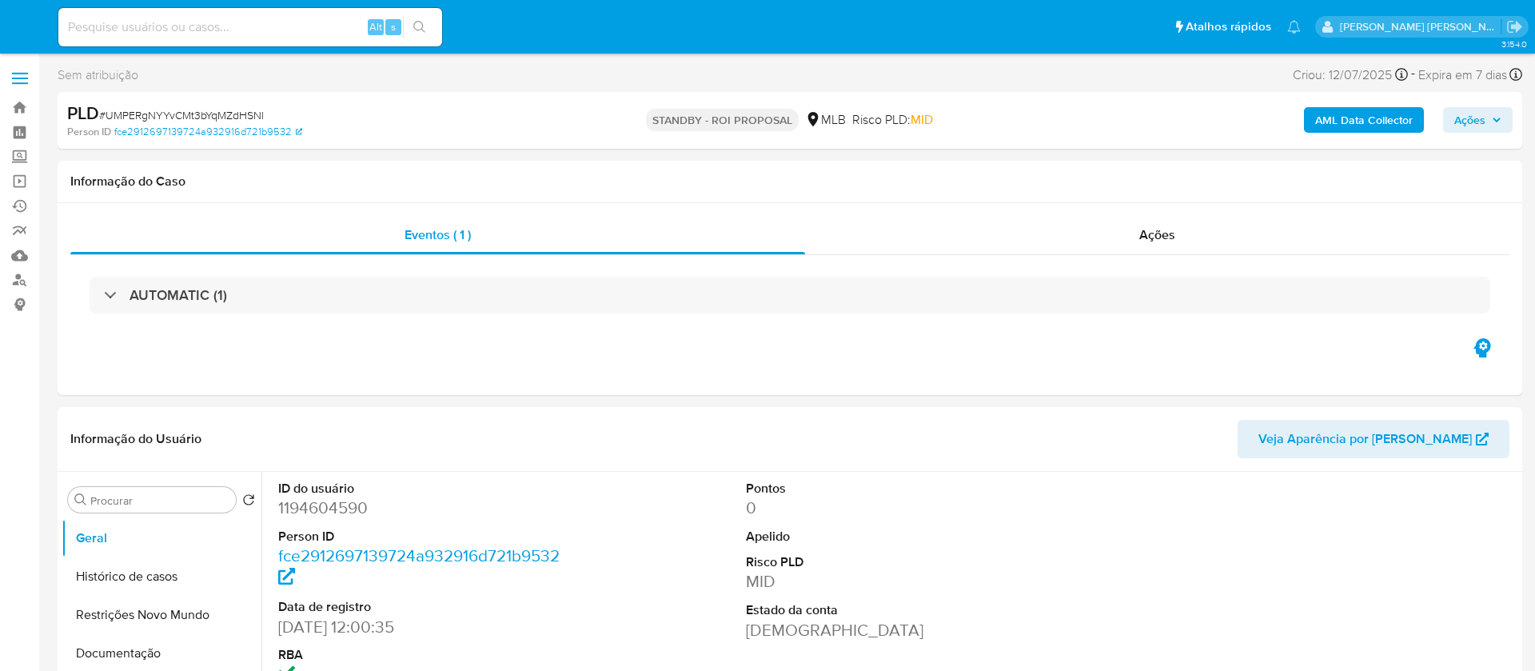
select select "10"
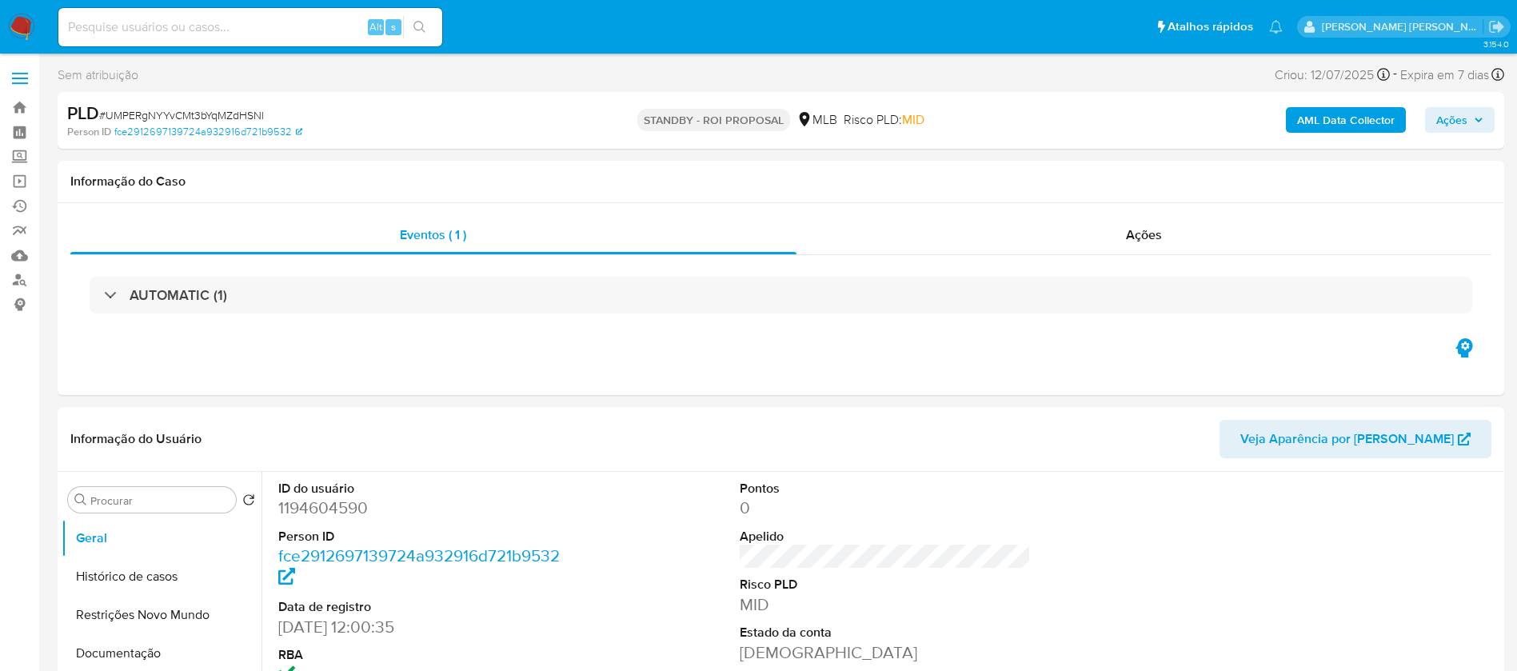
click at [285, 25] on input at bounding box center [250, 27] width 384 height 21
paste input "7wgLfyV39BFdi5CzirhqwEhu"
type input "7wgLfyV39BFdi5CzirhqwEhu"
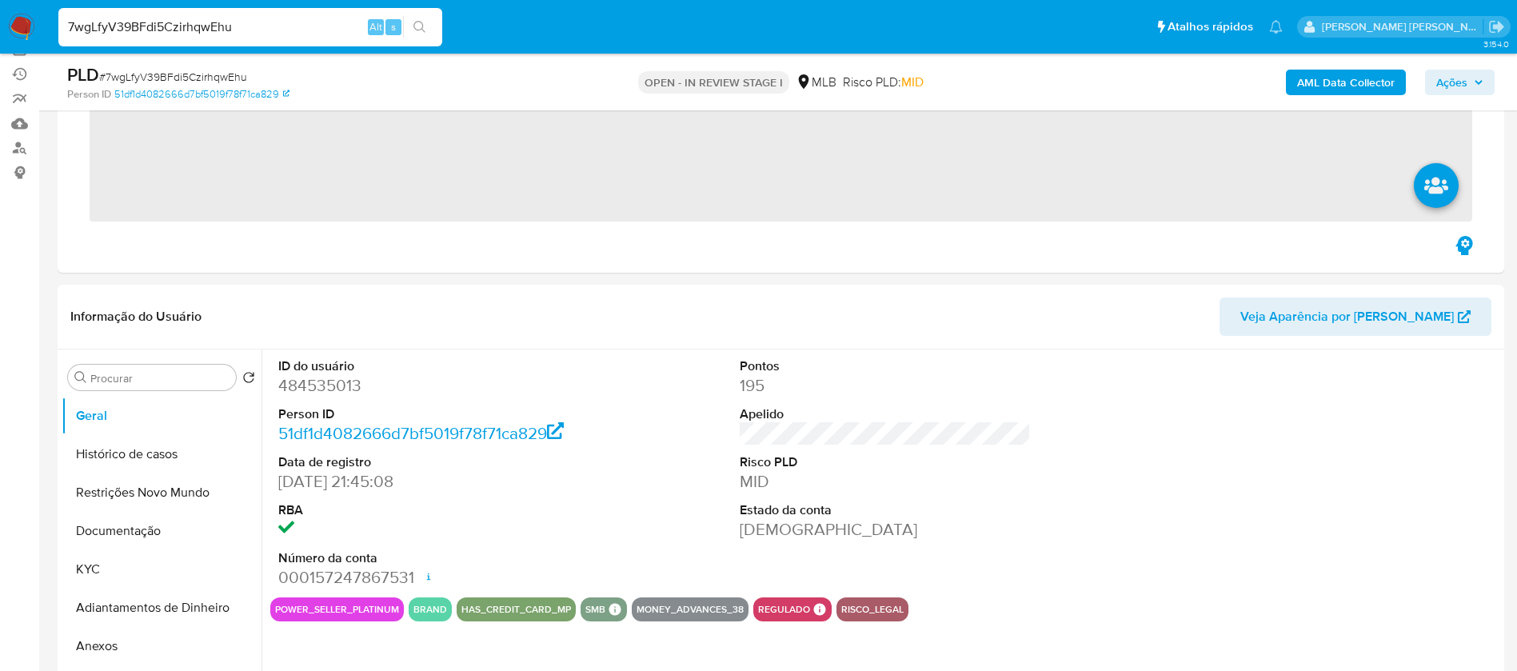
scroll to position [240, 0]
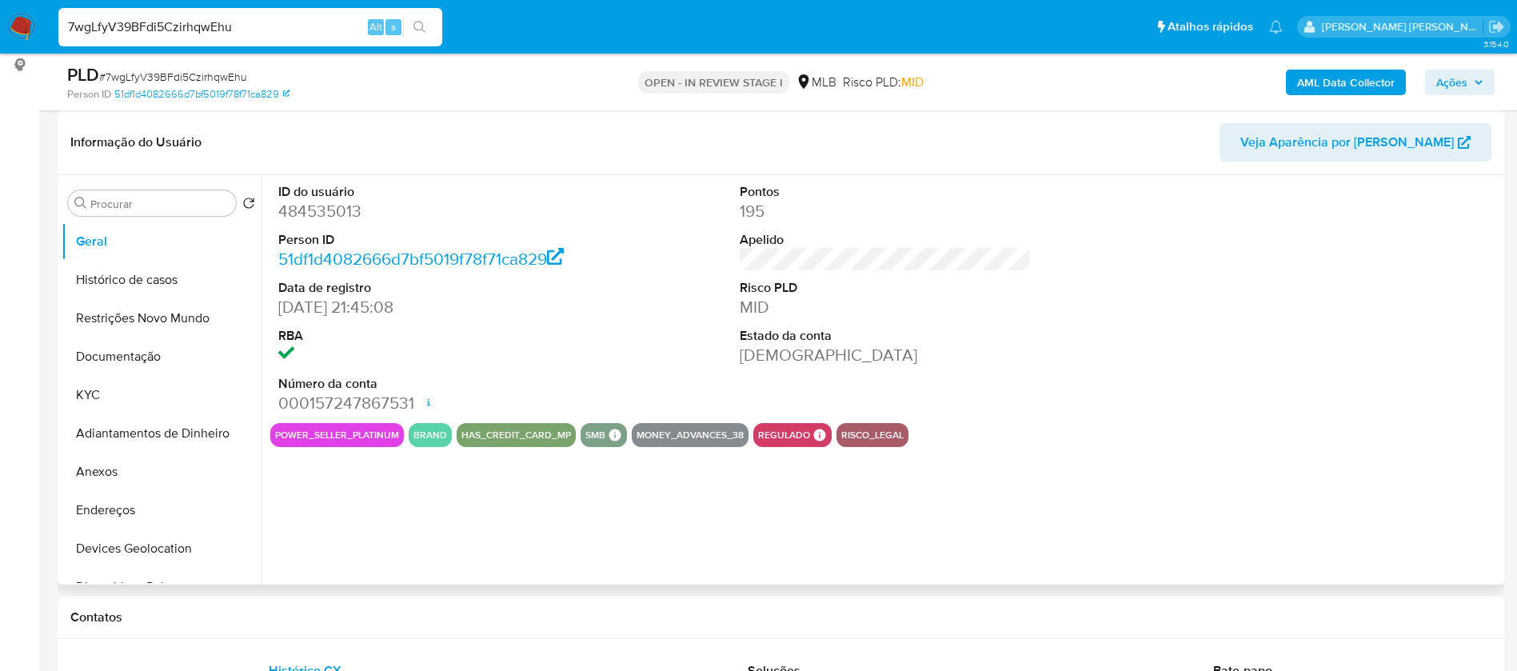
select select "10"
click at [1040, 480] on div "ID do usuário 484535013 Person ID 51df1d4082666d7bf5019f78f71ca829 Data de regi…" at bounding box center [880, 379] width 1239 height 409
click at [146, 396] on button "KYC" at bounding box center [155, 395] width 187 height 38
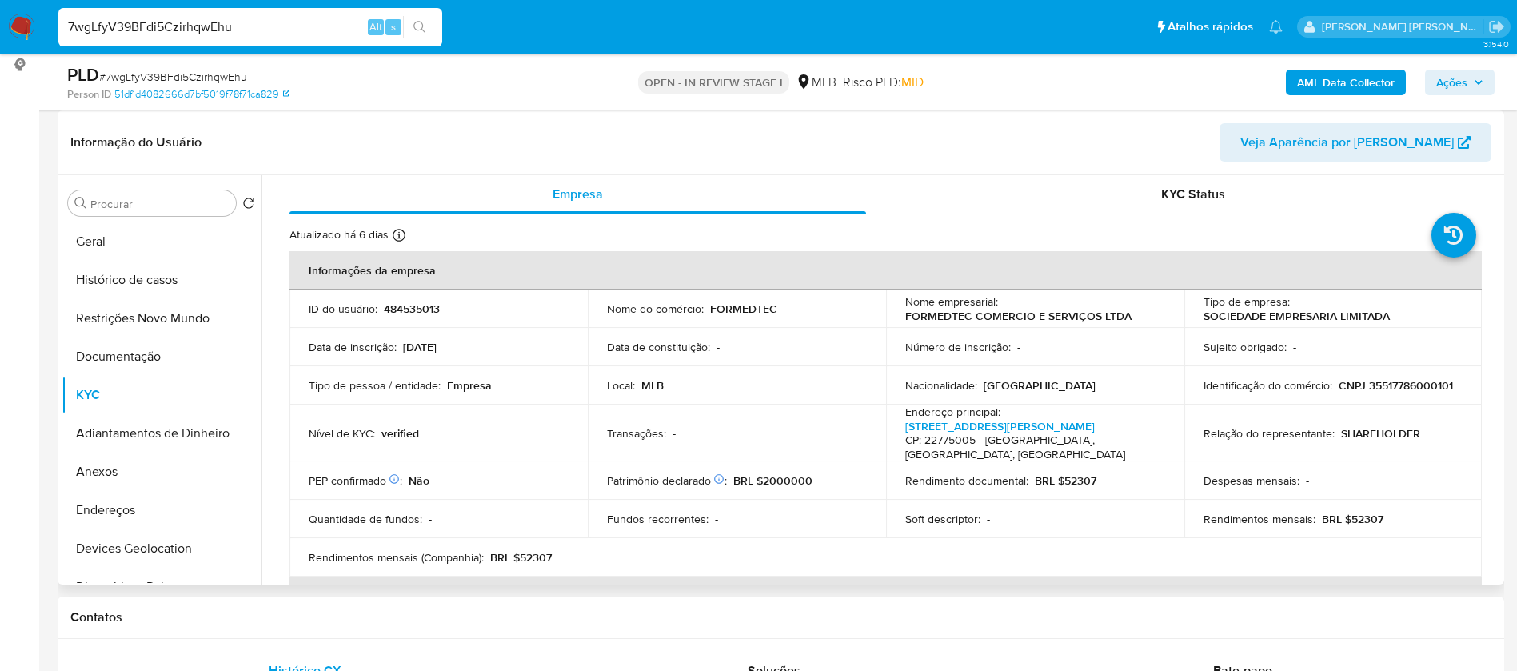
click at [1436, 385] on p "CNPJ 35517786000101" at bounding box center [1396, 385] width 114 height 14
copy p "35517786000101"
click at [112, 353] on button "Documentação" at bounding box center [155, 356] width 187 height 38
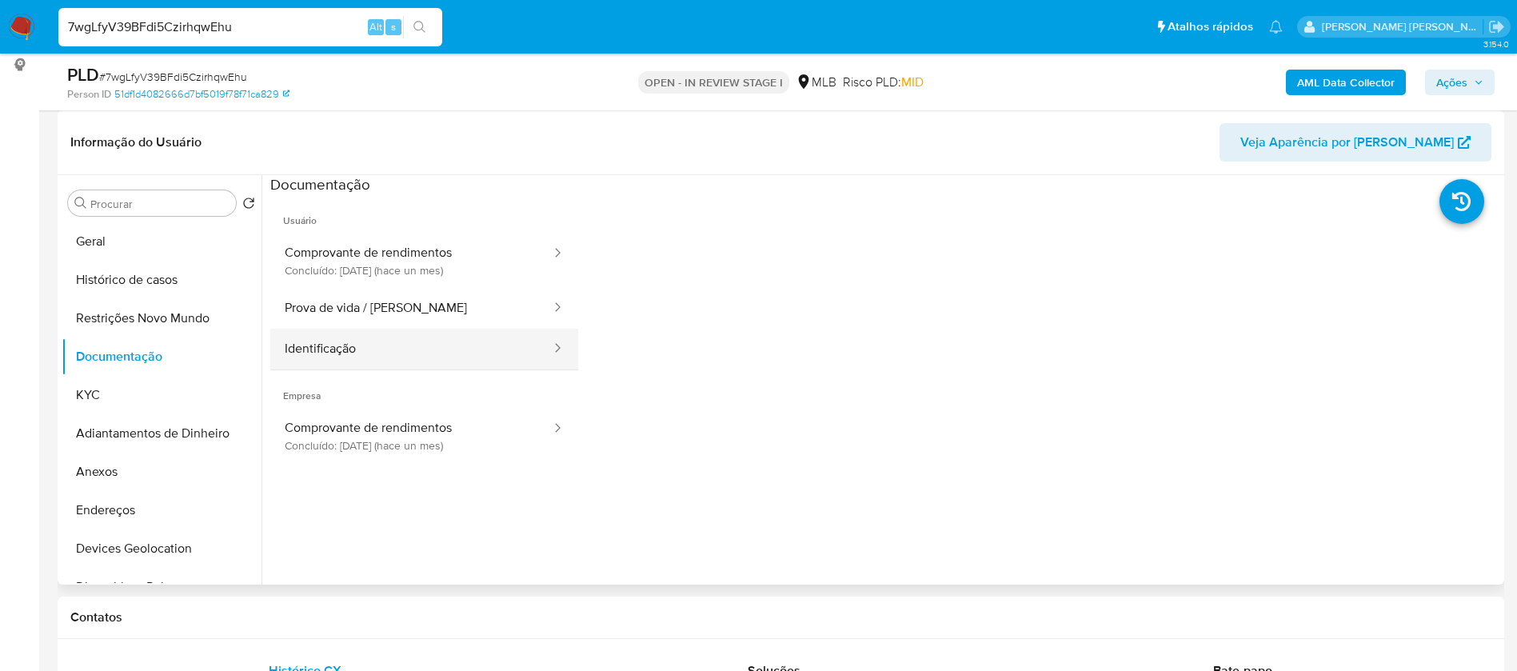
click at [414, 340] on button "Identificação" at bounding box center [411, 349] width 282 height 41
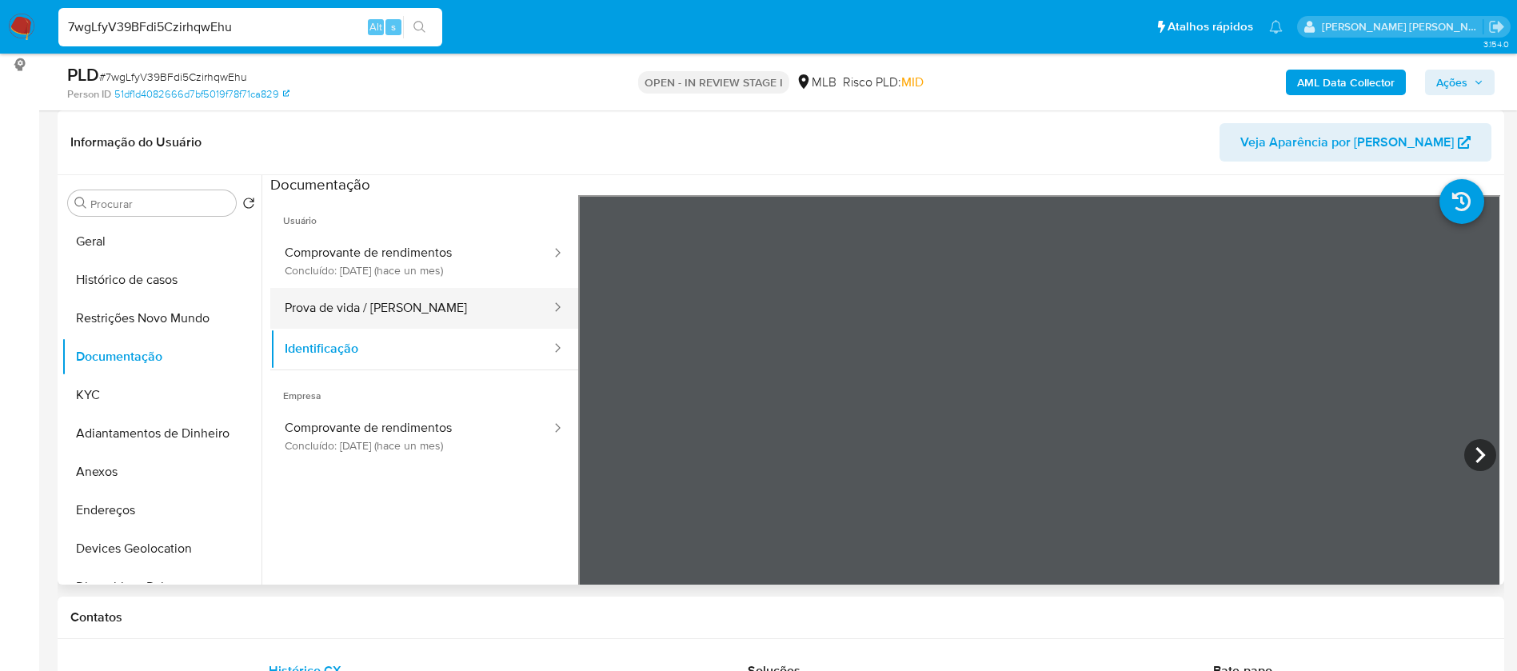
click at [408, 301] on button "Prova de vida / [PERSON_NAME]" at bounding box center [411, 308] width 282 height 41
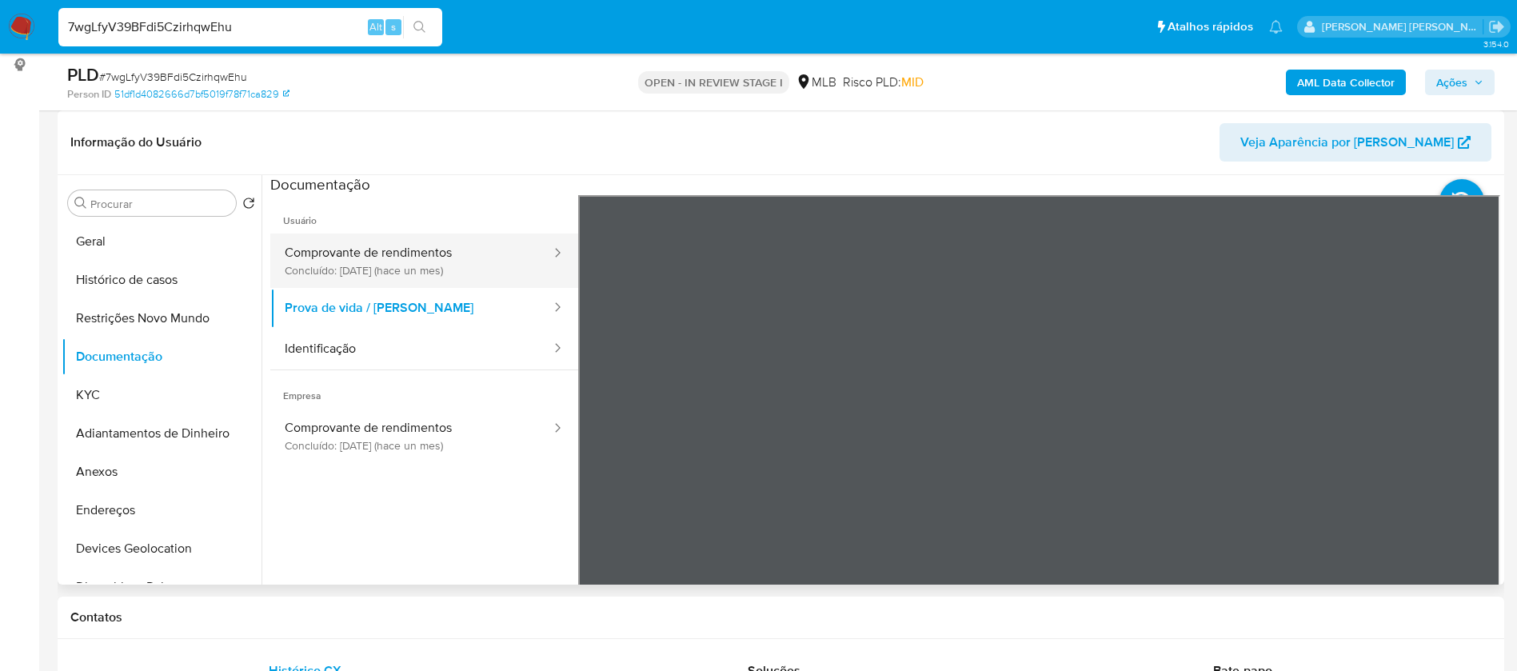
click at [393, 278] on button "Comprovante de rendimentos Concluído: [DATE] (hace un mes)" at bounding box center [411, 261] width 282 height 54
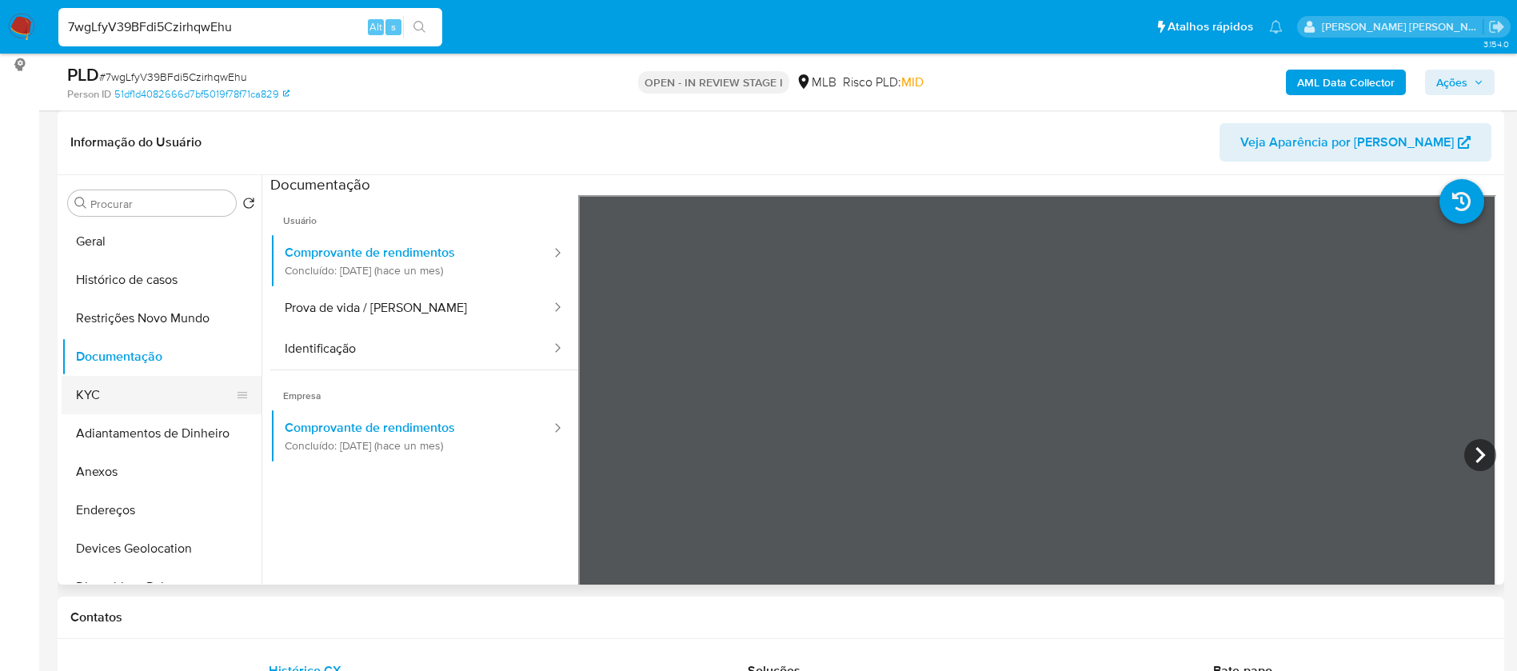
click at [154, 393] on button "KYC" at bounding box center [155, 395] width 187 height 38
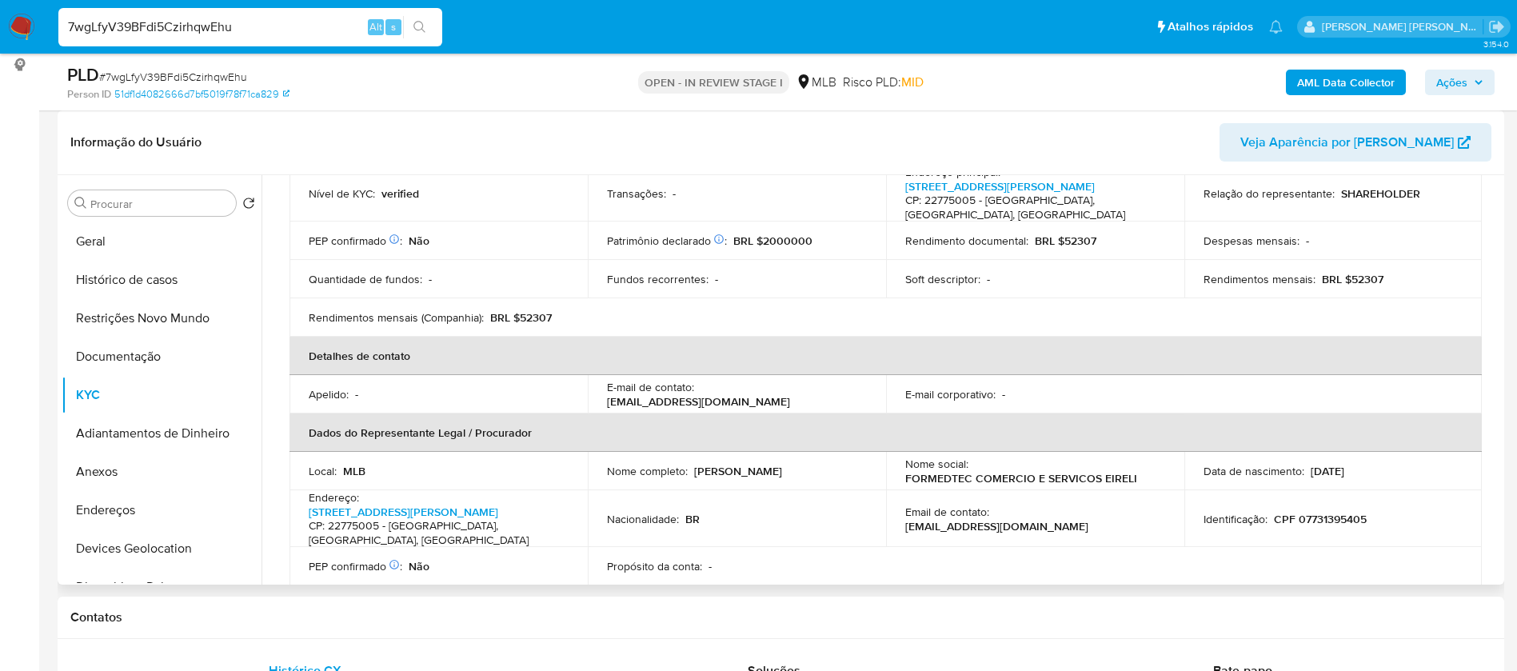
drag, startPoint x: 812, startPoint y: 472, endPoint x: 693, endPoint y: 469, distance: 120.0
click at [693, 469] on div "Nome completo : [PERSON_NAME]" at bounding box center [737, 471] width 260 height 14
copy p "[PERSON_NAME]"
drag, startPoint x: 1367, startPoint y: 518, endPoint x: 1271, endPoint y: 521, distance: 96.0
click at [1271, 521] on div "Identificação : CPF 07731395405" at bounding box center [1334, 519] width 260 height 14
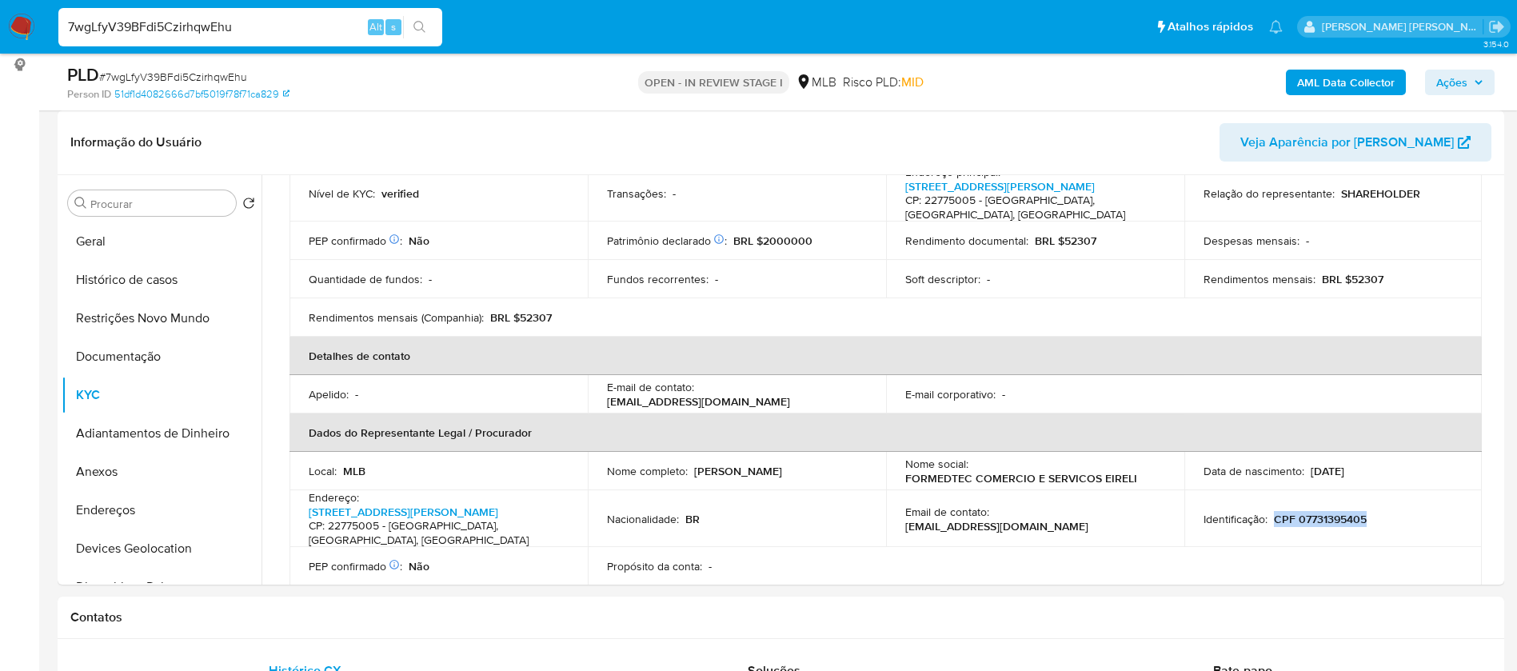
copy p "CPF 07731395405"
click at [1432, 517] on div "Identificação : CPF 07731395405" at bounding box center [1334, 519] width 260 height 14
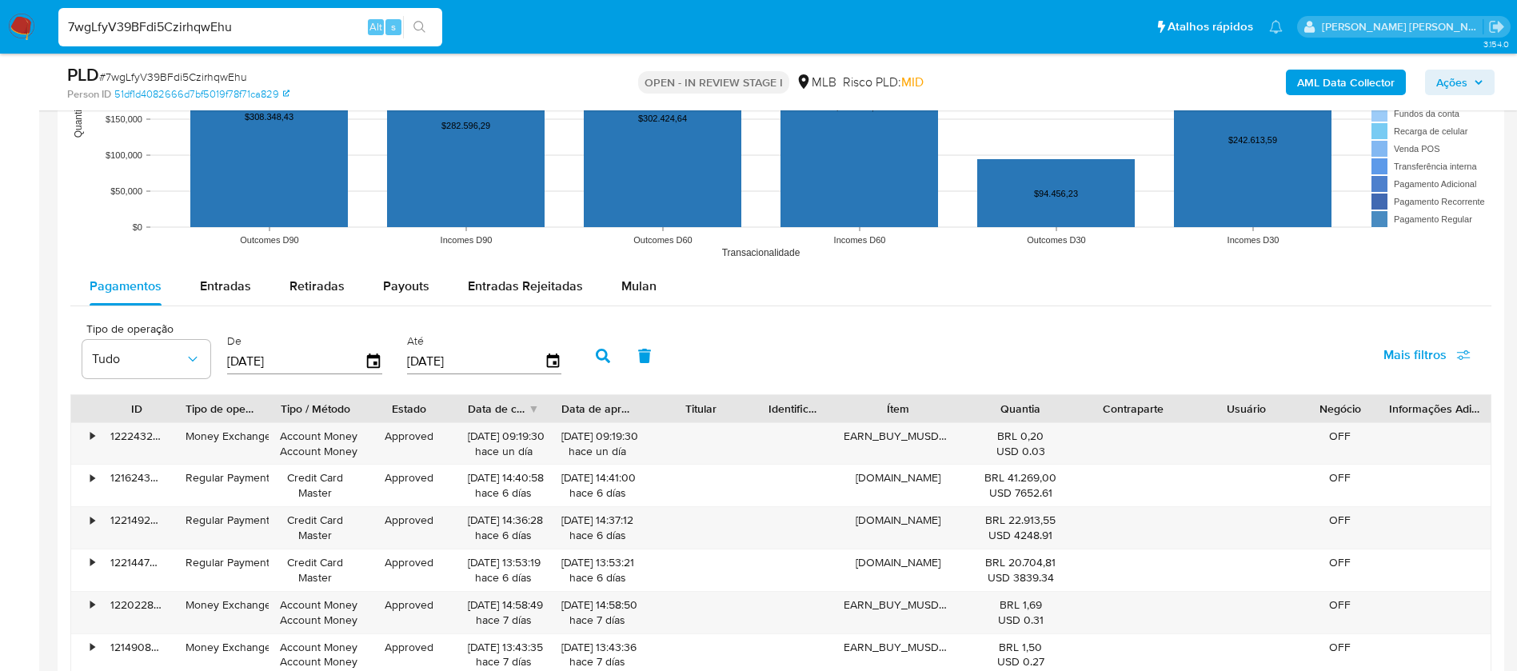
scroll to position [1679, 0]
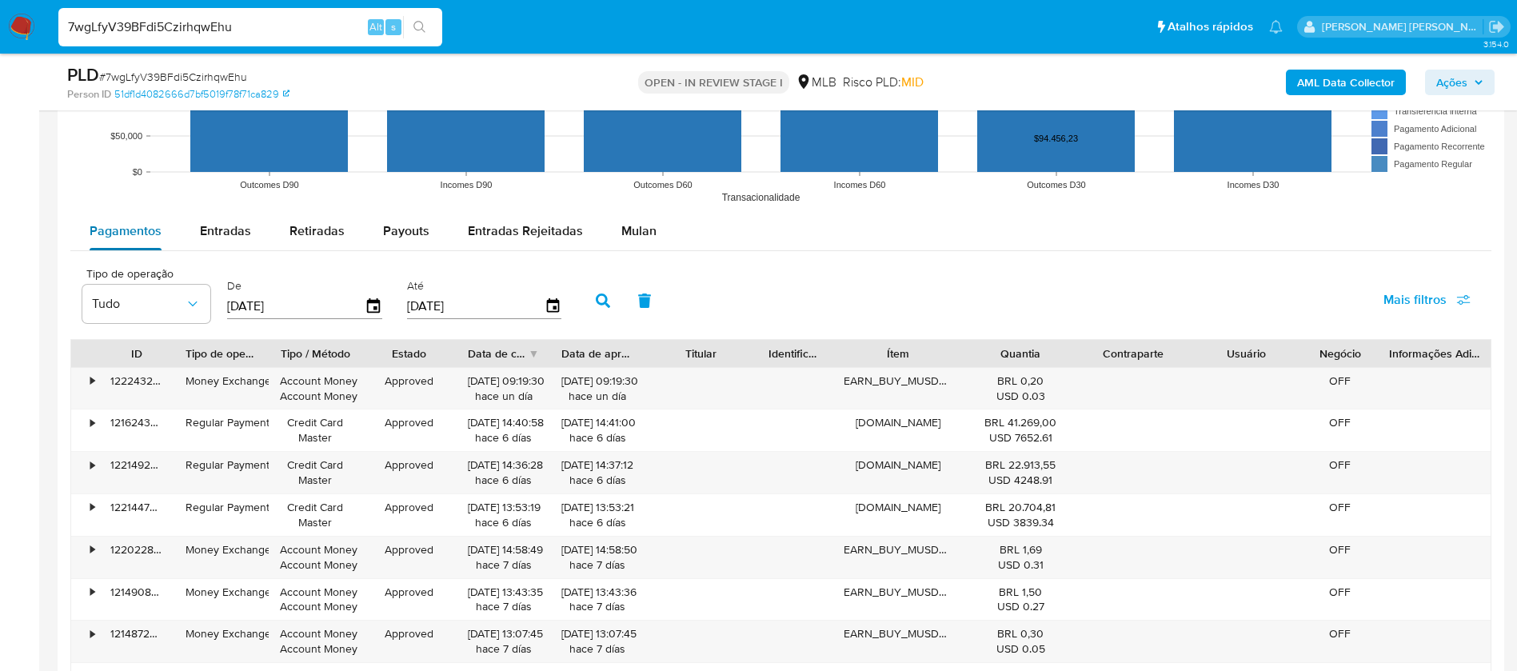
click at [206, 223] on span "Entradas" at bounding box center [225, 231] width 51 height 18
select select "10"
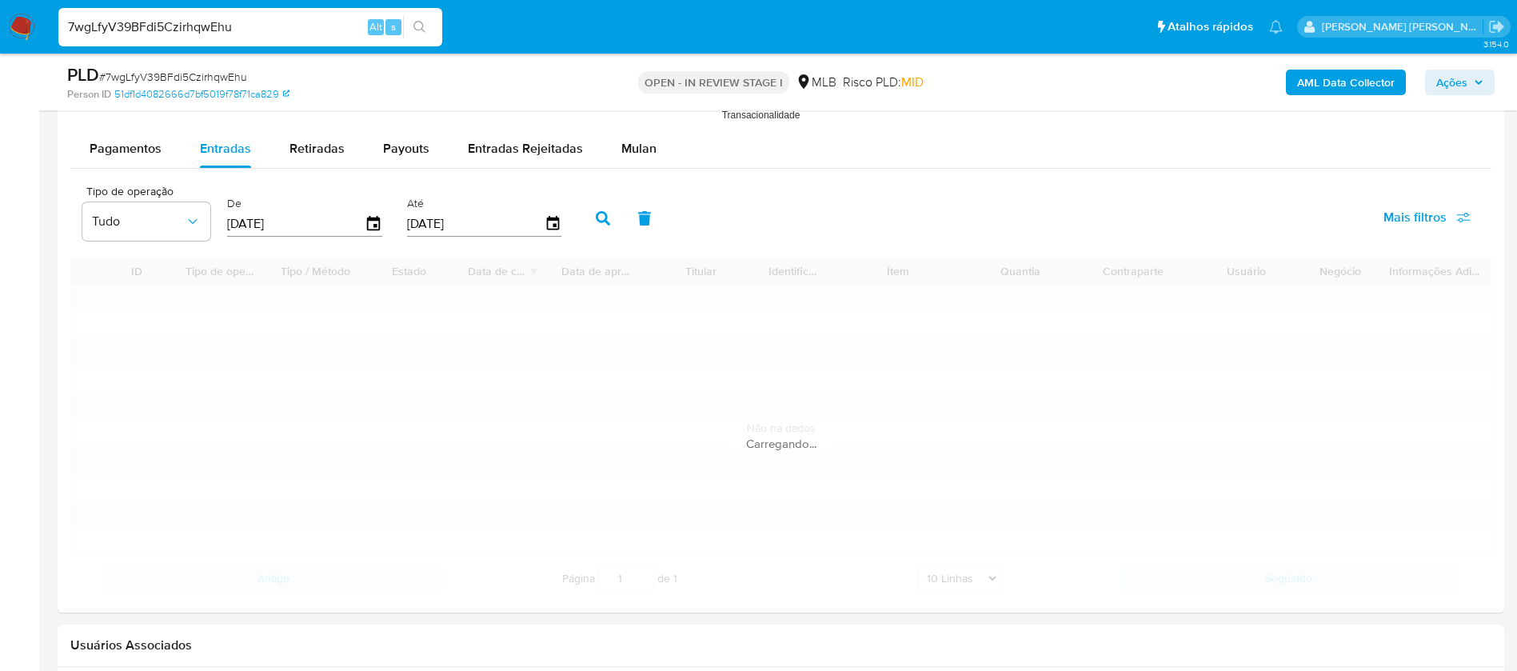
scroll to position [1799, 0]
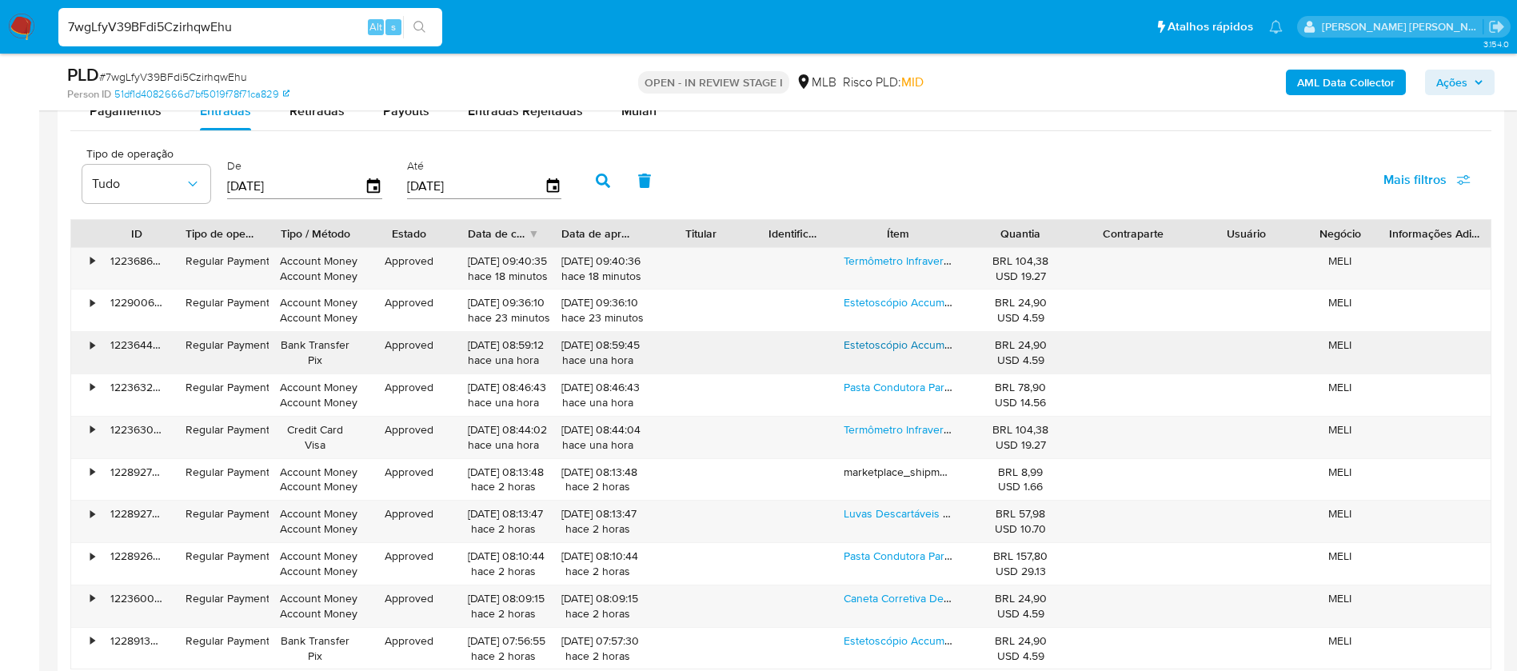
click at [878, 347] on link "Estetoscópio Accumed Simple Premium Para Adultos Preto" at bounding box center [989, 345] width 291 height 16
click at [1309, 78] on b "AML Data Collector" at bounding box center [1346, 83] width 98 height 26
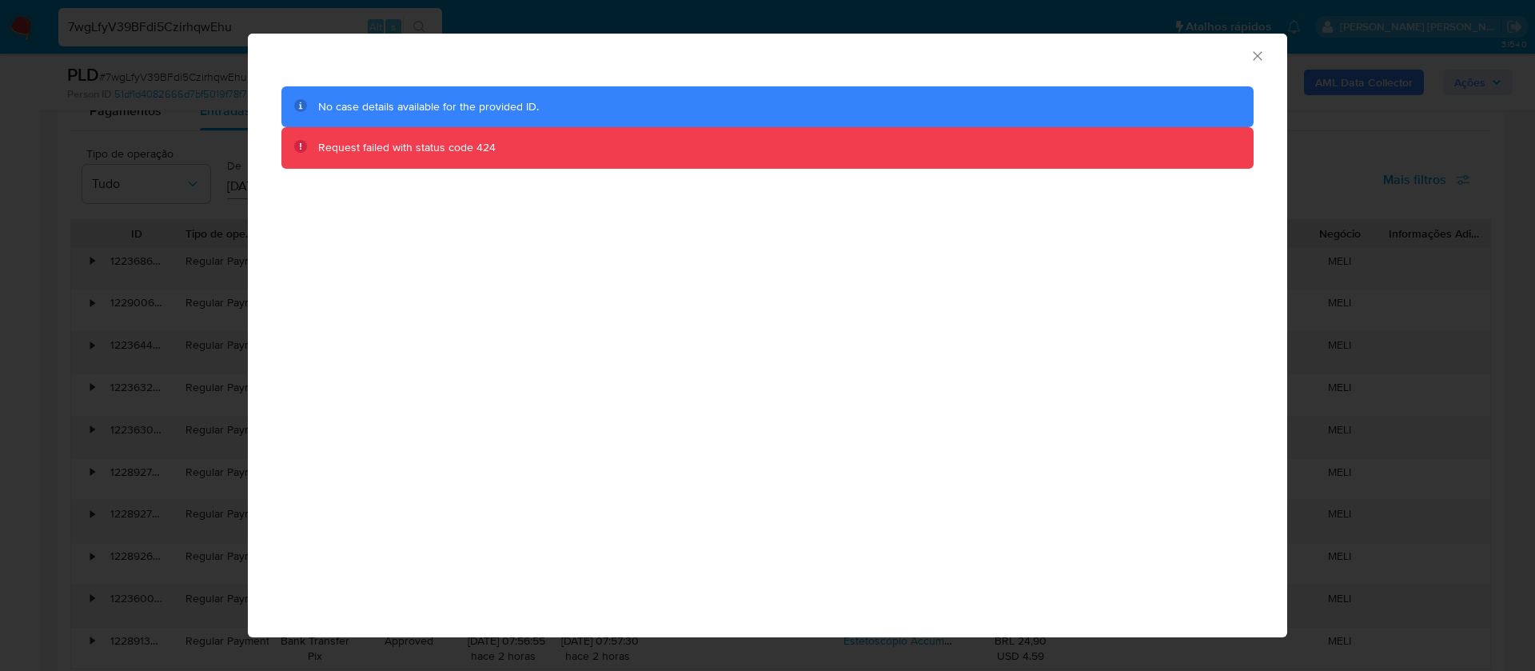
click at [1254, 53] on icon "Fechar a janela" at bounding box center [1258, 56] width 16 height 16
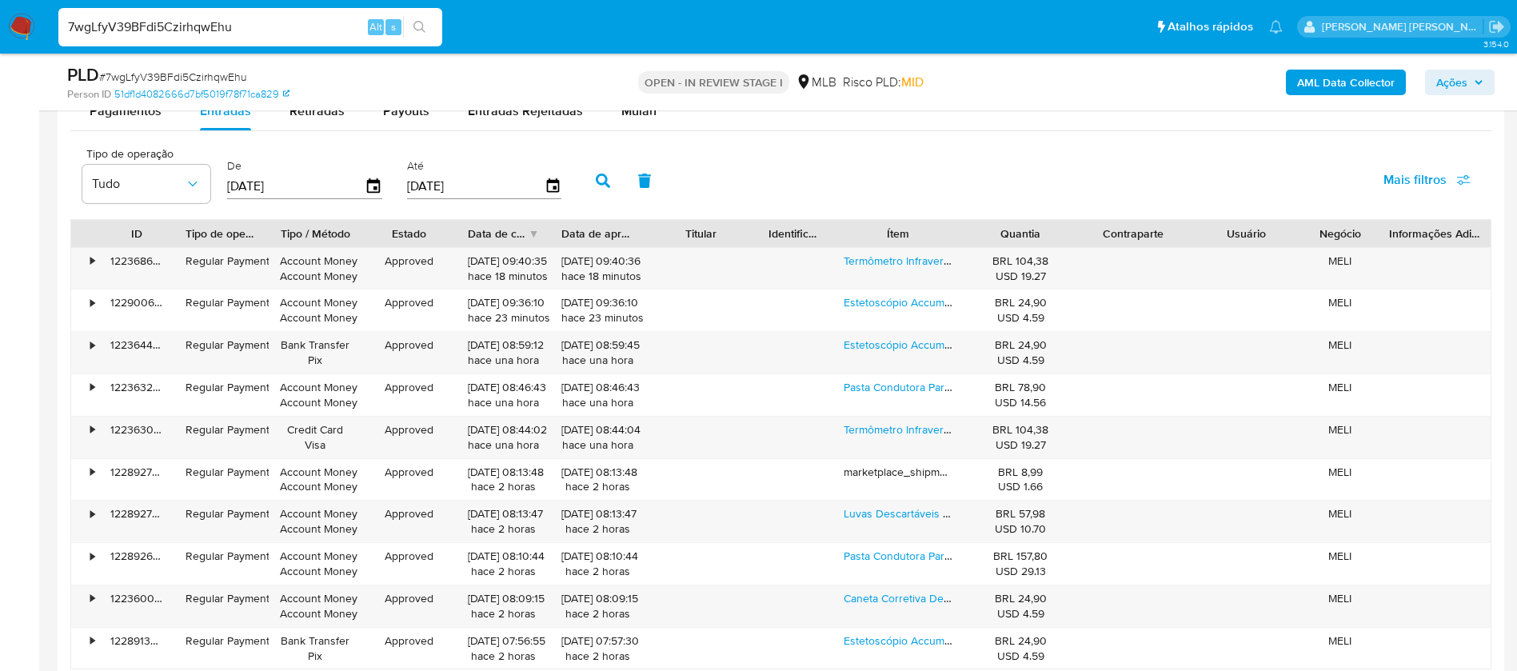
click at [1320, 90] on b "AML Data Collector" at bounding box center [1346, 83] width 98 height 26
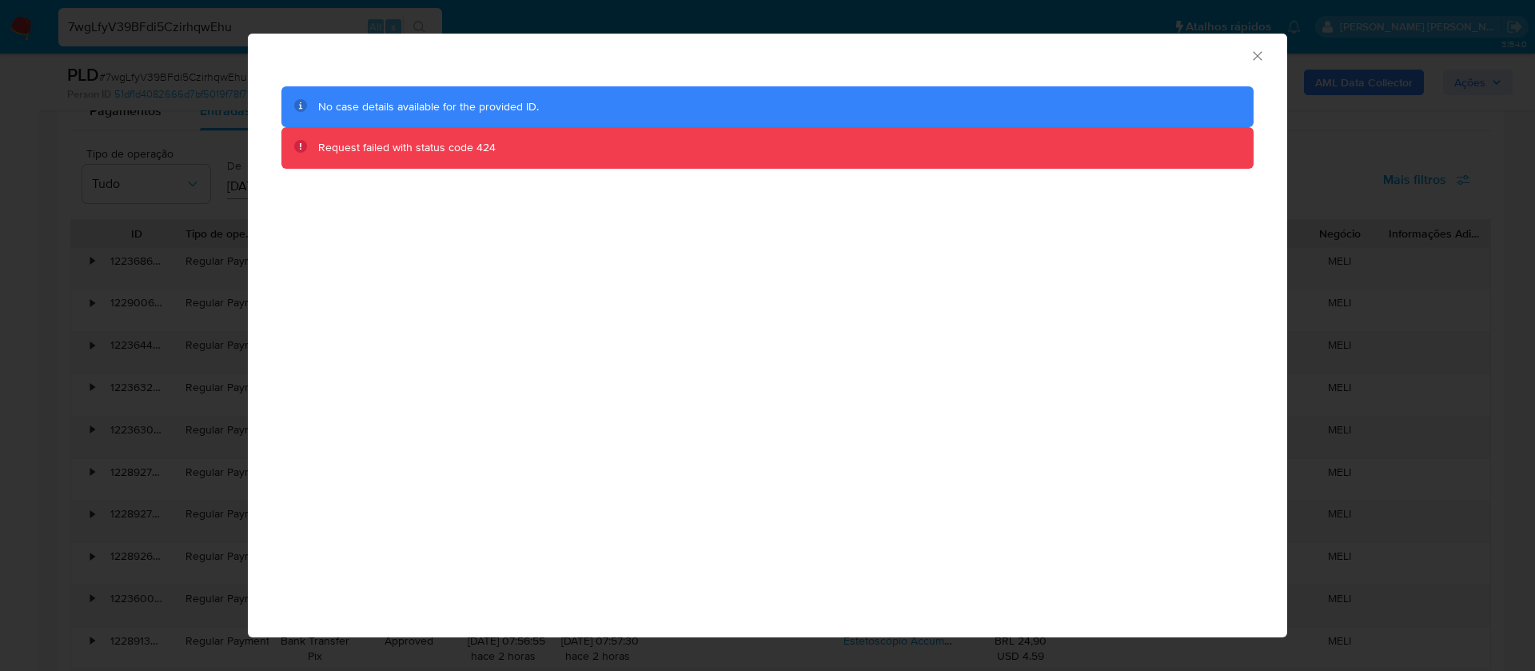
click at [1251, 56] on icon "Fechar a janela" at bounding box center [1258, 56] width 16 height 16
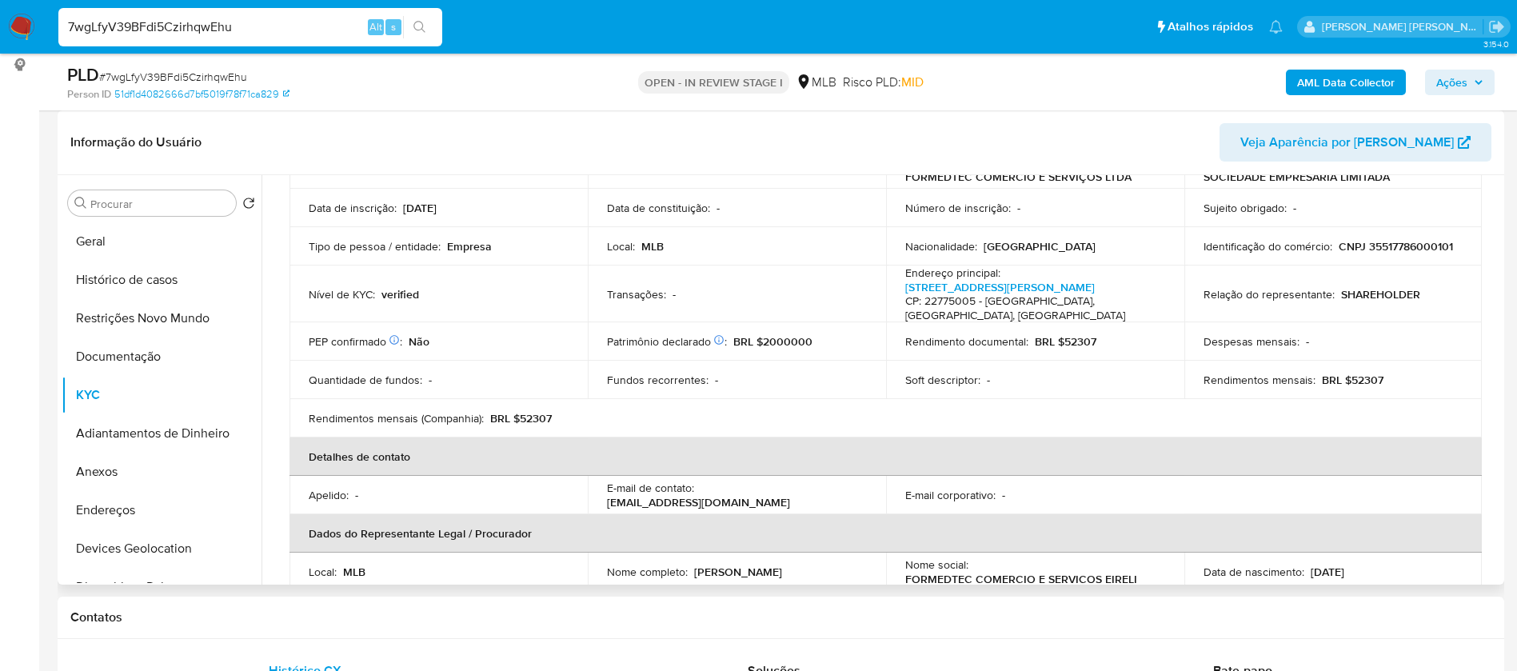
scroll to position [102, 0]
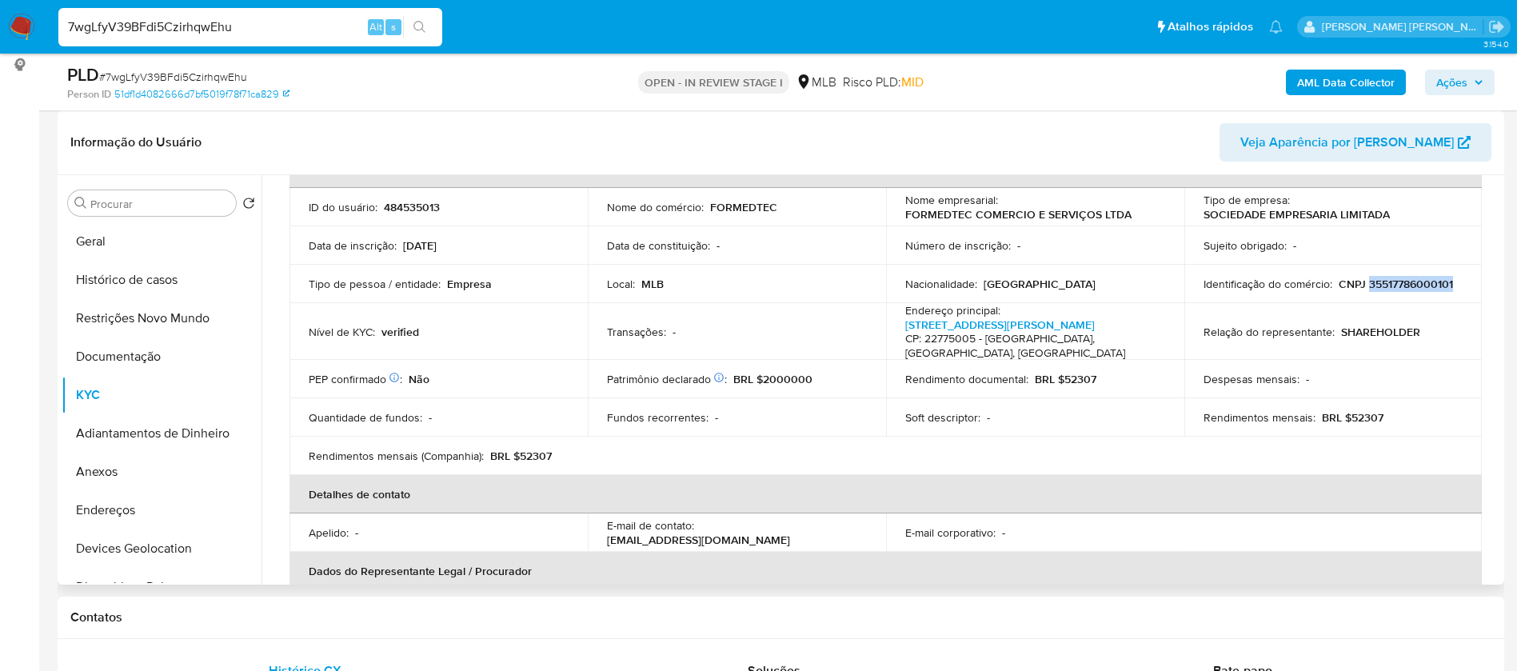
drag, startPoint x: 1451, startPoint y: 283, endPoint x: 1369, endPoint y: 285, distance: 81.6
click at [1365, 282] on div "Identificação do comércio : CNPJ 35517786000101" at bounding box center [1334, 284] width 260 height 14
copy p "35517786000101"
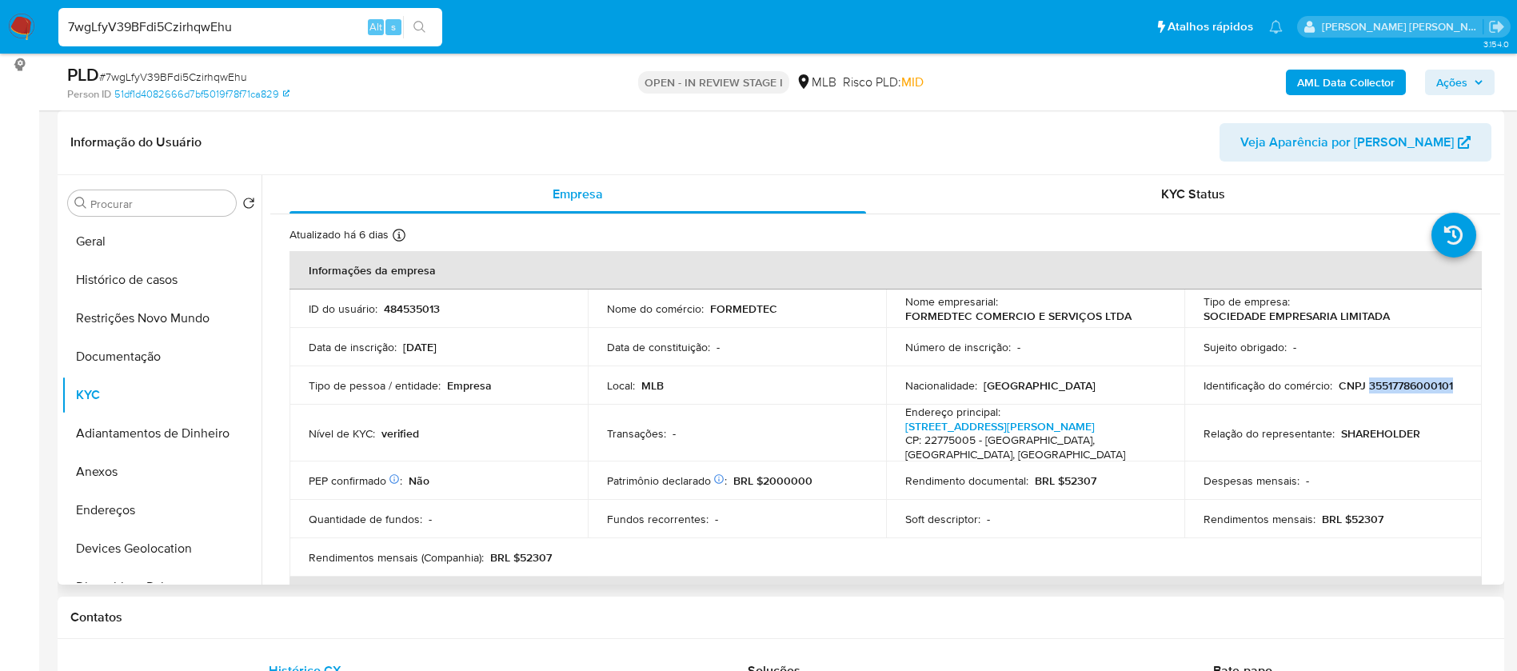
copy p "35517786000101"
click at [419, 312] on p "484535013" at bounding box center [412, 308] width 56 height 14
click at [420, 312] on p "484535013" at bounding box center [412, 308] width 56 height 14
copy p "484535013"
click at [139, 229] on button "Geral" at bounding box center [155, 241] width 187 height 38
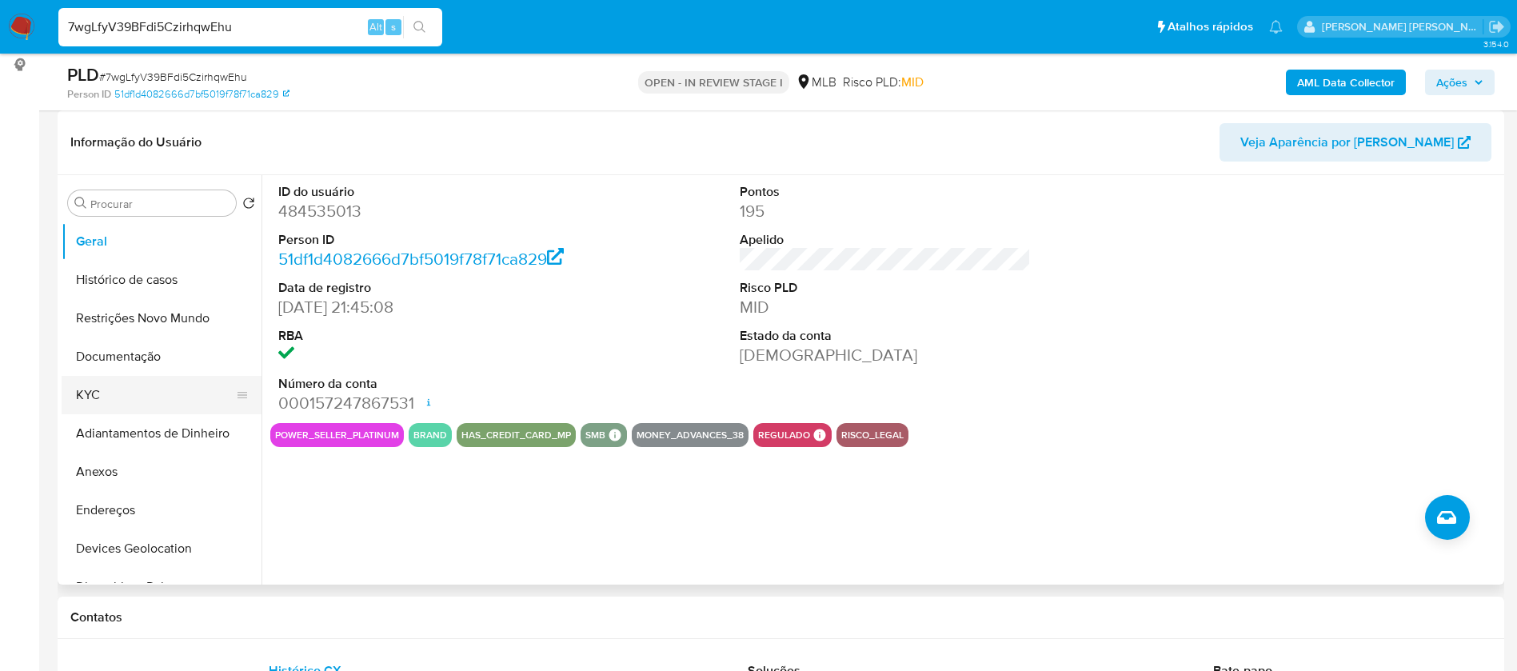
click at [141, 401] on button "KYC" at bounding box center [155, 395] width 187 height 38
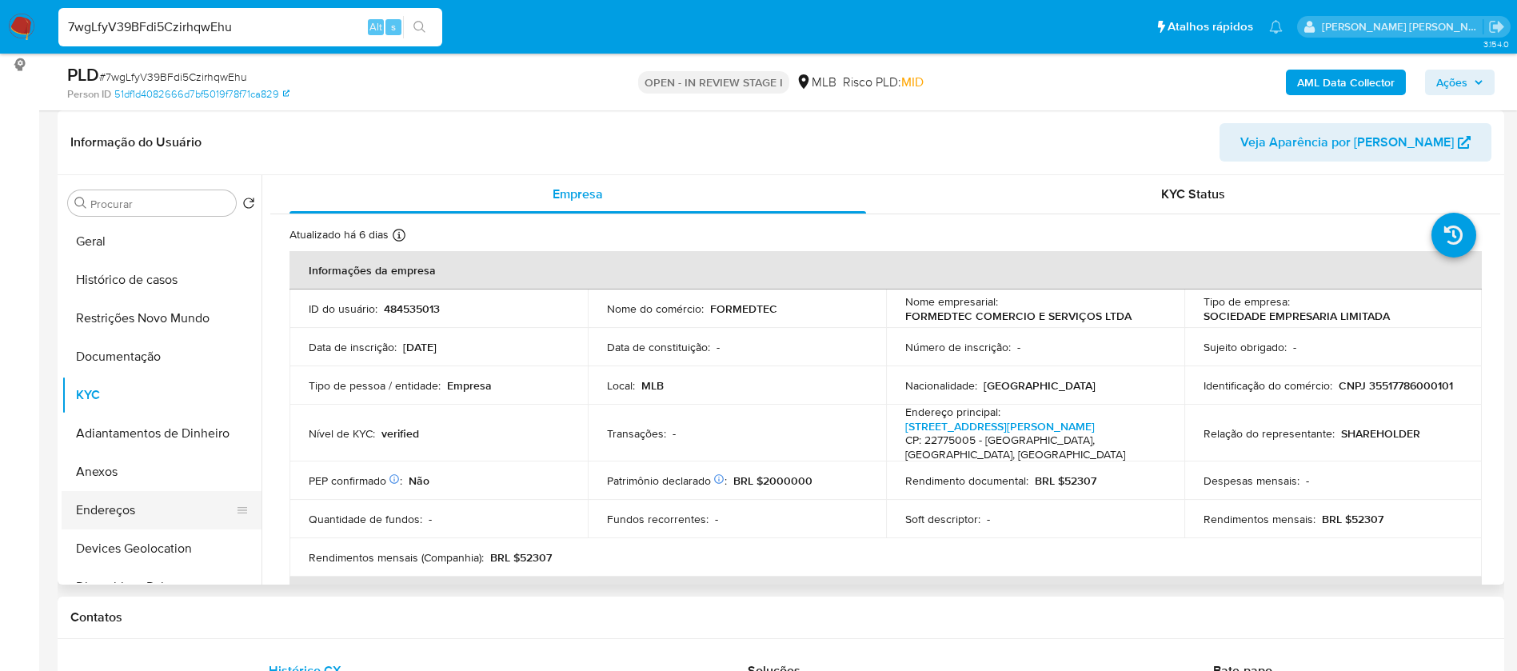
click at [127, 515] on button "Endereços" at bounding box center [155, 510] width 187 height 38
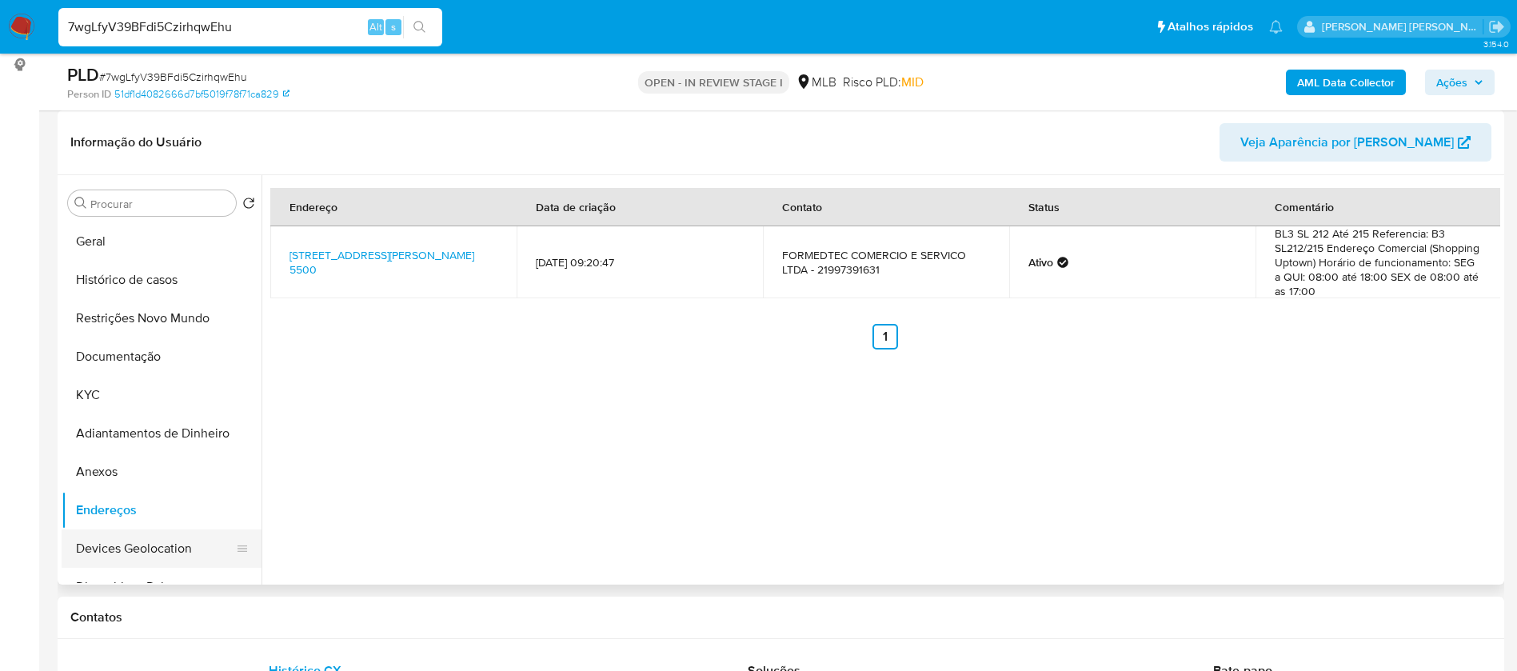
click at [131, 554] on button "Devices Geolocation" at bounding box center [155, 548] width 187 height 38
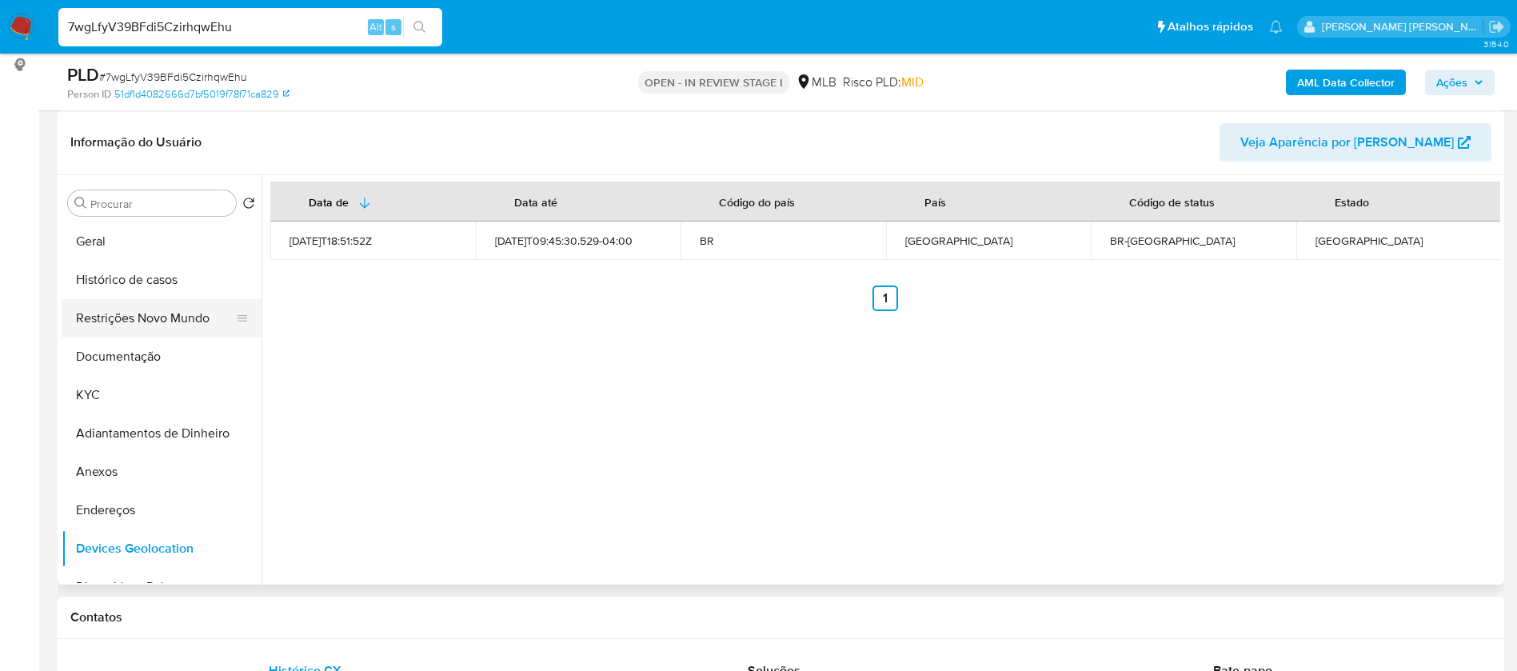
click at [150, 317] on button "Restrições Novo Mundo" at bounding box center [155, 318] width 187 height 38
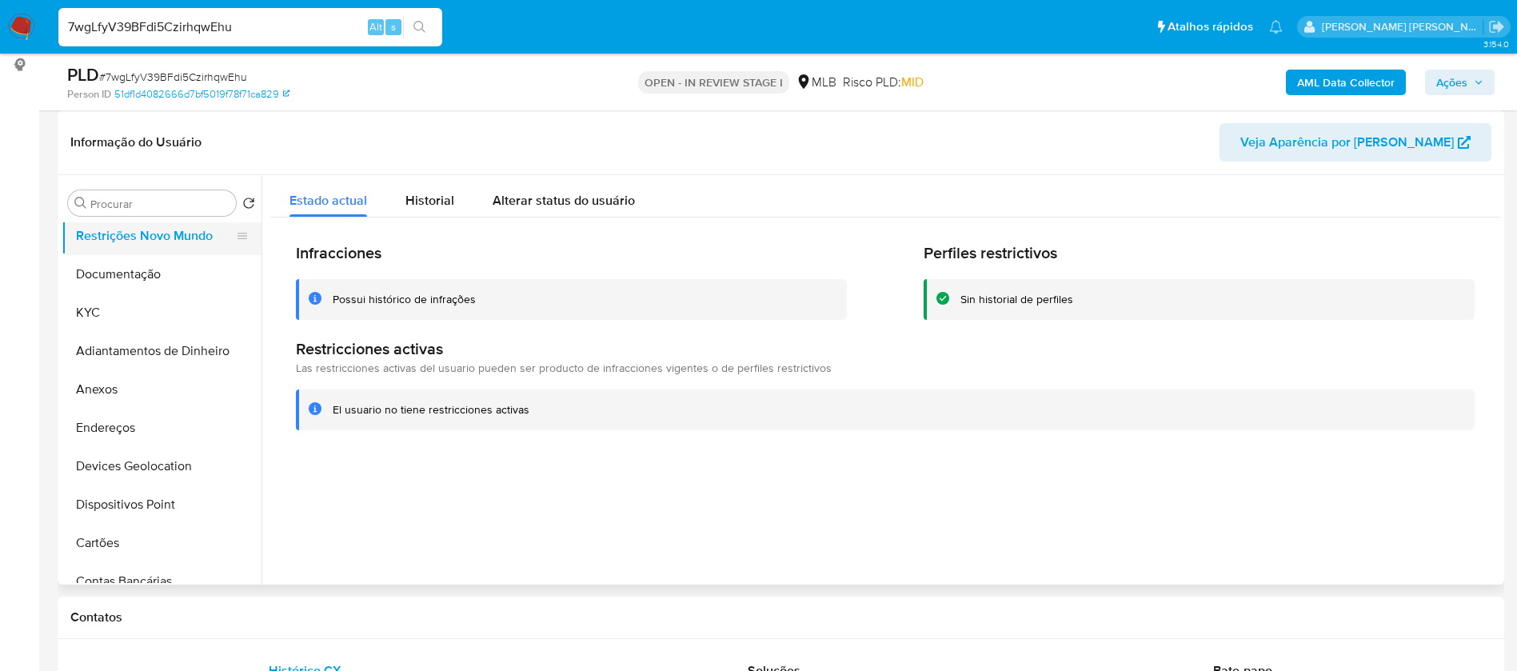
scroll to position [120, 0]
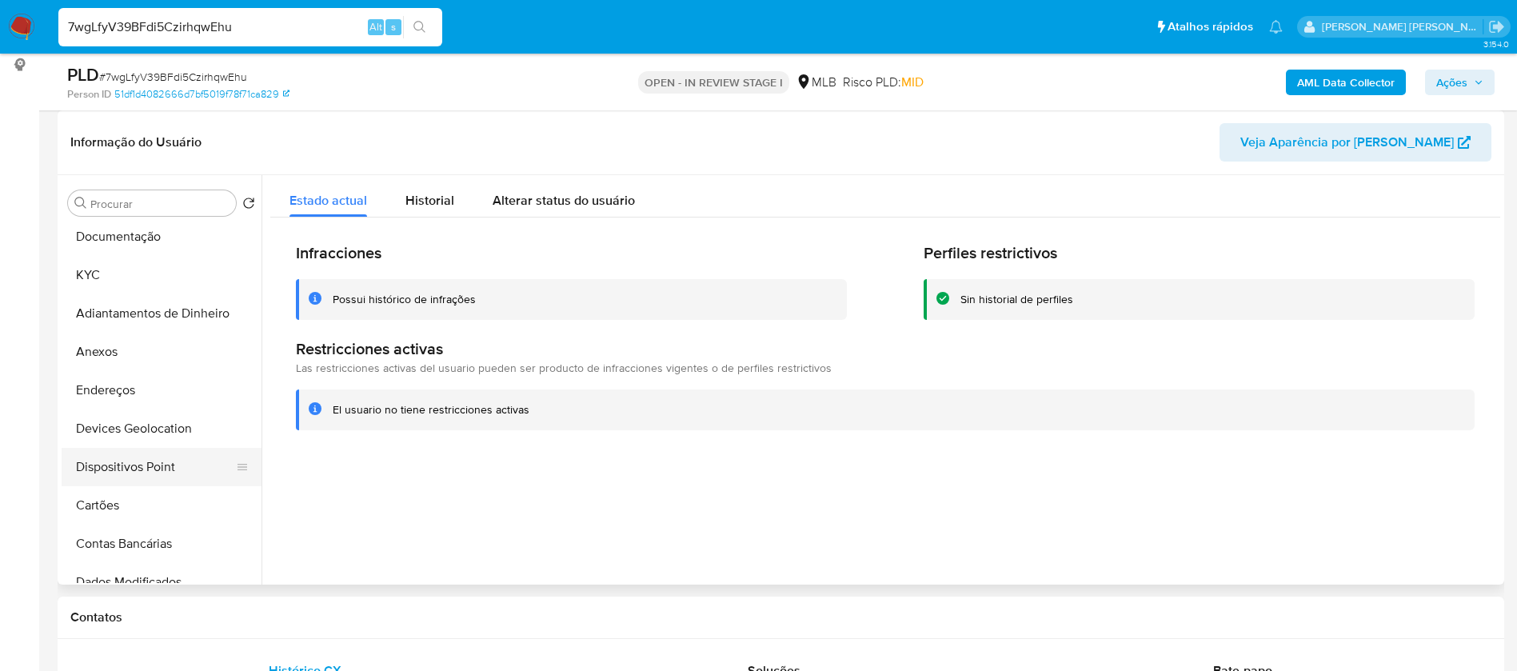
click at [160, 477] on button "Dispositivos Point" at bounding box center [155, 467] width 187 height 38
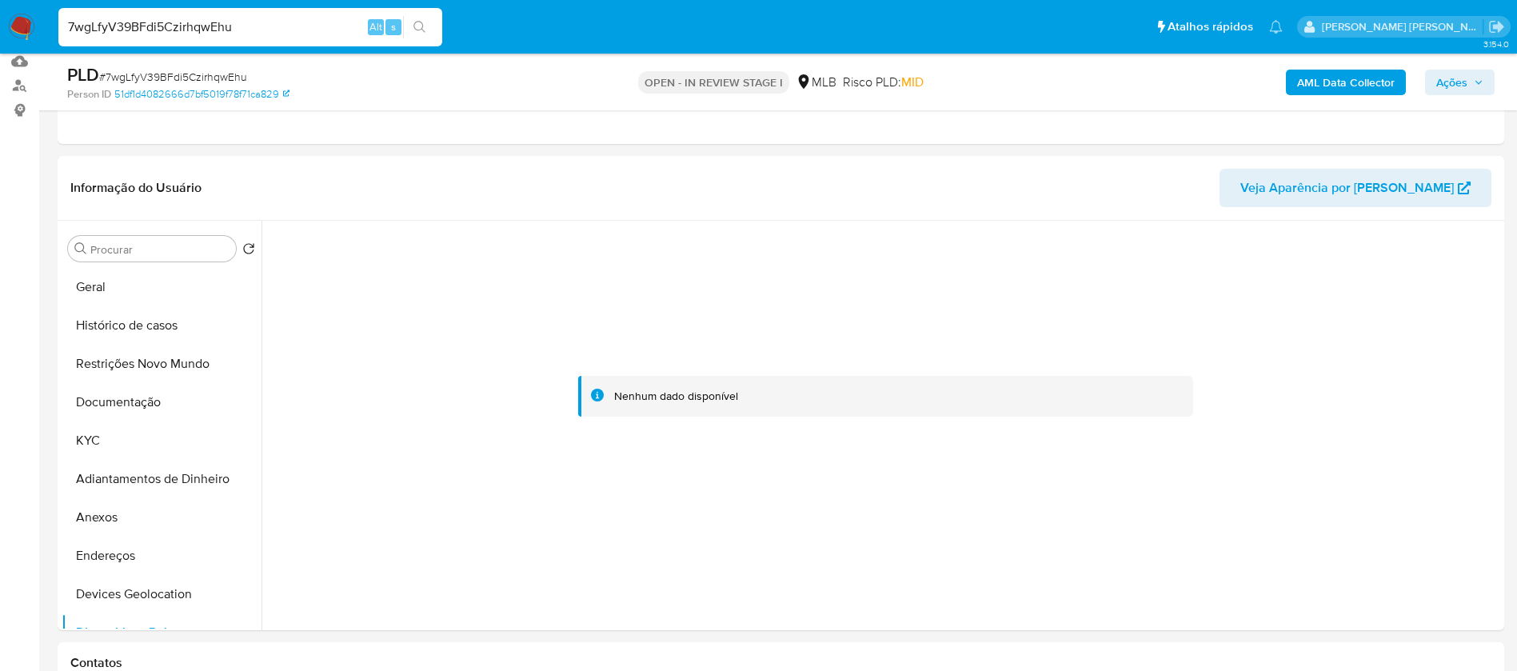
scroll to position [240, 0]
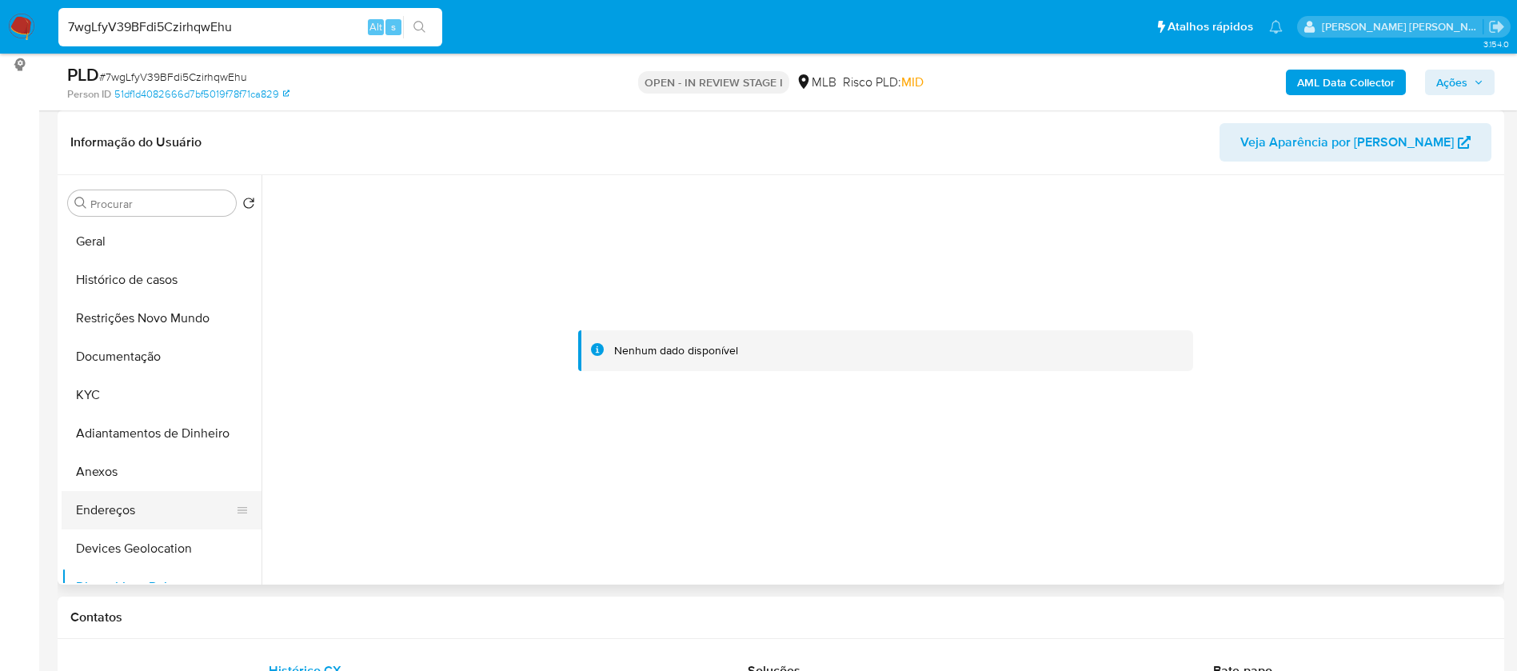
click at [130, 512] on button "Endereços" at bounding box center [155, 510] width 187 height 38
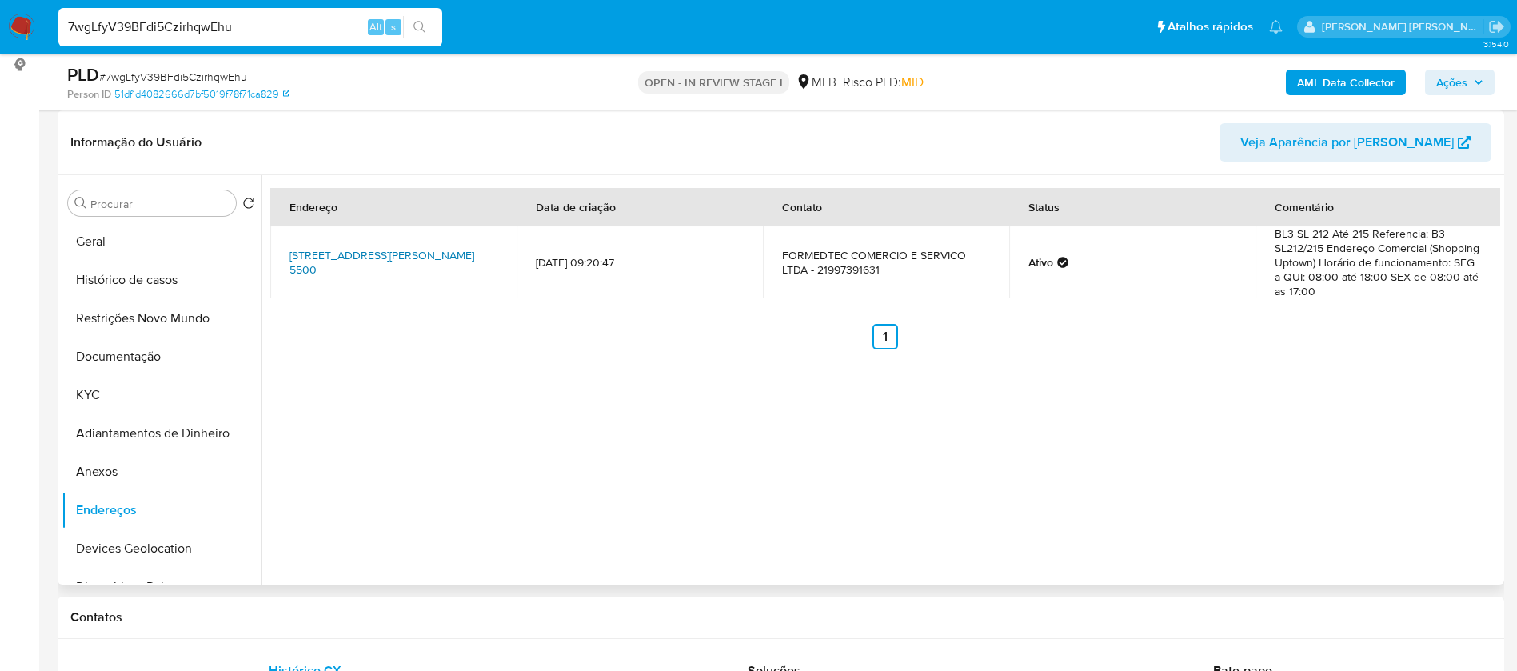
click at [383, 254] on link "[STREET_ADDRESS][PERSON_NAME] 5500" at bounding box center [381, 262] width 185 height 30
click at [142, 476] on button "Anexos" at bounding box center [155, 472] width 187 height 38
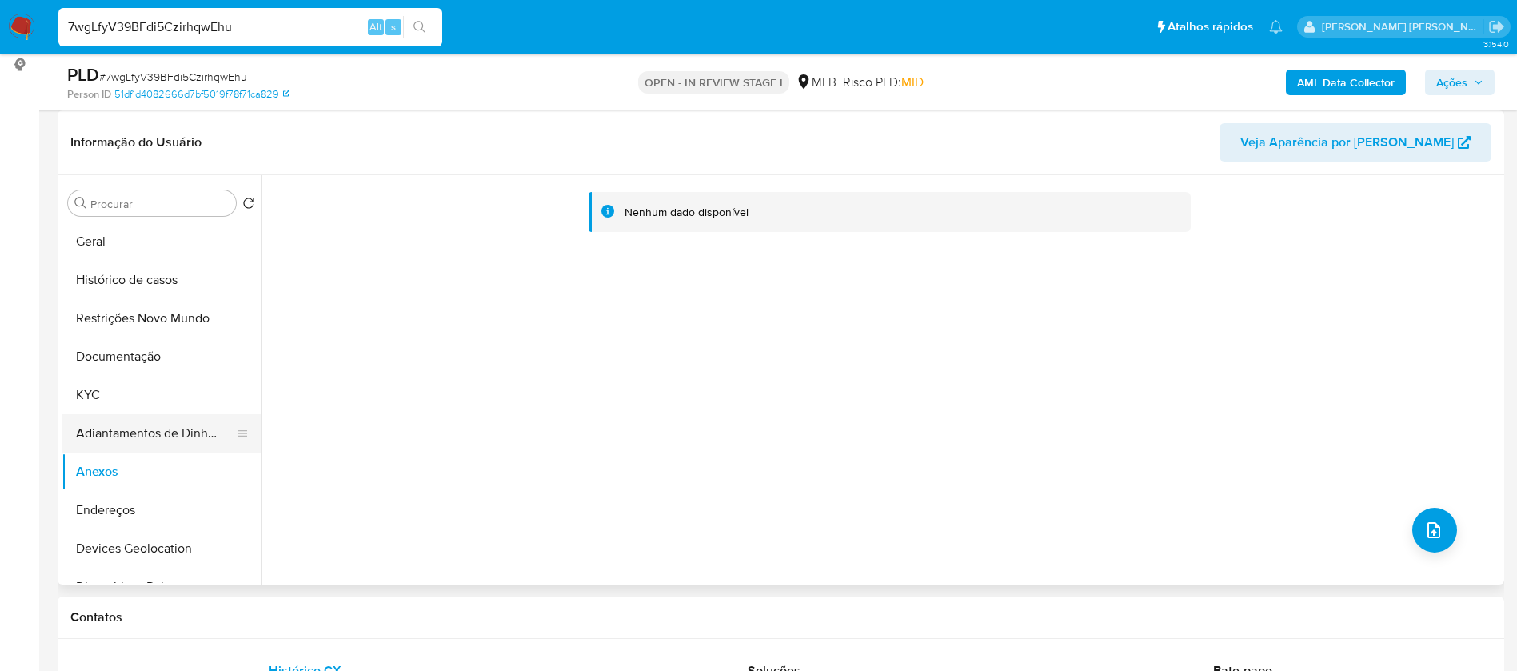
click at [143, 428] on button "Adiantamentos de Dinheiro" at bounding box center [155, 433] width 187 height 38
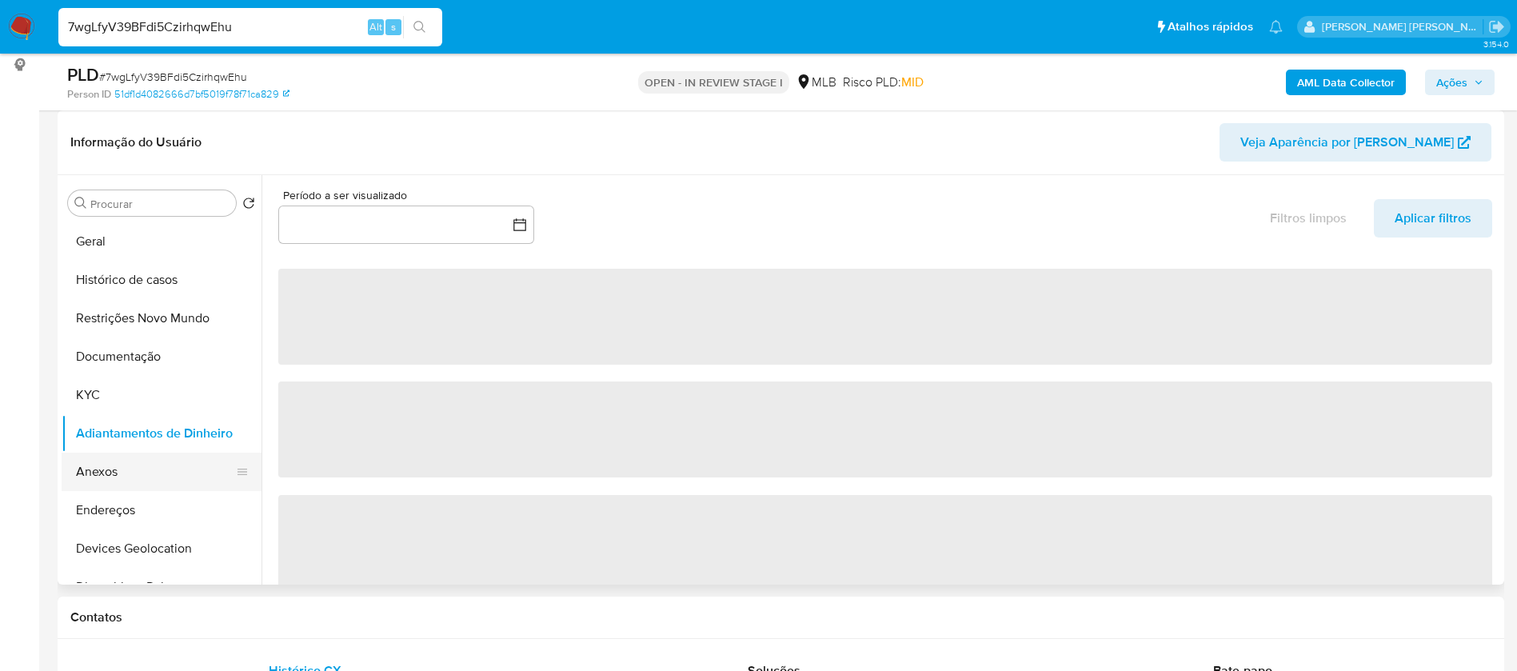
click at [162, 462] on button "Anexos" at bounding box center [155, 472] width 187 height 38
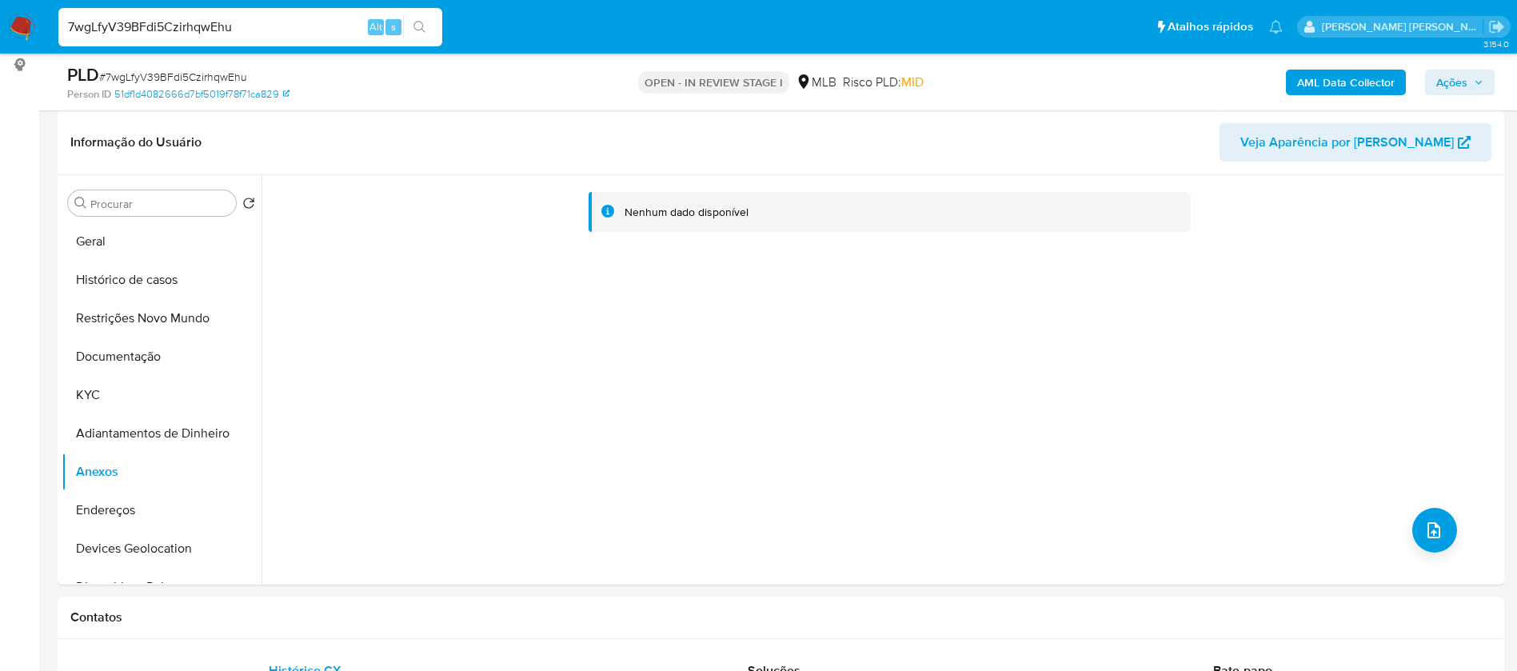
click at [1330, 86] on b "AML Data Collector" at bounding box center [1346, 83] width 98 height 26
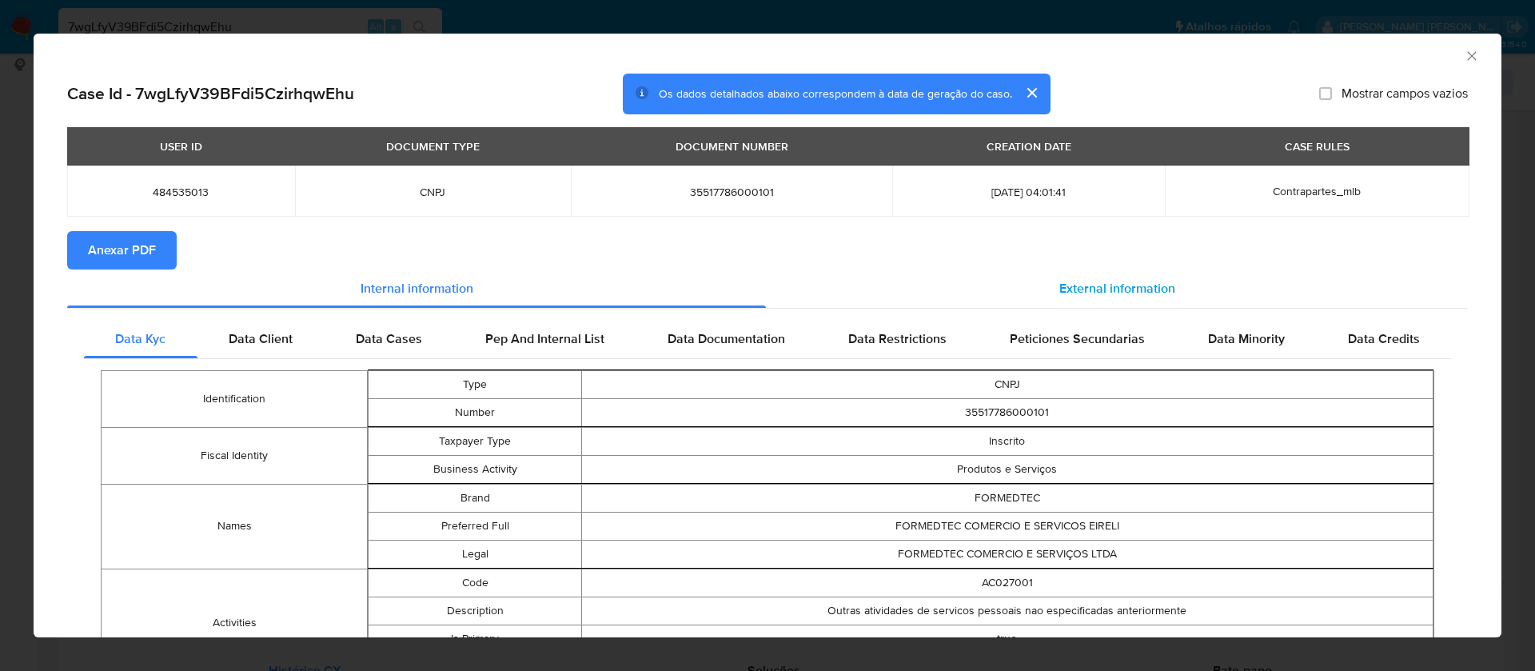
click at [1120, 290] on span "External information" at bounding box center [1118, 288] width 116 height 18
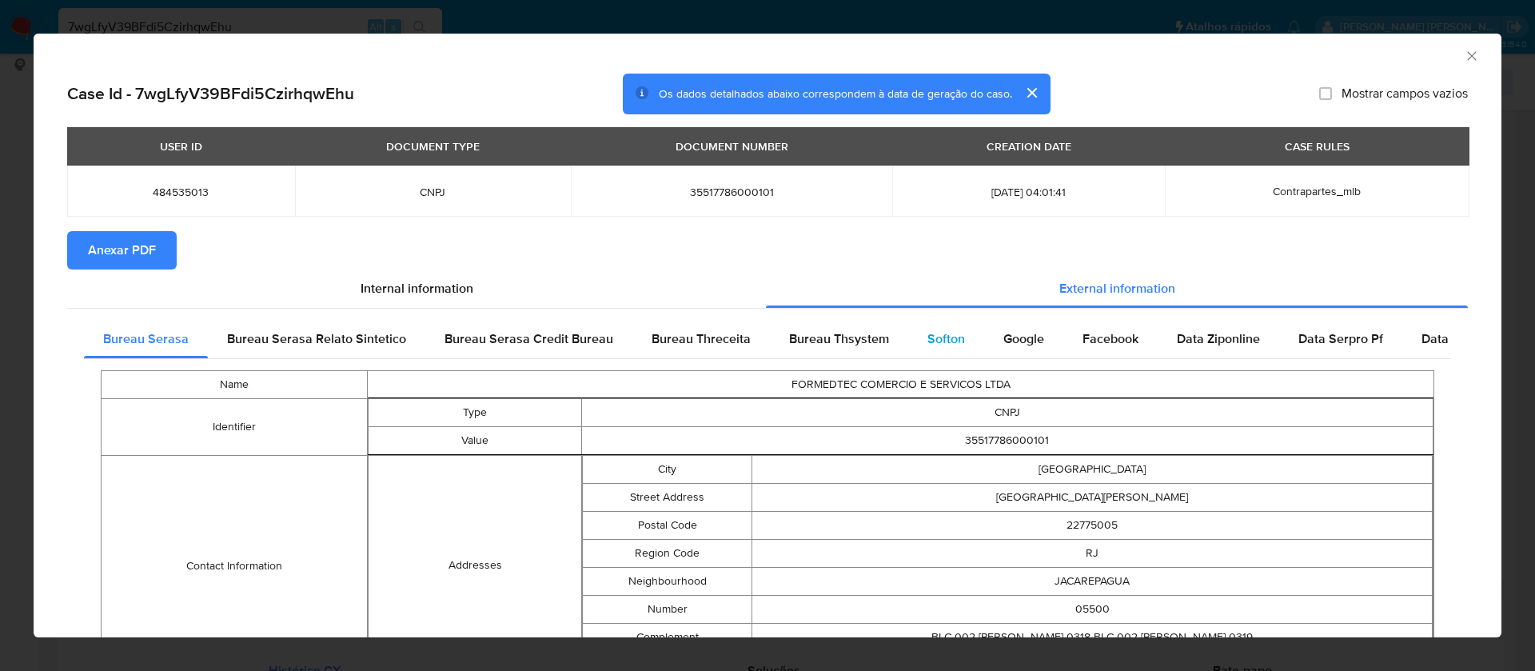
click at [934, 337] on span "Softon" at bounding box center [947, 338] width 38 height 18
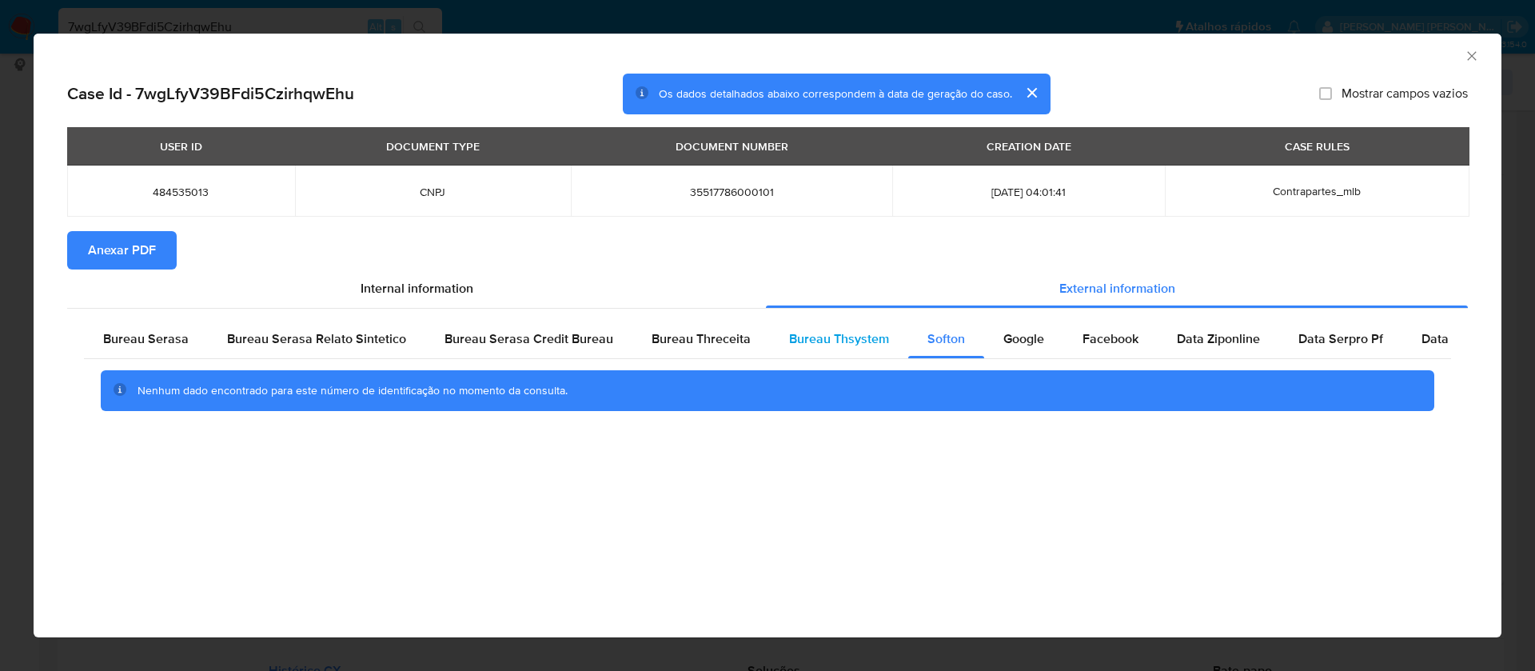
click at [840, 333] on span "Bureau Thsystem" at bounding box center [839, 338] width 100 height 18
click at [143, 253] on span "Anexar PDF" at bounding box center [122, 250] width 68 height 35
click at [1478, 55] on icon "Fechar a janela" at bounding box center [1472, 56] width 16 height 16
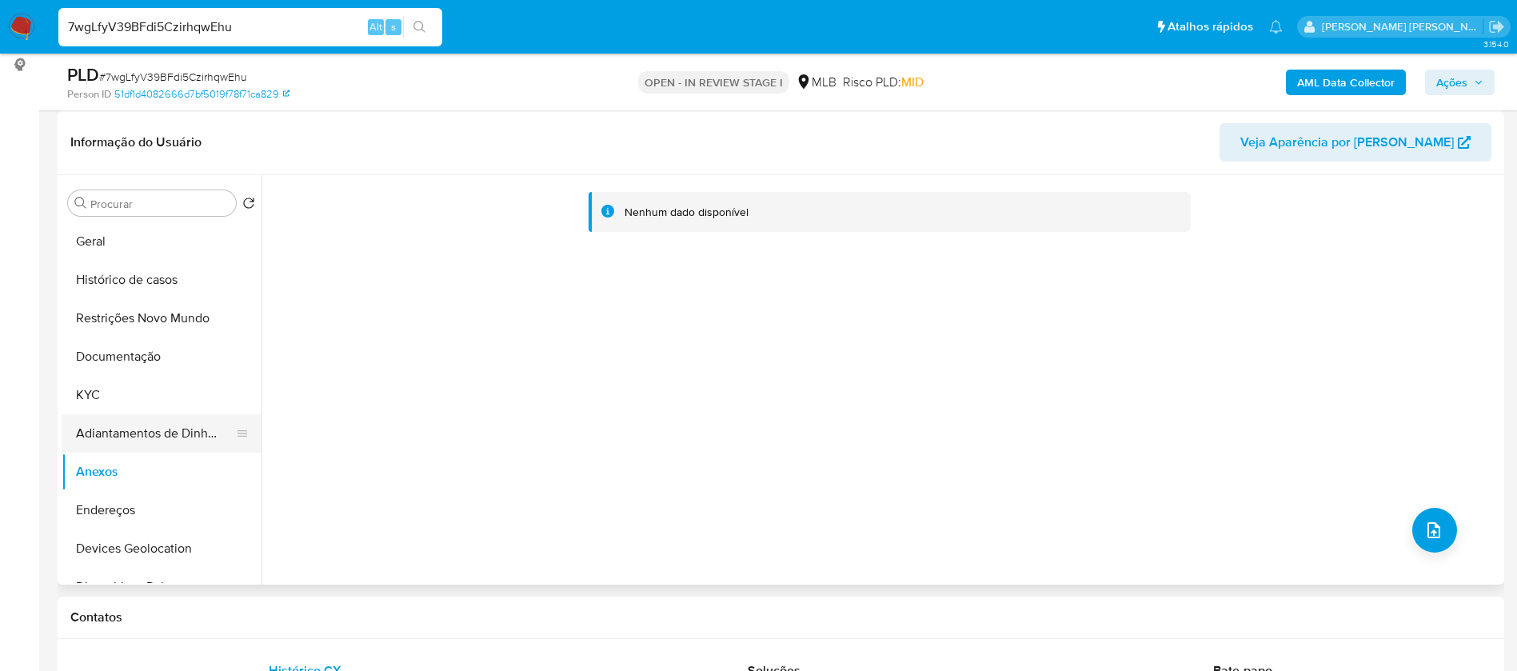
click at [106, 449] on button "Adiantamentos de Dinheiro" at bounding box center [155, 433] width 187 height 38
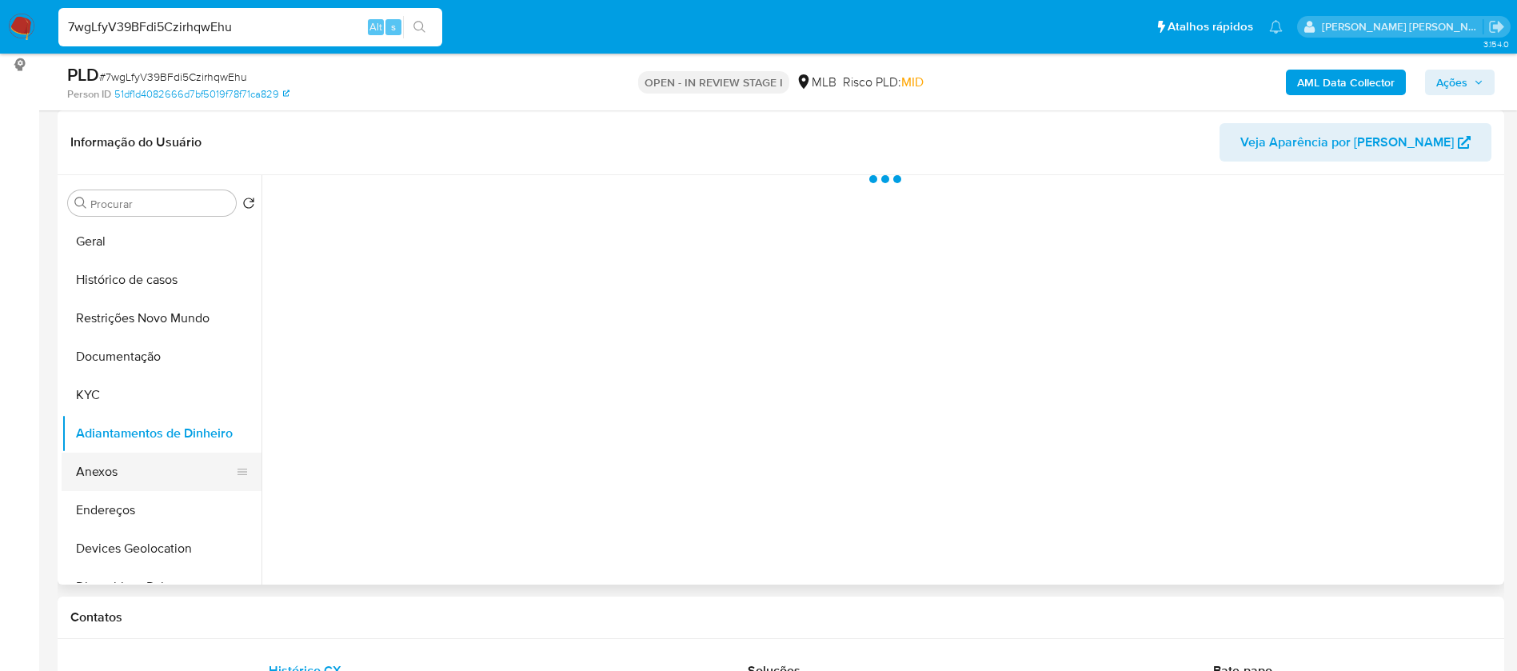
click at [123, 475] on button "Anexos" at bounding box center [155, 472] width 187 height 38
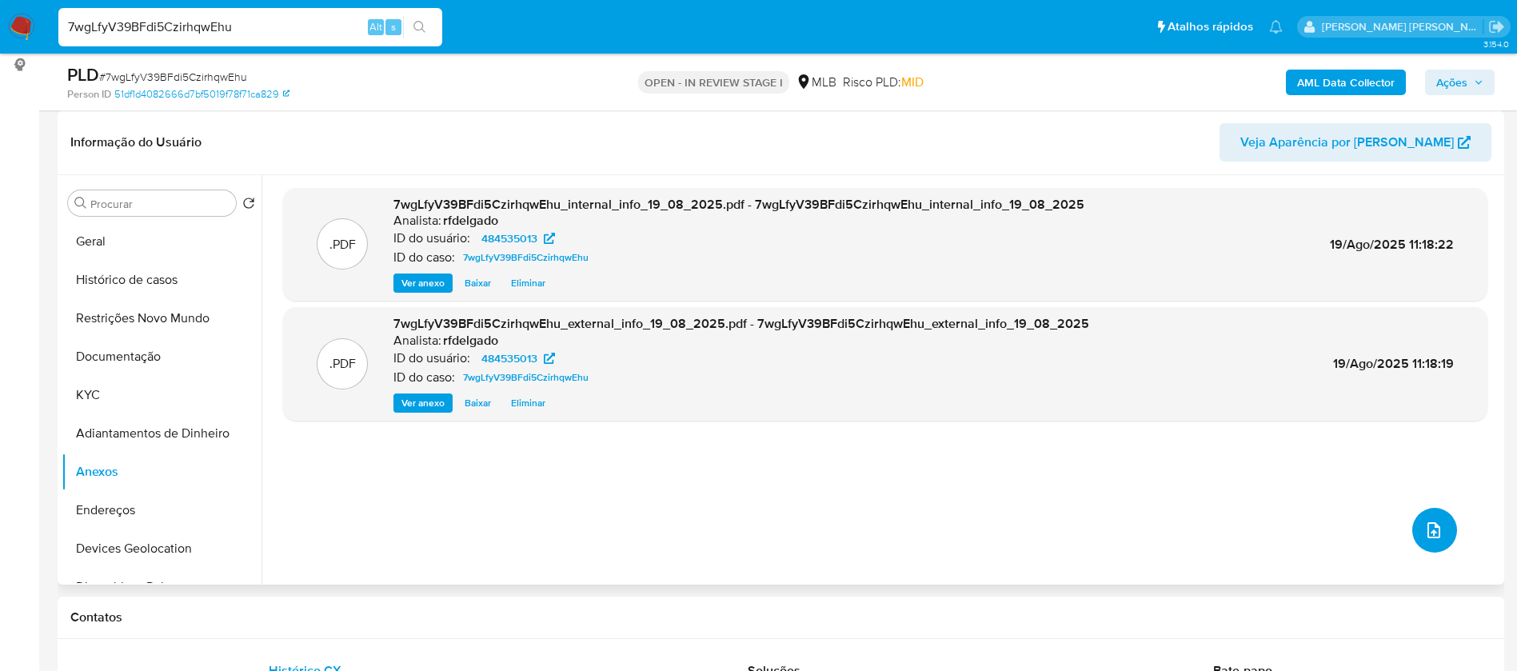
click at [1429, 534] on icon "upload-file" at bounding box center [1433, 530] width 19 height 19
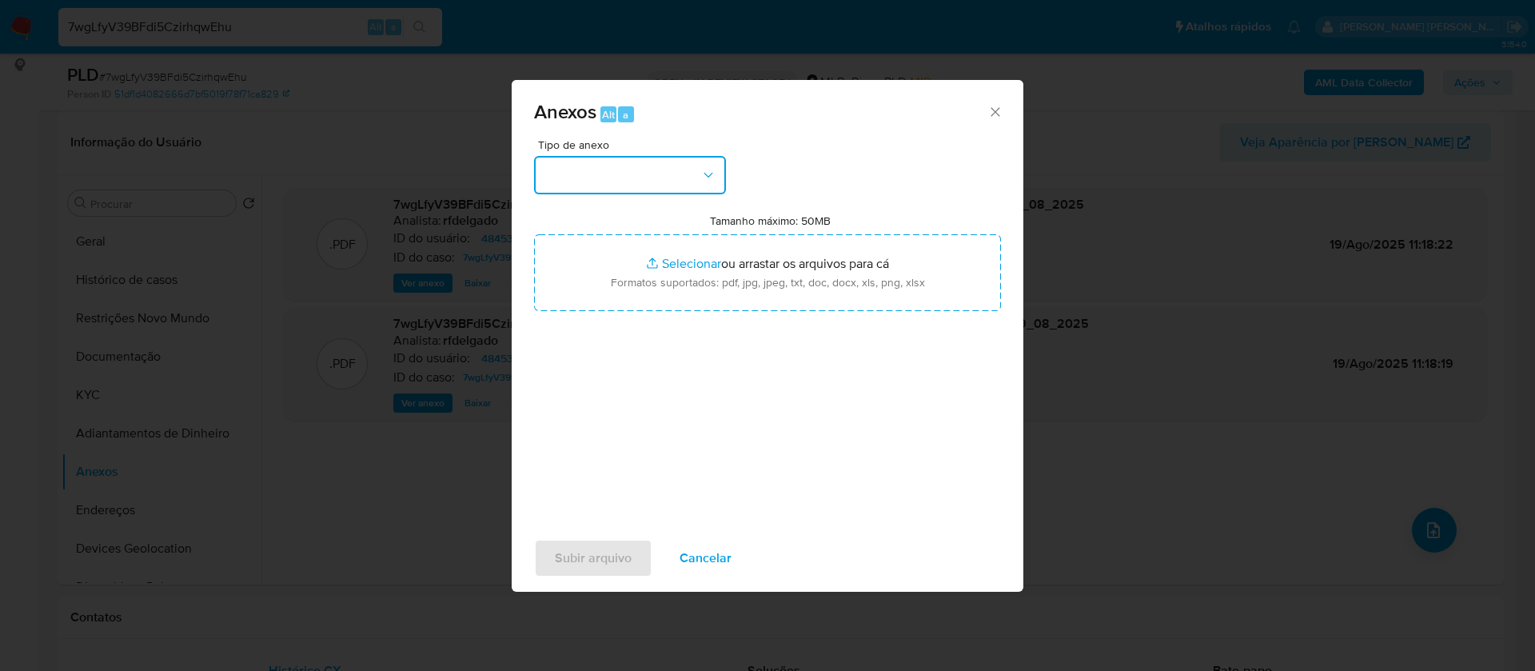
click at [681, 177] on button "button" at bounding box center [630, 175] width 192 height 38
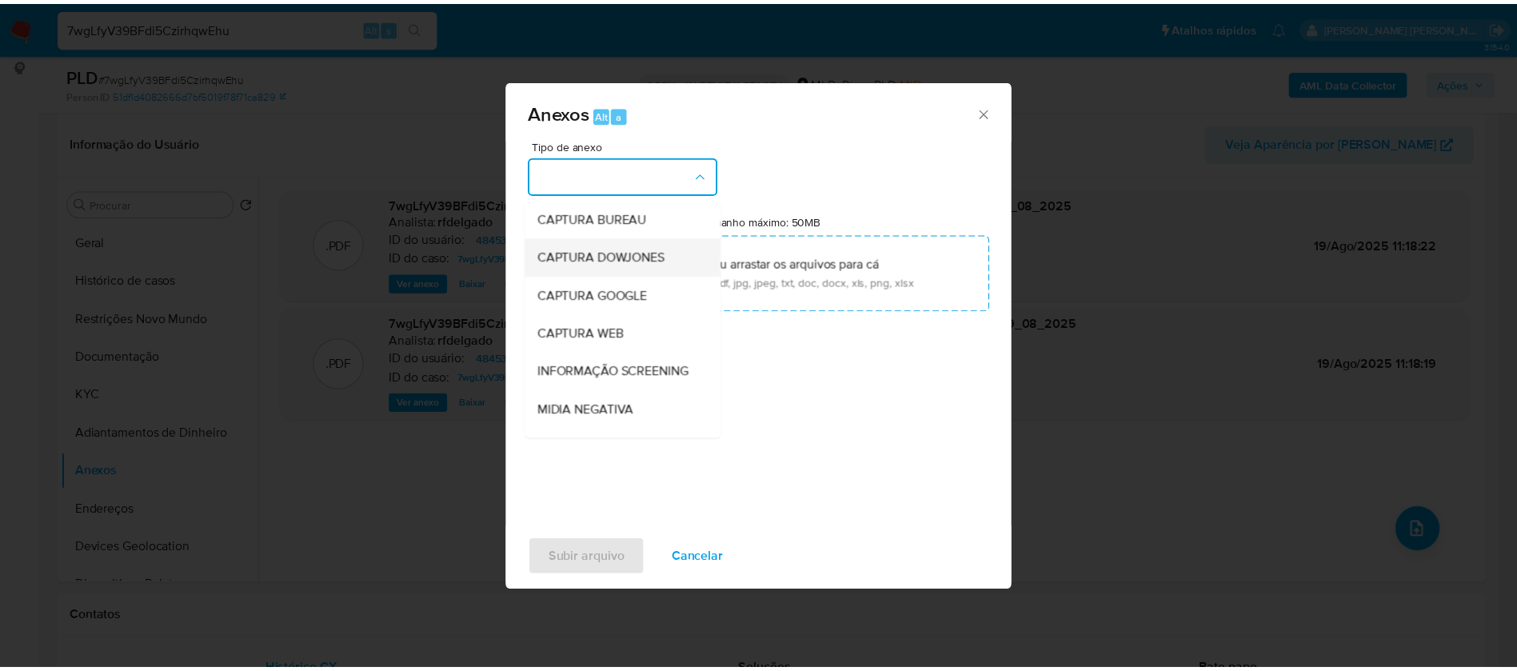
scroll to position [246, 0]
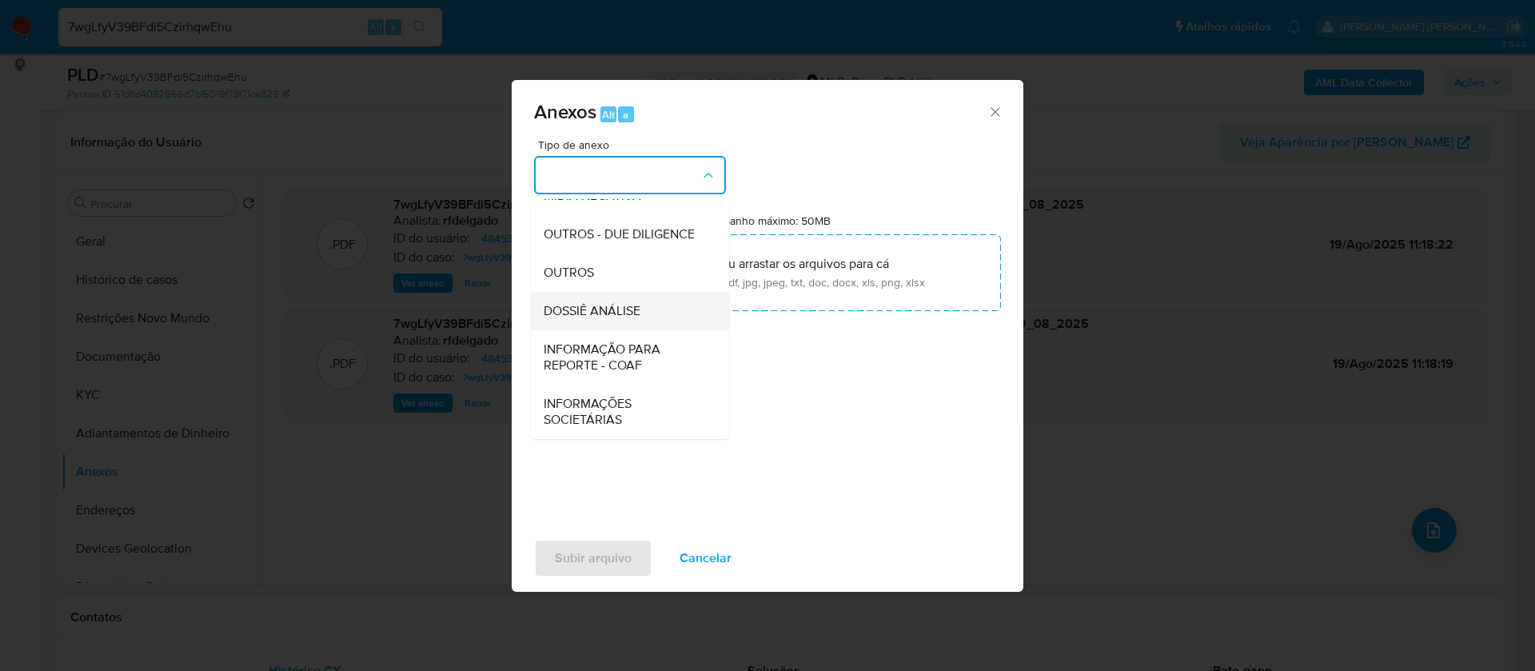
click at [623, 316] on span "DOSSIÊ ANÁLISE" at bounding box center [592, 311] width 97 height 16
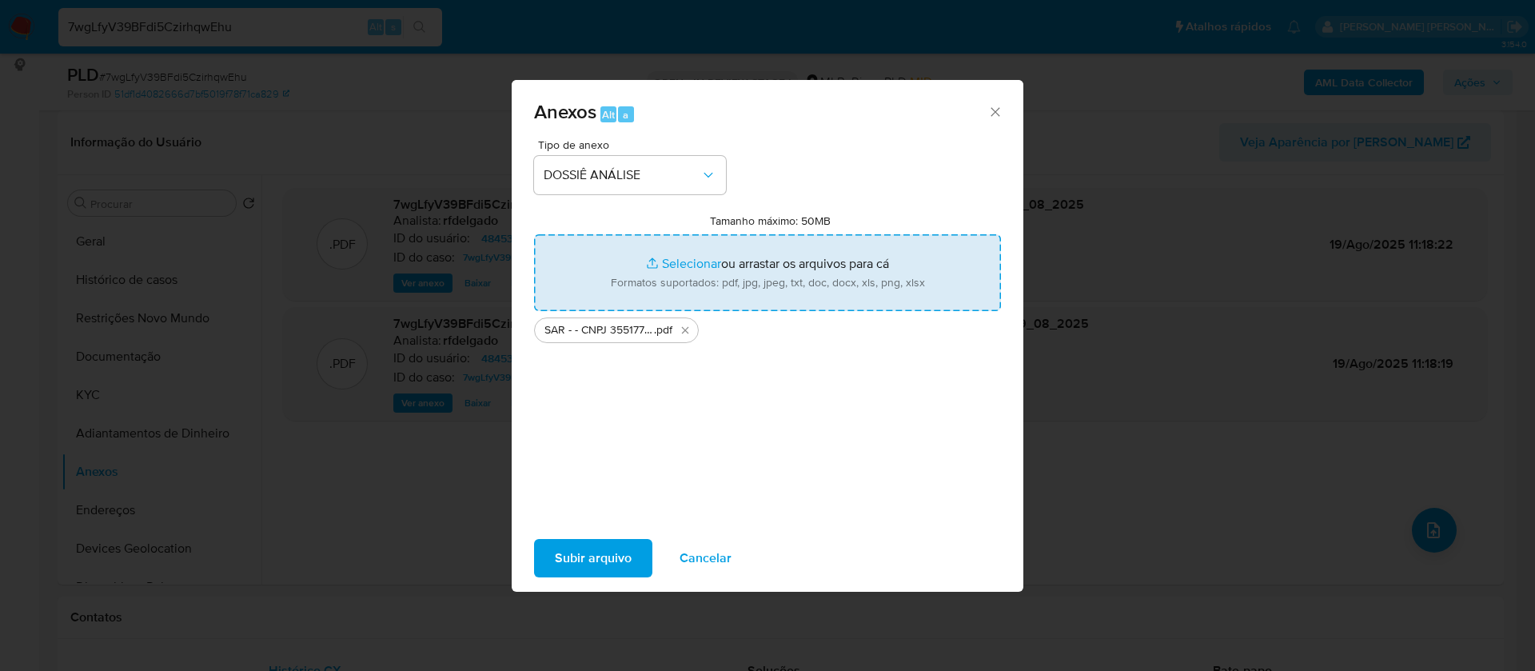
type input "C:\fakepath\Mulan 484535013_2025_08_18_14_36_22.xlsx"
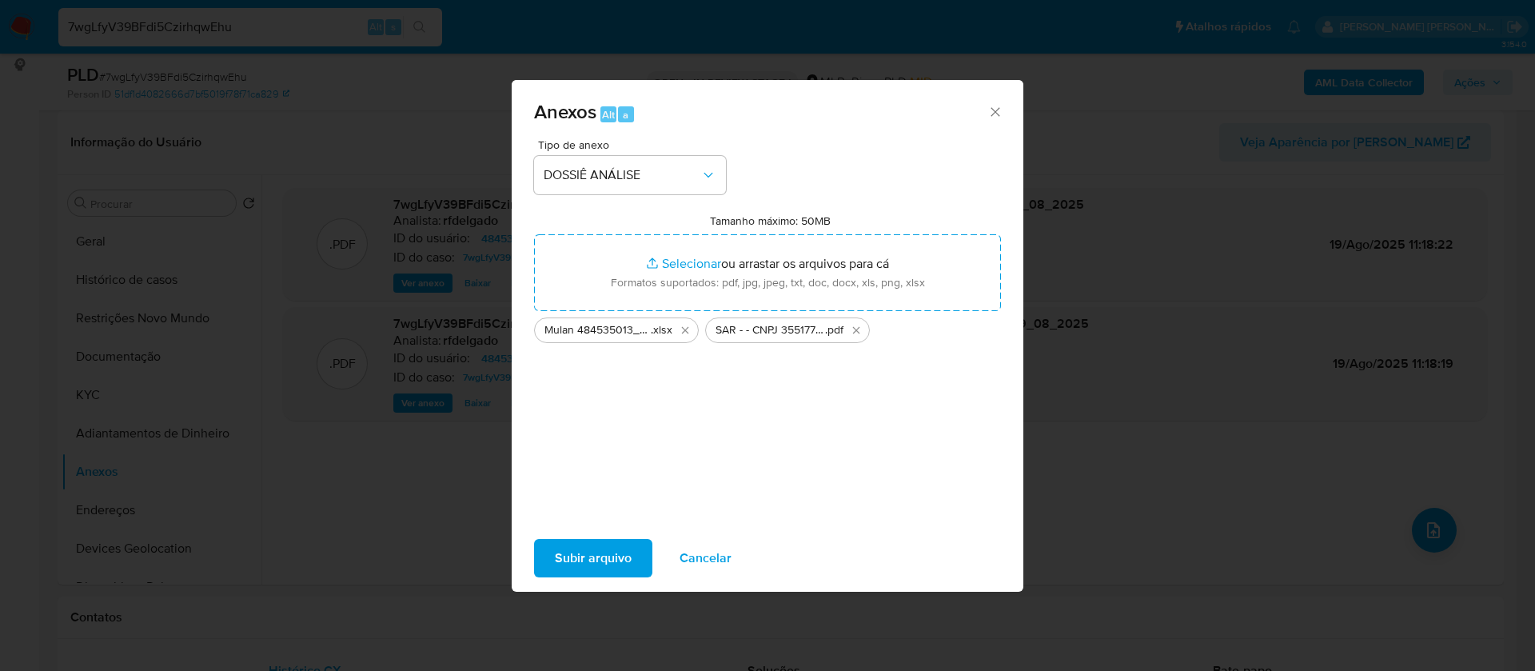
click at [626, 549] on span "Subir arquivo" at bounding box center [593, 558] width 77 height 35
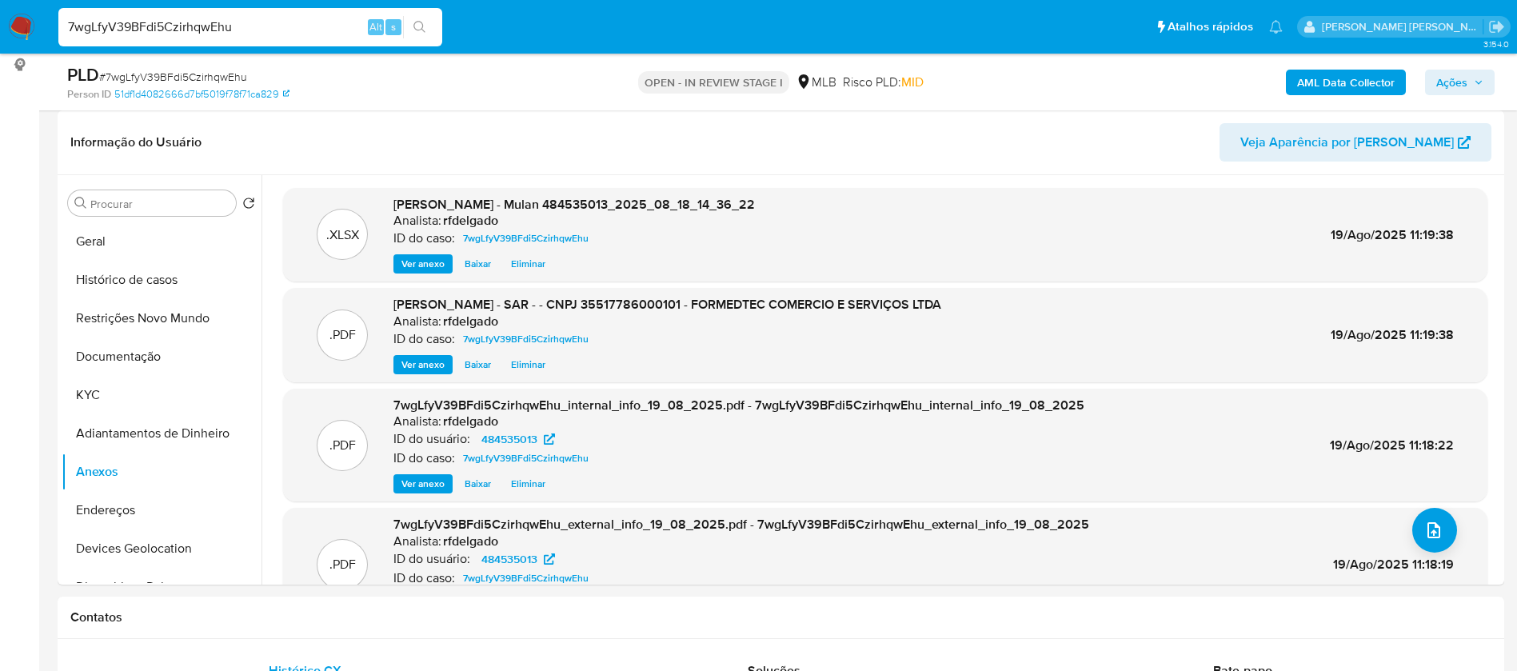
click at [1475, 84] on icon "button" at bounding box center [1479, 83] width 10 height 10
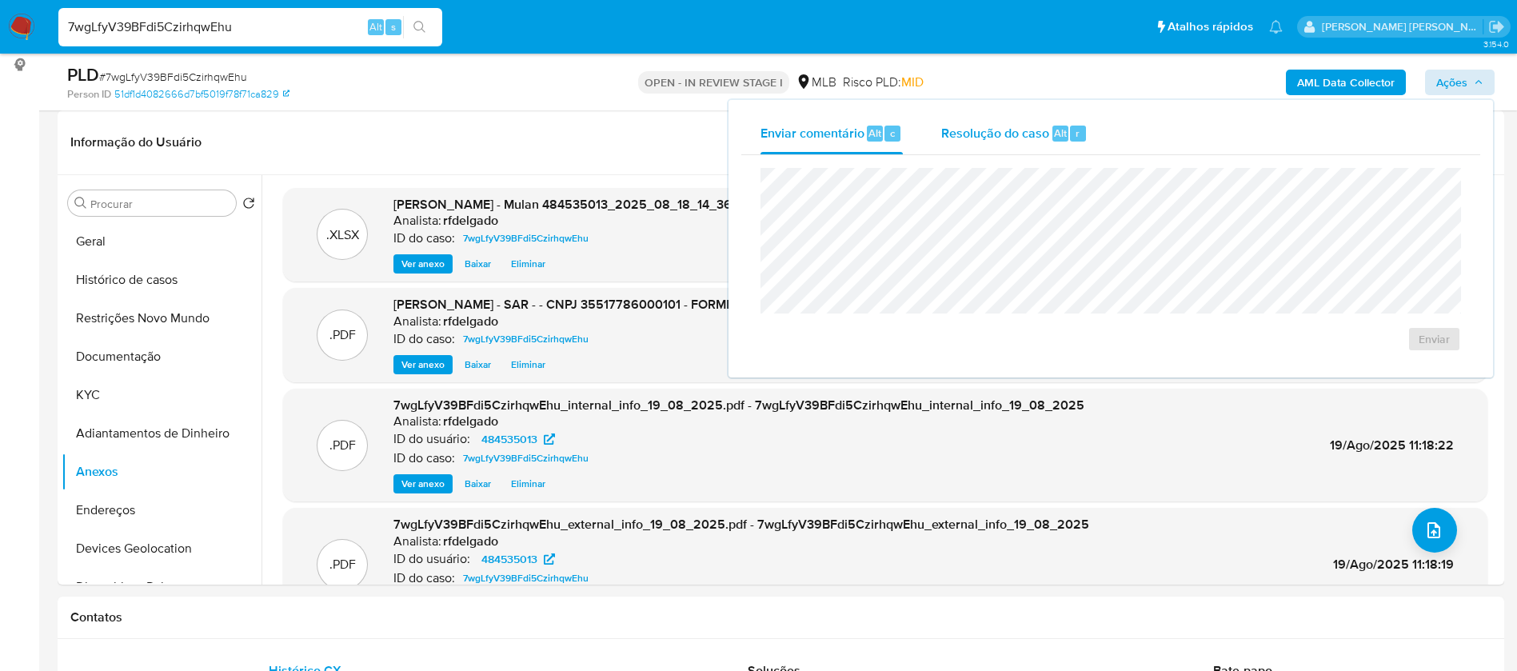
click at [968, 132] on span "Resolução do caso" at bounding box center [995, 132] width 108 height 18
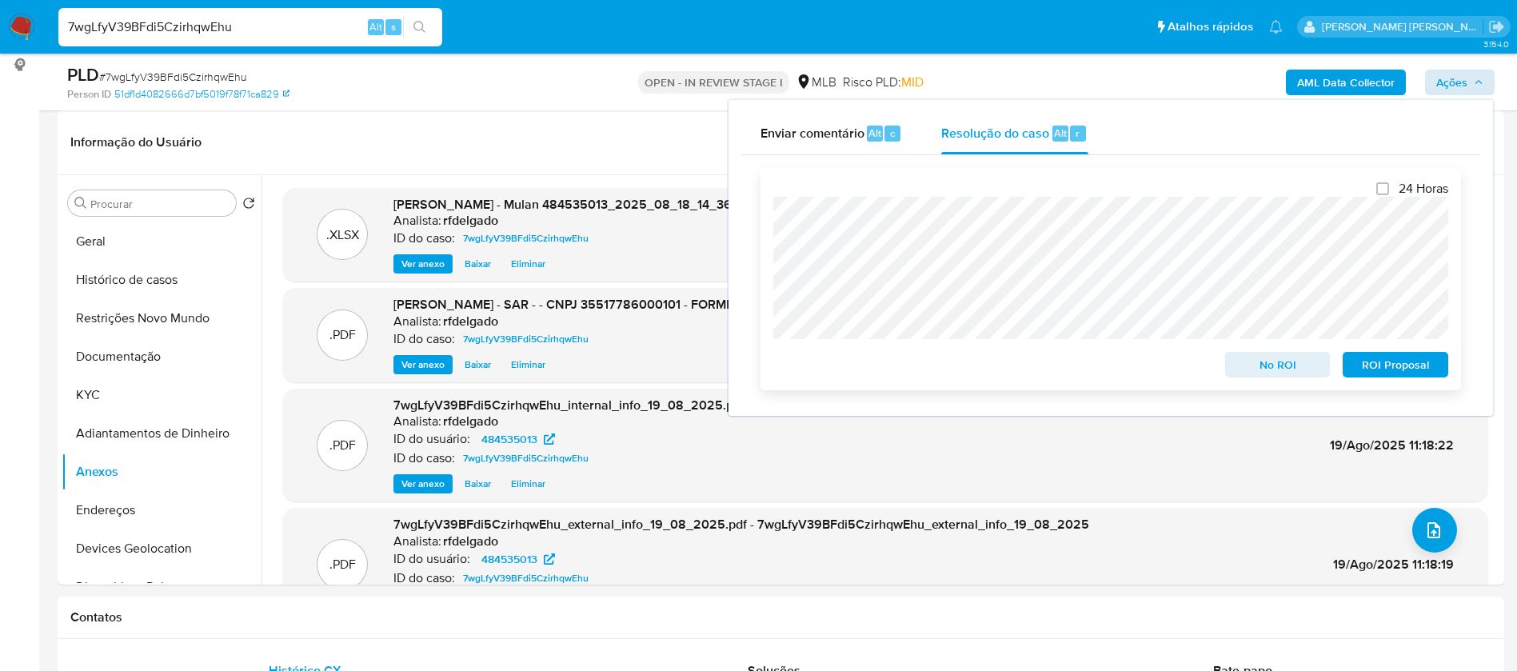
click at [1430, 369] on span "ROI Proposal" at bounding box center [1395, 364] width 83 height 22
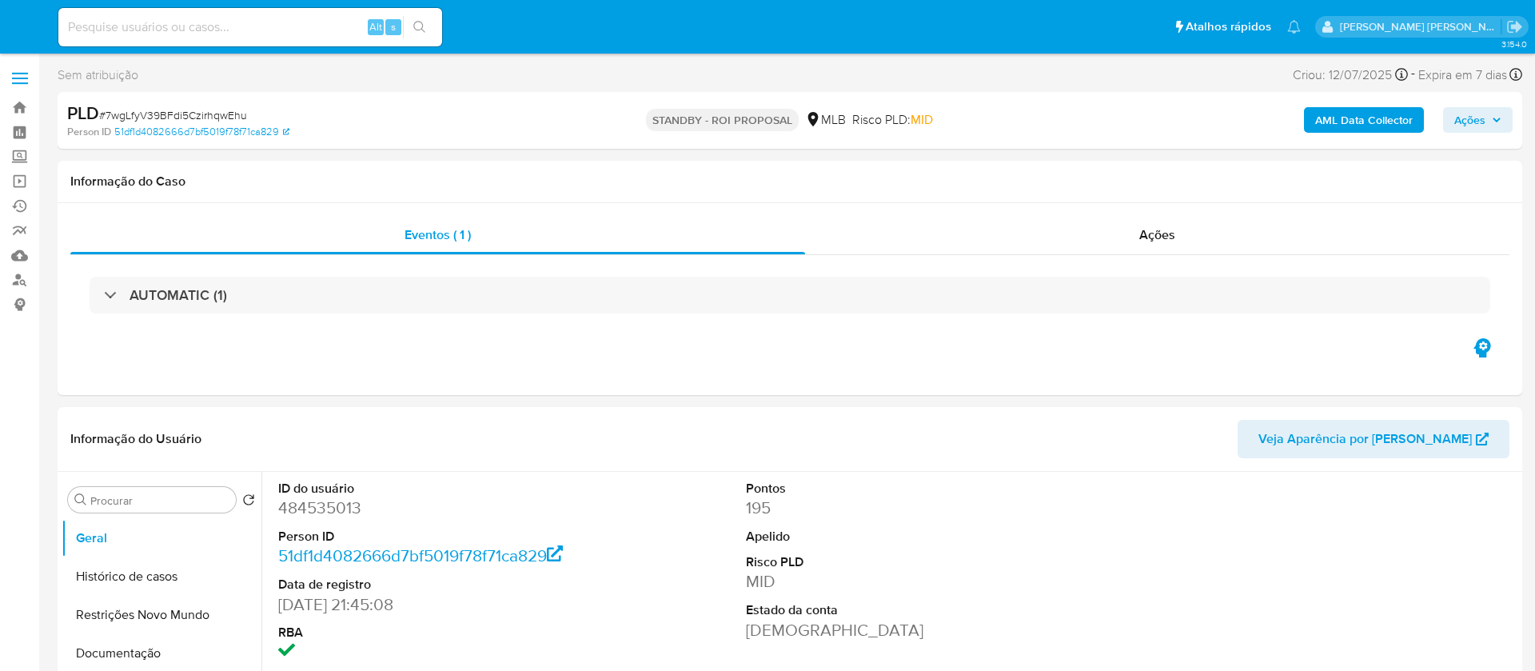
select select "10"
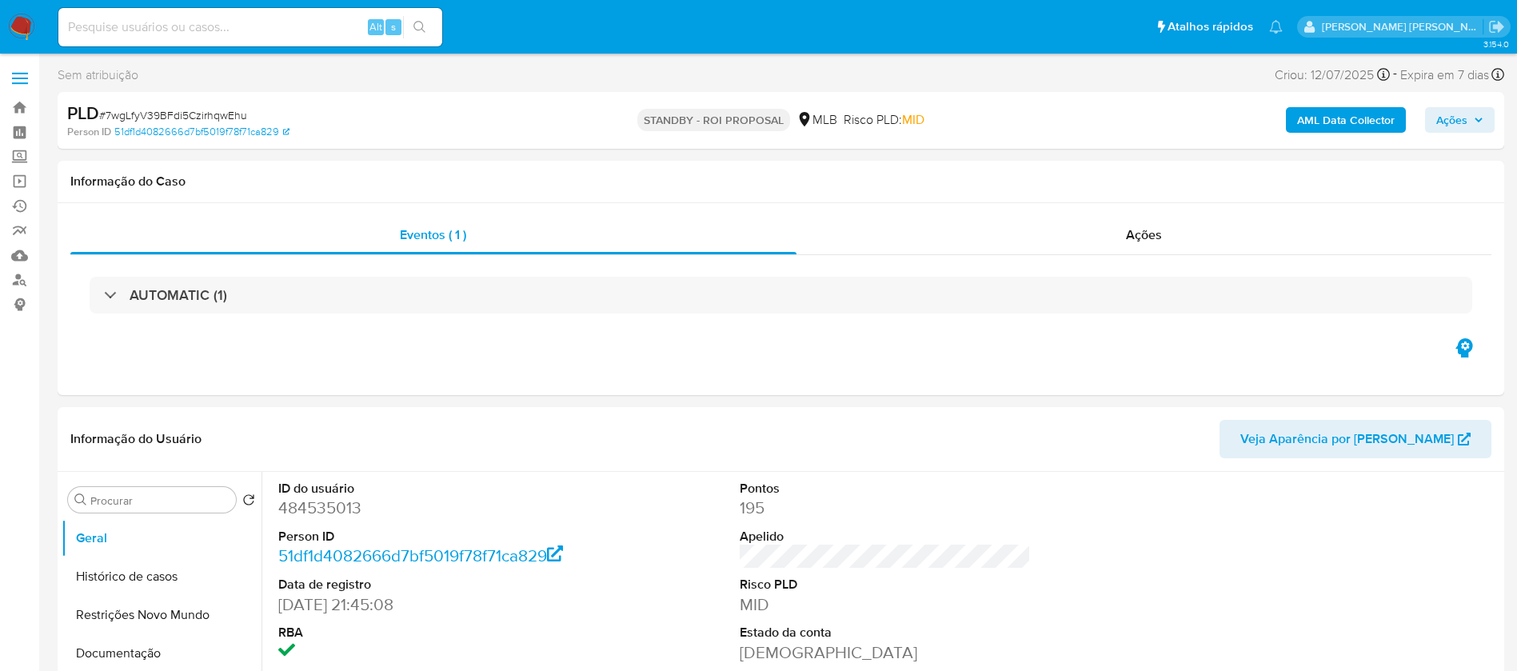
click at [24, 27] on img at bounding box center [21, 27] width 27 height 27
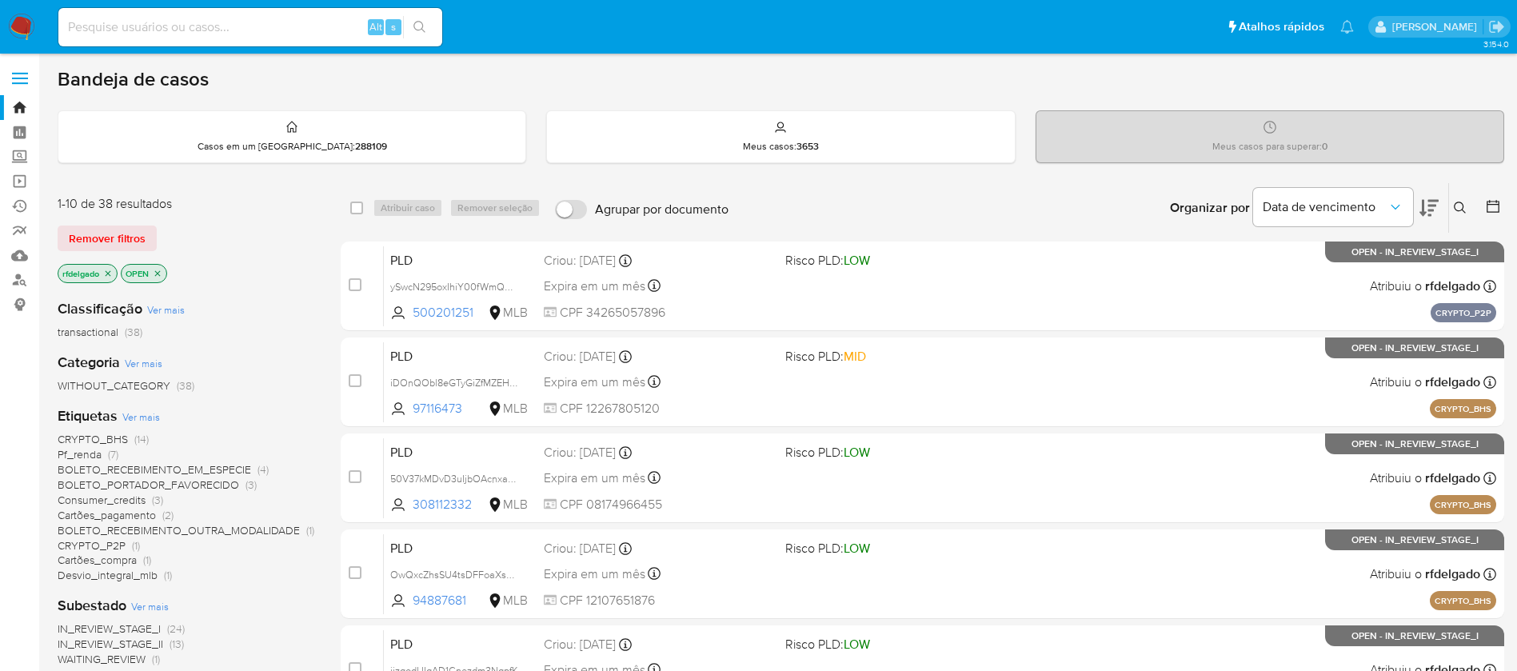
click at [1435, 198] on icon at bounding box center [1428, 207] width 19 height 19
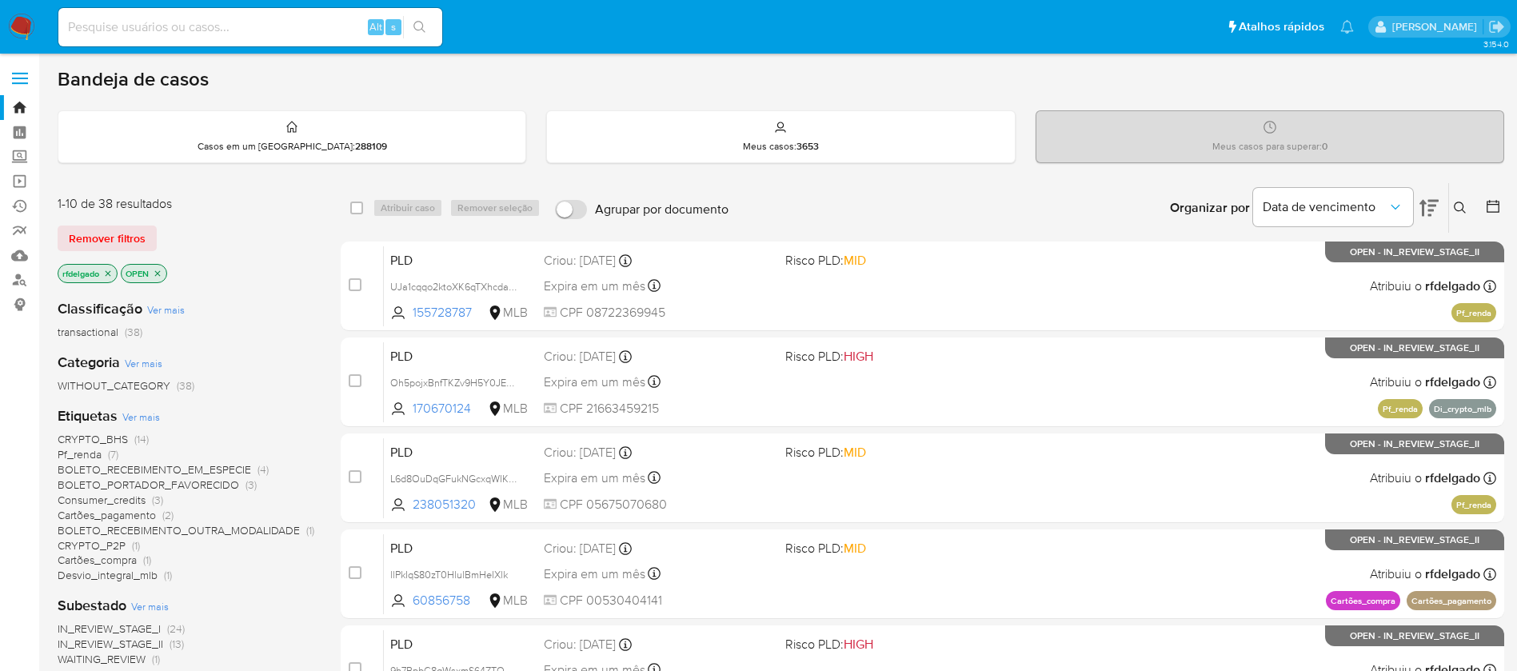
click at [1430, 201] on icon at bounding box center [1428, 208] width 19 height 17
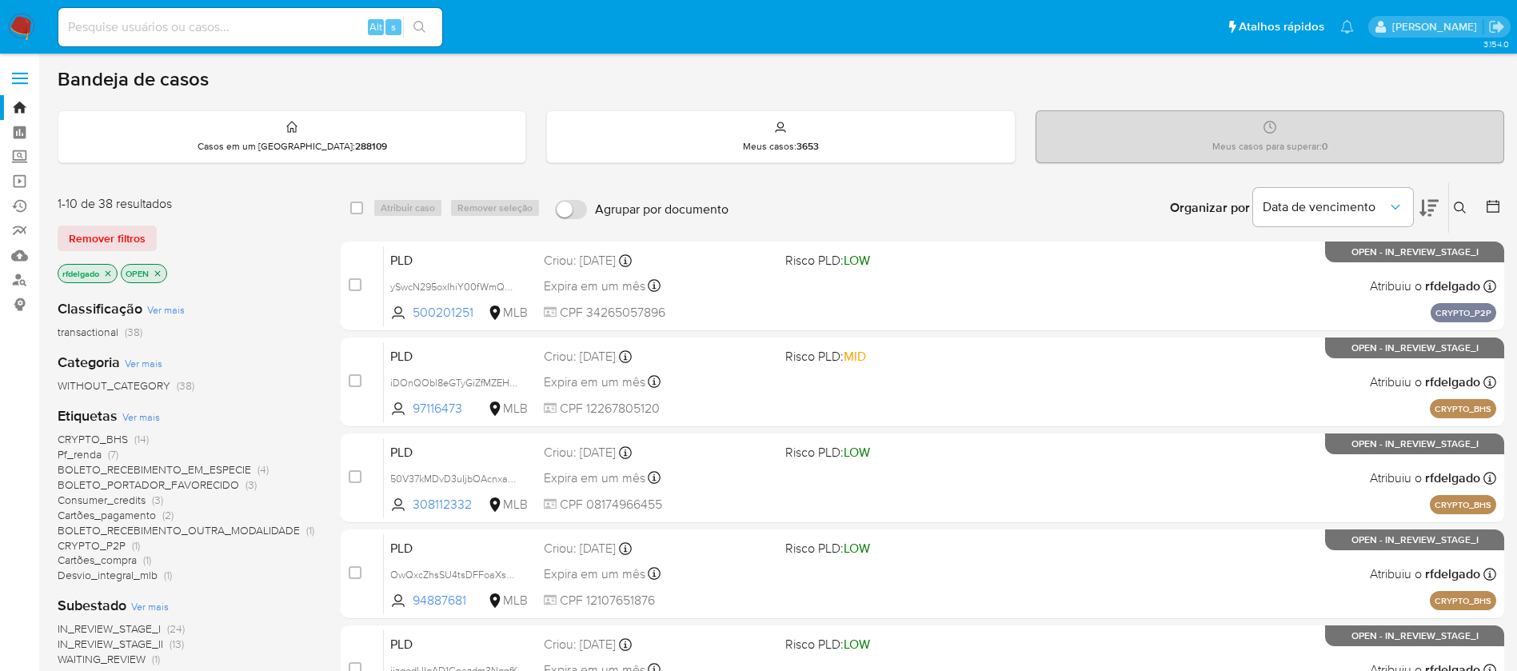
click at [112, 440] on span "CRYPTO_BHS" at bounding box center [93, 439] width 70 height 16
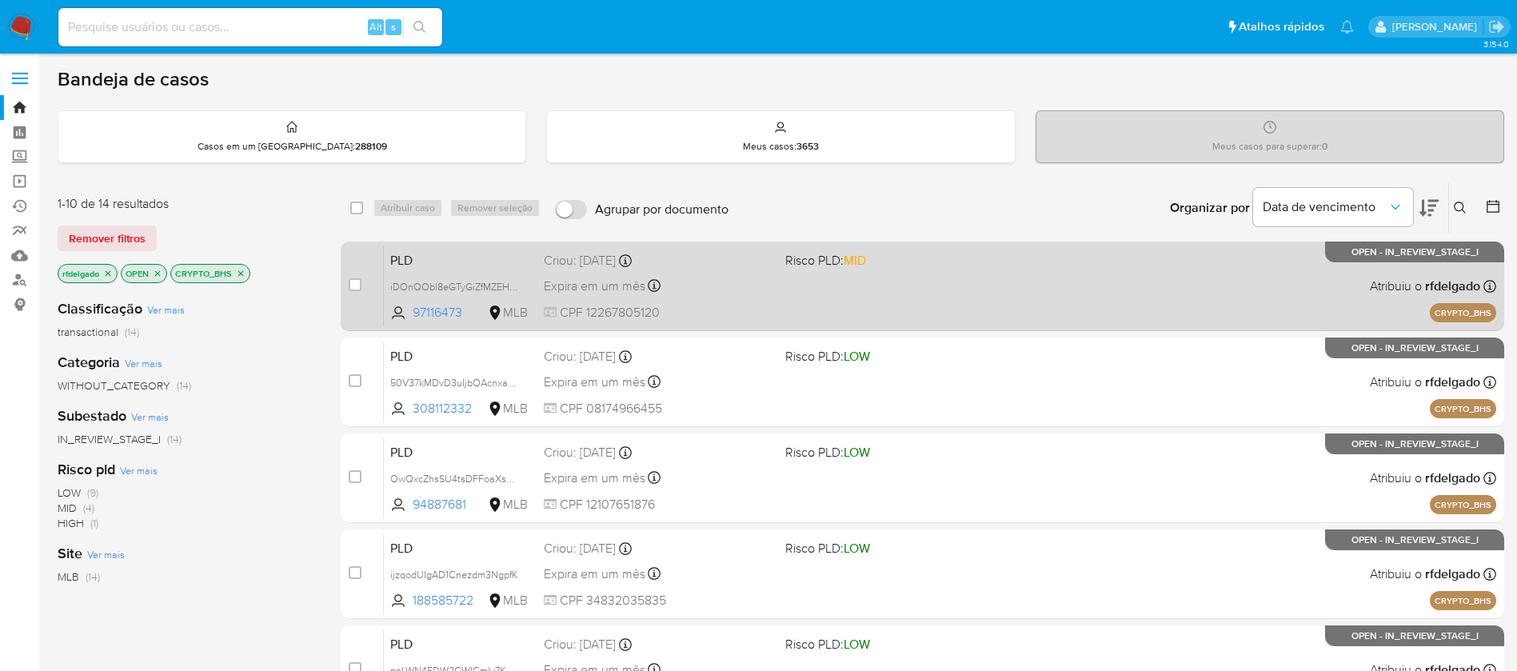
click at [828, 313] on div "PLD iDOnQObl8eGTyGiZfMZEHTdC 97116473 MLB Risco PLD: MID Criou: 14/08/2025 Crio…" at bounding box center [940, 286] width 1112 height 81
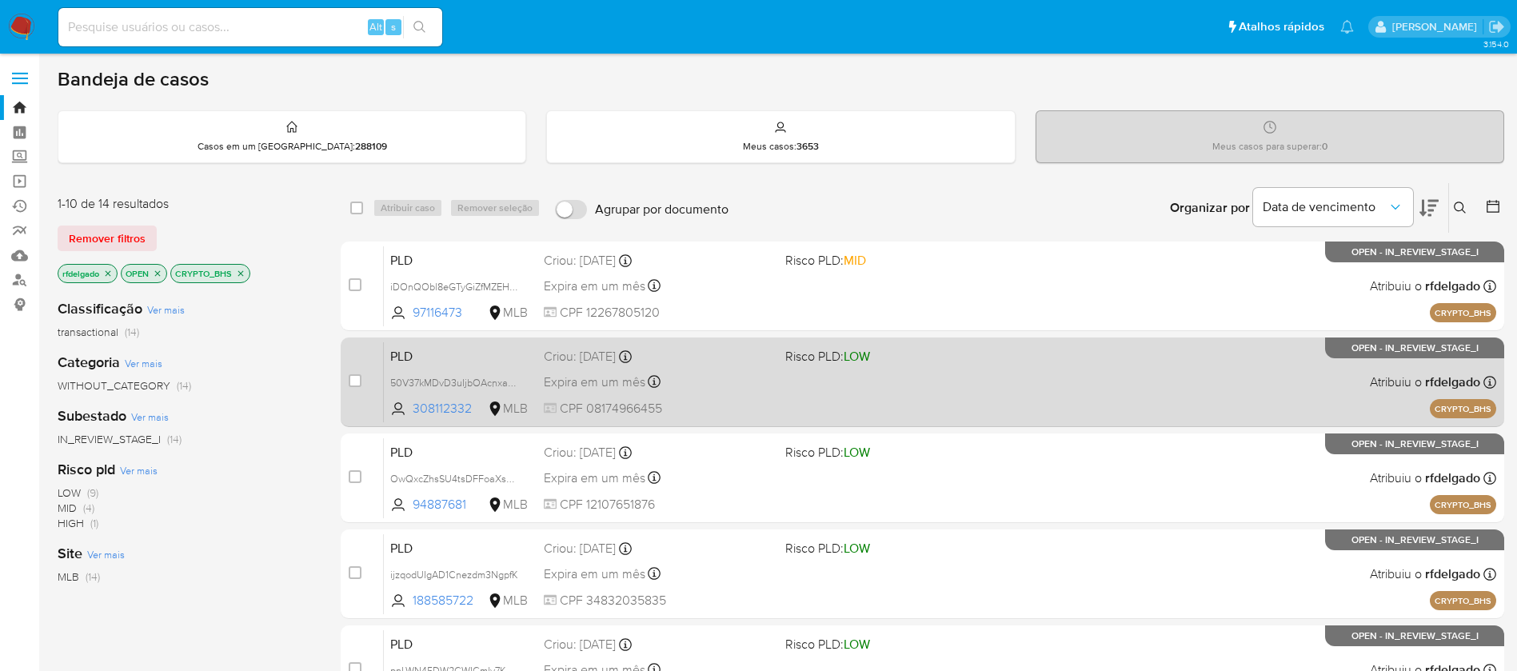
click at [745, 393] on div "PLD 50V37kMDvD3uIjbOAcnxa4L2 308112332 MLB Risco PLD: LOW Criou: 14/08/2025 Cri…" at bounding box center [940, 381] width 1112 height 81
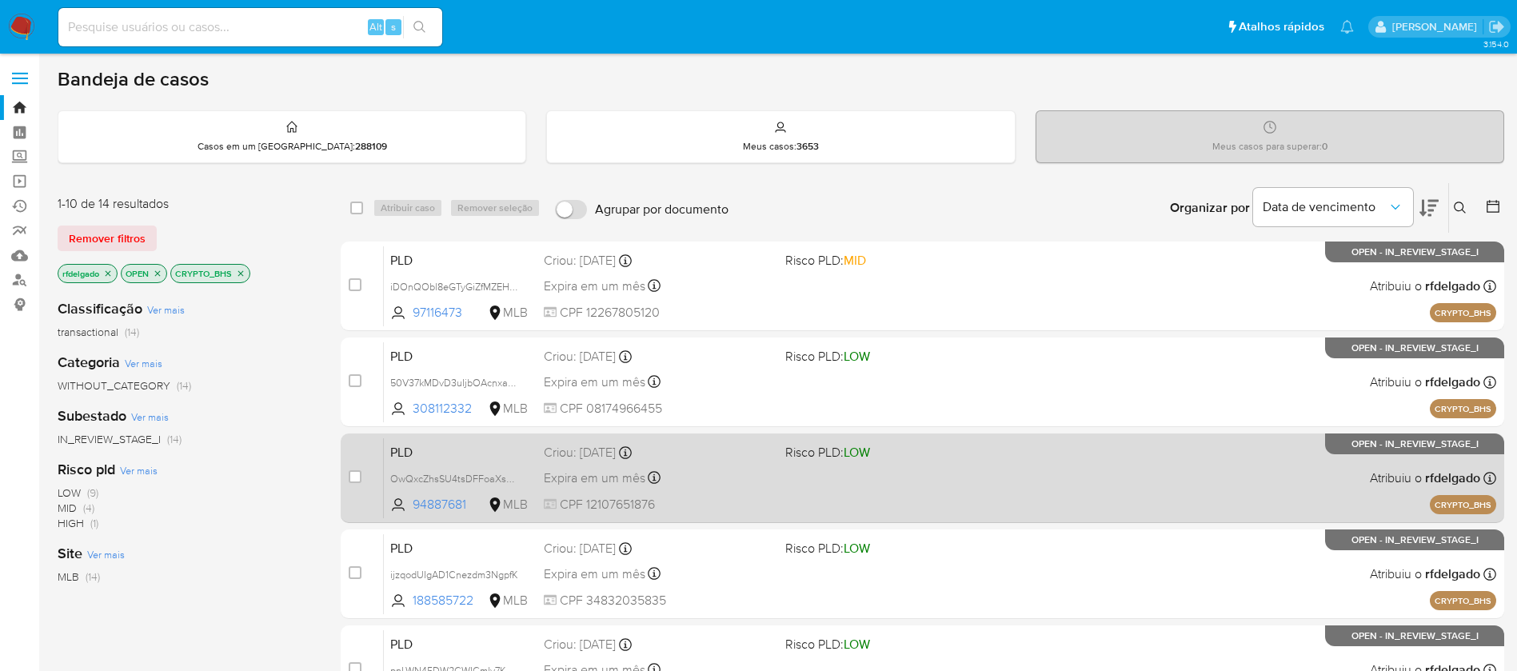
click at [760, 483] on div "Expira em um mês Expira em 28/09/2025 18:45:48" at bounding box center [658, 478] width 229 height 22
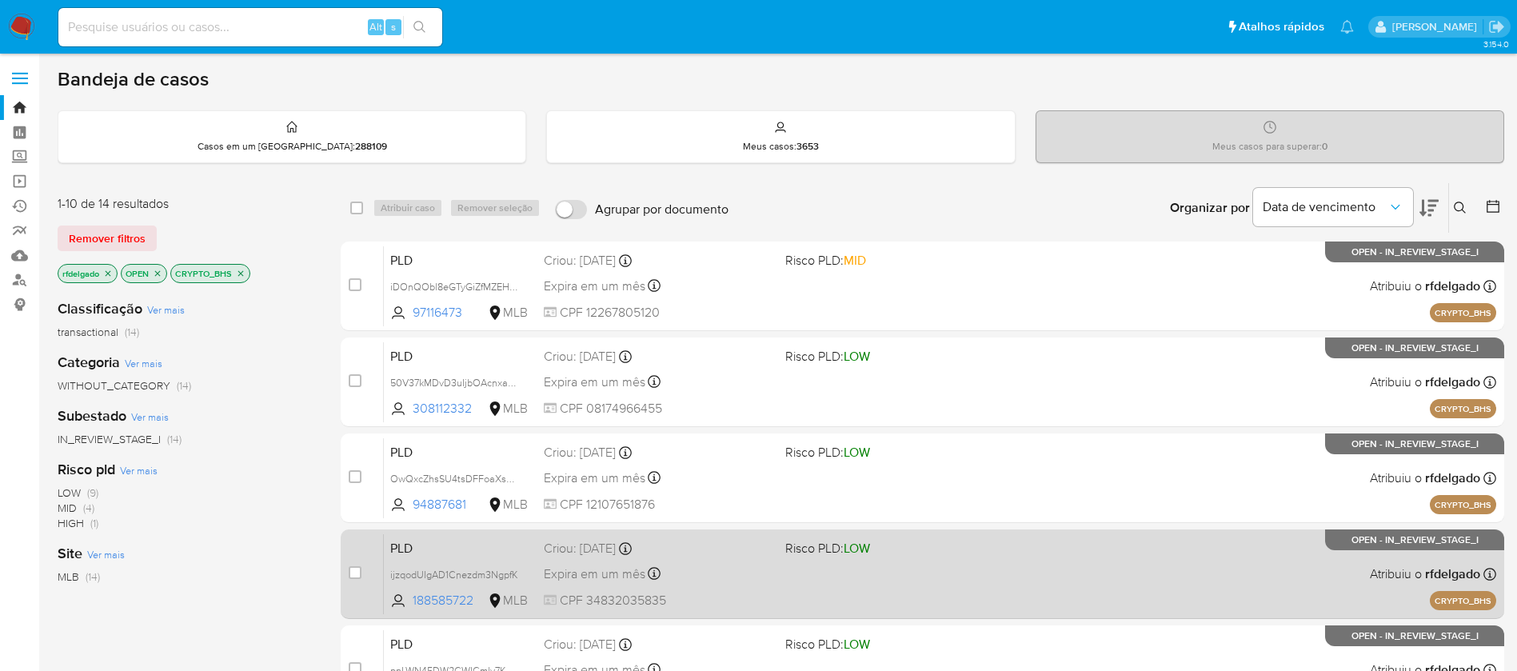
click at [783, 569] on div "PLD ijzqodUIgAD1Cnezdm3NgpfK 188585722 MLB Risco PLD: LOW Criou: 14/08/2025 Cri…" at bounding box center [940, 573] width 1112 height 81
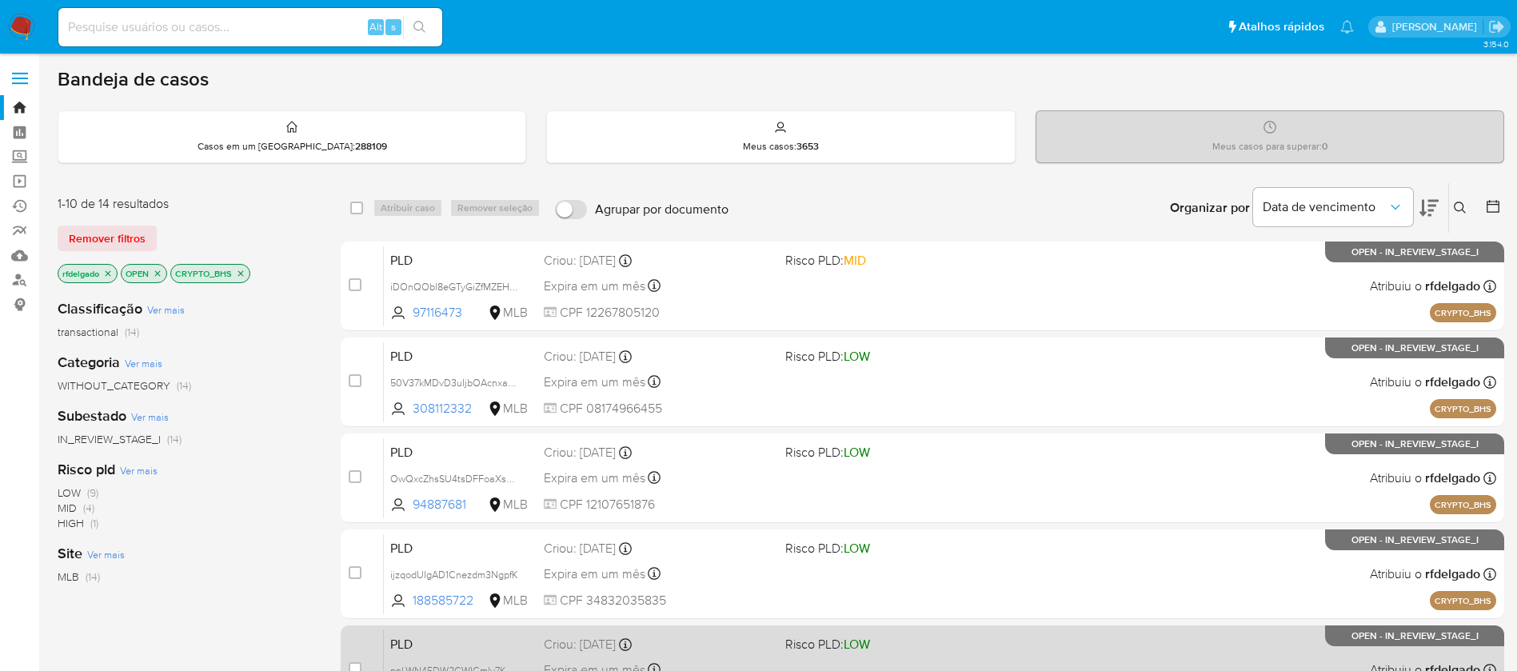
click at [765, 637] on div "Criou: 14/08/2025 Criou: 14/08/2025 18:45:42" at bounding box center [658, 645] width 229 height 18
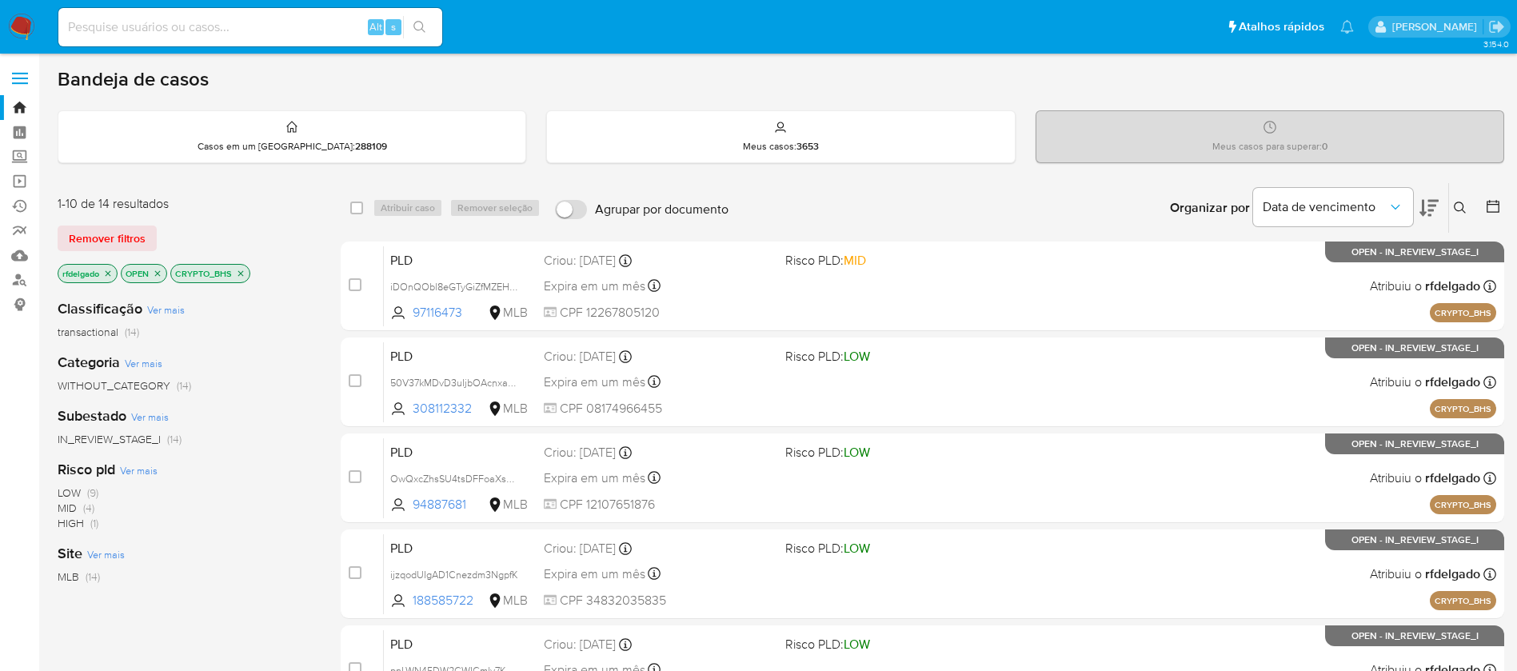
click at [19, 29] on img at bounding box center [21, 27] width 27 height 27
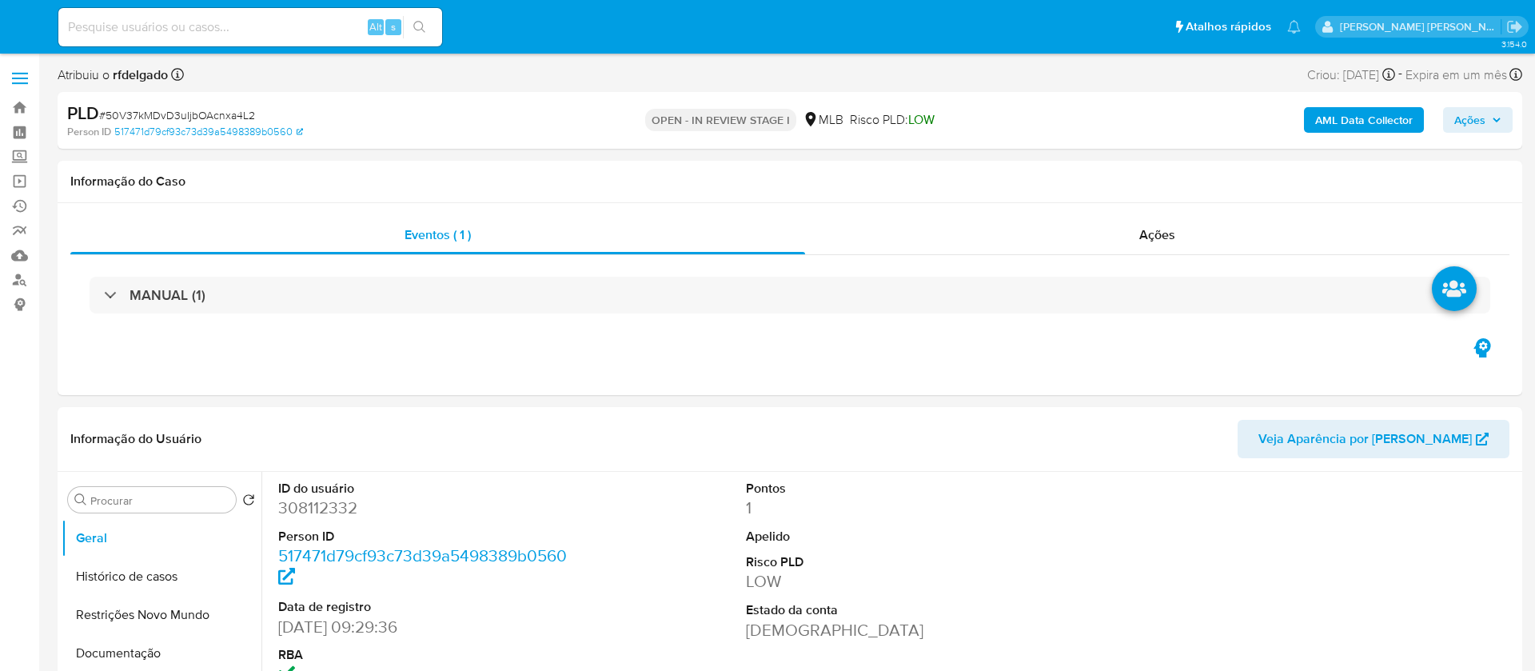
select select "10"
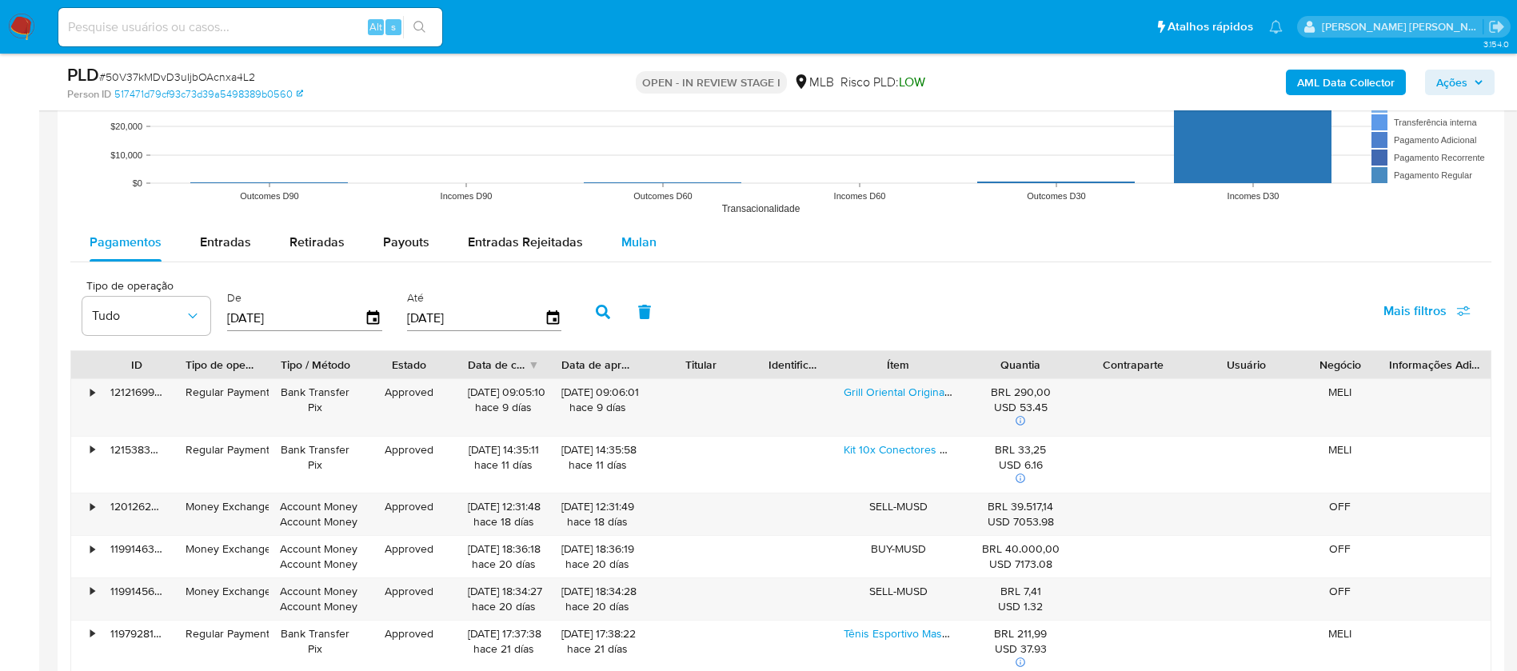
drag, startPoint x: 625, startPoint y: 243, endPoint x: 654, endPoint y: 255, distance: 31.9
click at [622, 243] on span "Mulan" at bounding box center [638, 242] width 35 height 18
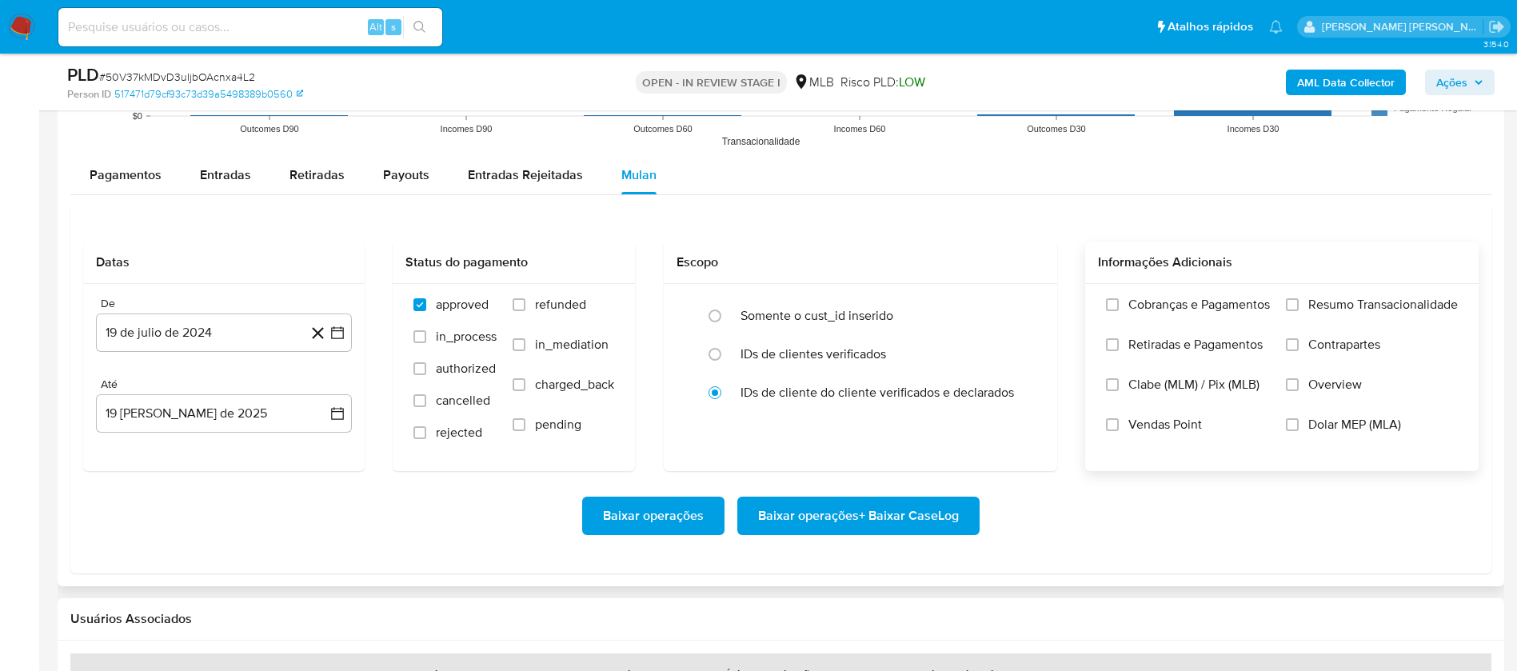
scroll to position [1679, 0]
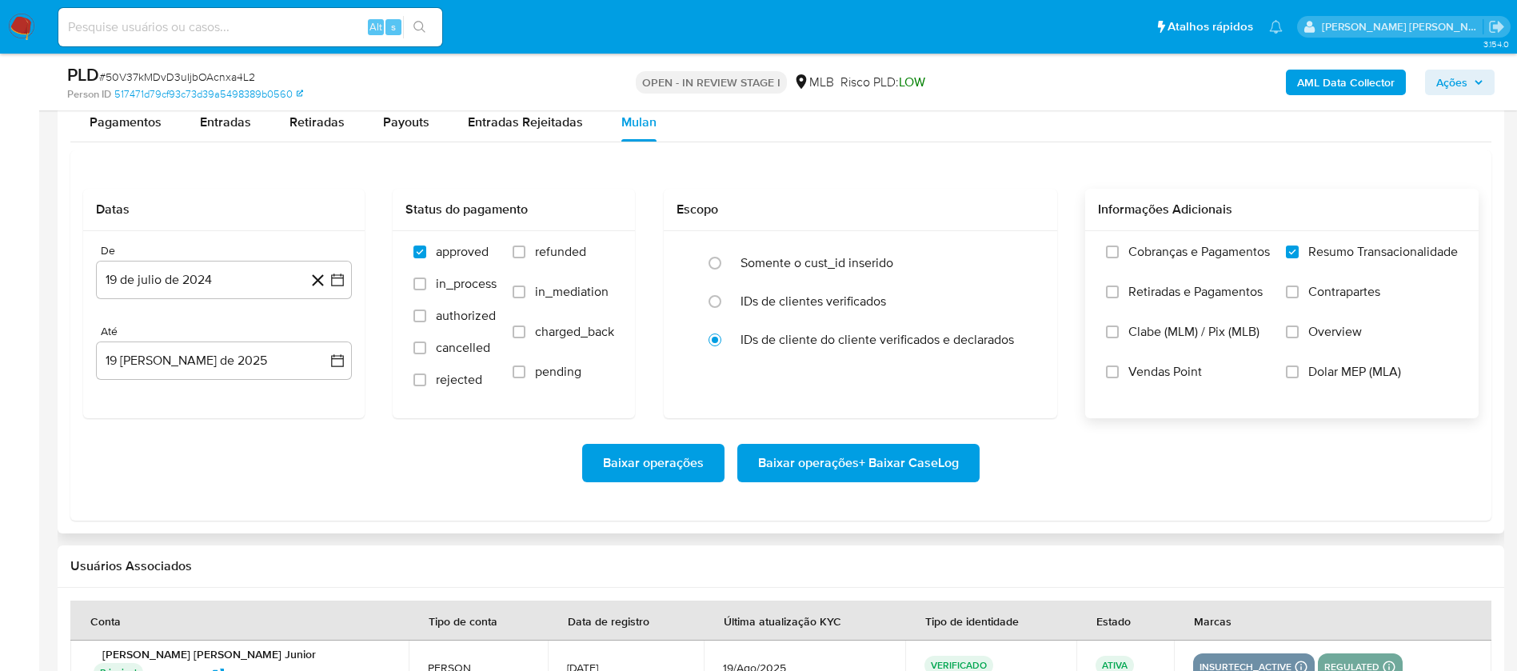
click at [1181, 364] on span "Vendas Point" at bounding box center [1165, 372] width 74 height 16
click at [190, 277] on button "19 de julio de 2024" at bounding box center [224, 280] width 256 height 38
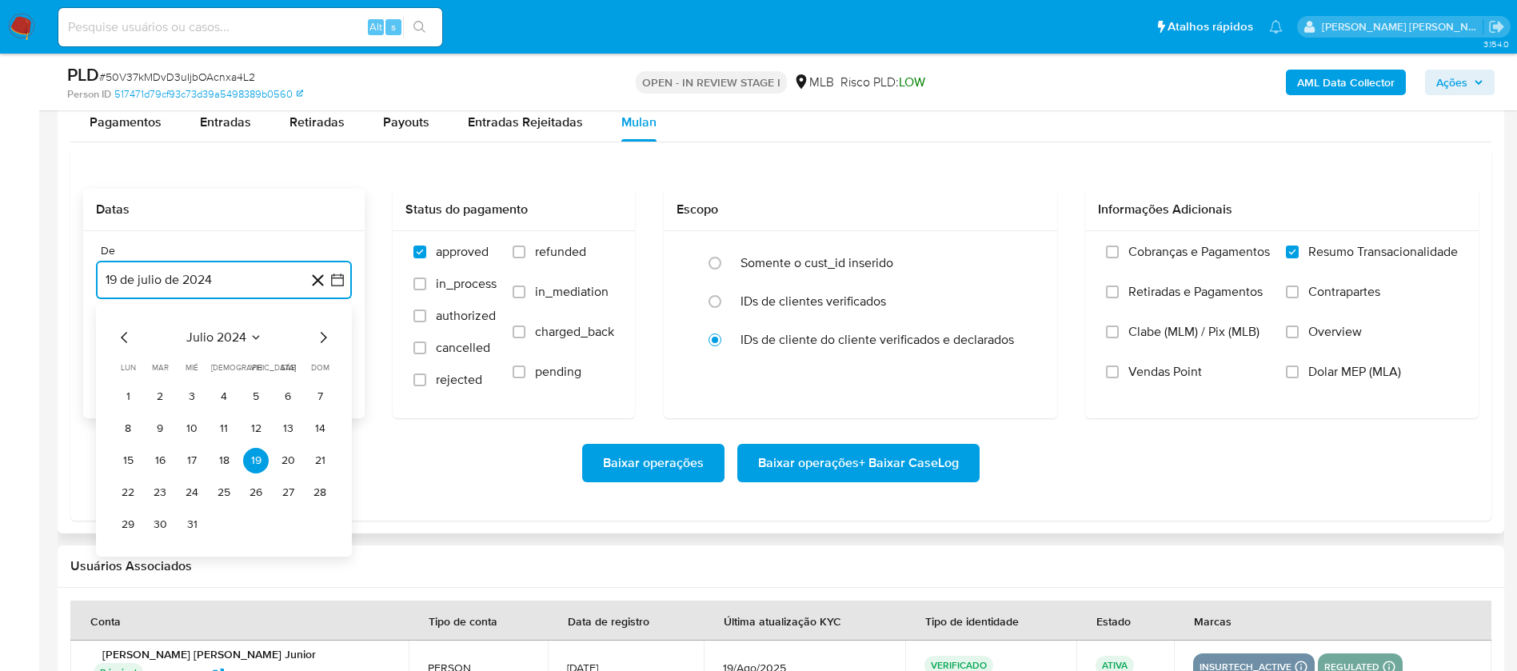
click at [225, 333] on span "julio 2024" at bounding box center [216, 337] width 60 height 16
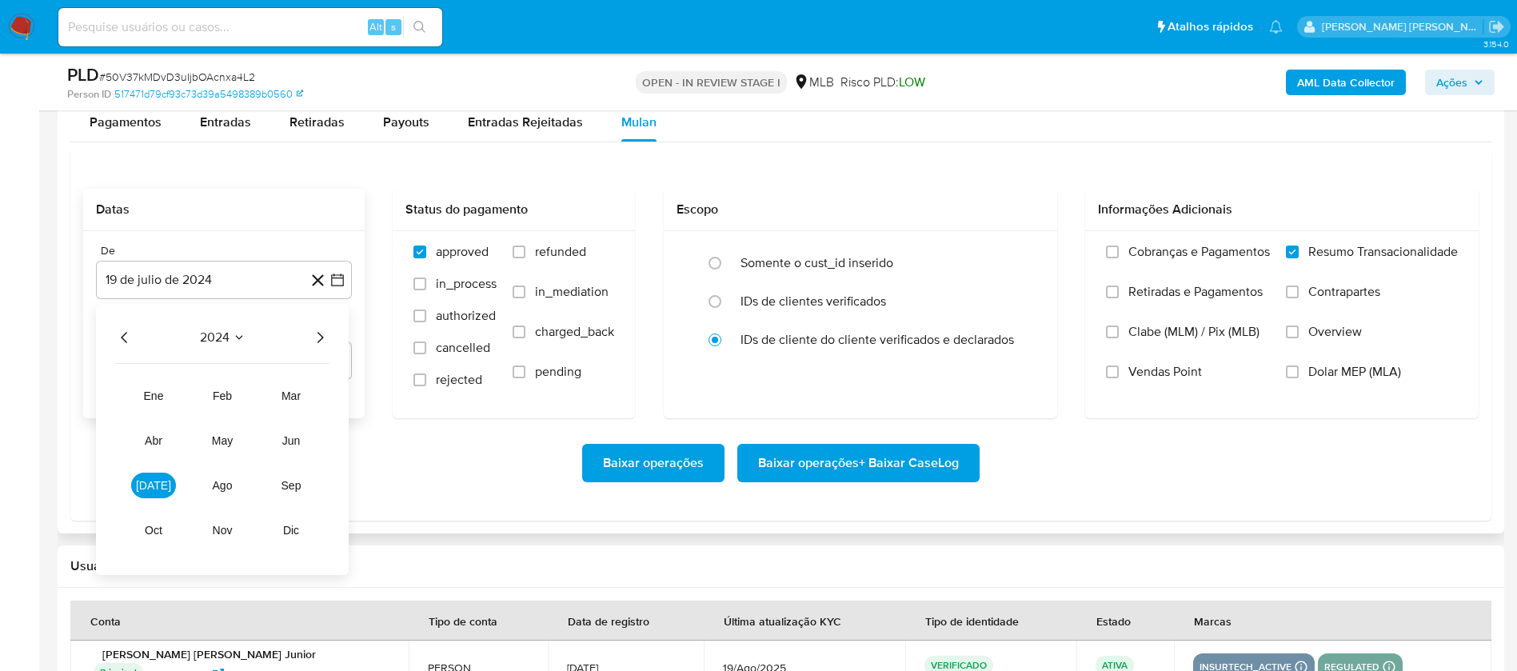
click at [320, 330] on icon "Año siguiente" at bounding box center [319, 337] width 19 height 19
click at [156, 482] on span "[DATE]" at bounding box center [153, 485] width 35 height 13
click at [168, 395] on button "1" at bounding box center [160, 397] width 26 height 26
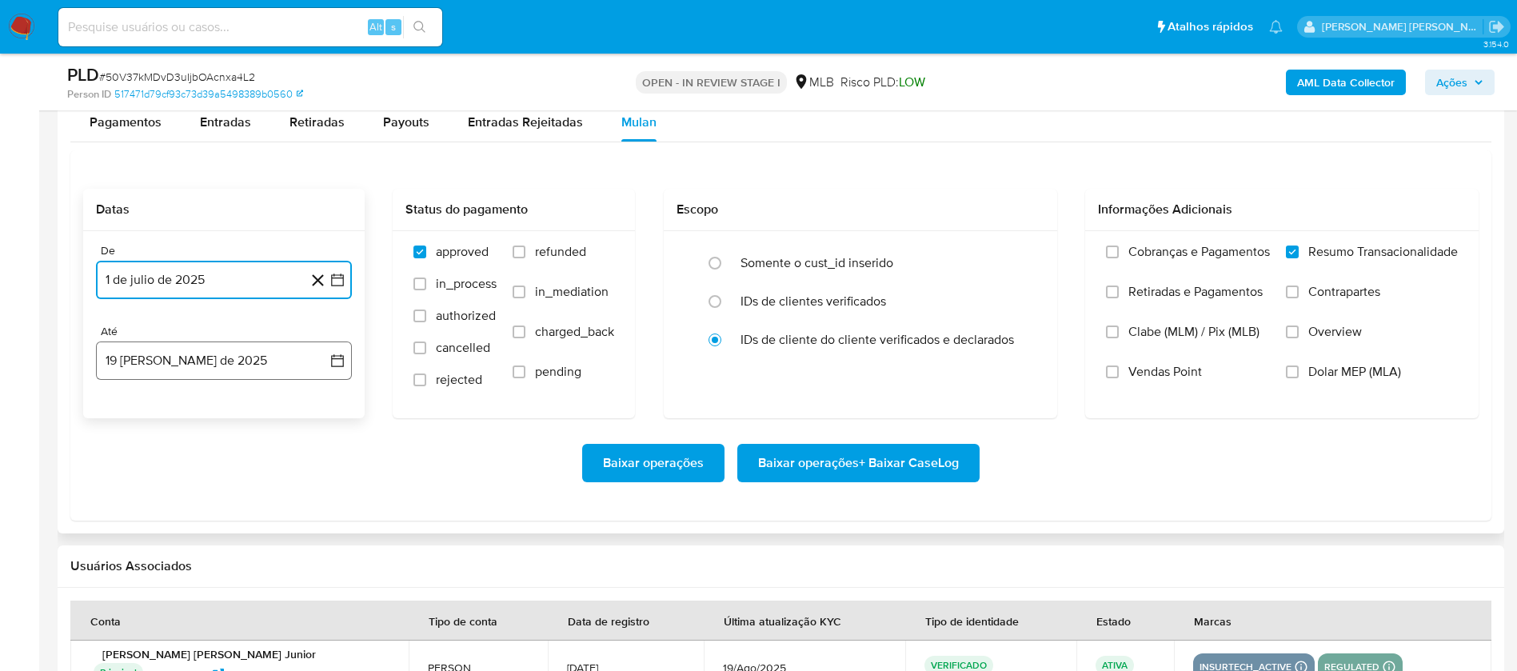
click at [216, 357] on button "19 [PERSON_NAME] de 2025" at bounding box center [224, 360] width 256 height 38
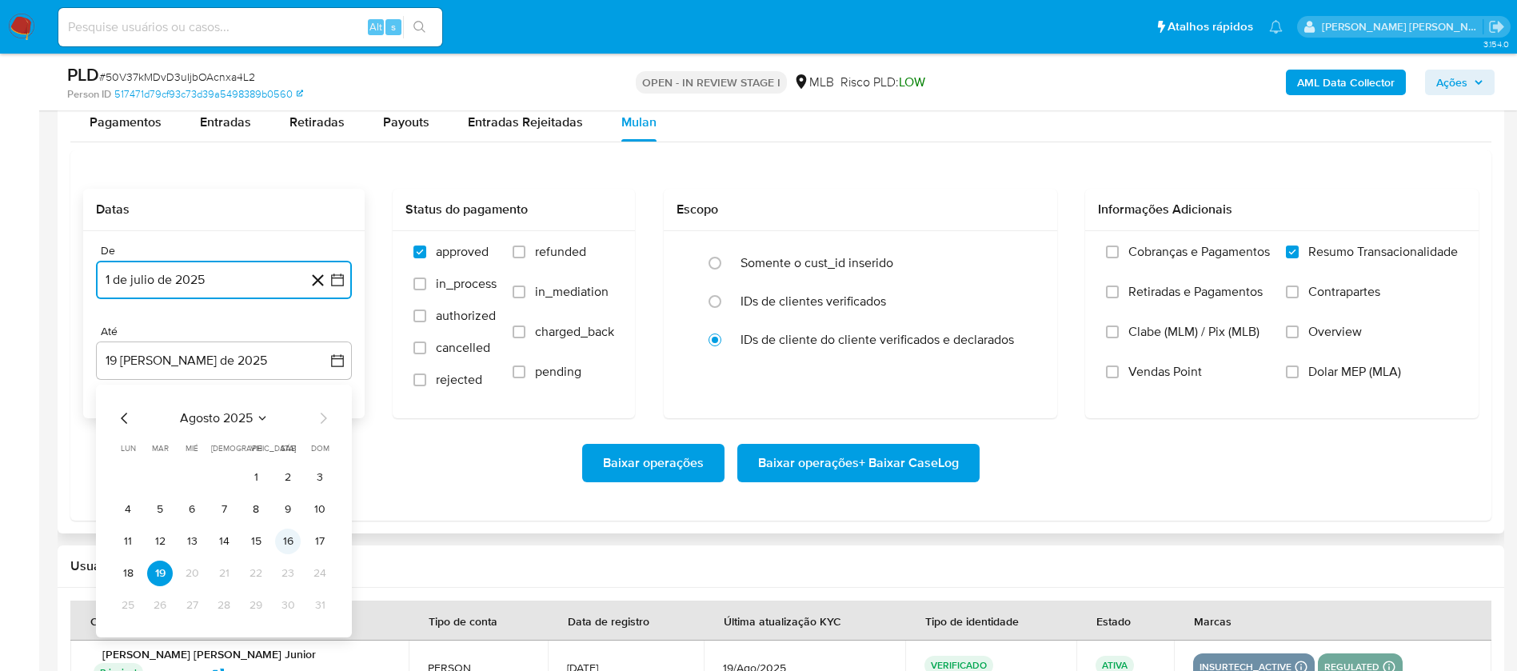
click at [289, 542] on button "16" at bounding box center [288, 542] width 26 height 26
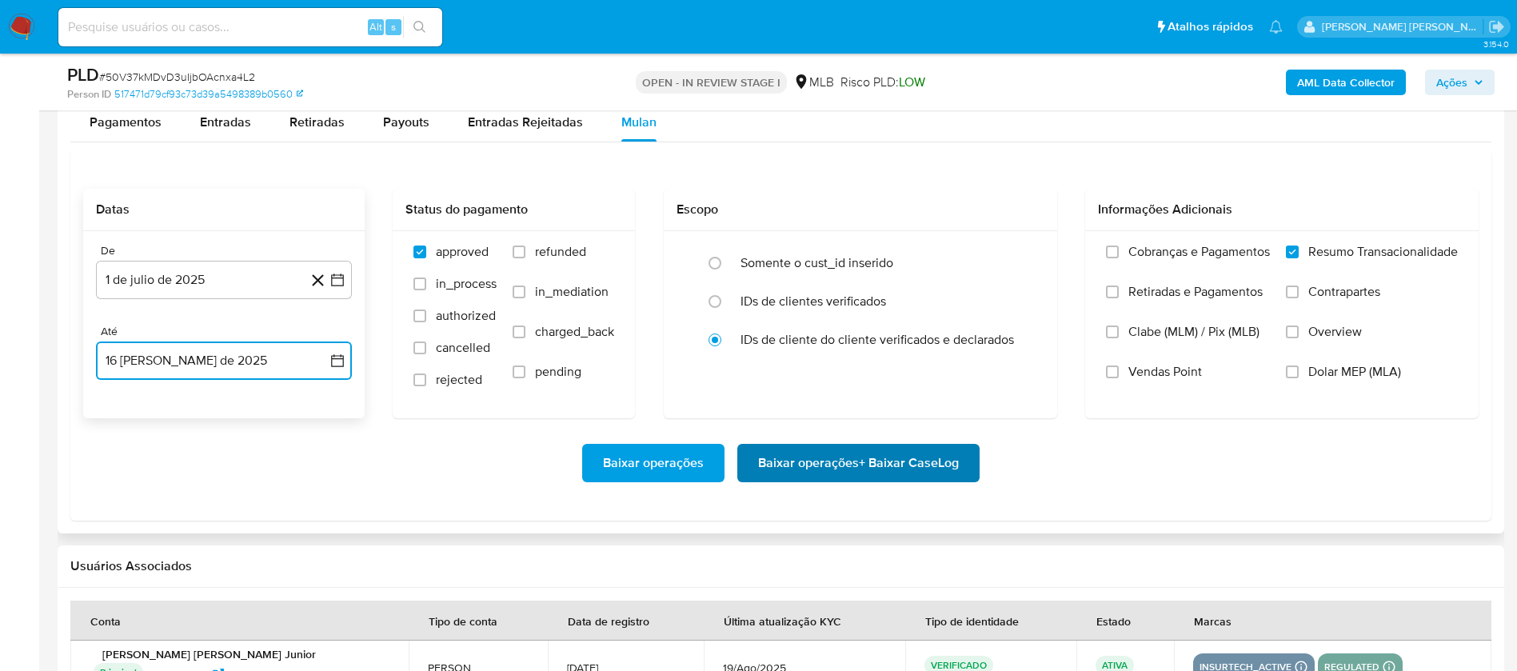
click at [829, 466] on span "Baixar operações + Baixar CaseLog" at bounding box center [858, 462] width 201 height 35
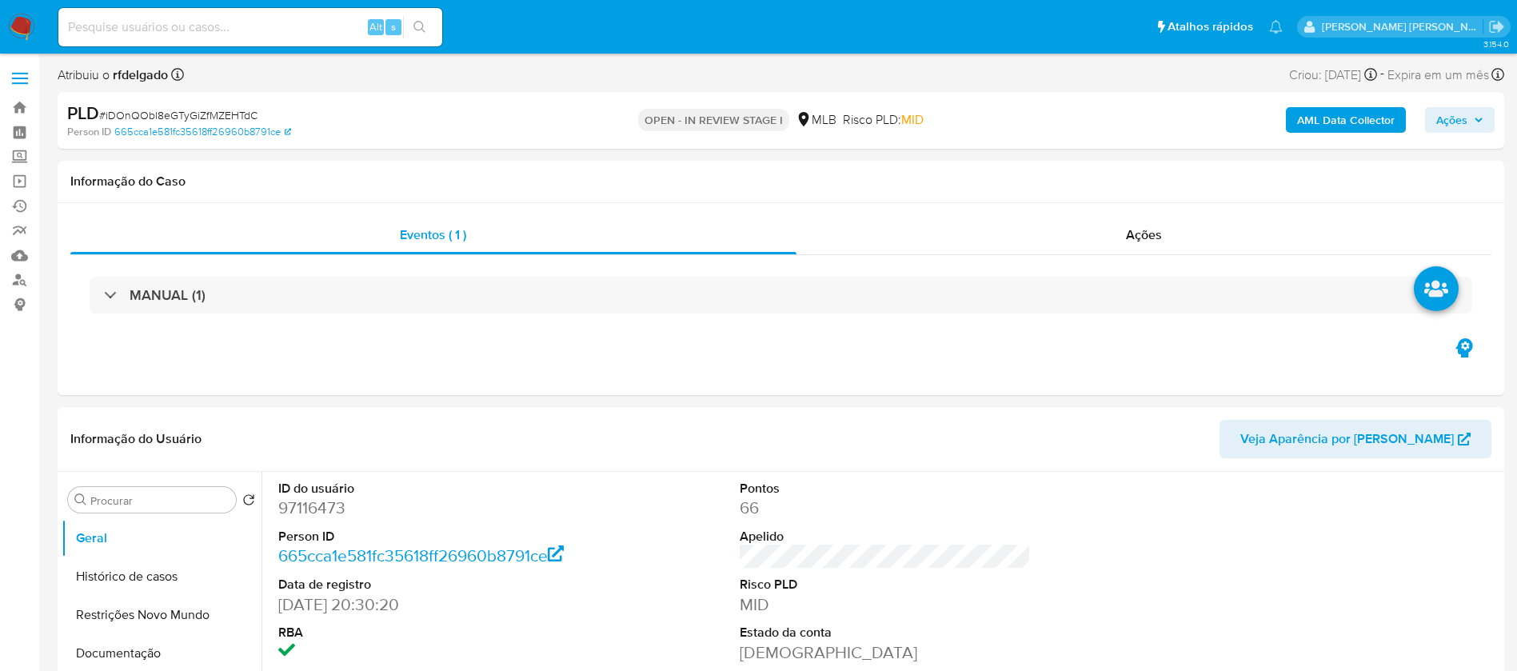
select select "10"
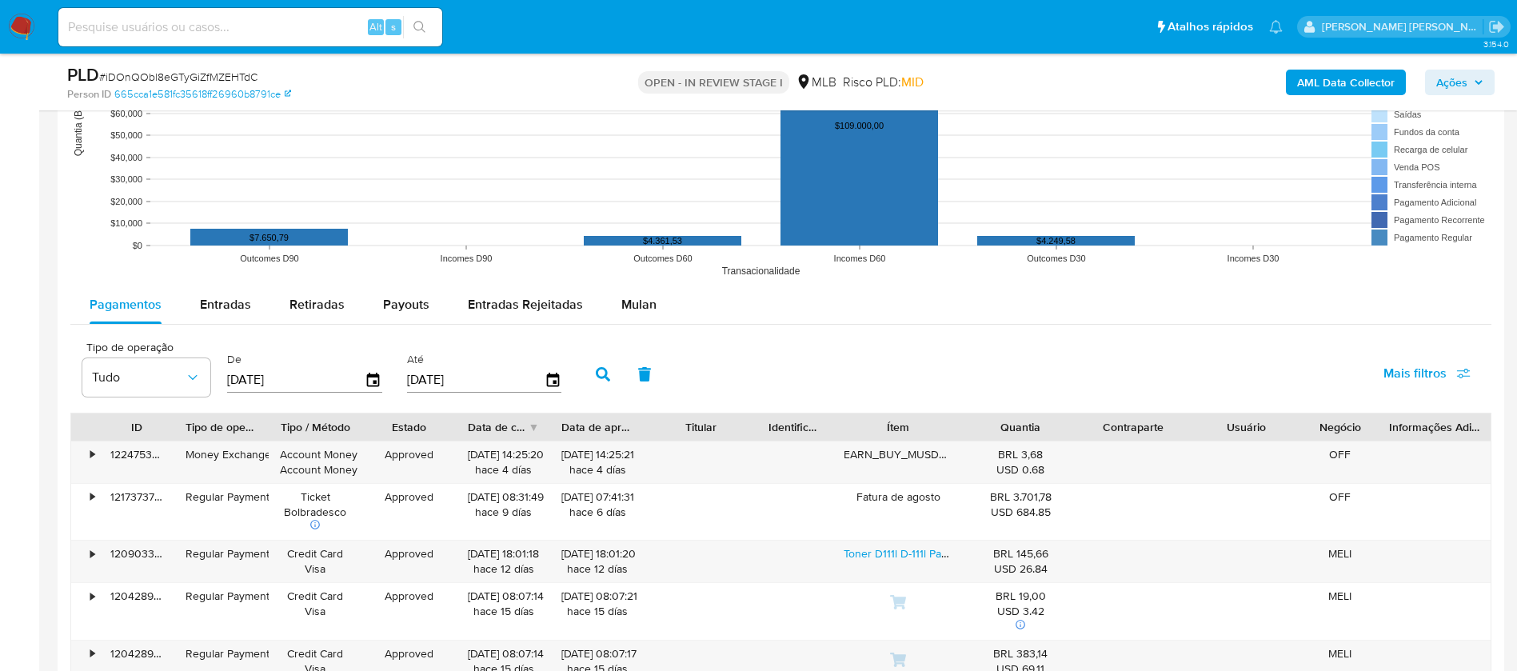
scroll to position [1679, 0]
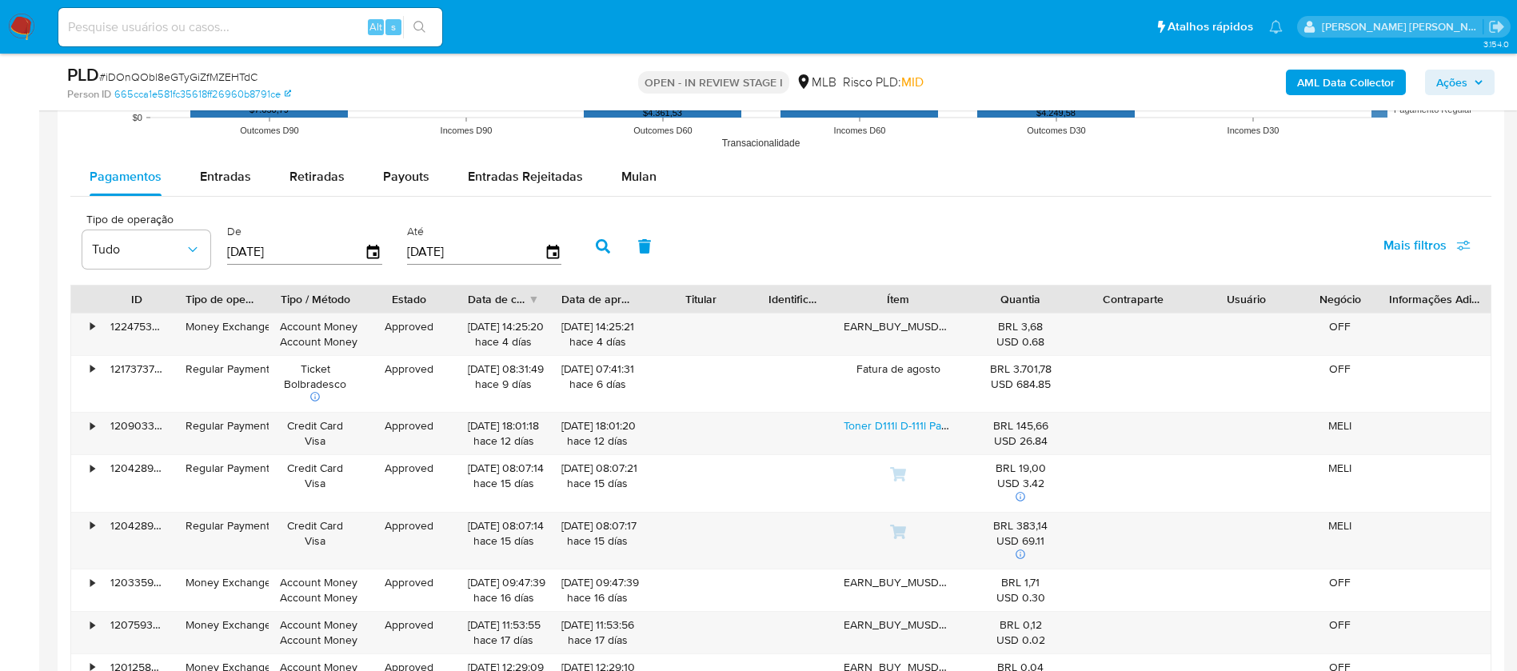
click at [634, 171] on span "Mulan" at bounding box center [638, 176] width 35 height 18
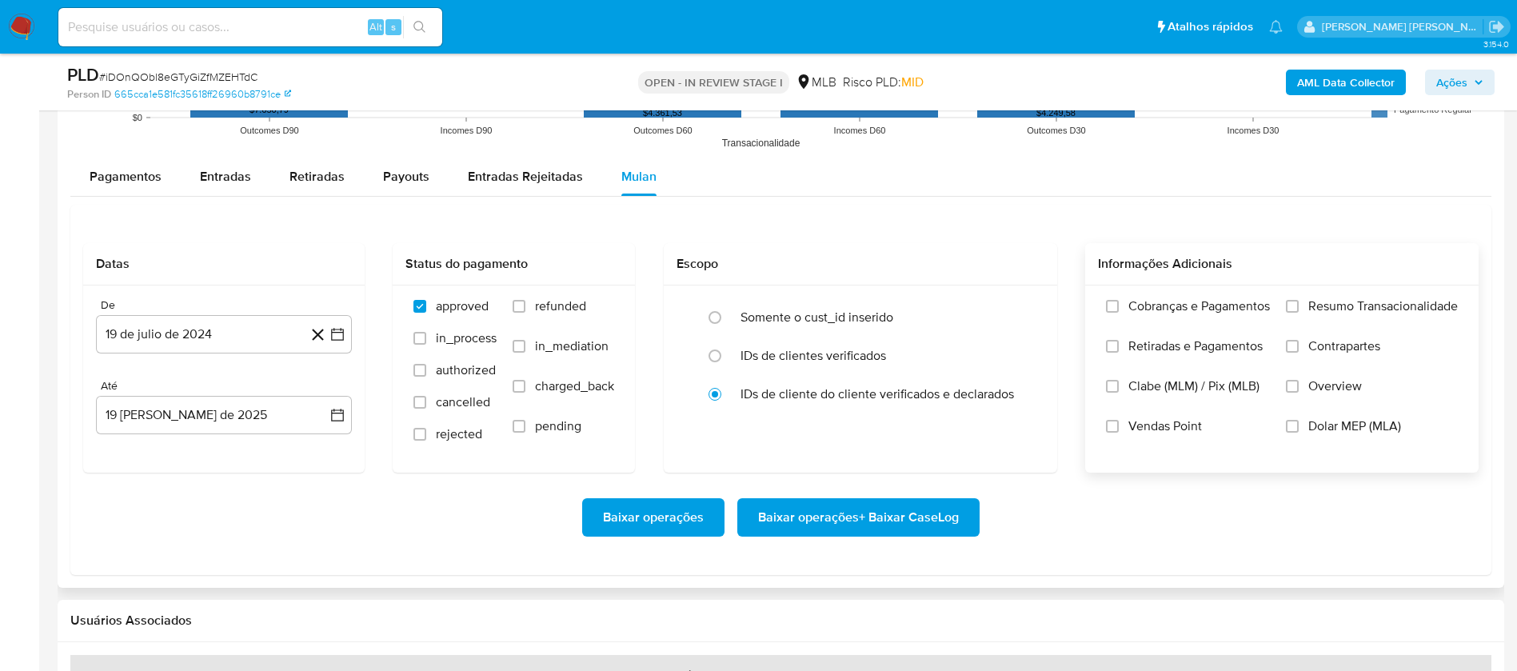
click at [1429, 300] on span "Resumo Transacionalidade" at bounding box center [1383, 306] width 150 height 16
click at [1299, 300] on input "Resumo Transacionalidade" at bounding box center [1292, 306] width 13 height 13
click at [1166, 424] on span "Vendas Point" at bounding box center [1165, 426] width 74 height 16
click at [1119, 424] on input "Vendas Point" at bounding box center [1112, 426] width 13 height 13
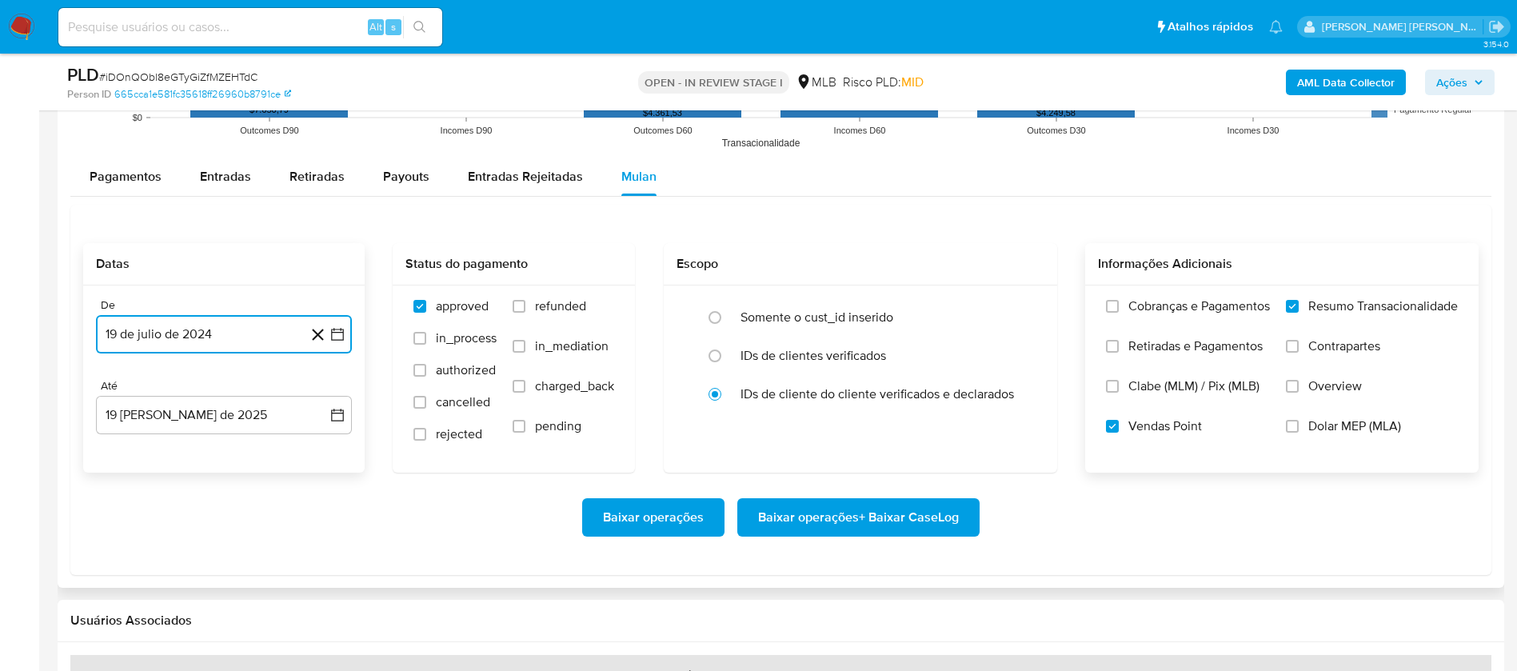
click at [207, 342] on button "19 de julio de 2024" at bounding box center [224, 334] width 256 height 38
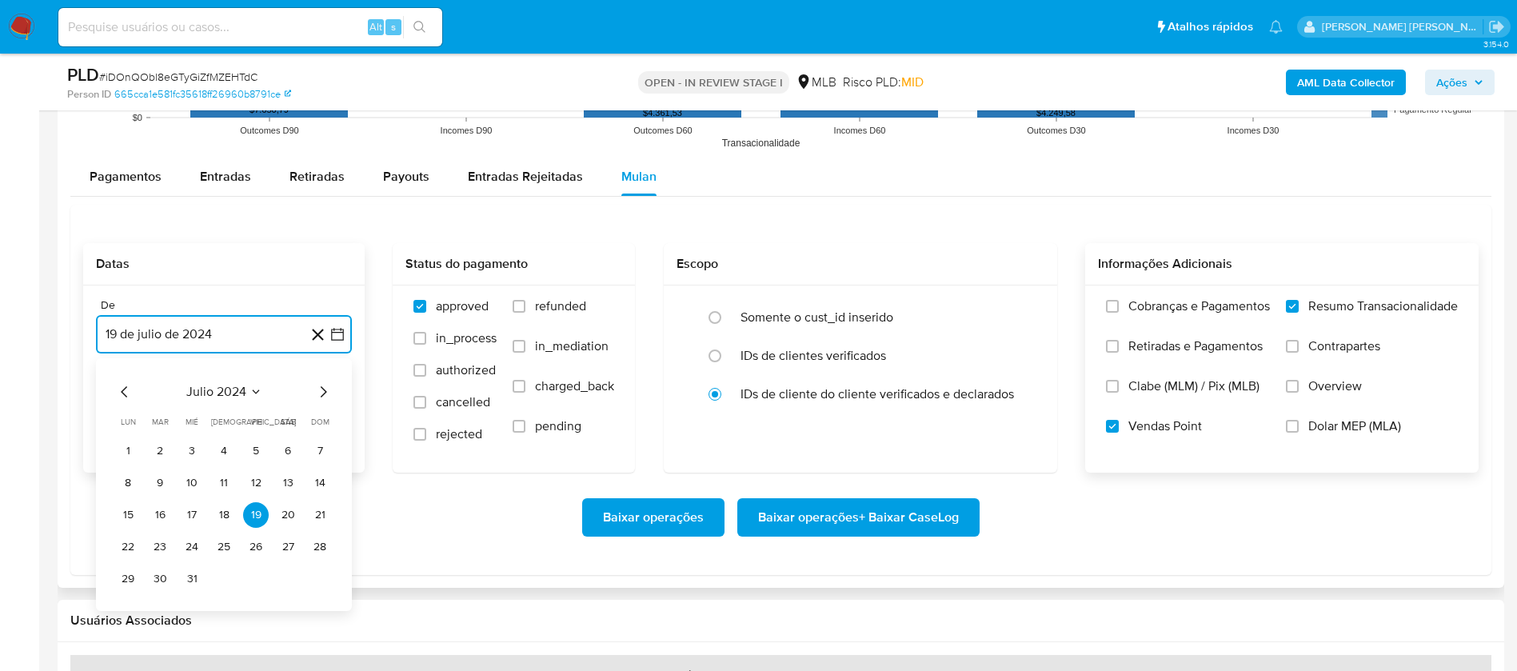
click at [238, 391] on span "julio 2024" at bounding box center [216, 392] width 60 height 16
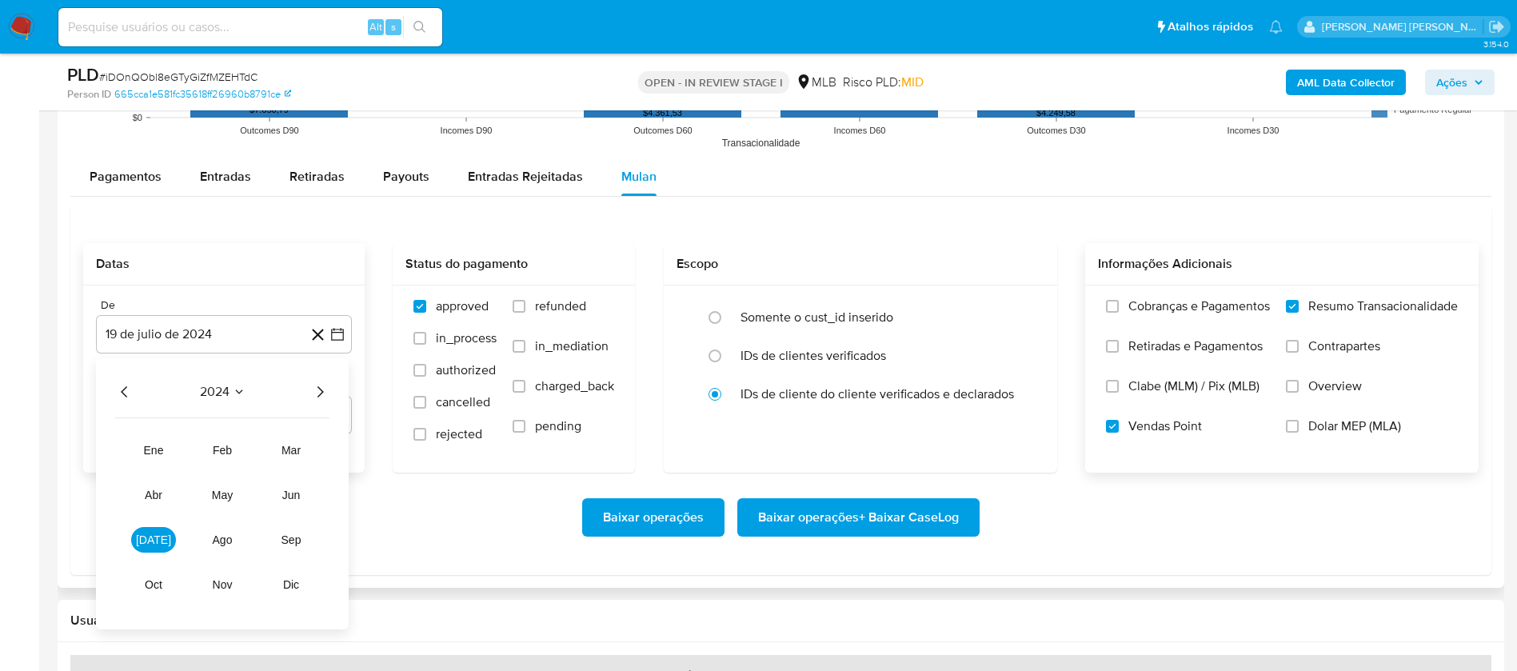
click at [321, 389] on icon "Año siguiente" at bounding box center [319, 391] width 19 height 19
click at [150, 538] on span "[DATE]" at bounding box center [153, 539] width 35 height 13
click at [150, 450] on button "1" at bounding box center [160, 451] width 26 height 26
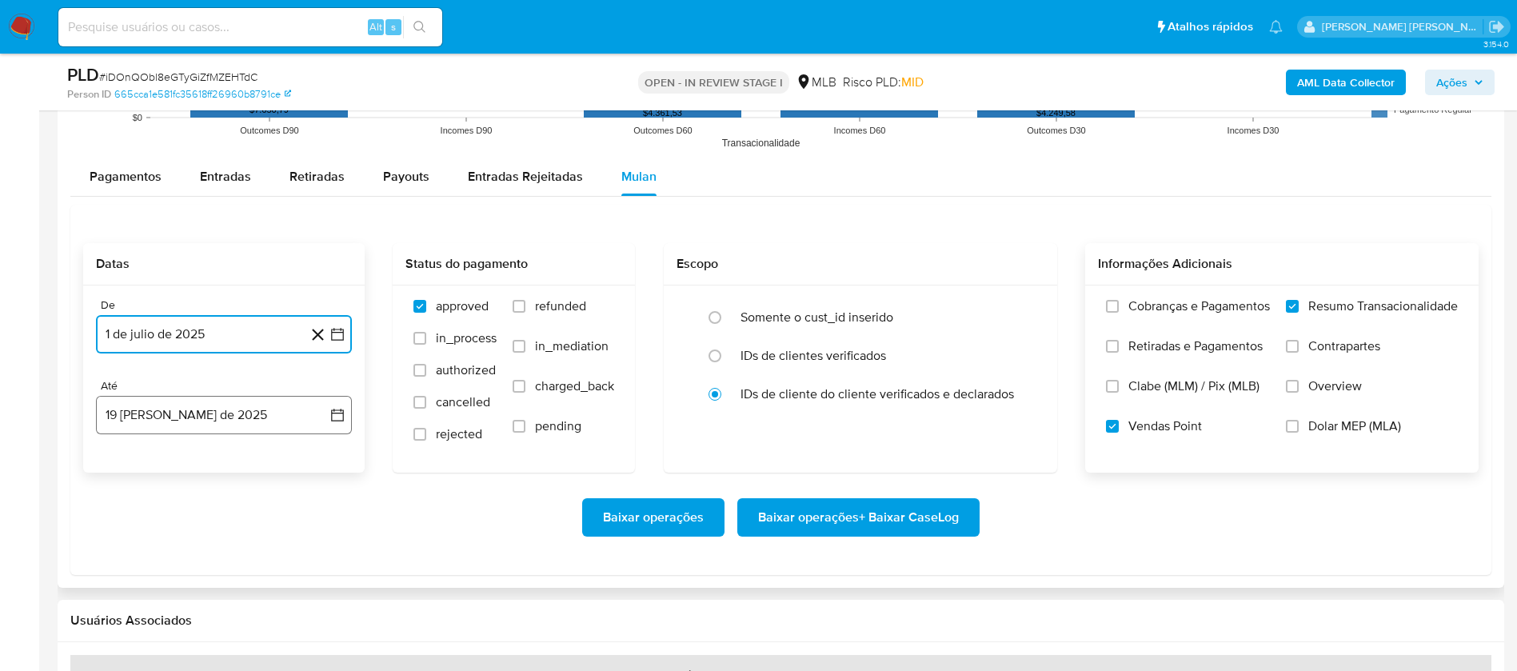
click at [188, 418] on button "19 [PERSON_NAME] de 2025" at bounding box center [224, 415] width 256 height 38
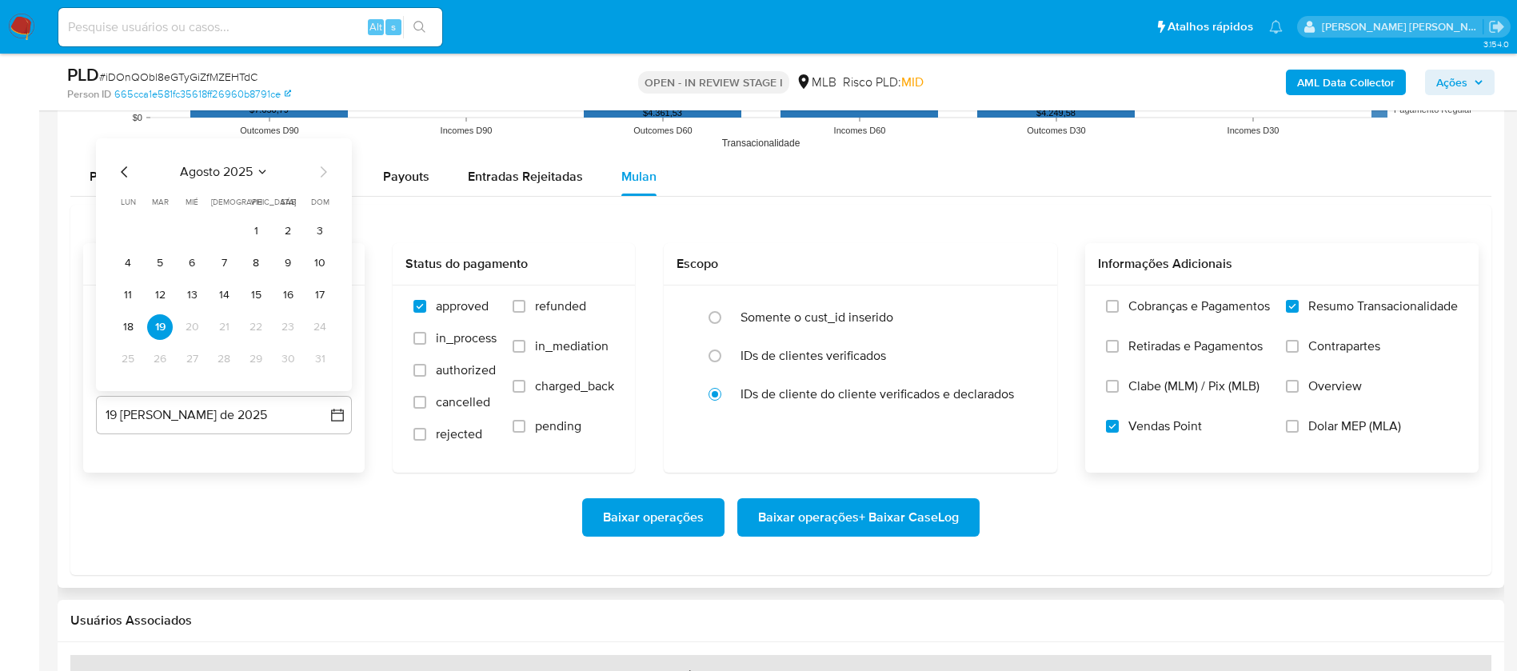
drag, startPoint x: 320, startPoint y: 293, endPoint x: 357, endPoint y: 302, distance: 38.6
click at [318, 293] on button "17" at bounding box center [320, 295] width 26 height 26
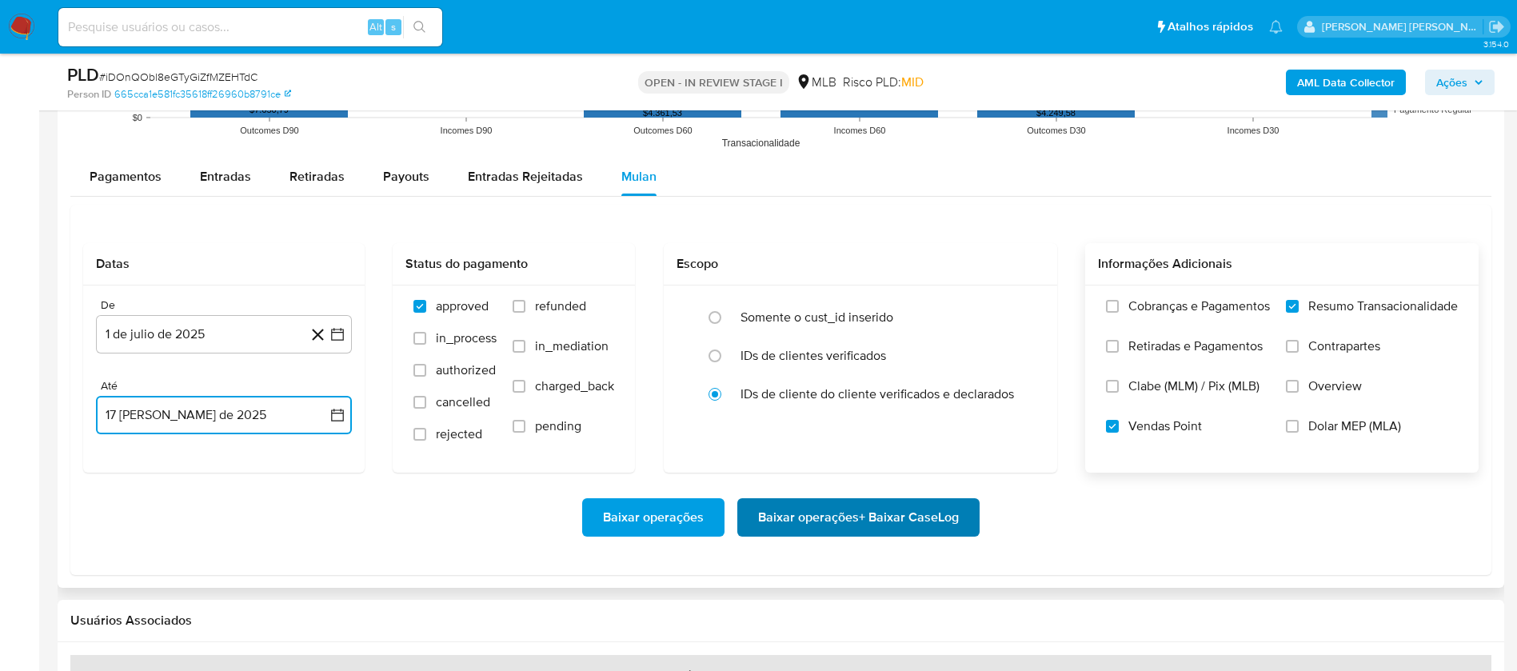
click at [829, 530] on span "Baixar operações + Baixar CaseLog" at bounding box center [858, 517] width 201 height 35
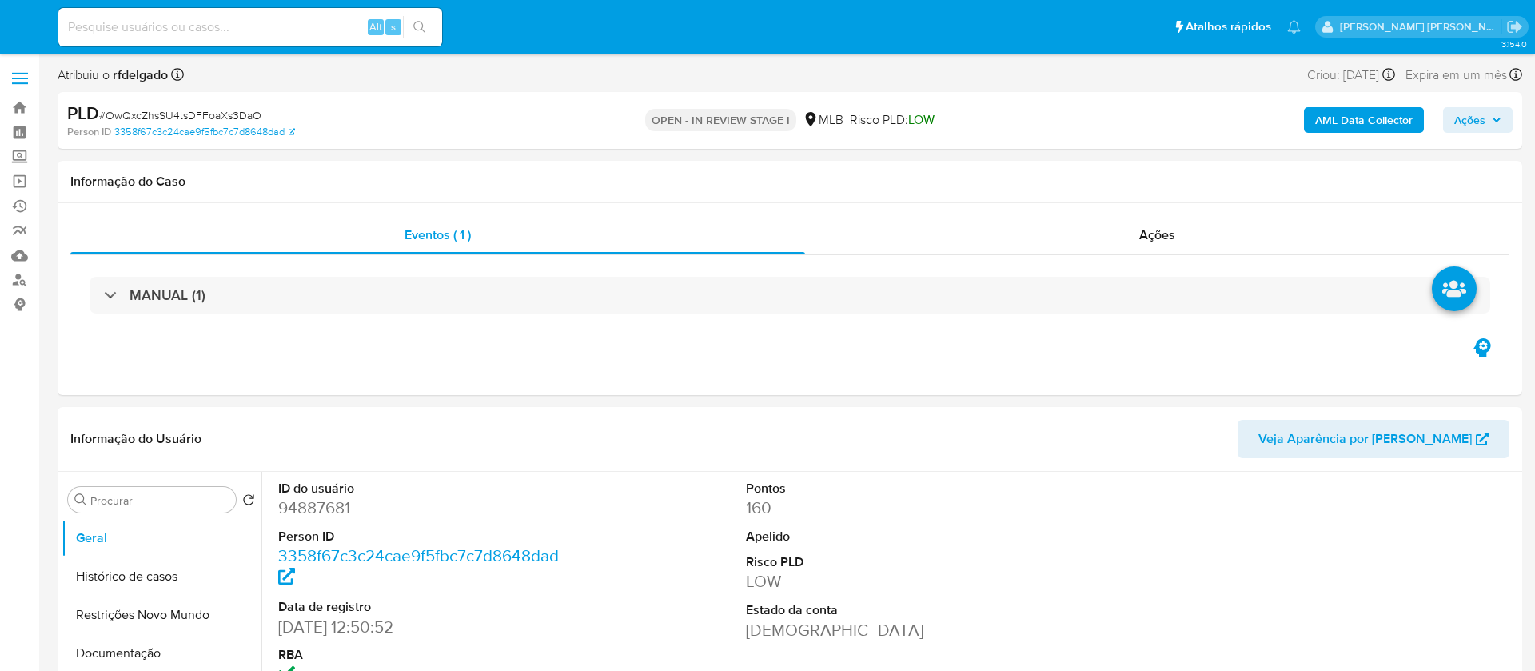
select select "10"
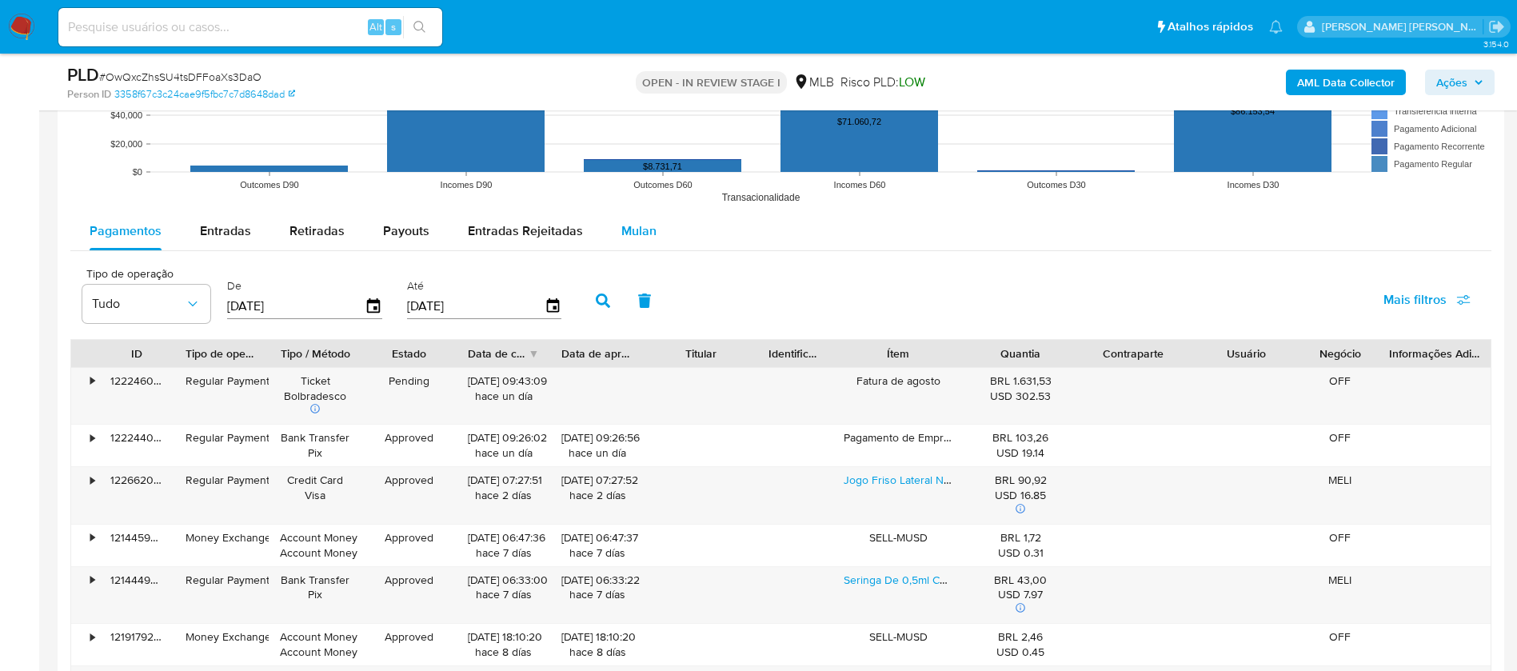
click at [638, 222] on span "Mulan" at bounding box center [638, 231] width 35 height 18
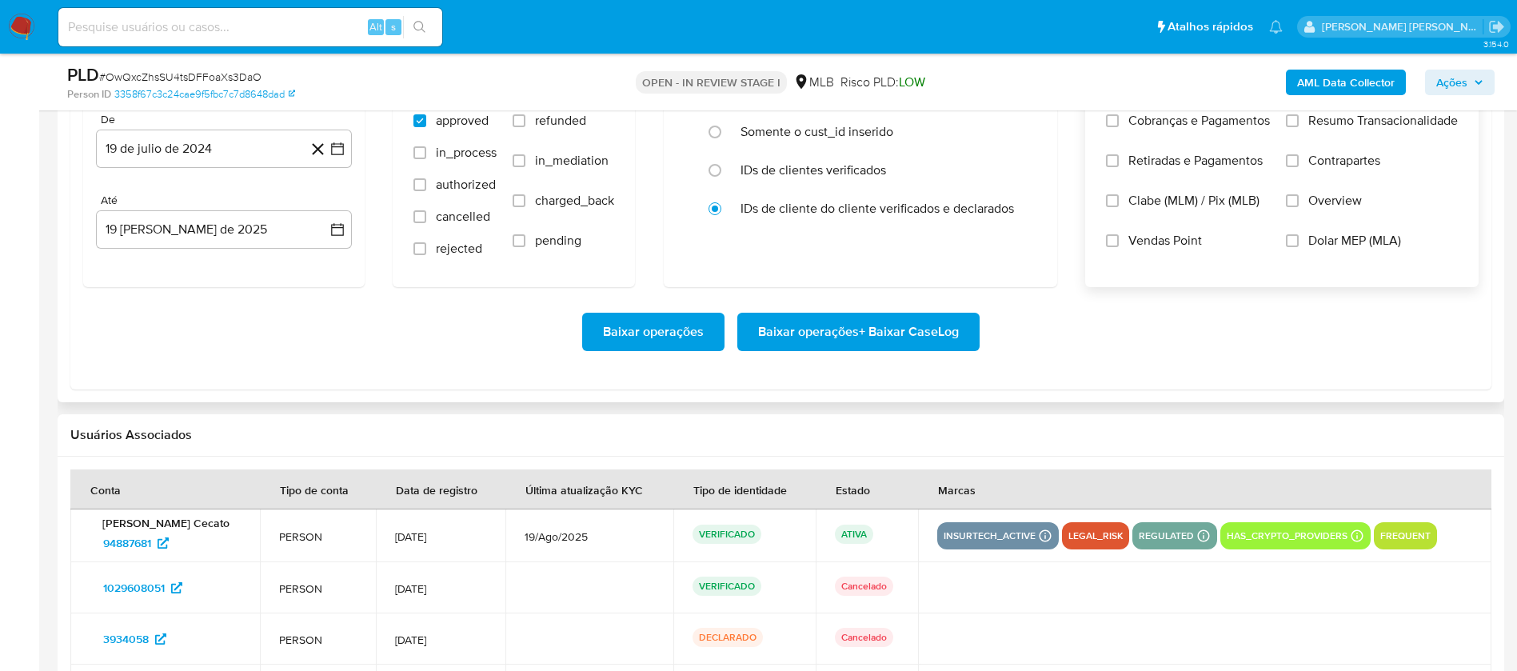
scroll to position [1799, 0]
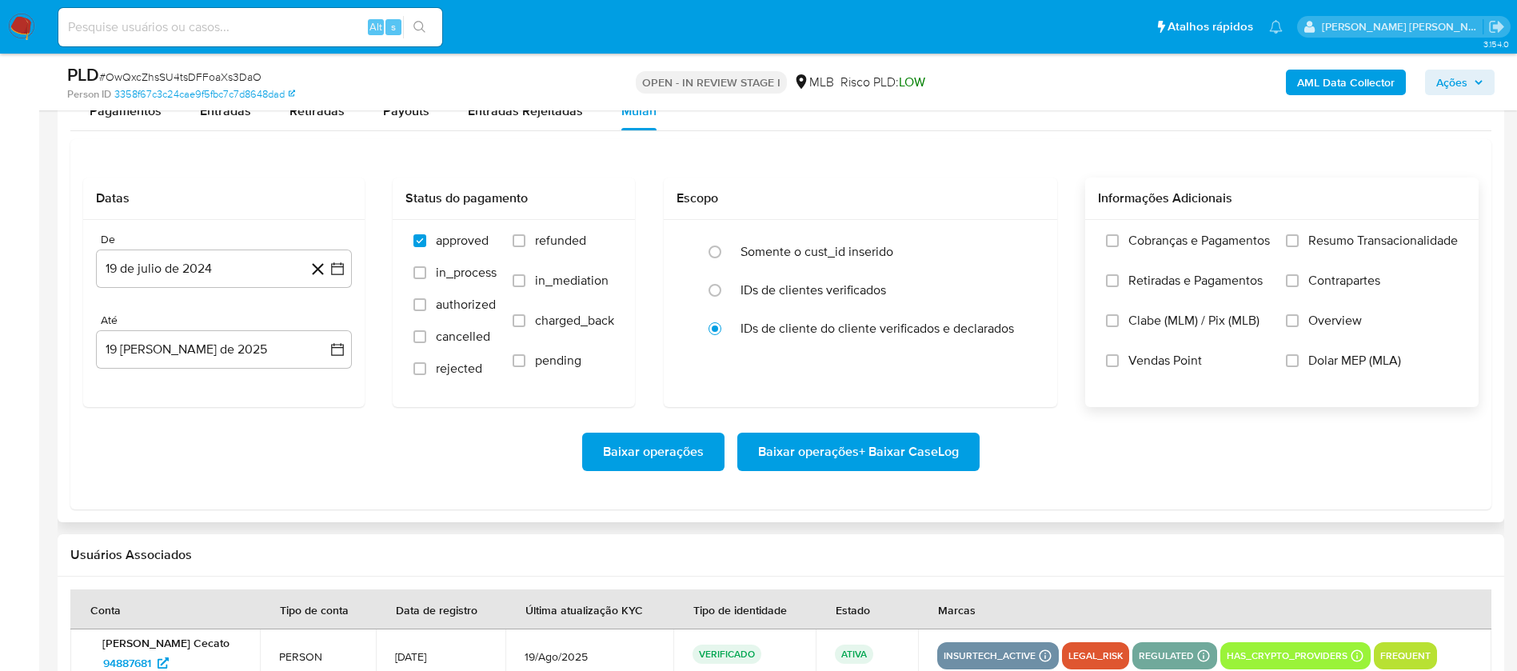
click at [1381, 233] on span "Resumo Transacionalidade" at bounding box center [1383, 241] width 150 height 16
click at [1299, 234] on input "Resumo Transacionalidade" at bounding box center [1292, 240] width 13 height 13
click at [1144, 356] on span "Vendas Point" at bounding box center [1165, 361] width 74 height 16
click at [1119, 356] on input "Vendas Point" at bounding box center [1112, 360] width 13 height 13
click at [250, 275] on button "19 de julio de 2024" at bounding box center [224, 268] width 256 height 38
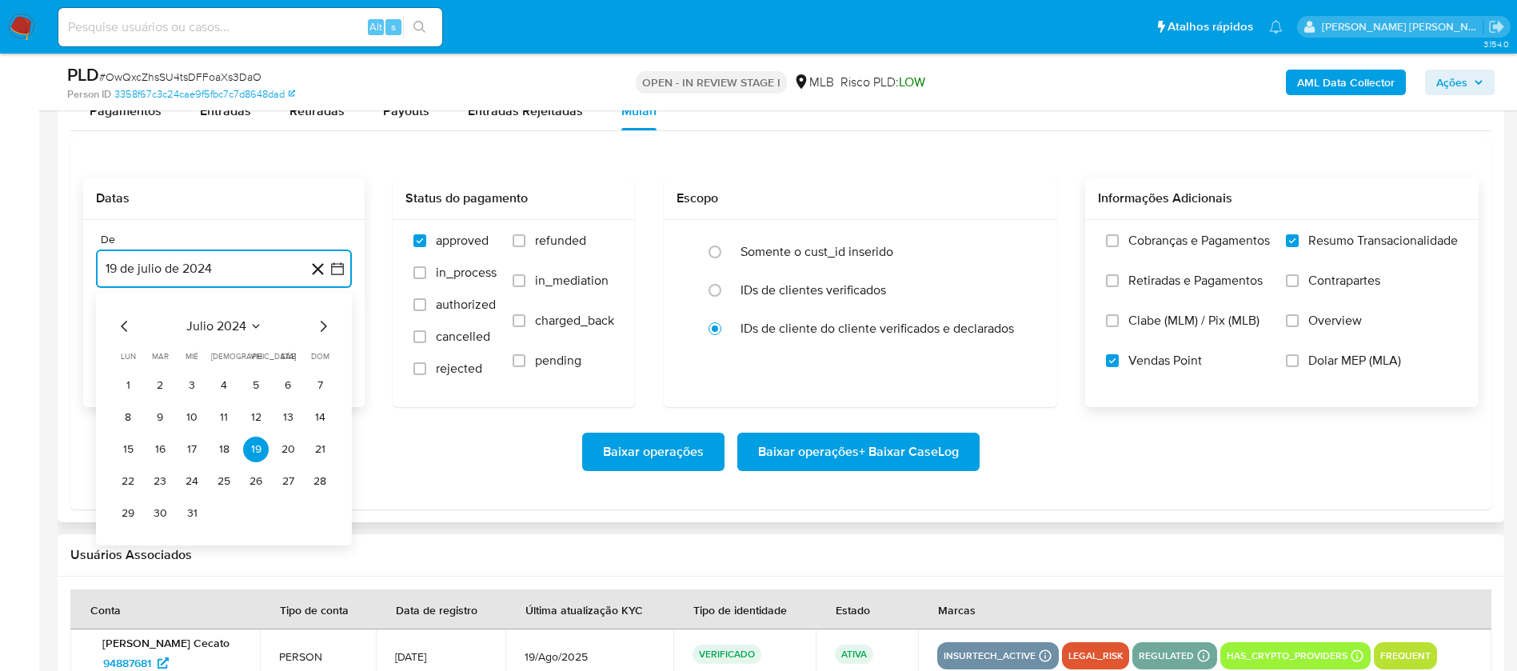
click at [247, 326] on button "julio 2024" at bounding box center [224, 326] width 76 height 16
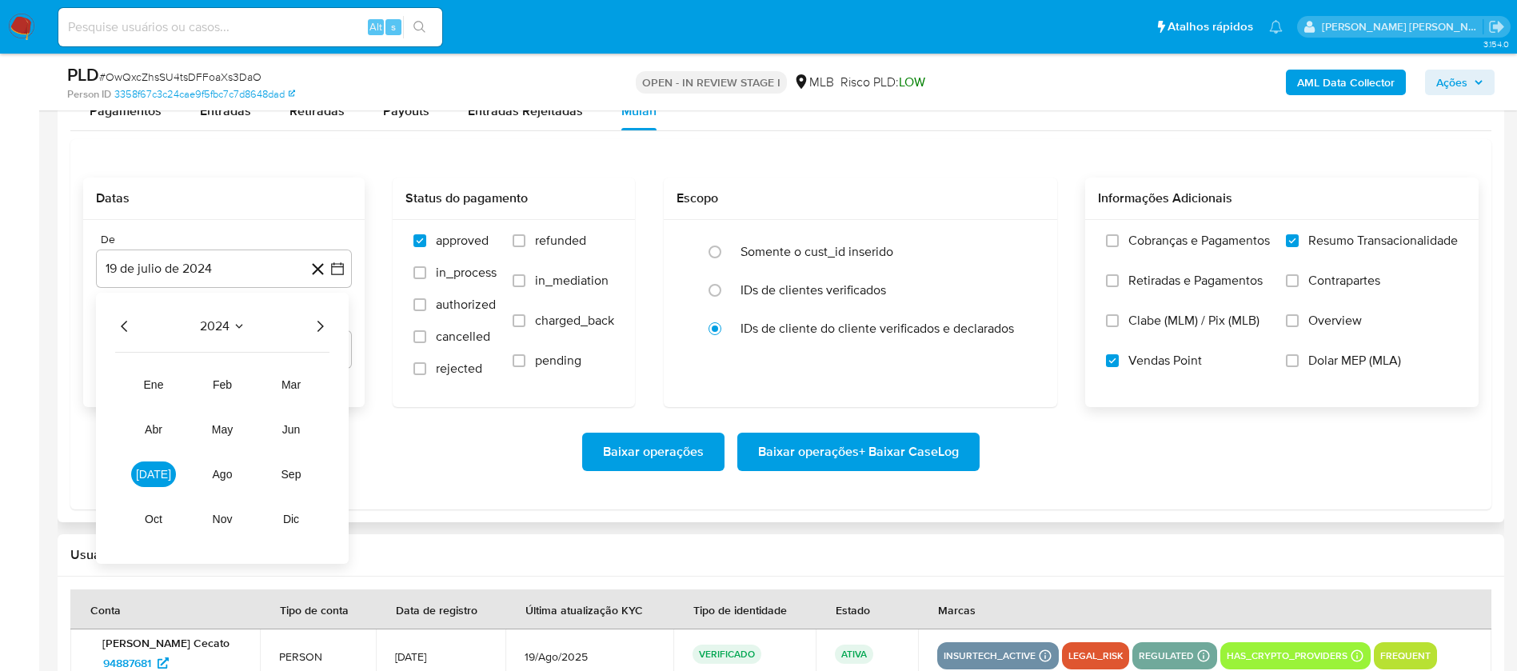
click at [327, 327] on icon "Año siguiente" at bounding box center [319, 326] width 19 height 19
click at [154, 470] on span "[DATE]" at bounding box center [153, 474] width 35 height 13
click at [159, 385] on button "1" at bounding box center [160, 386] width 26 height 26
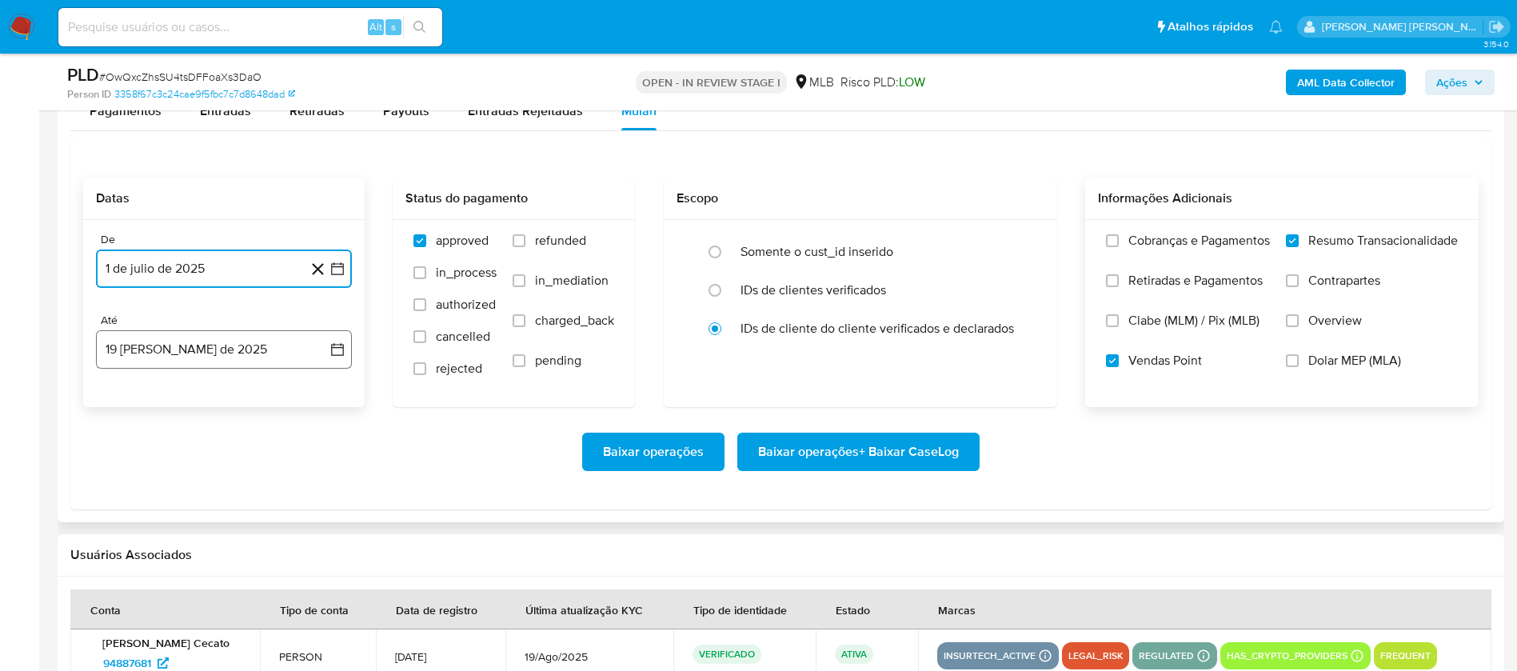
click at [195, 363] on button "19 de agosto de 2025" at bounding box center [224, 349] width 256 height 38
click at [319, 531] on button "17" at bounding box center [320, 530] width 26 height 26
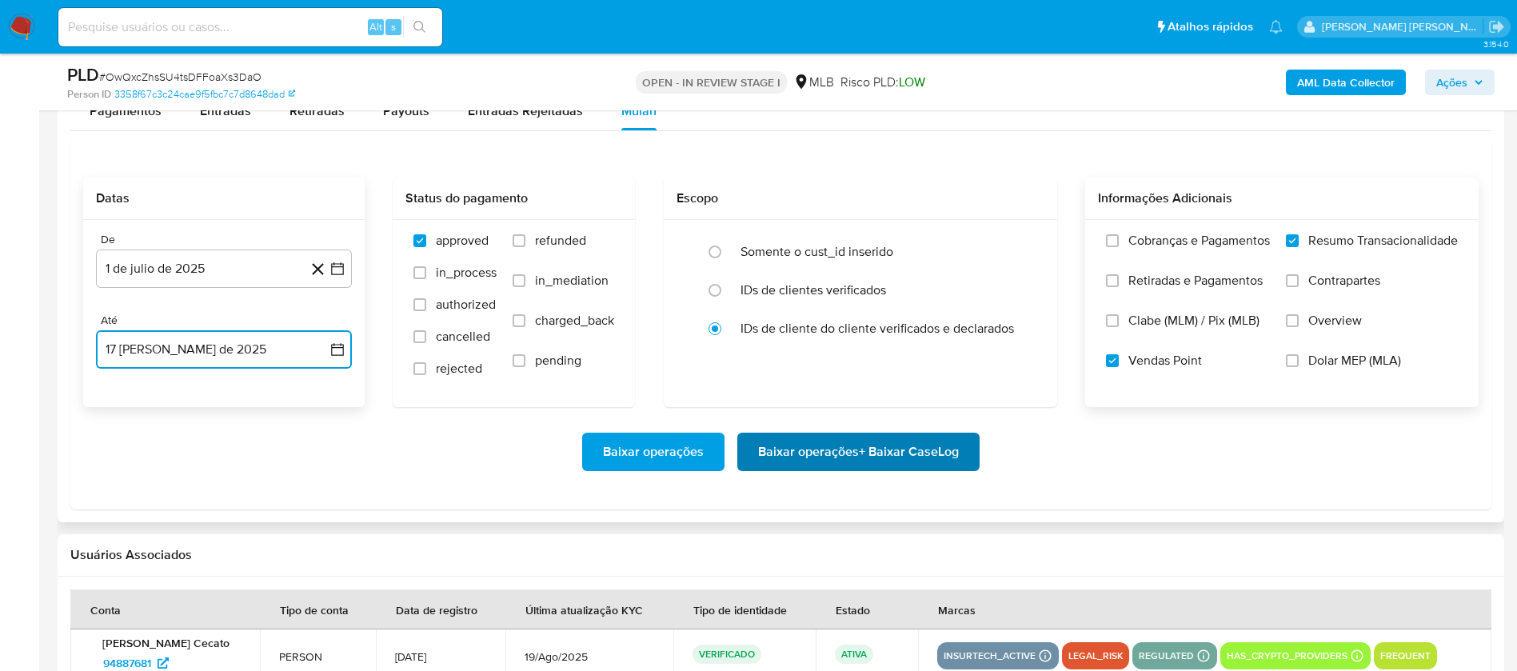
click at [810, 456] on span "Baixar operações + Baixar CaseLog" at bounding box center [858, 451] width 201 height 35
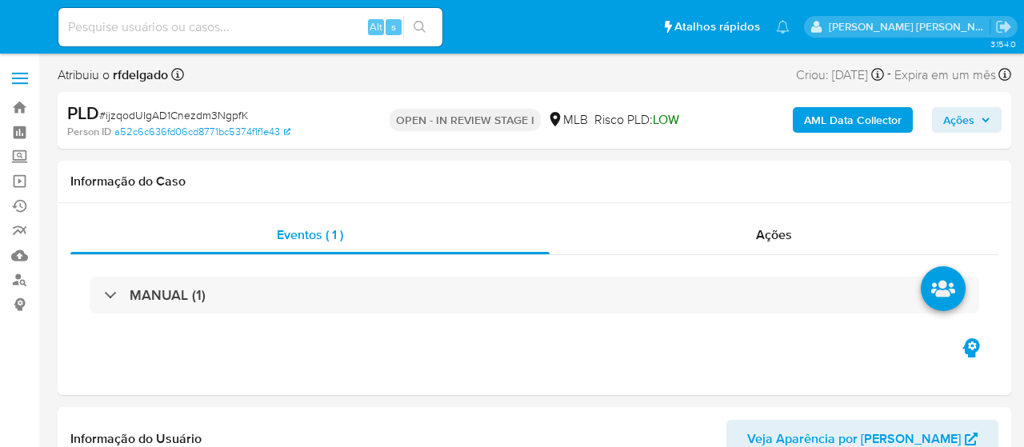
select select "10"
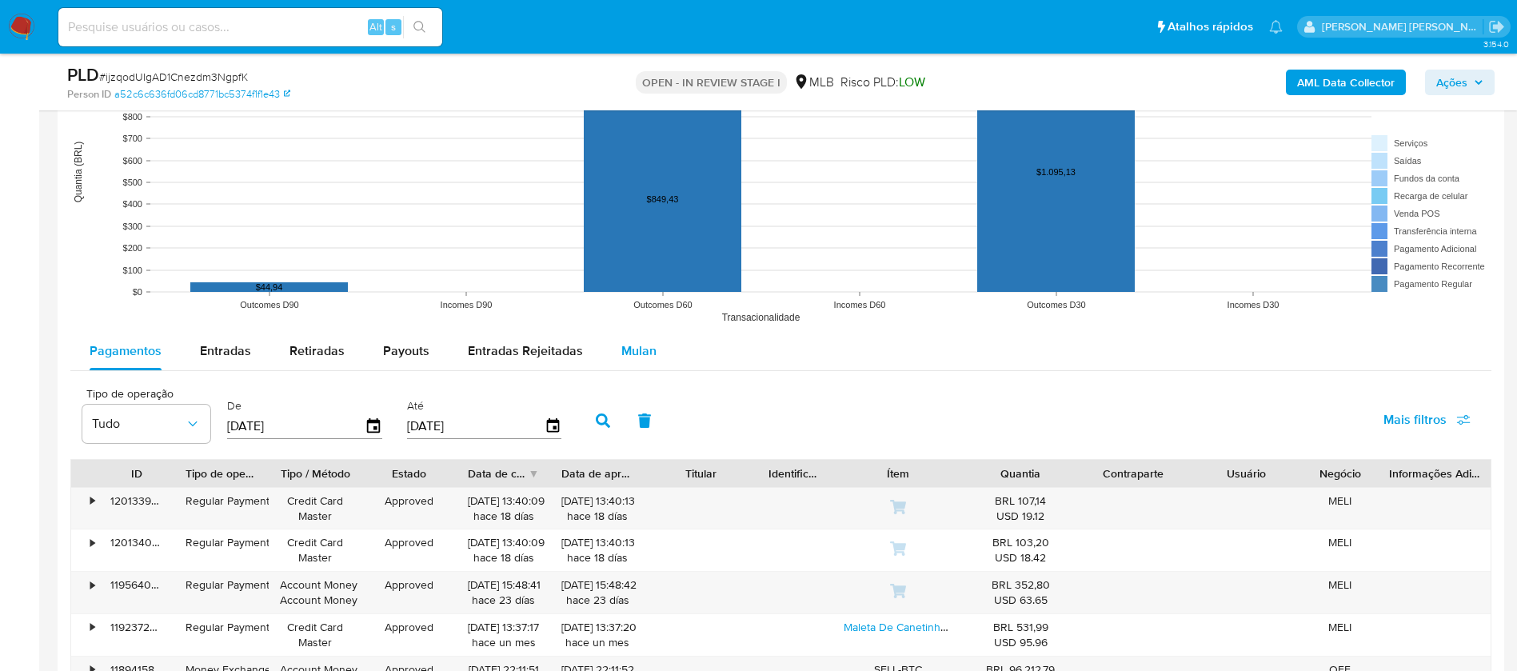
click at [641, 342] on span "Mulan" at bounding box center [638, 350] width 35 height 18
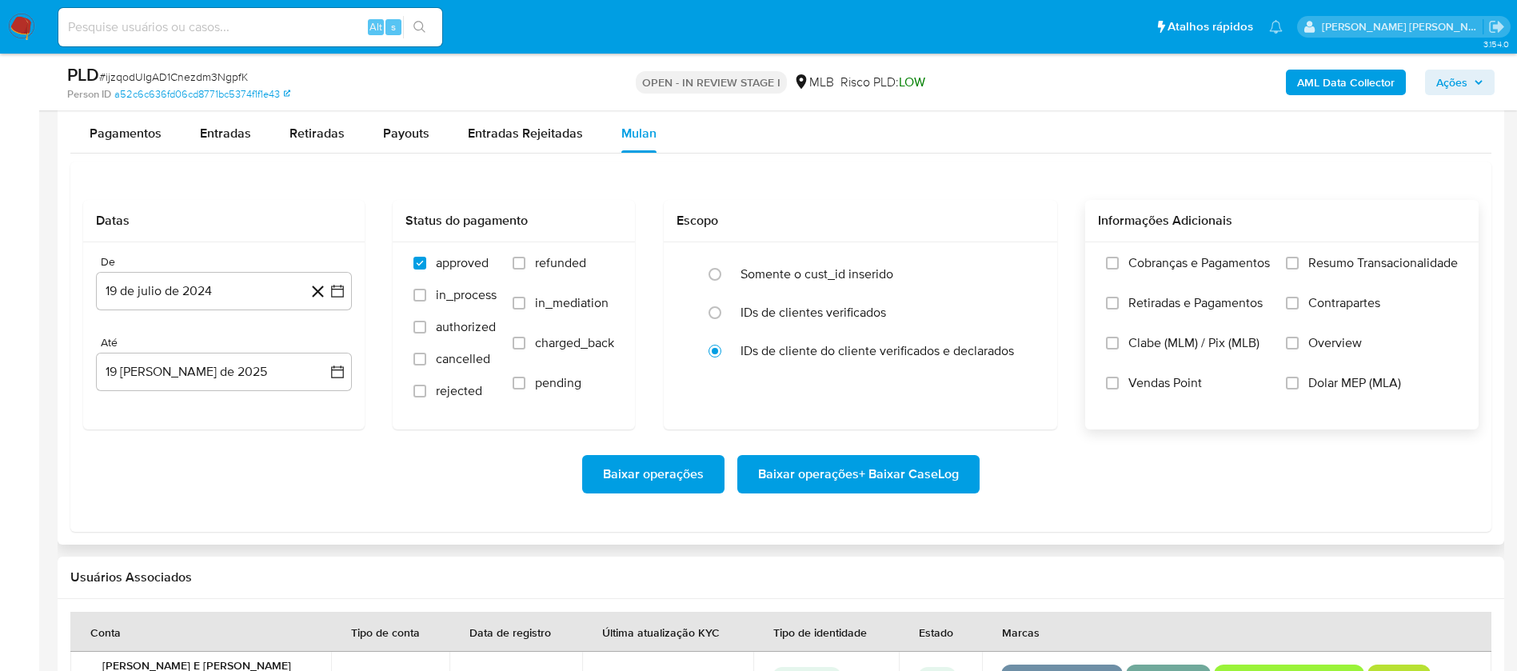
scroll to position [1799, 0]
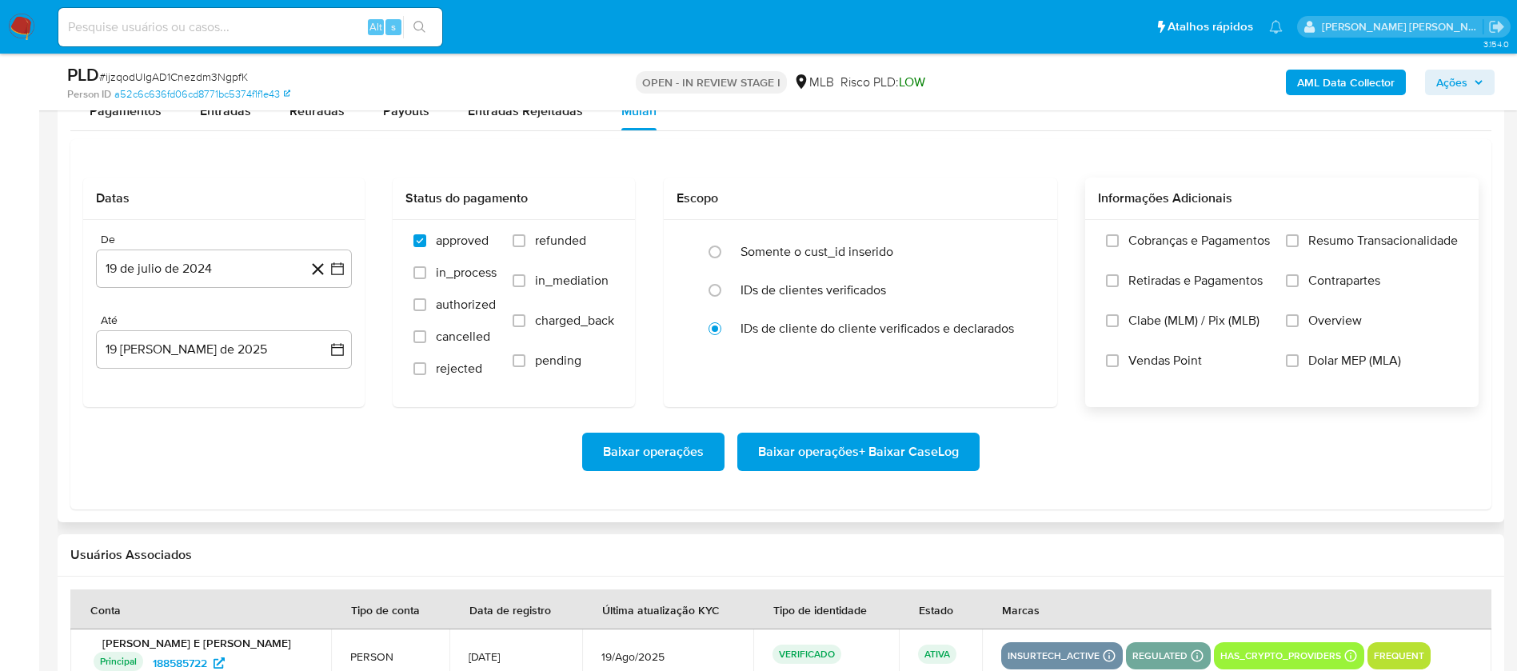
click at [1023, 244] on span "Resumo Transacionalidade" at bounding box center [1383, 241] width 150 height 16
click at [1023, 244] on input "Resumo Transacionalidade" at bounding box center [1292, 240] width 13 height 13
click at [1023, 357] on span "Vendas Point" at bounding box center [1165, 361] width 74 height 16
click at [1023, 357] on input "Vendas Point" at bounding box center [1112, 360] width 13 height 13
click at [201, 272] on button "19 de julio de 2024" at bounding box center [224, 268] width 256 height 38
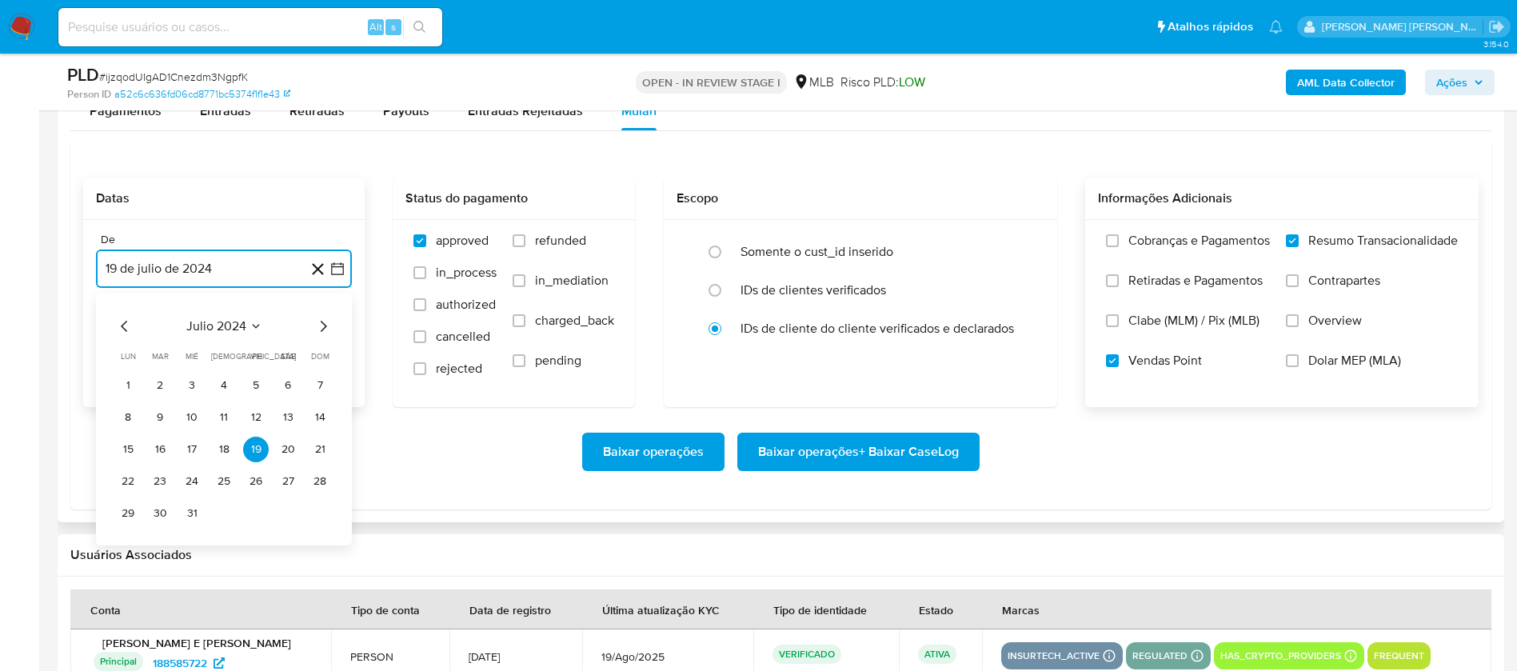
click at [236, 324] on span "julio 2024" at bounding box center [216, 326] width 60 height 16
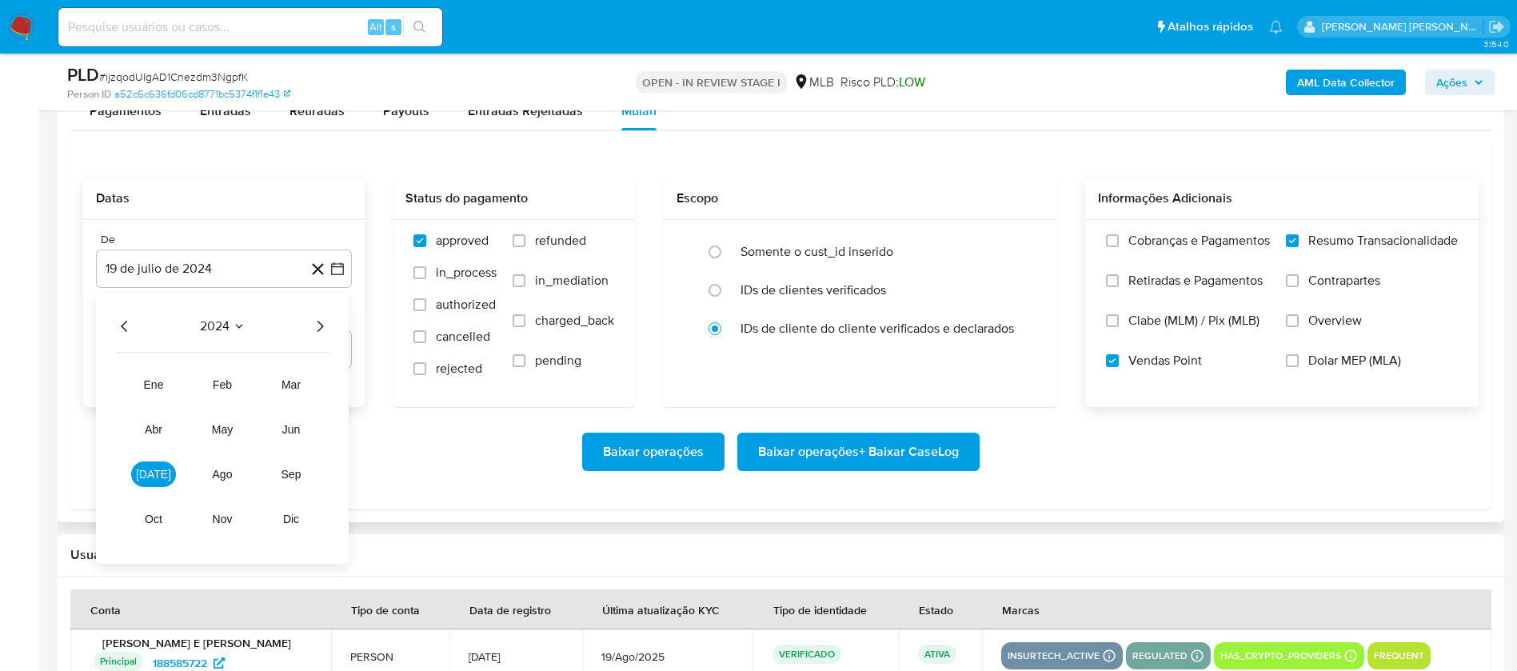
click at [319, 324] on icon "Año siguiente" at bounding box center [319, 326] width 19 height 19
click at [153, 446] on span "[DATE]" at bounding box center [153, 474] width 35 height 13
click at [158, 383] on button "1" at bounding box center [160, 386] width 26 height 26
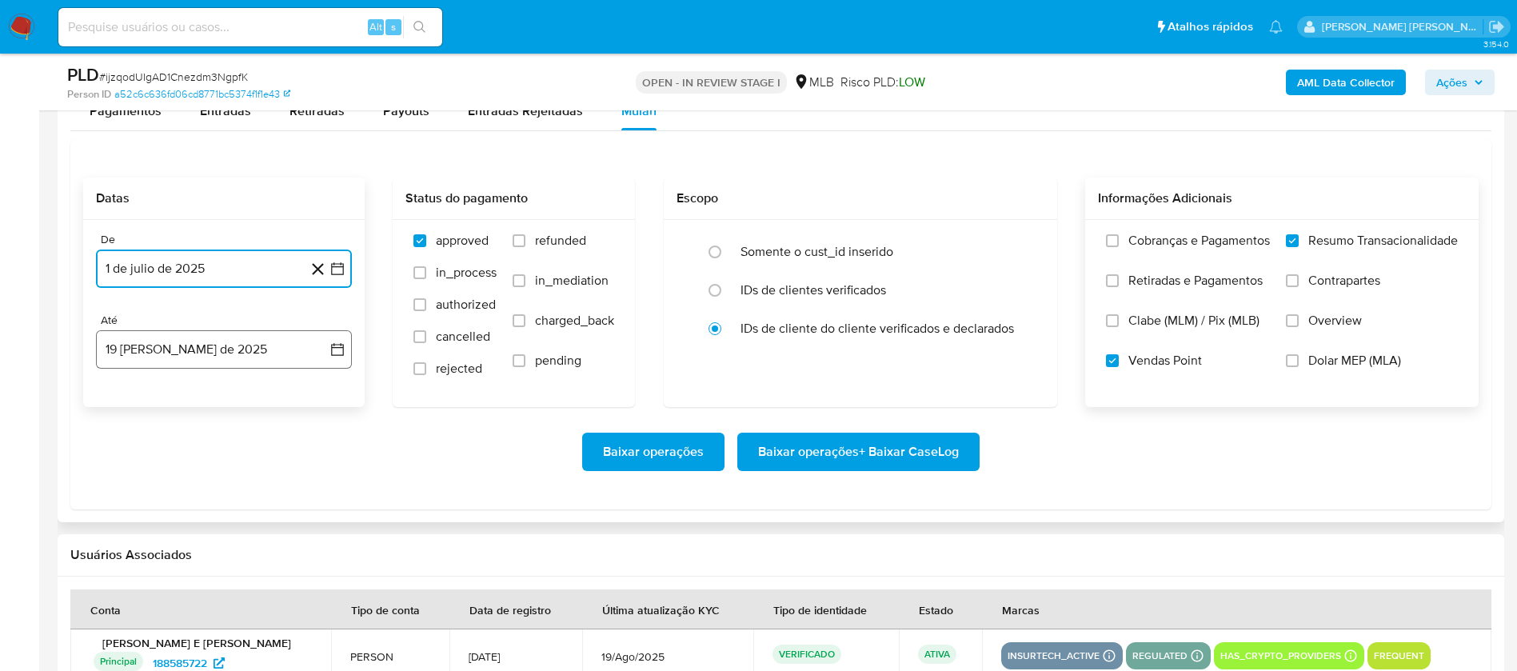
click at [218, 342] on button "19 [PERSON_NAME] de 2025" at bounding box center [224, 349] width 256 height 38
click at [316, 446] on button "17" at bounding box center [320, 530] width 26 height 26
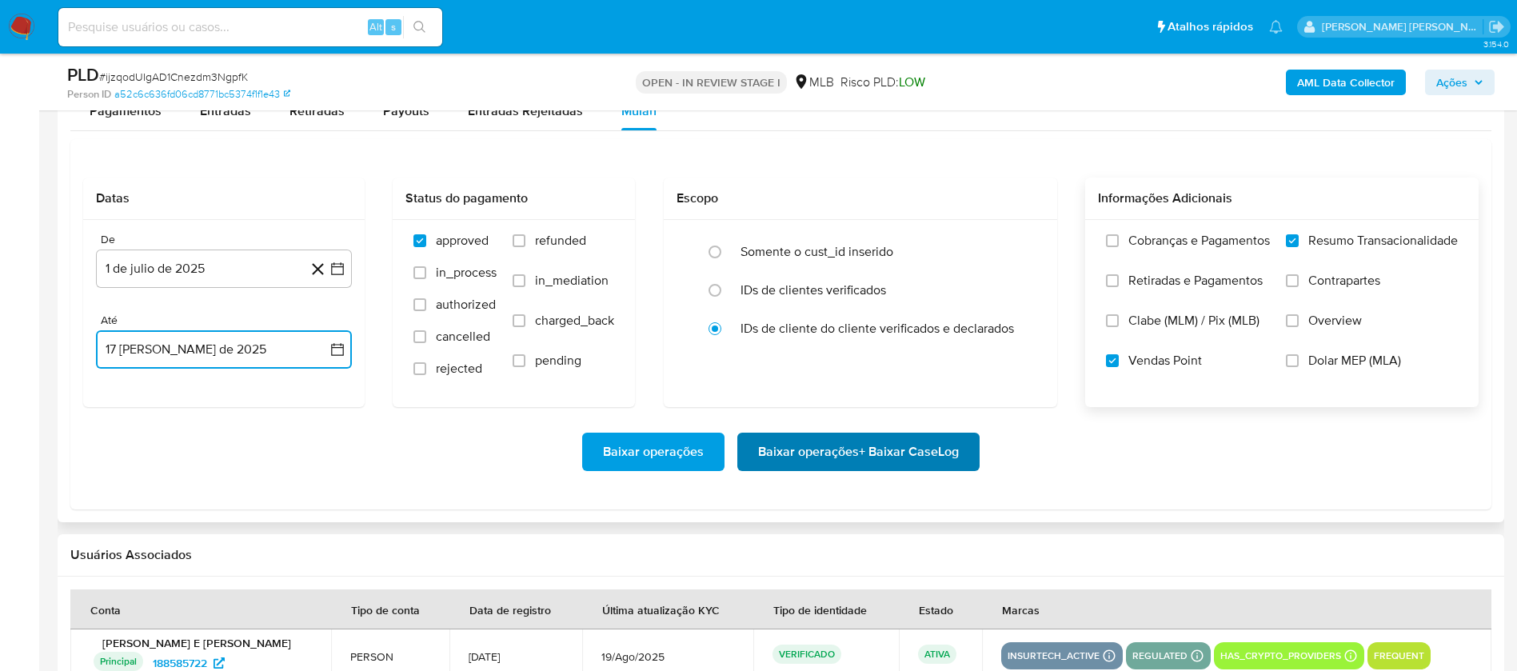
click at [776, 446] on span "Baixar operações + Baixar CaseLog" at bounding box center [858, 451] width 201 height 35
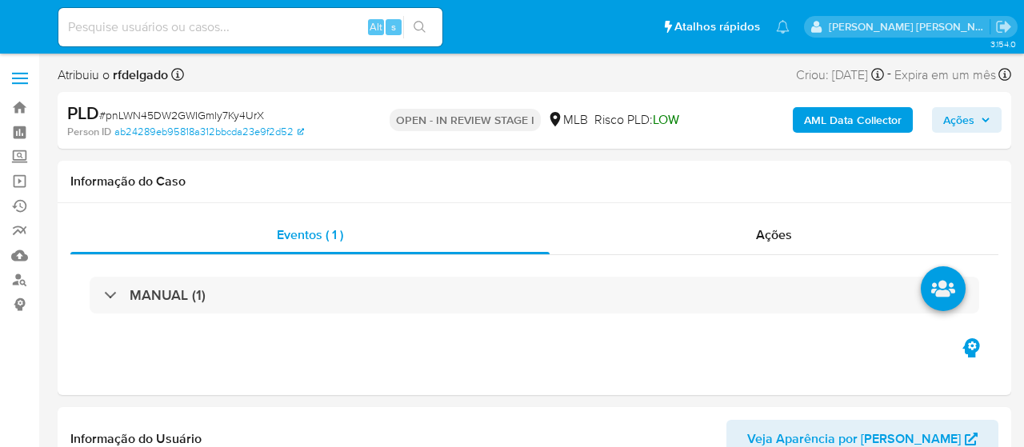
select select "10"
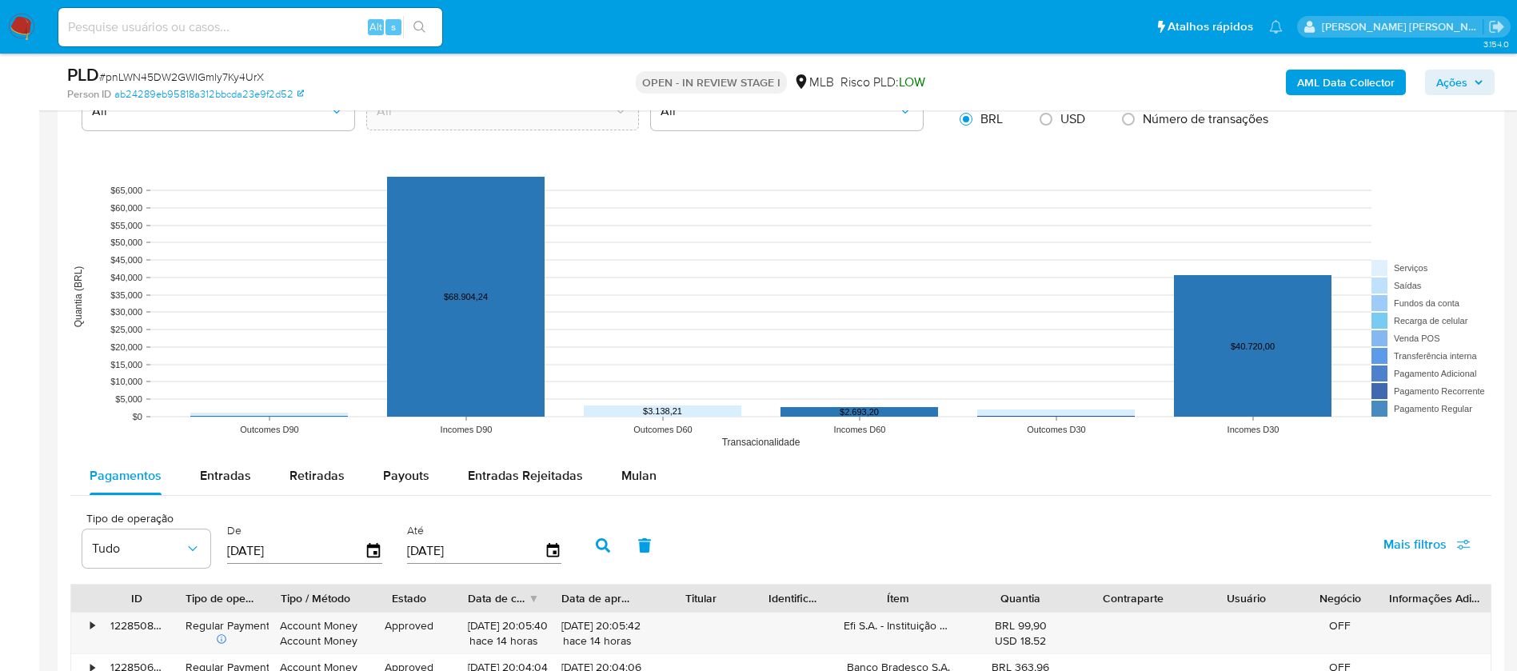
scroll to position [1439, 0]
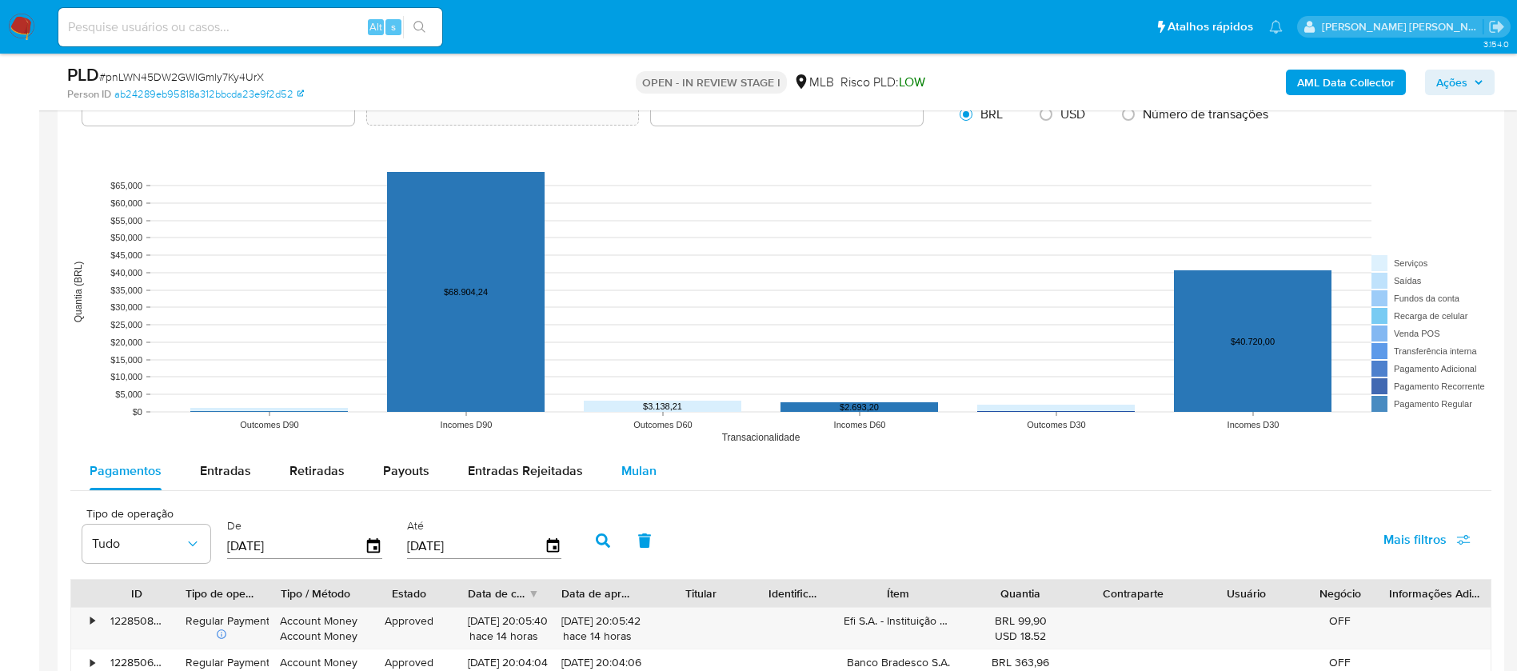
click at [640, 446] on span "Mulan" at bounding box center [638, 470] width 35 height 18
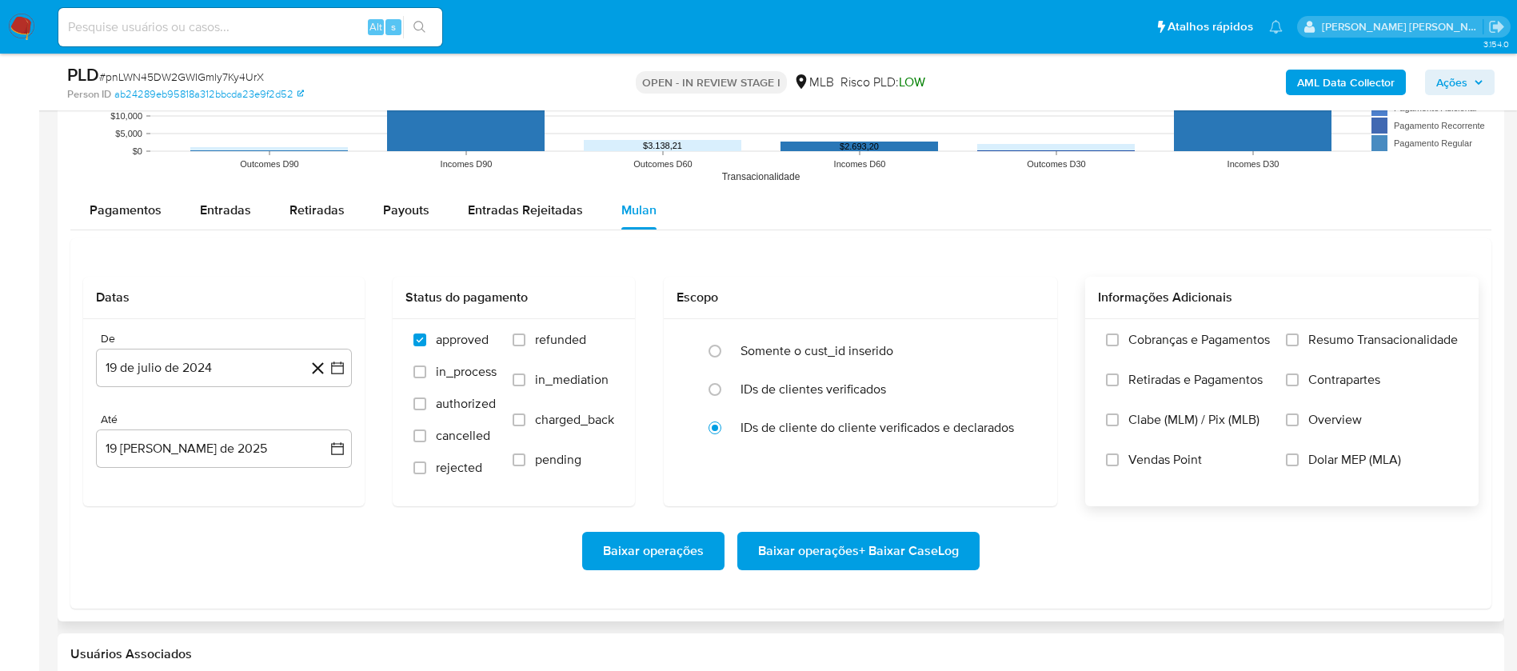
scroll to position [1799, 0]
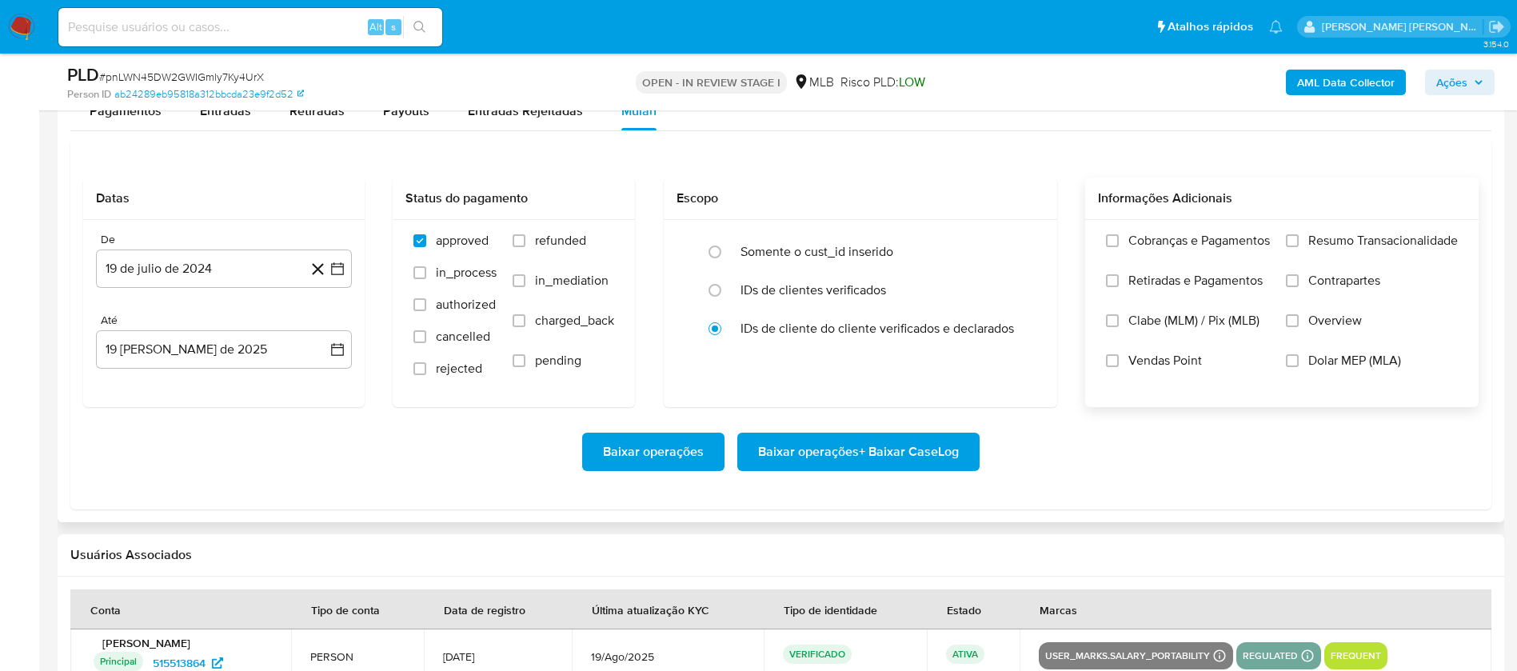
click at [1023, 245] on span "Resumo Transacionalidade" at bounding box center [1383, 241] width 150 height 16
click at [1023, 245] on input "Resumo Transacionalidade" at bounding box center [1292, 240] width 13 height 13
click at [1023, 363] on span "Vendas Point" at bounding box center [1165, 361] width 74 height 16
click at [1023, 363] on input "Vendas Point" at bounding box center [1112, 360] width 13 height 13
click at [202, 265] on button "19 de julio de 2024" at bounding box center [224, 268] width 256 height 38
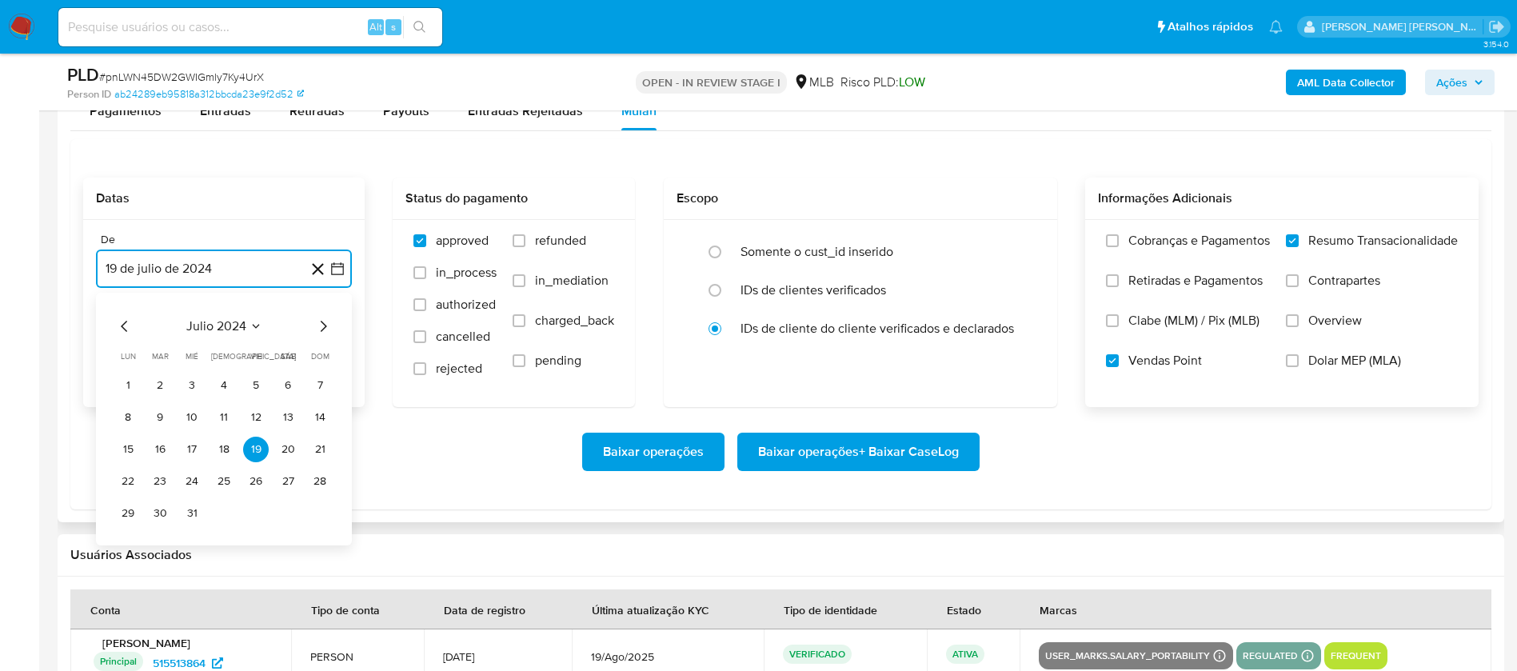
click at [238, 329] on span "julio 2024" at bounding box center [216, 326] width 60 height 16
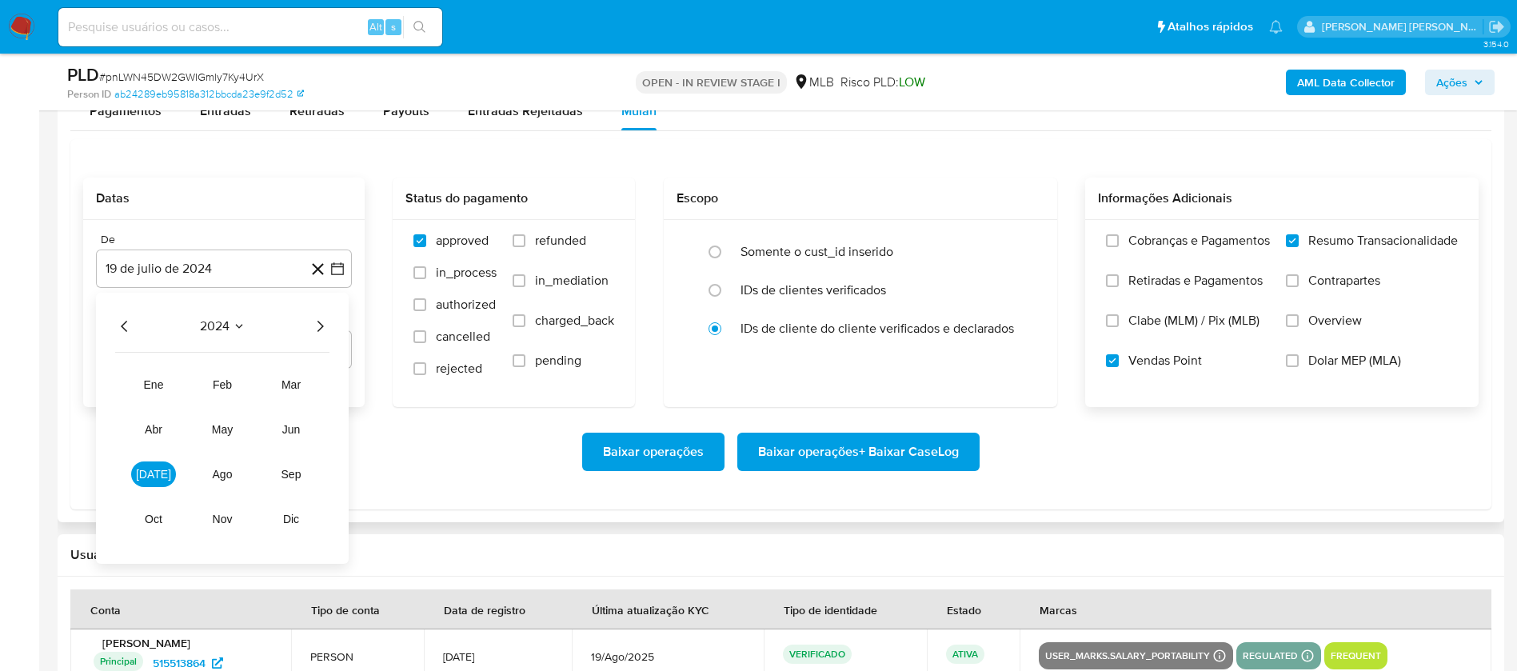
click at [321, 326] on icon "Año siguiente" at bounding box center [319, 326] width 19 height 19
click at [149, 446] on span "[DATE]" at bounding box center [153, 474] width 35 height 13
click at [157, 382] on button "1" at bounding box center [160, 386] width 26 height 26
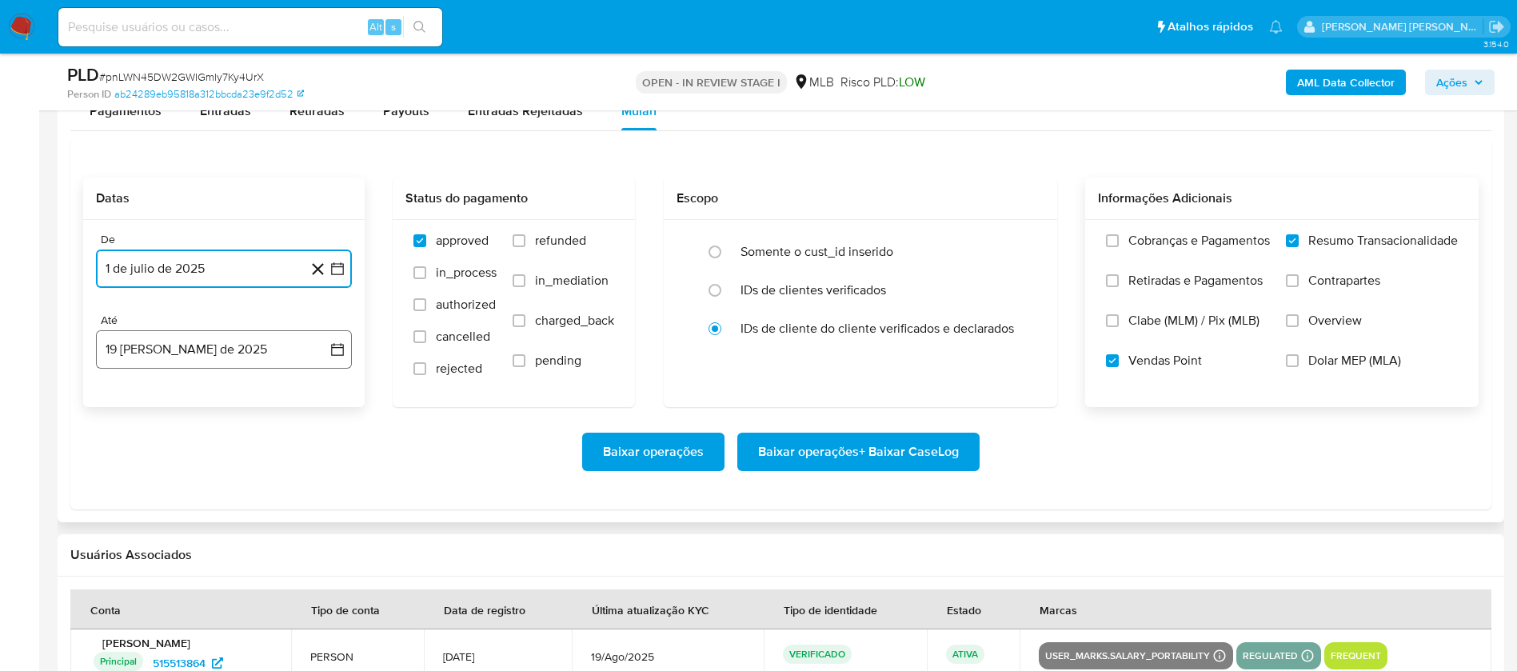
click at [197, 352] on button "19 de agosto de 2025" at bounding box center [224, 349] width 256 height 38
click at [312, 446] on button "17" at bounding box center [320, 530] width 26 height 26
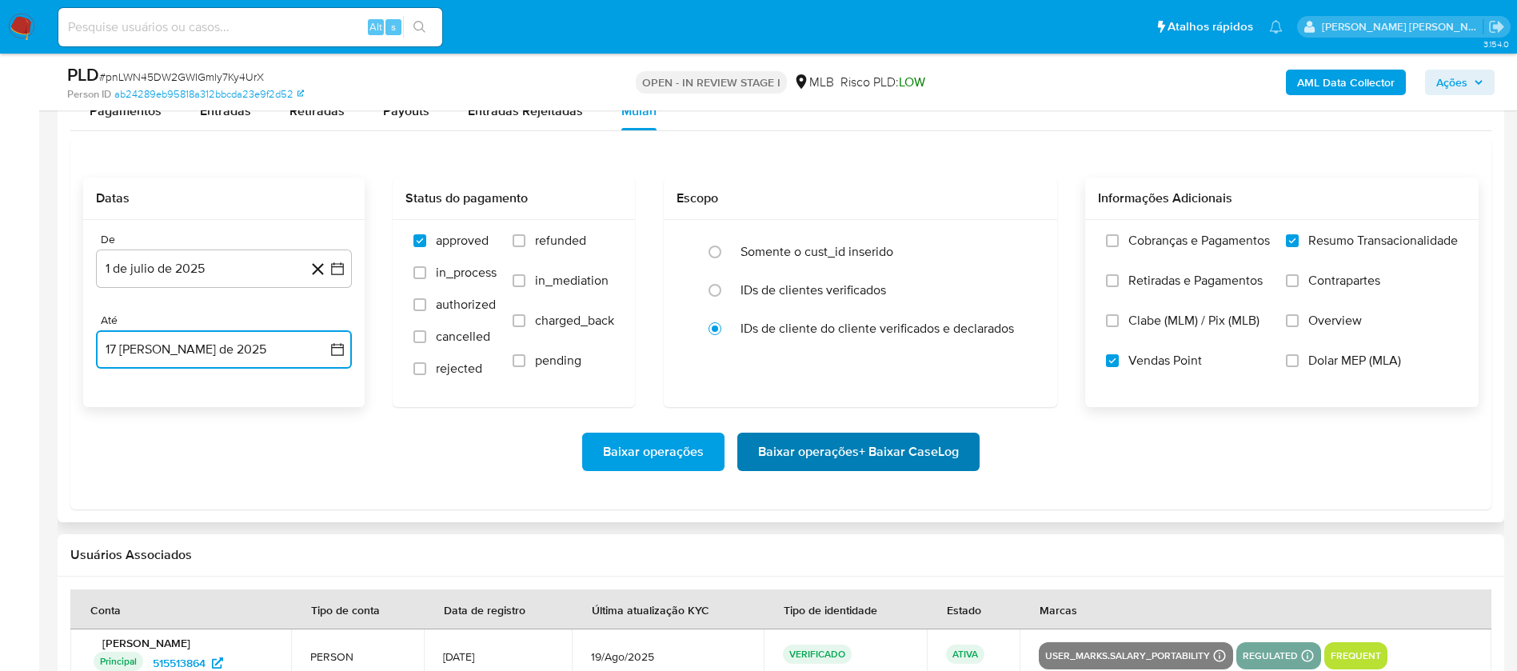
click at [833, 446] on span "Baixar operações + Baixar CaseLog" at bounding box center [858, 451] width 201 height 35
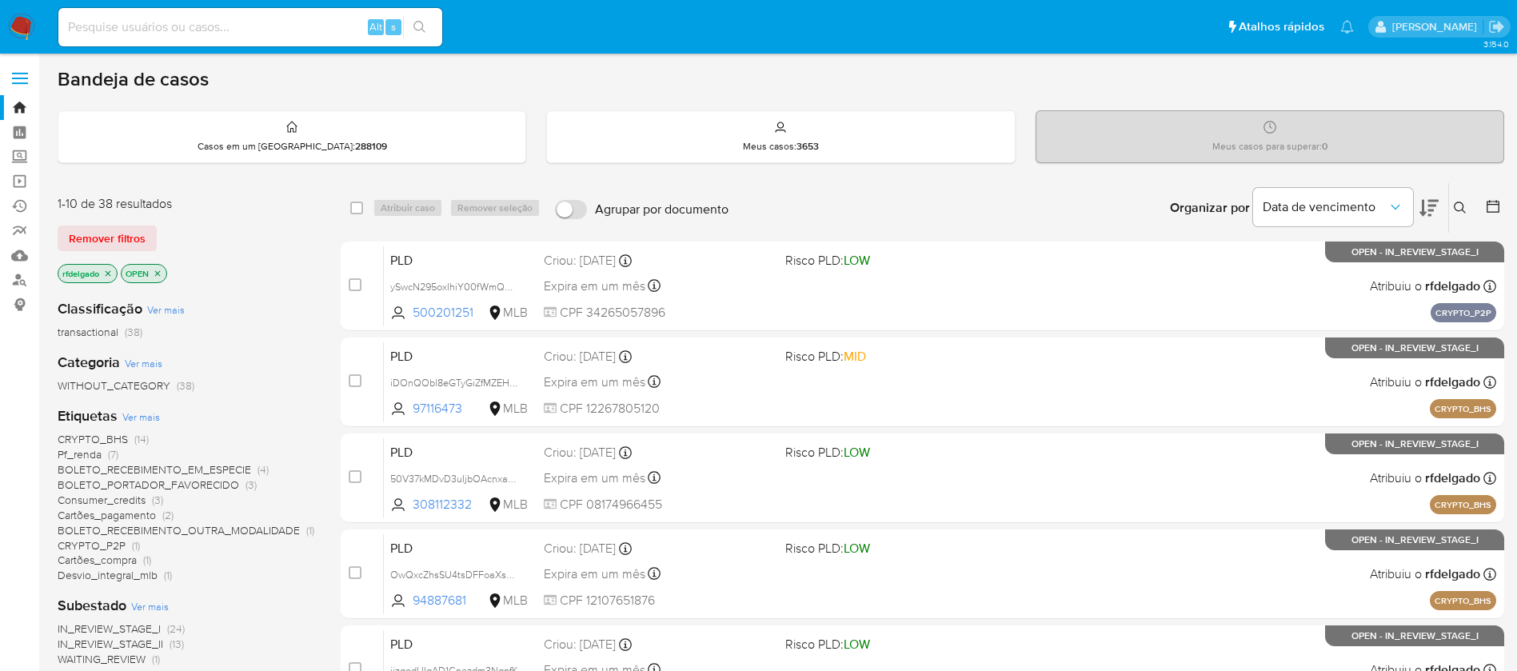
click at [21, 28] on img at bounding box center [21, 27] width 27 height 27
click at [1425, 208] on icon at bounding box center [1428, 207] width 19 height 19
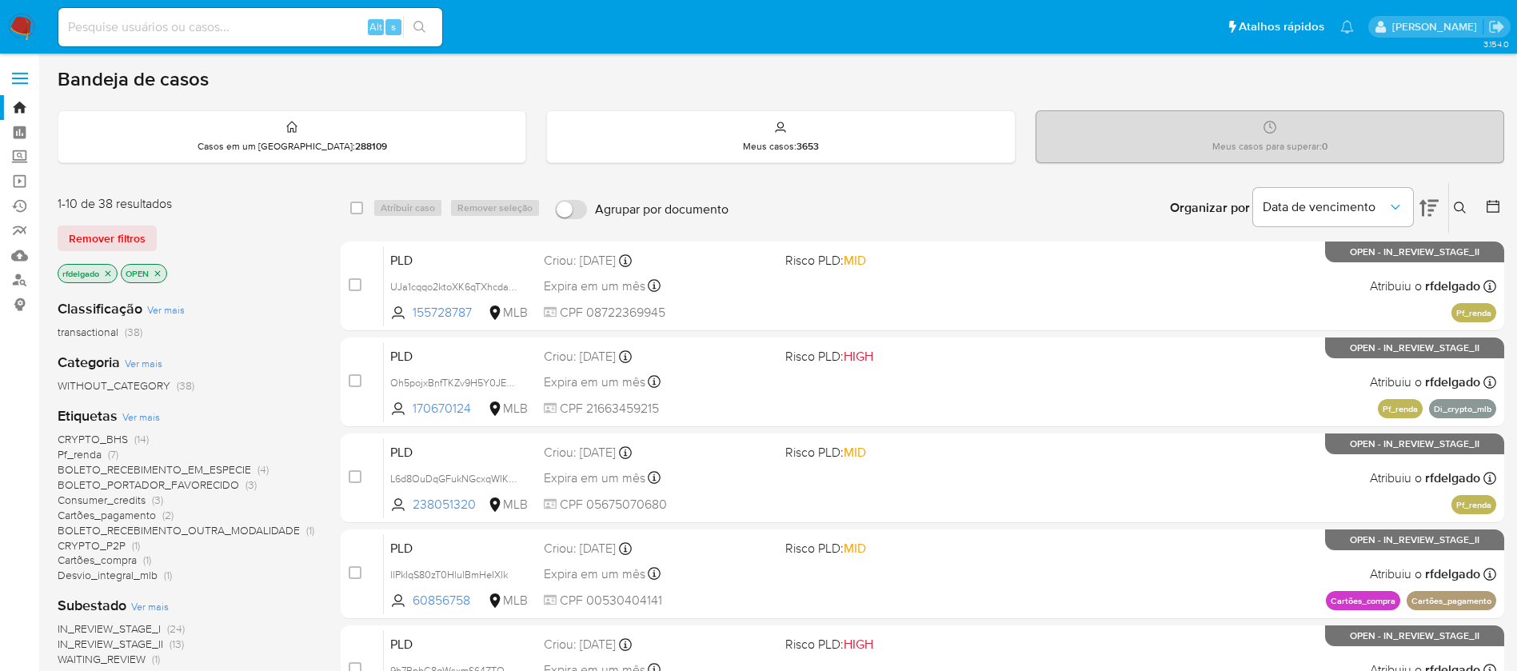
click at [1425, 208] on icon at bounding box center [1428, 207] width 19 height 19
